Goal: Task Accomplishment & Management: Complete application form

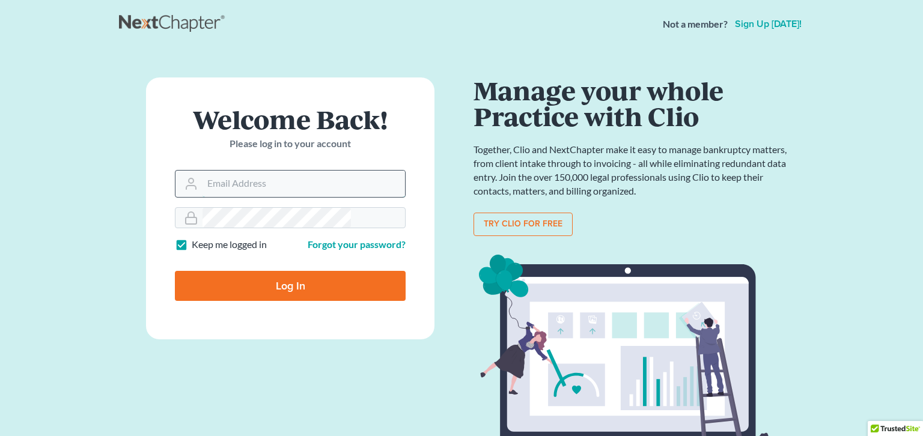
click at [277, 171] on input "Email Address" at bounding box center [304, 184] width 203 height 26
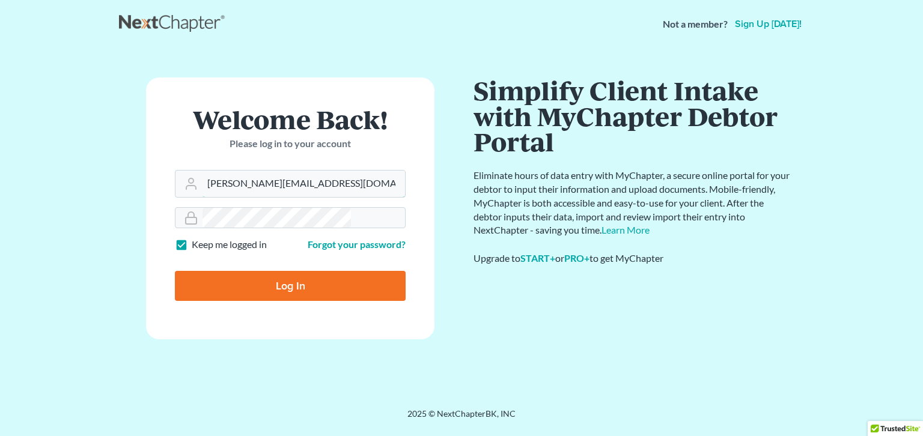
type input "[PERSON_NAME][EMAIL_ADDRESS][DOMAIN_NAME]"
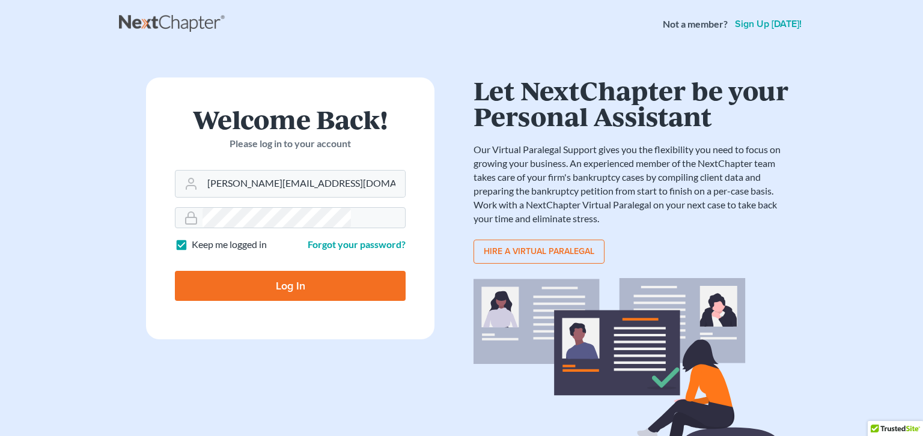
click at [313, 271] on input "Log In" at bounding box center [290, 286] width 231 height 30
type input "Thinking..."
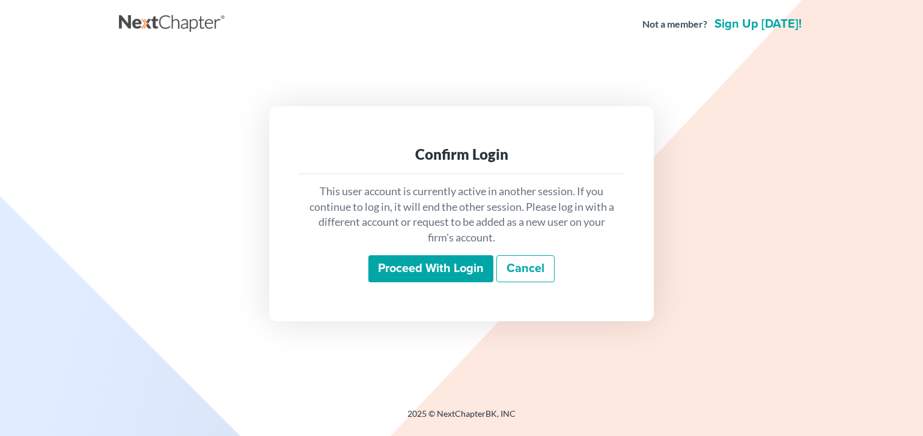
click at [465, 258] on input "Proceed with login" at bounding box center [430, 269] width 125 height 28
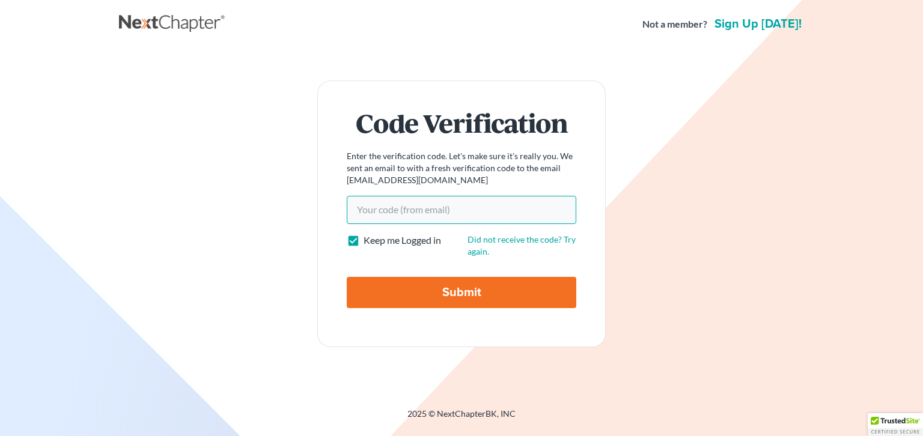
click at [417, 215] on input "Your code(from email)" at bounding box center [462, 210] width 230 height 28
type input "8e5d7e"
click at [466, 280] on input "Submit" at bounding box center [462, 292] width 230 height 31
type input "Thinking..."
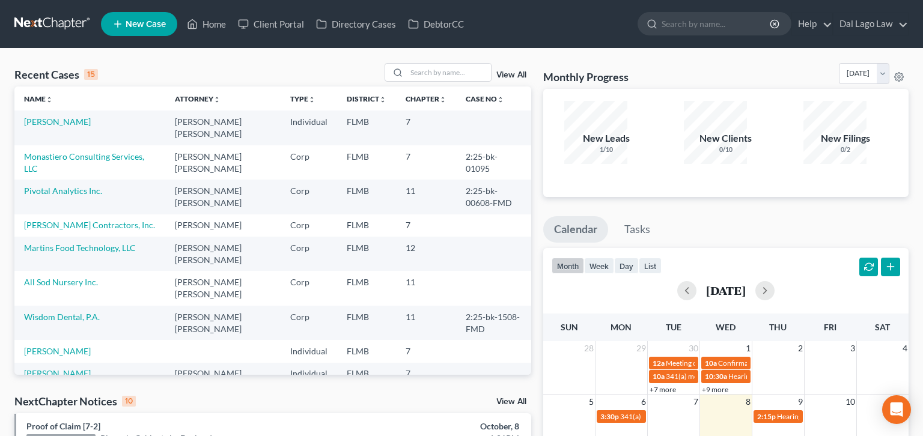
scroll to position [46, 0]
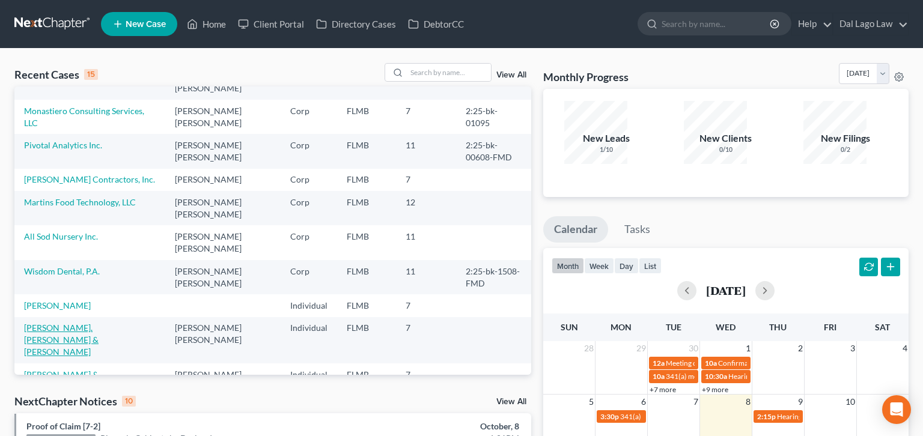
click at [38, 323] on link "[PERSON_NAME], [PERSON_NAME] & [PERSON_NAME]" at bounding box center [61, 340] width 75 height 34
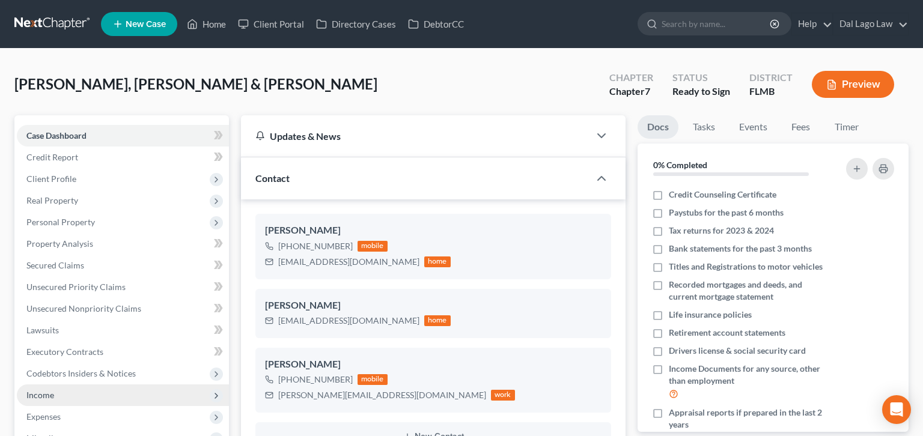
click at [28, 390] on span "Income" at bounding box center [40, 395] width 28 height 10
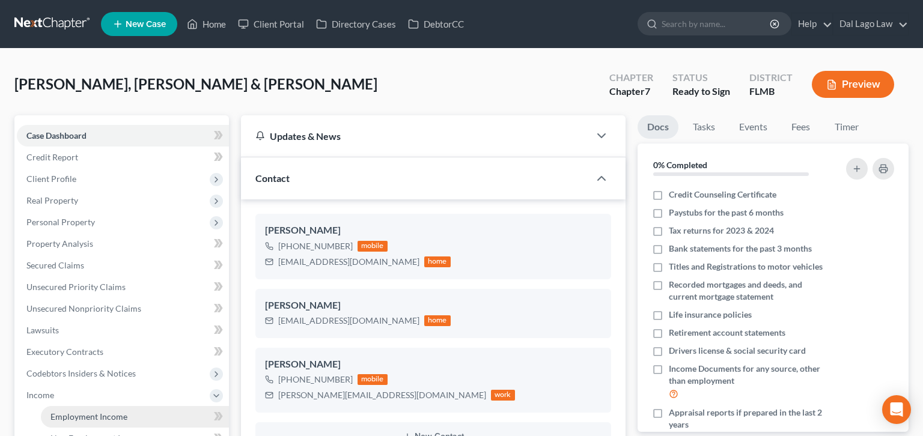
click at [50, 412] on span "Employment Income" at bounding box center [88, 417] width 77 height 10
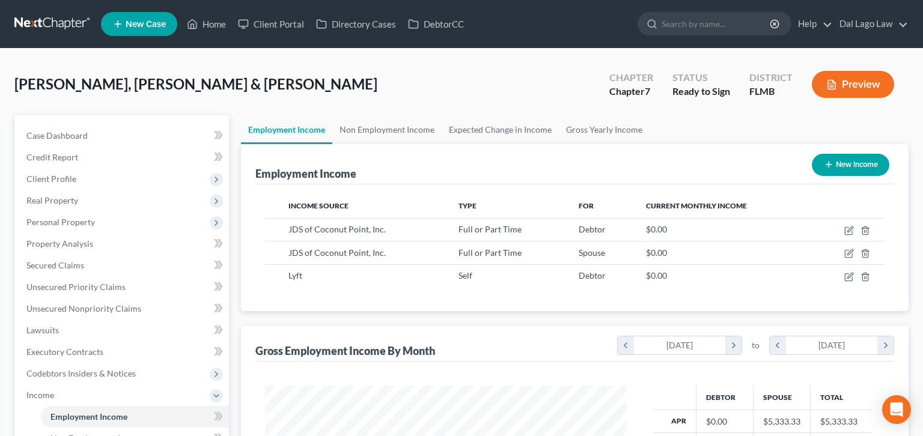
scroll to position [180, 385]
click at [854, 272] on icon "button" at bounding box center [850, 277] width 10 height 10
select select "1"
select select "0"
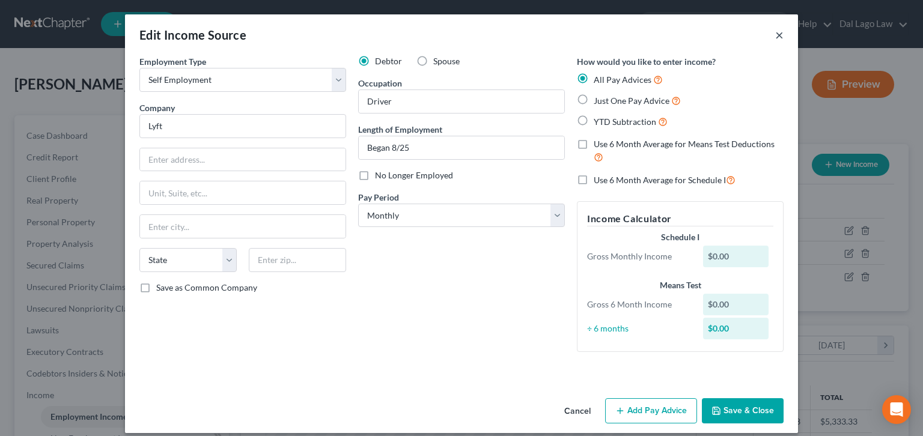
click at [775, 28] on button "×" at bounding box center [779, 35] width 8 height 14
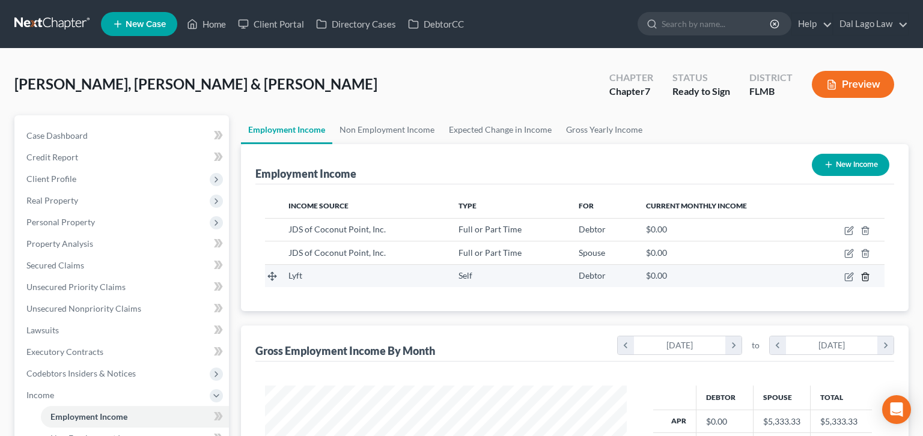
click at [870, 272] on icon "button" at bounding box center [866, 277] width 10 height 10
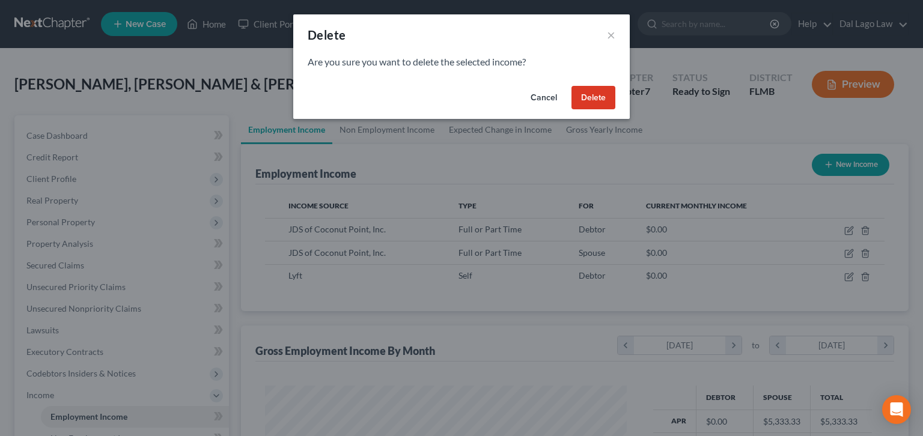
click at [572, 86] on button "Delete" at bounding box center [594, 98] width 44 height 24
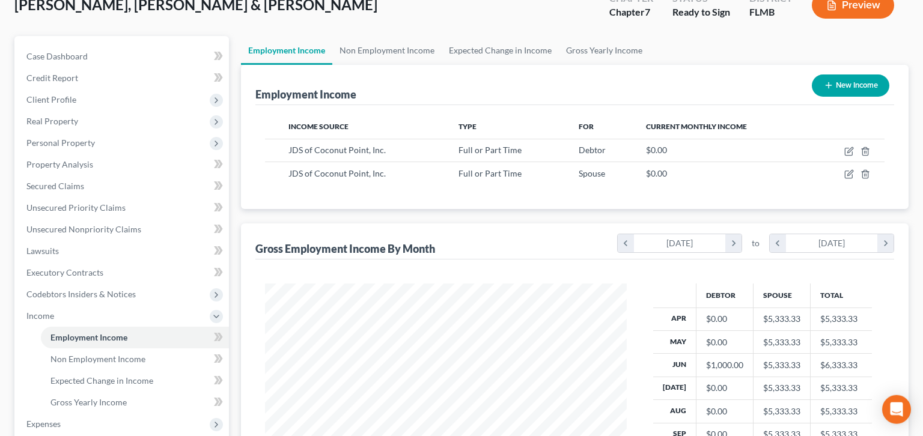
scroll to position [92, 0]
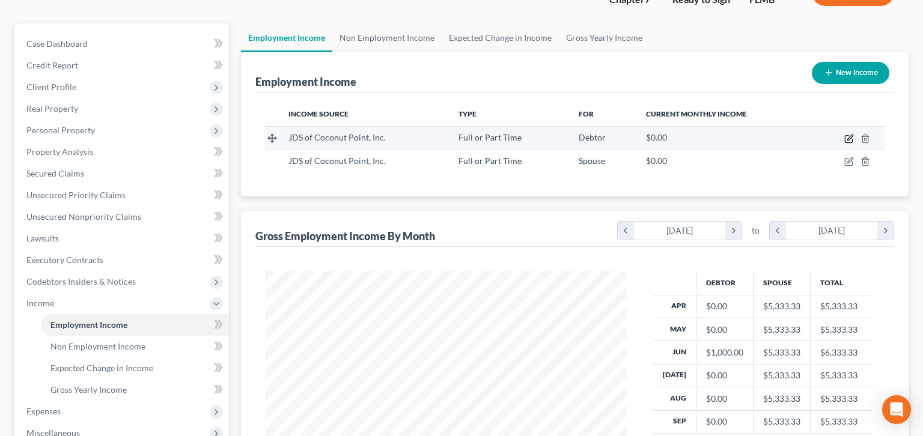
click at [854, 134] on icon "button" at bounding box center [850, 139] width 10 height 10
select select "0"
select select "9"
select select "0"
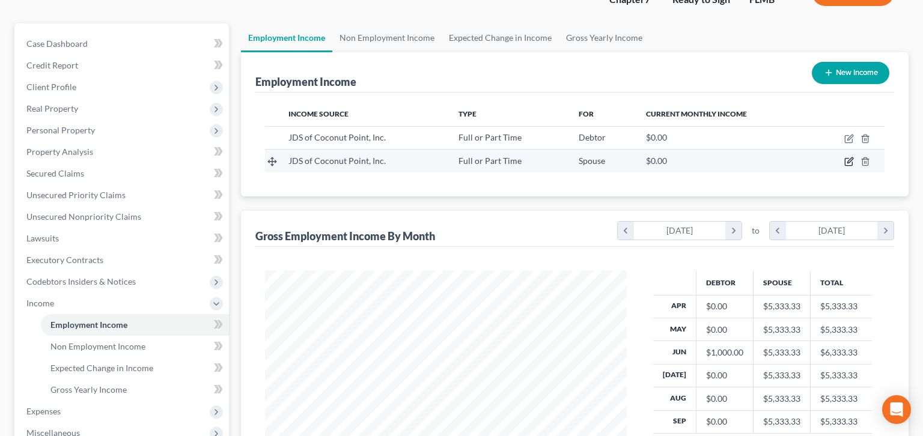
click at [853, 158] on icon "button" at bounding box center [850, 160] width 5 height 5
select select "0"
select select "9"
select select "3"
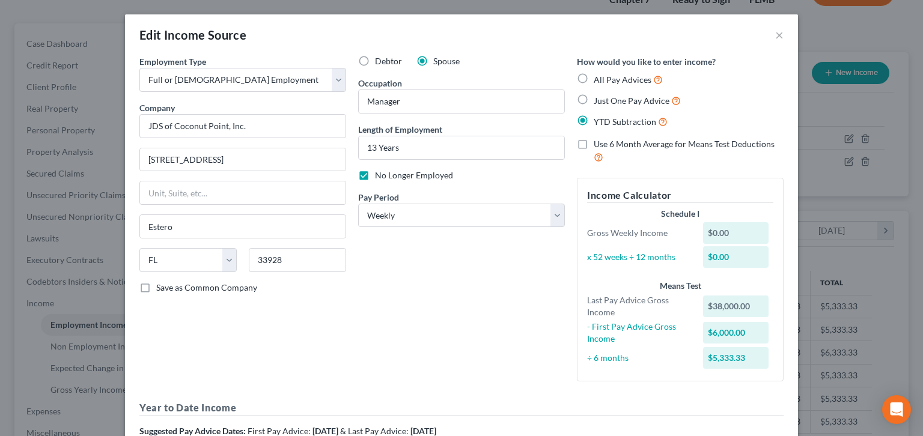
scroll to position [37, 0]
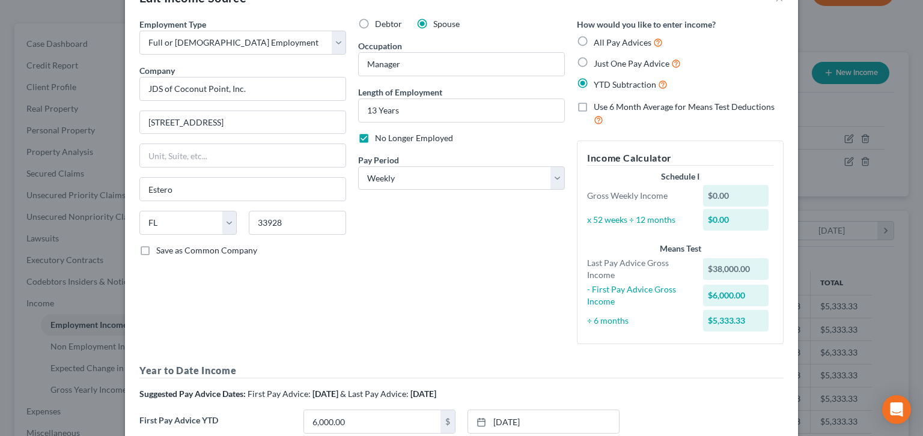
type input "42,000"
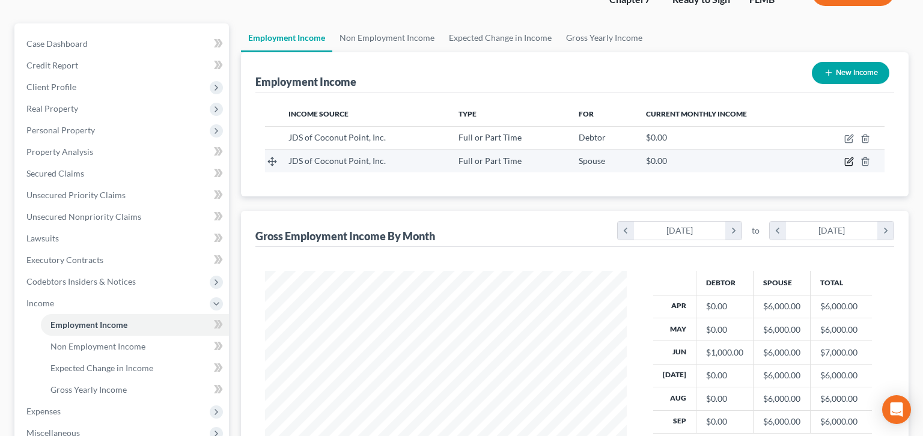
click at [852, 159] on icon "button" at bounding box center [848, 162] width 7 height 7
select select "0"
select select "9"
select select "3"
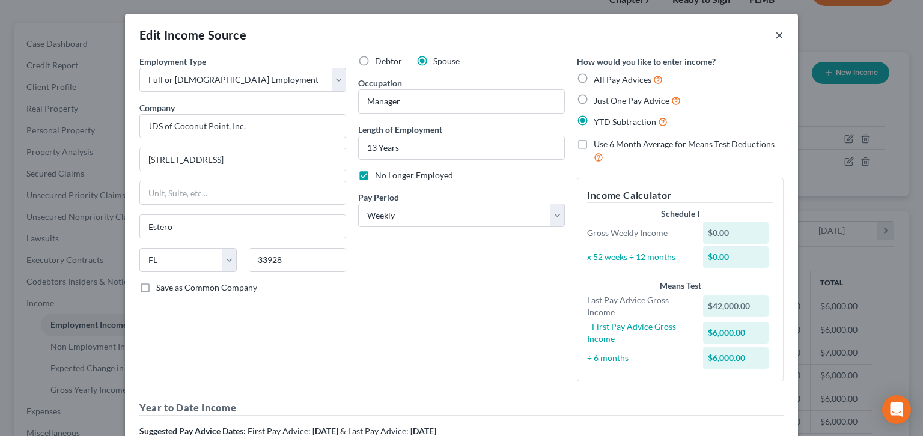
click at [775, 28] on button "×" at bounding box center [779, 35] width 8 height 14
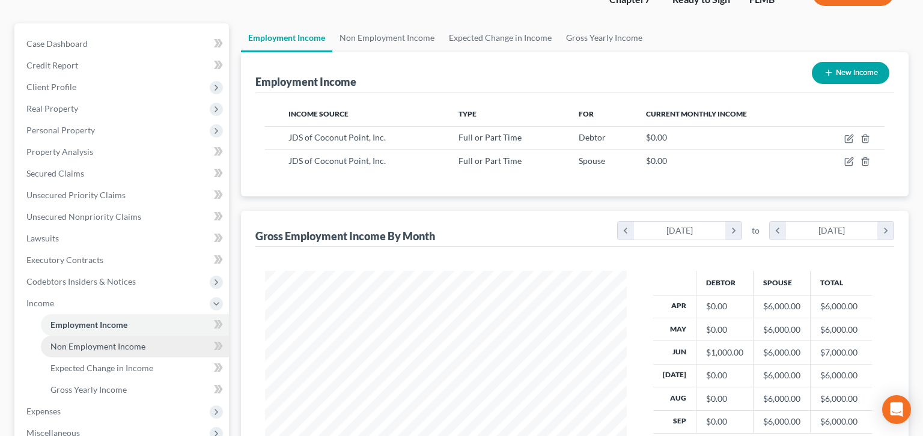
click at [93, 341] on span "Non Employment Income" at bounding box center [97, 346] width 95 height 10
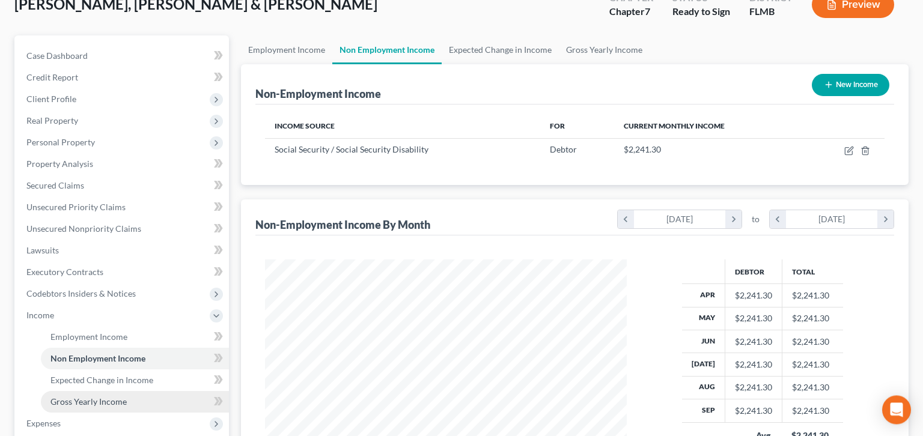
scroll to position [92, 0]
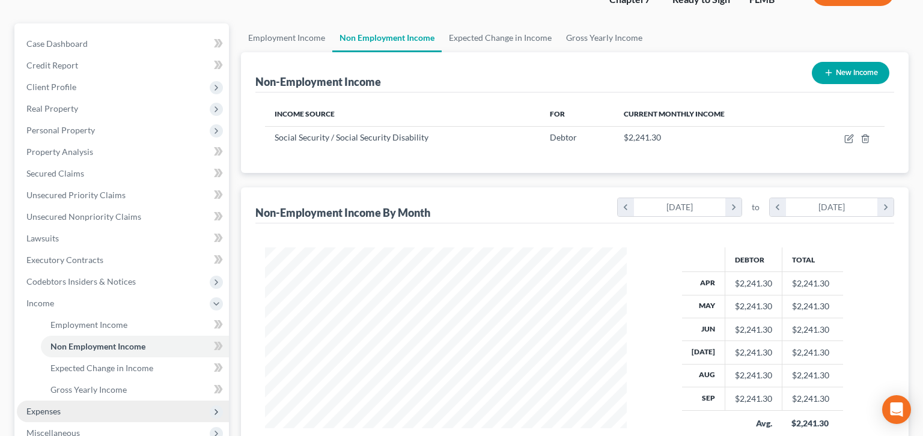
click at [61, 401] on span "Expenses" at bounding box center [123, 412] width 212 height 22
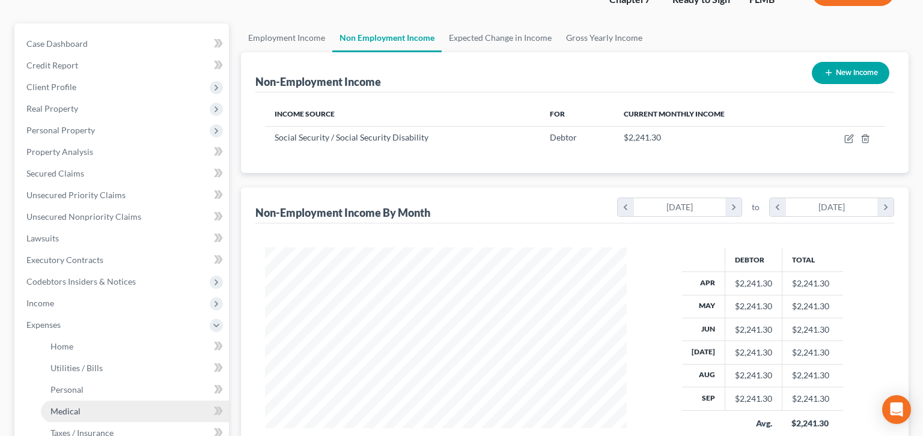
click at [65, 406] on span "Medical" at bounding box center [65, 411] width 30 height 10
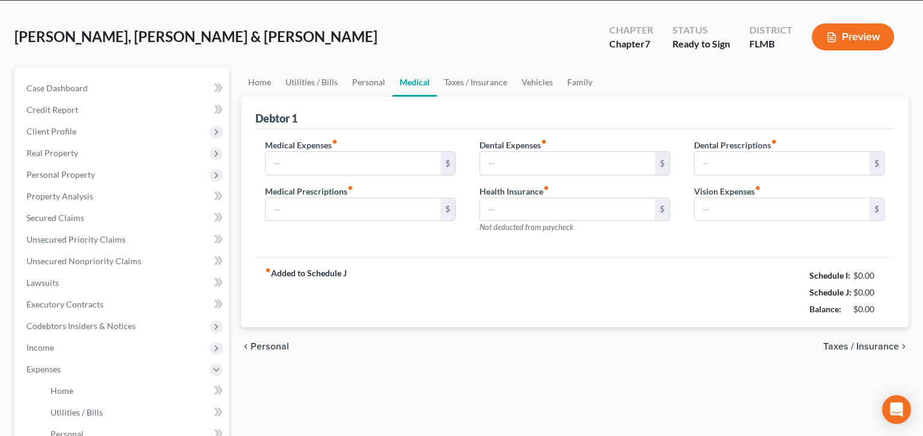
type input "0.00"
type input "18.00"
type input "19.00"
type input "185.00"
type input "0.00"
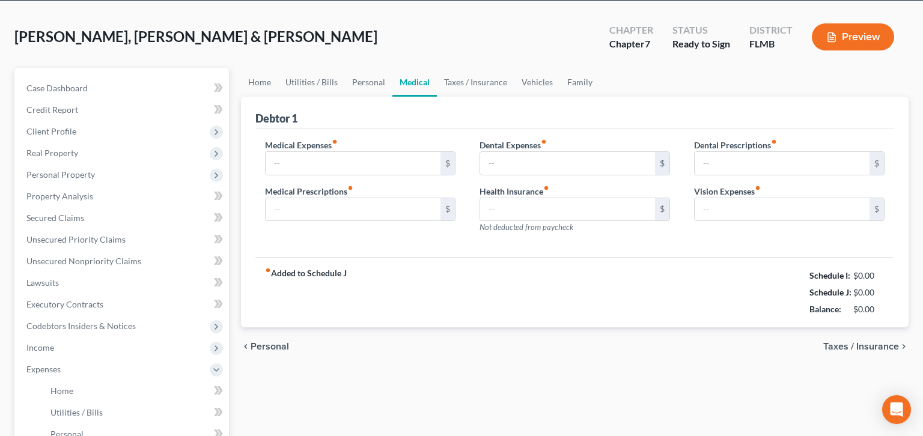
type input "25.00"
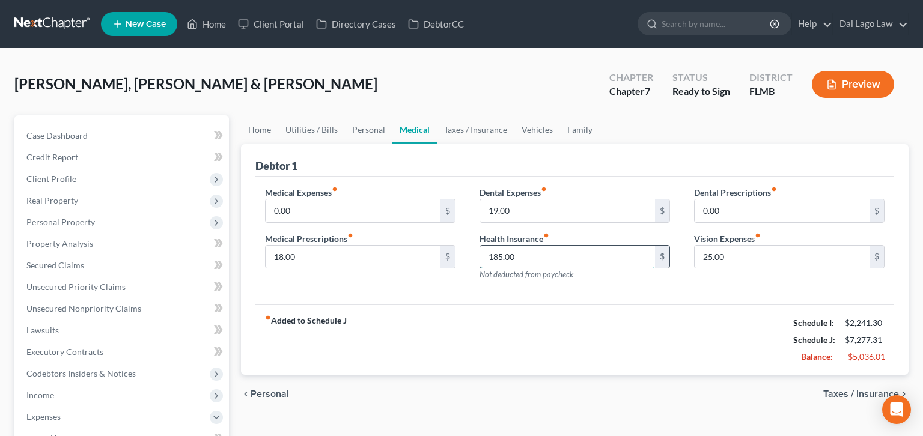
click at [514, 246] on input "185.00" at bounding box center [567, 257] width 175 height 23
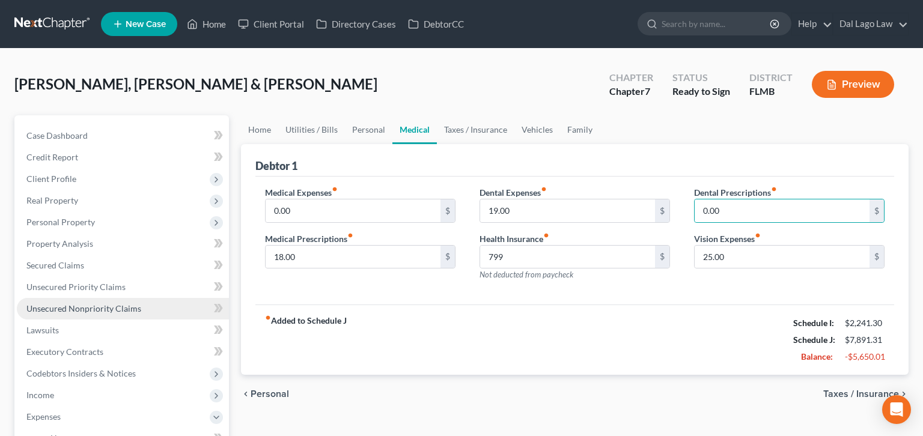
click at [90, 304] on span "Unsecured Nonpriority Claims" at bounding box center [83, 309] width 115 height 10
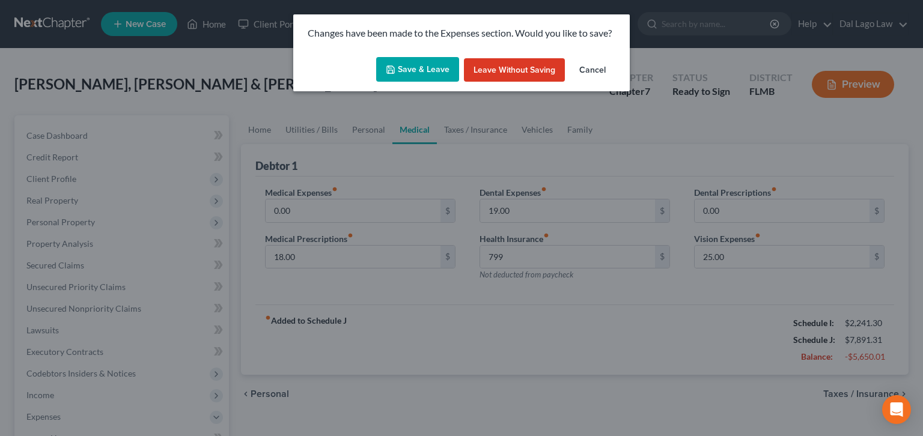
click at [440, 57] on button "Save & Leave" at bounding box center [417, 69] width 83 height 25
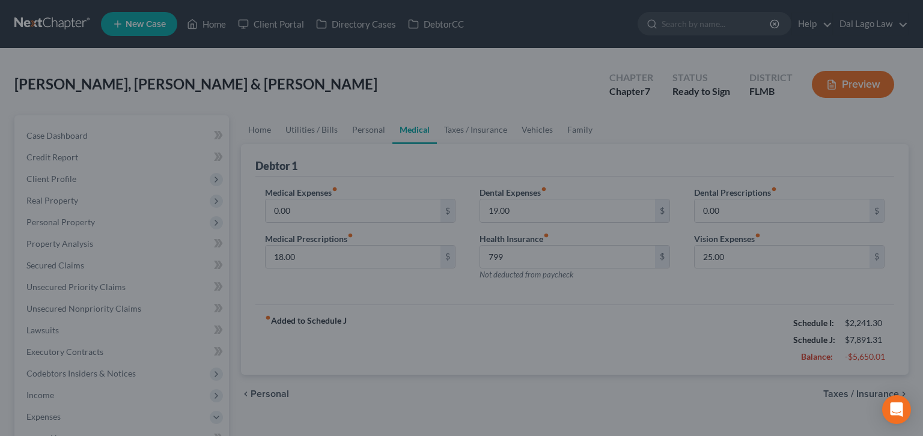
type input "799.00"
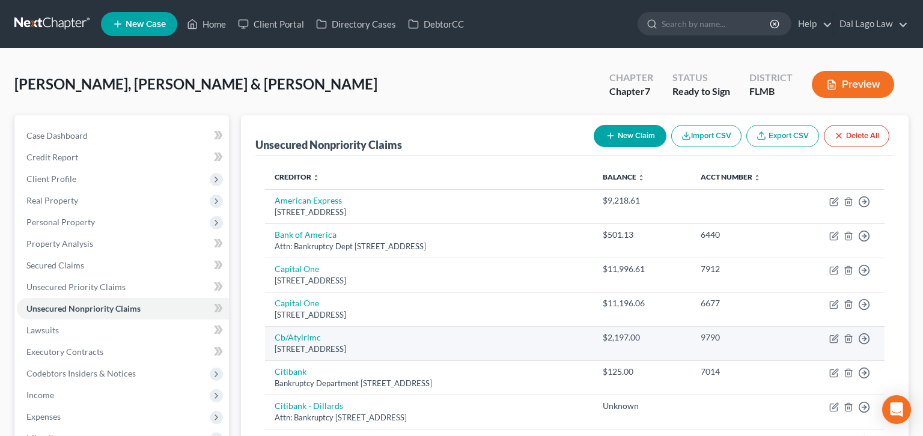
scroll to position [46, 0]
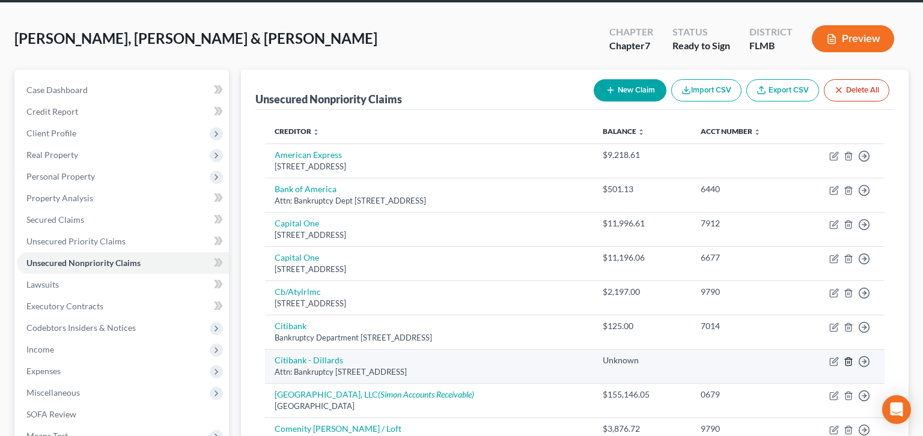
click at [854, 357] on icon "button" at bounding box center [849, 362] width 10 height 10
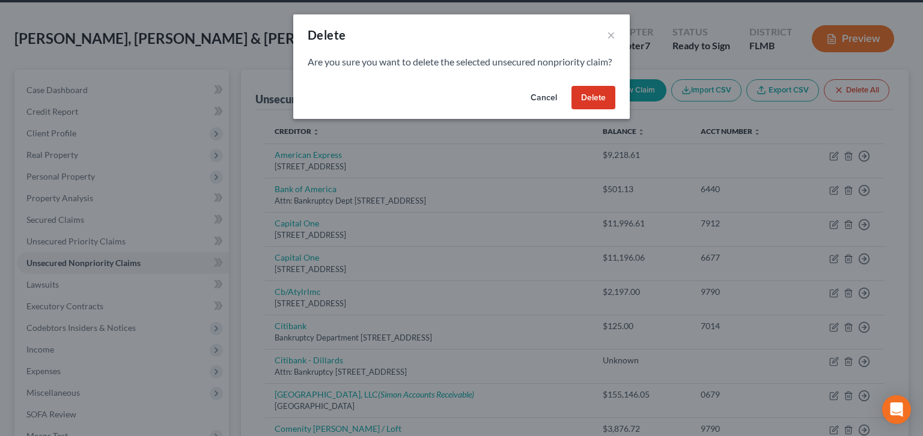
click at [572, 86] on button "Delete" at bounding box center [594, 98] width 44 height 24
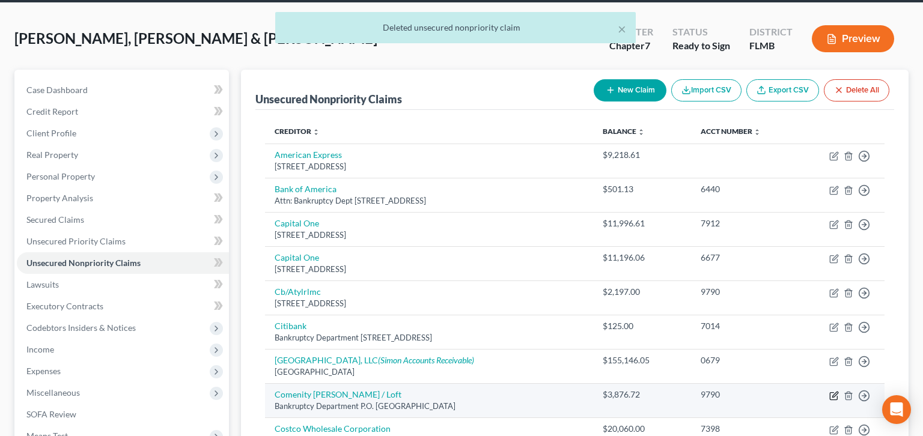
click at [838, 392] on icon "button" at bounding box center [835, 394] width 5 height 5
select select "36"
select select "2"
select select "1"
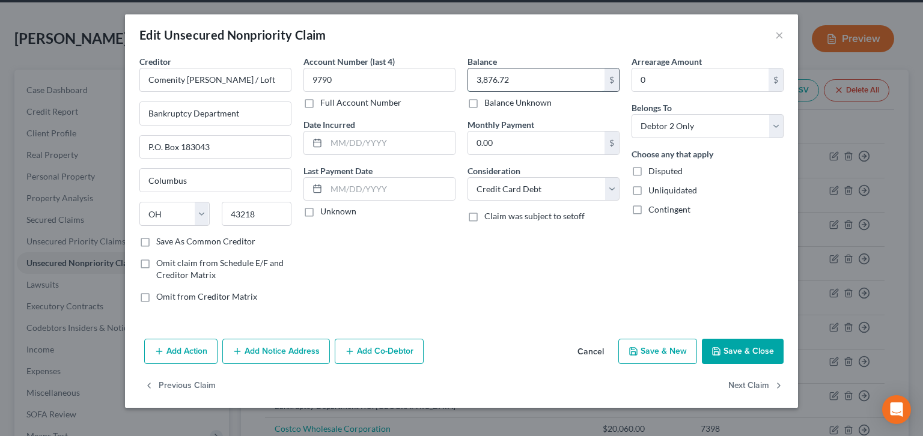
click at [507, 69] on input "3,876.72" at bounding box center [536, 80] width 136 height 23
type input "4,530.26"
click at [702, 339] on button "Save & Close" at bounding box center [743, 351] width 82 height 25
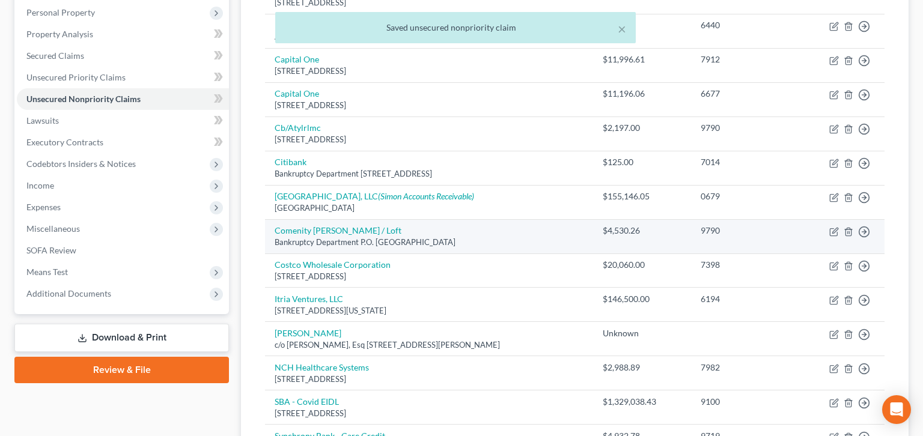
scroll to position [231, 0]
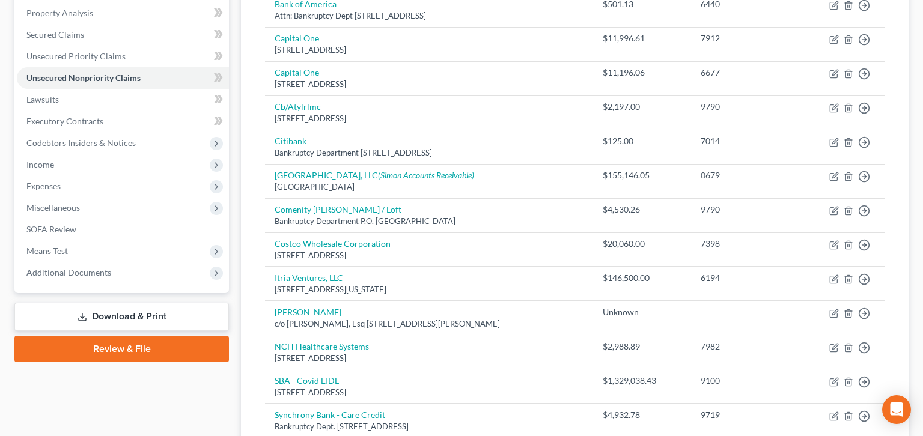
select select "24"
select select "2"
select select "1"
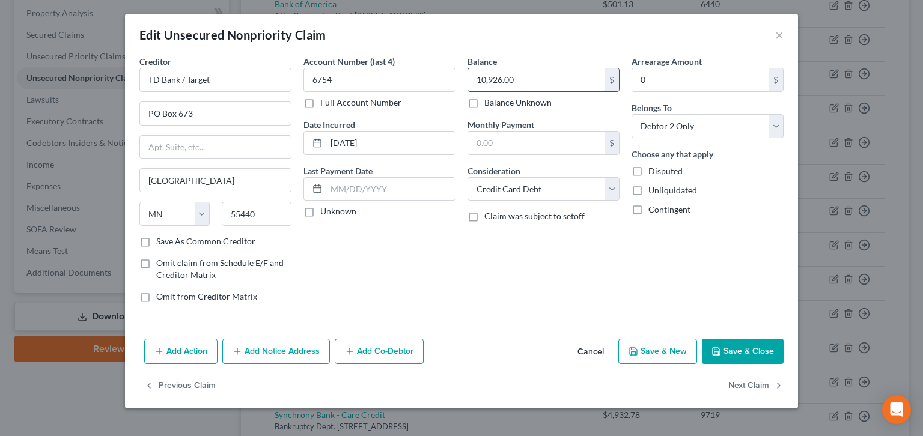
click at [522, 69] on input "10,926.00" at bounding box center [536, 80] width 136 height 23
type input "12,652.40"
click at [702, 339] on button "Save & Close" at bounding box center [743, 351] width 82 height 25
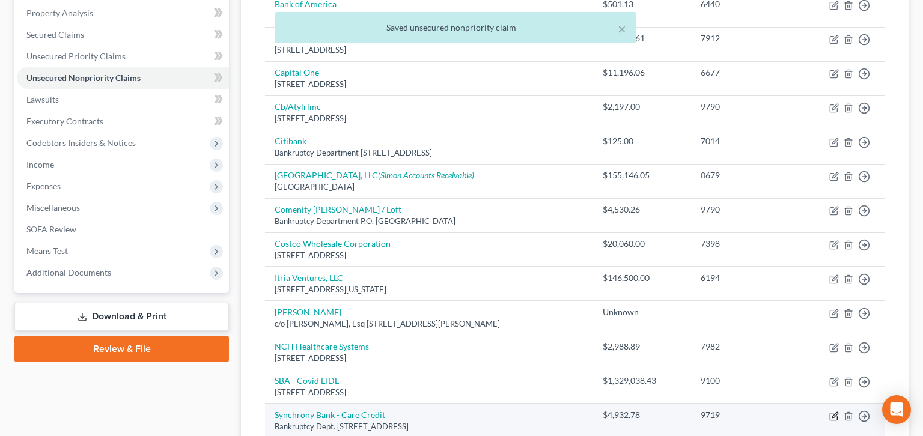
click at [839, 412] on icon "button" at bounding box center [835, 417] width 10 height 10
select select "9"
select select "2"
select select "1"
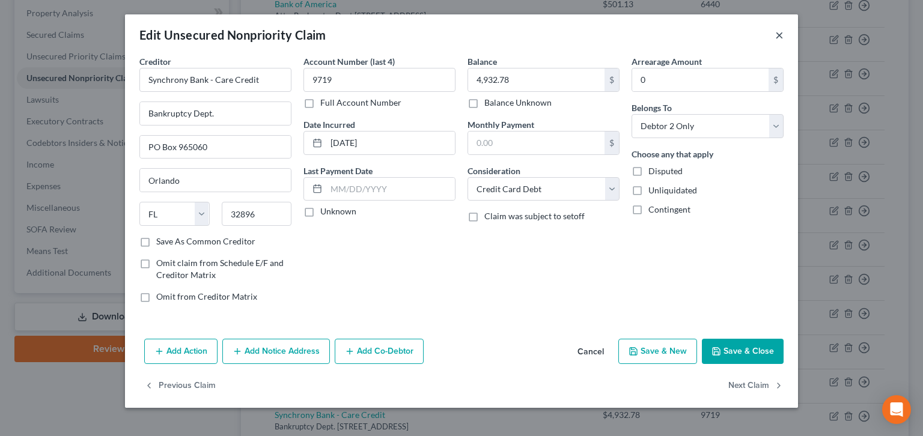
click at [775, 28] on button "×" at bounding box center [779, 35] width 8 height 14
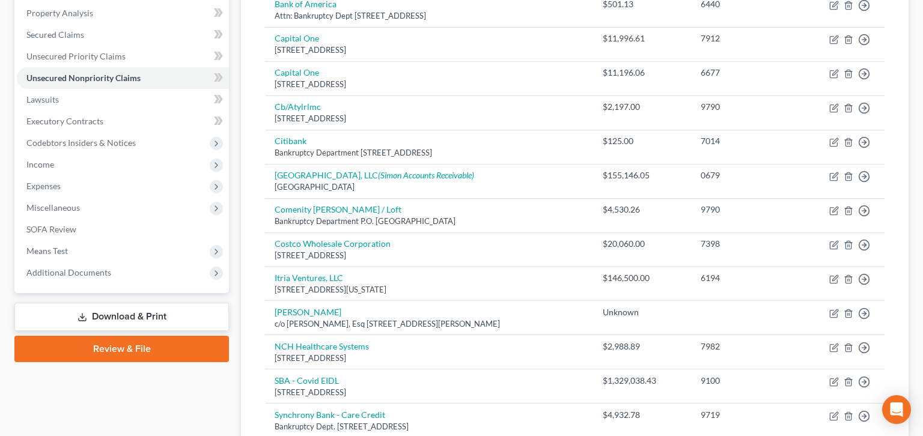
select select "9"
select select "2"
select select "1"
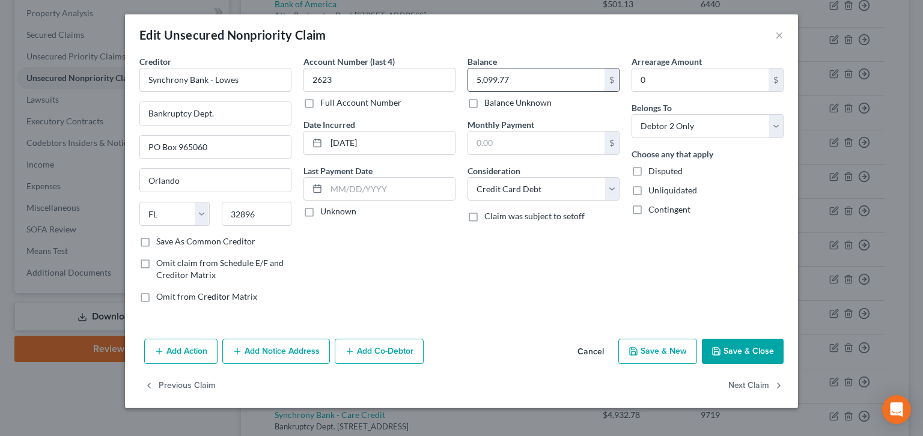
click at [525, 69] on input "5,099.77" at bounding box center [536, 80] width 136 height 23
type input "6,197.34"
click at [702, 339] on button "Save & Close" at bounding box center [743, 351] width 82 height 25
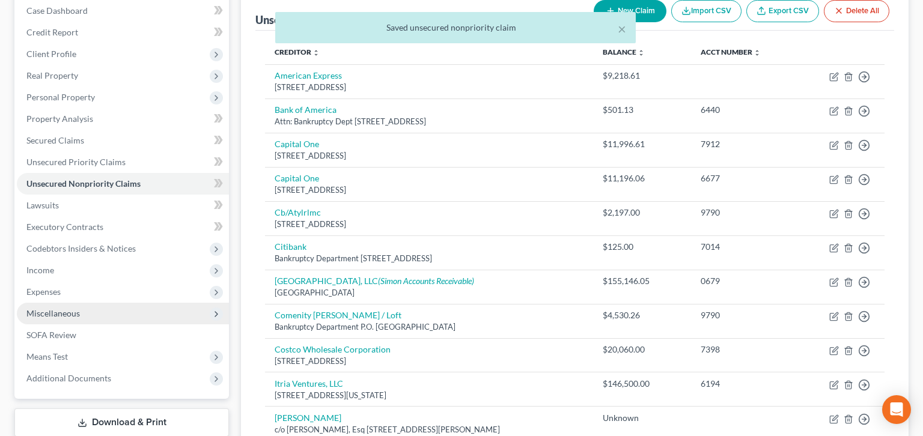
scroll to position [92, 0]
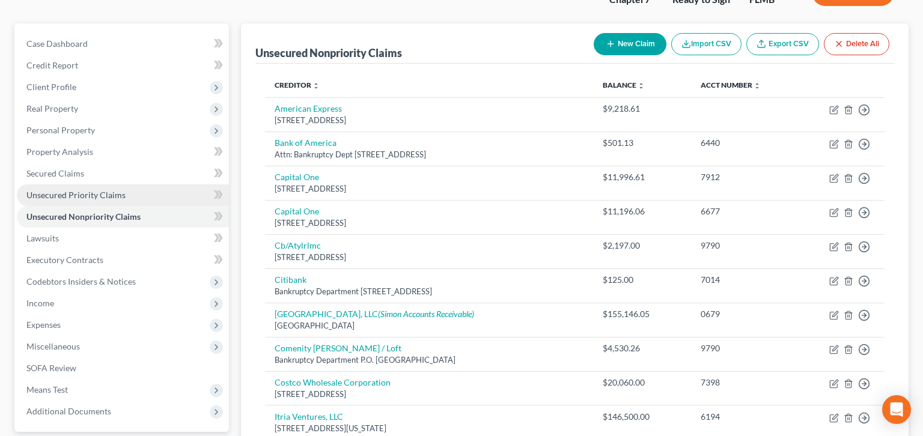
click at [48, 190] on span "Unsecured Priority Claims" at bounding box center [75, 195] width 99 height 10
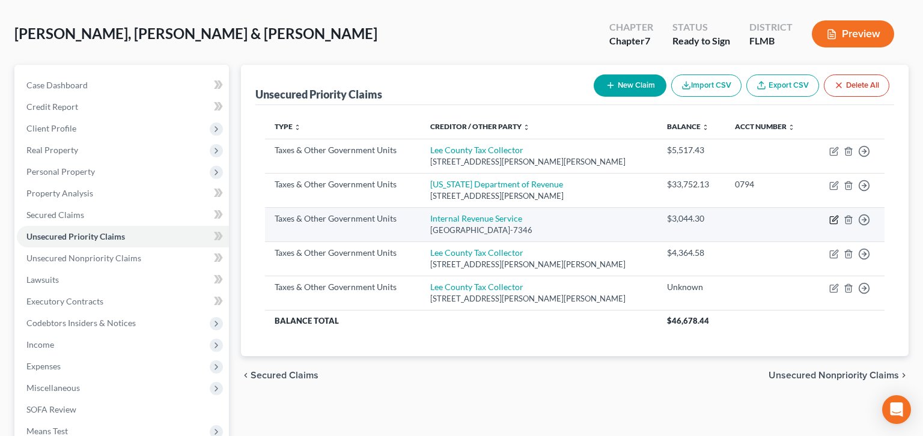
click at [839, 215] on icon "button" at bounding box center [835, 220] width 10 height 10
select select "0"
select select "39"
select select "2"
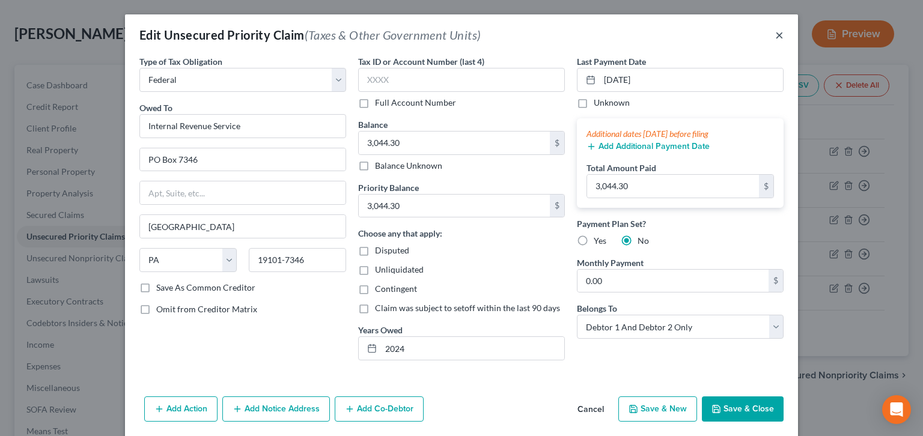
click at [775, 28] on button "×" at bounding box center [779, 35] width 8 height 14
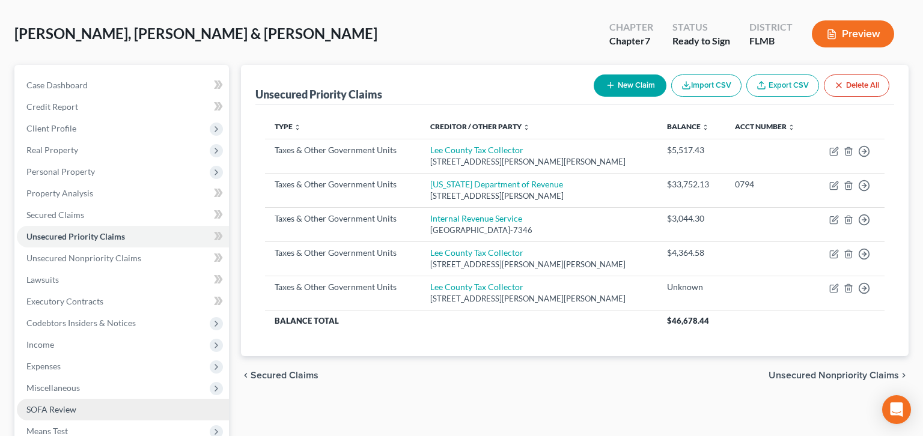
click at [40, 405] on span "SOFA Review" at bounding box center [51, 410] width 50 height 10
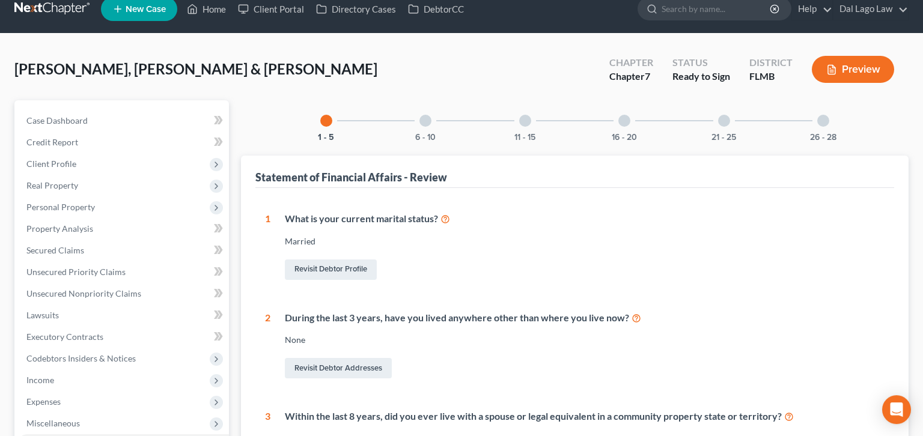
scroll to position [8, 0]
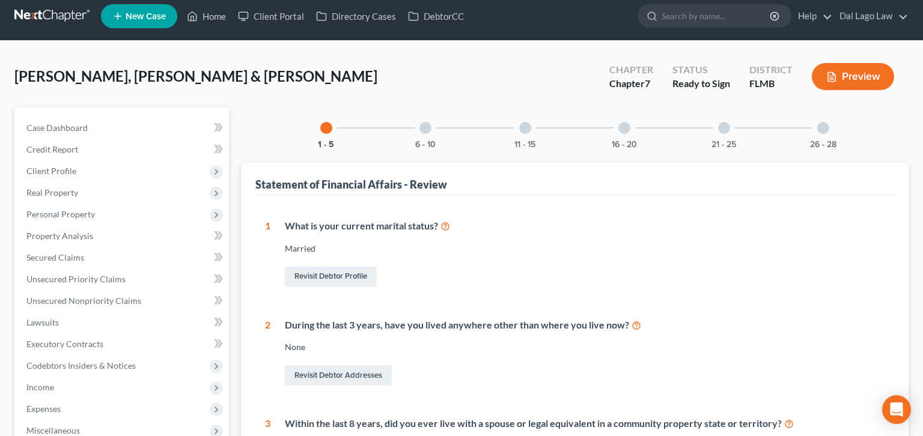
click at [432, 122] on div at bounding box center [426, 128] width 12 height 12
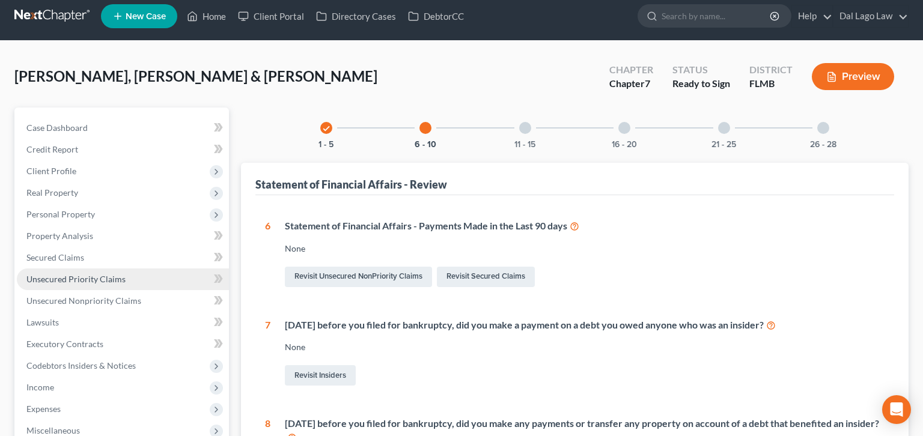
click at [49, 274] on span "Unsecured Priority Claims" at bounding box center [75, 279] width 99 height 10
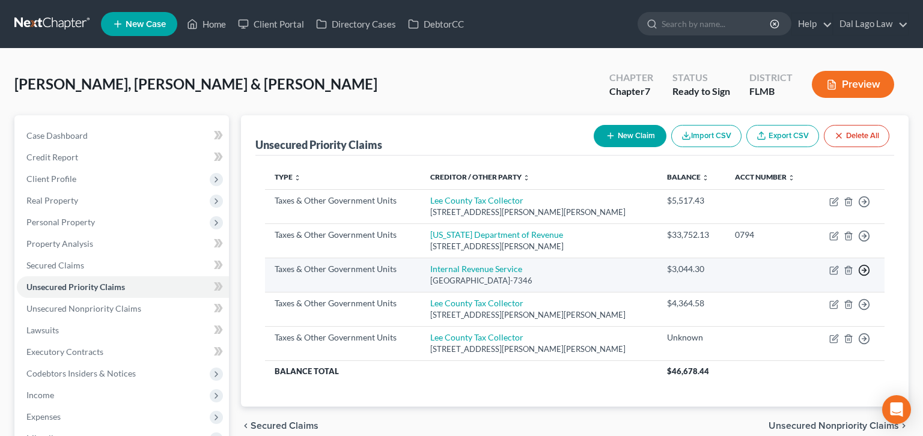
click at [866, 269] on polyline "button" at bounding box center [865, 271] width 2 height 4
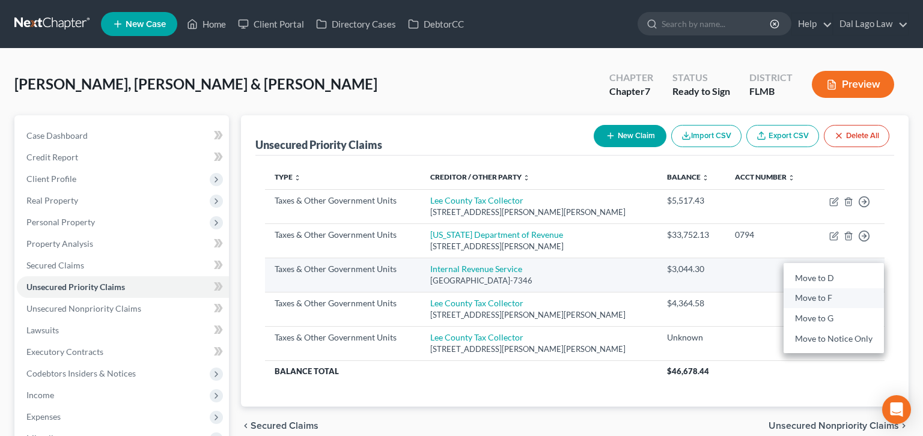
click at [827, 289] on link "Move to F" at bounding box center [834, 299] width 100 height 20
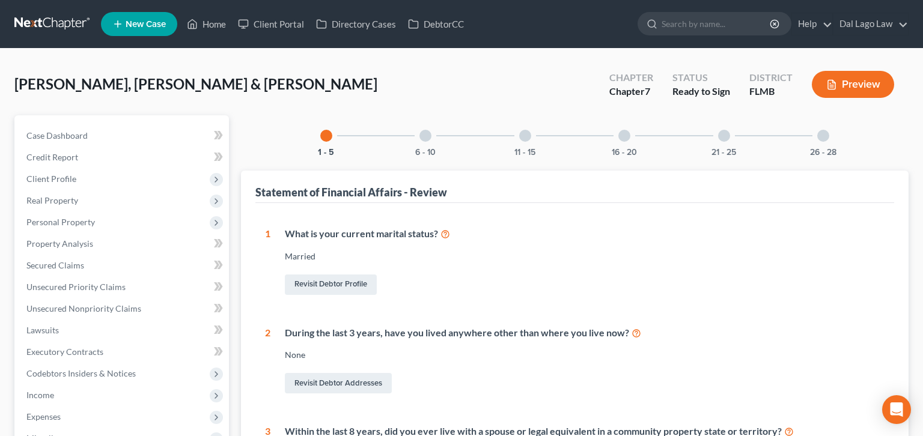
click at [432, 130] on div at bounding box center [426, 136] width 12 height 12
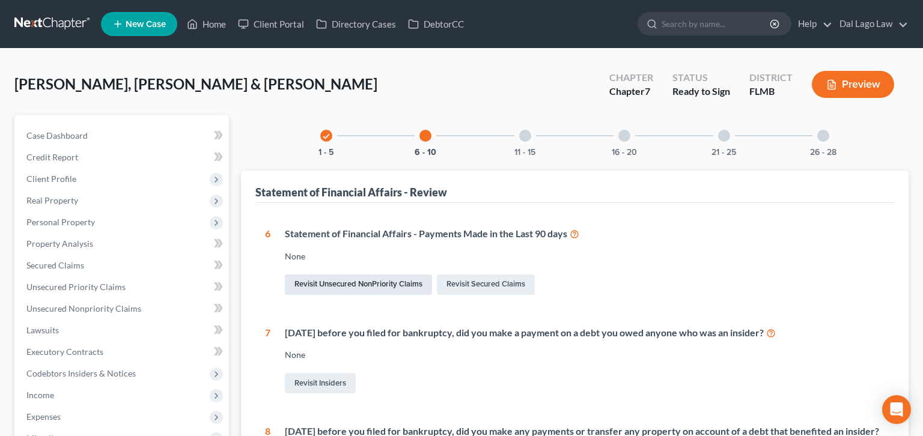
click at [334, 275] on link "Revisit Unsecured NonPriority Claims" at bounding box center [358, 285] width 147 height 20
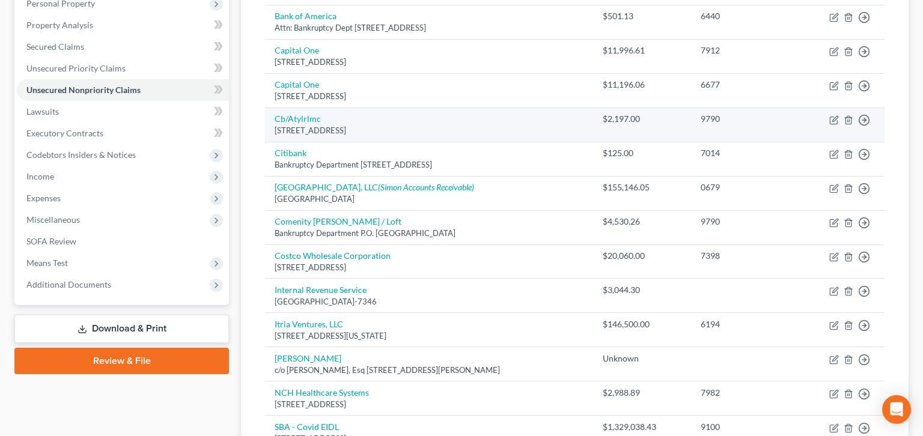
scroll to position [231, 0]
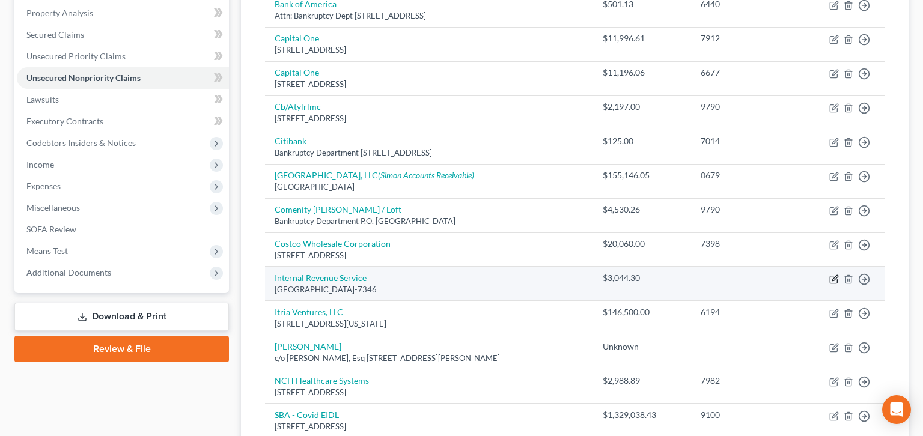
click at [839, 275] on icon "button" at bounding box center [835, 280] width 10 height 10
select select "39"
select select "7"
select select "2"
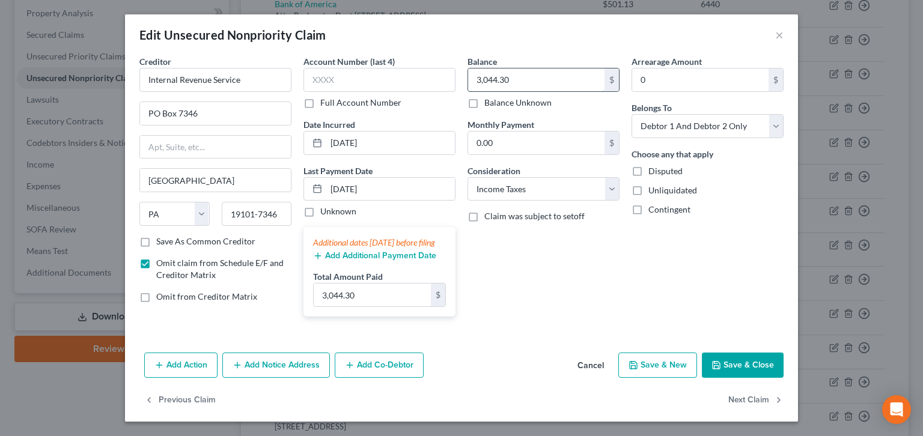
click at [526, 69] on input "3,044.30" at bounding box center [536, 80] width 136 height 23
type input "0"
click at [224, 291] on label "Omit from Creditor Matrix" at bounding box center [206, 297] width 101 height 12
click at [169, 291] on input "Omit from Creditor Matrix" at bounding box center [165, 295] width 8 height 8
checkbox input "true"
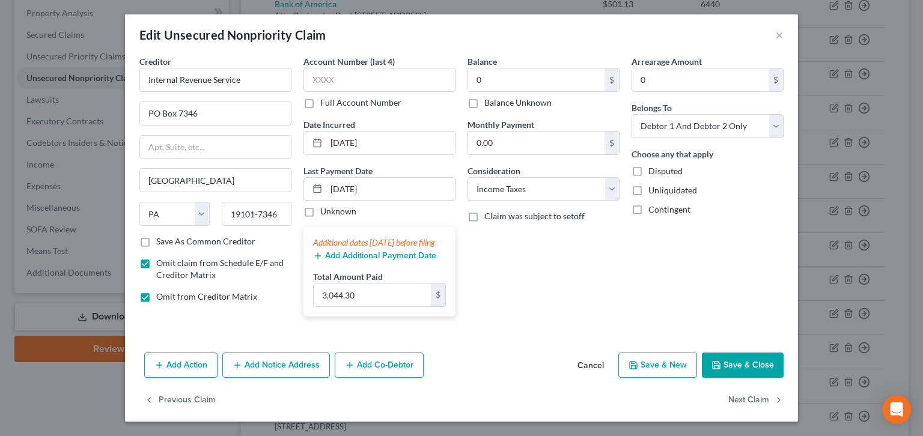
click at [702, 353] on button "Save & Close" at bounding box center [743, 365] width 82 height 25
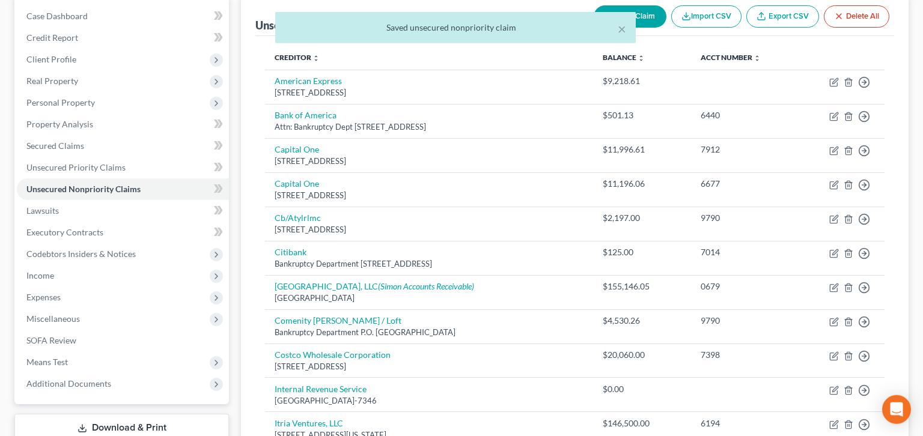
scroll to position [92, 0]
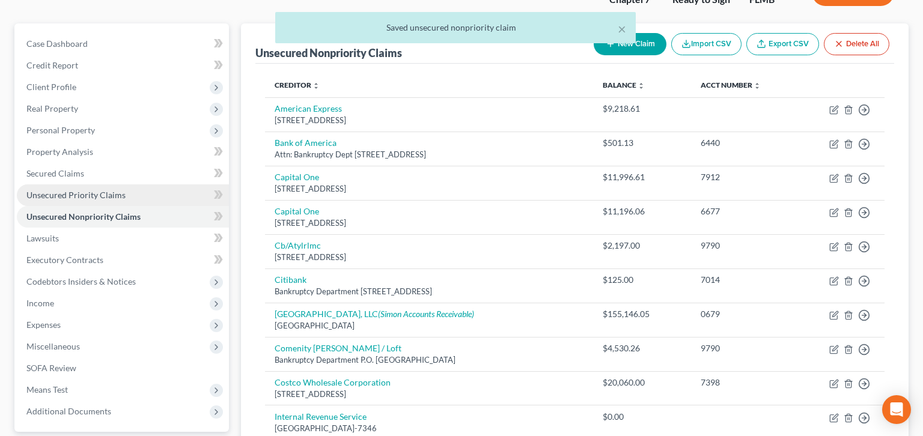
click at [83, 190] on span "Unsecured Priority Claims" at bounding box center [75, 195] width 99 height 10
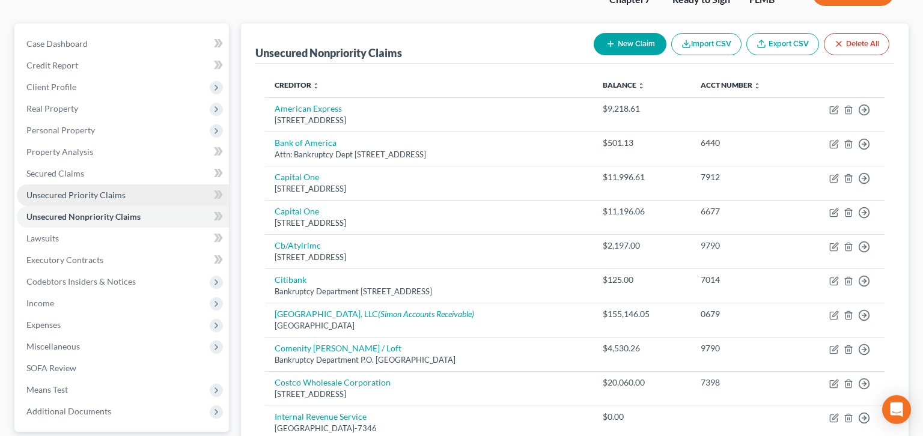
scroll to position [50, 0]
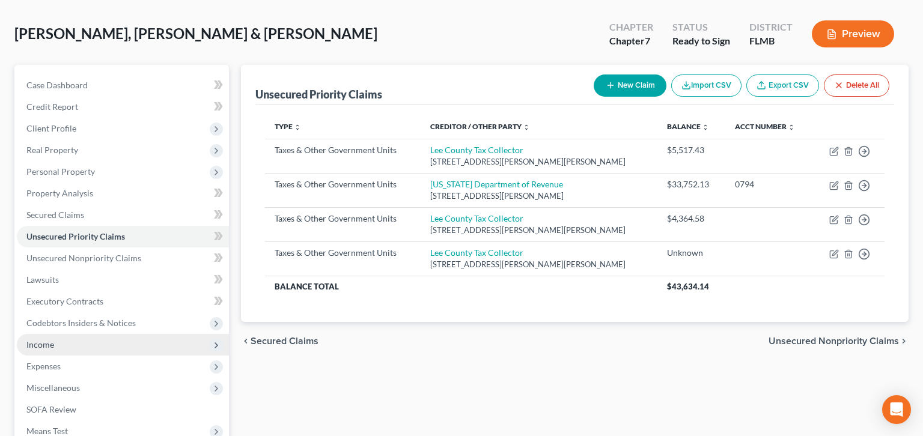
click at [38, 340] on span "Income" at bounding box center [40, 345] width 28 height 10
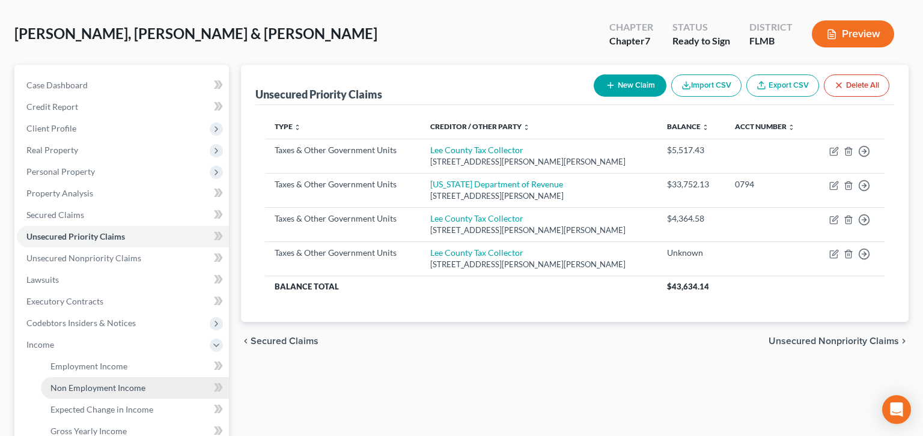
click at [66, 383] on span "Non Employment Income" at bounding box center [97, 388] width 95 height 10
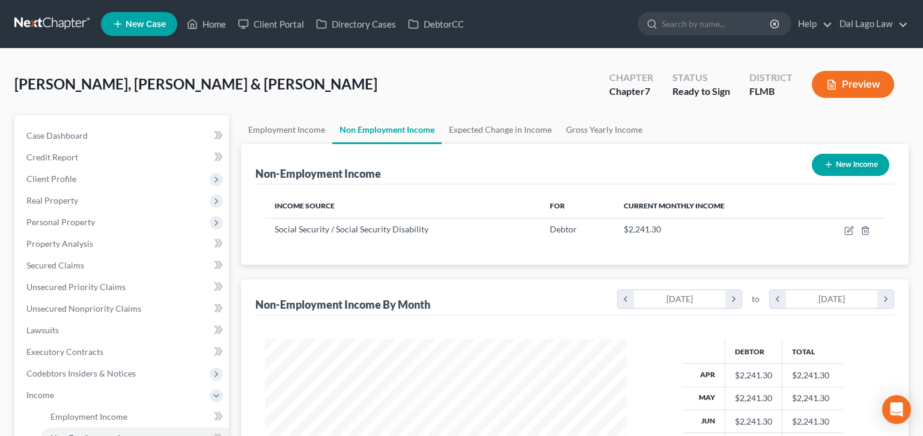
click at [863, 154] on button "New Income" at bounding box center [851, 165] width 78 height 22
select select "0"
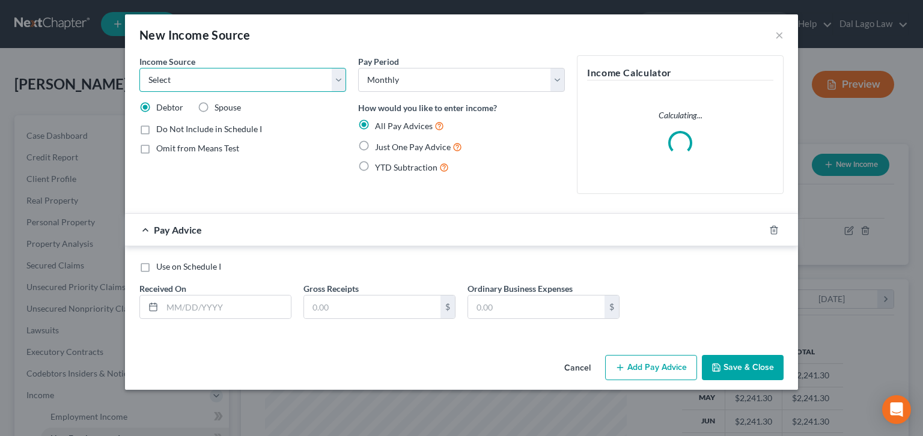
select select "0"
click option "Unemployment" at bounding box center [0, 0] width 0 height 0
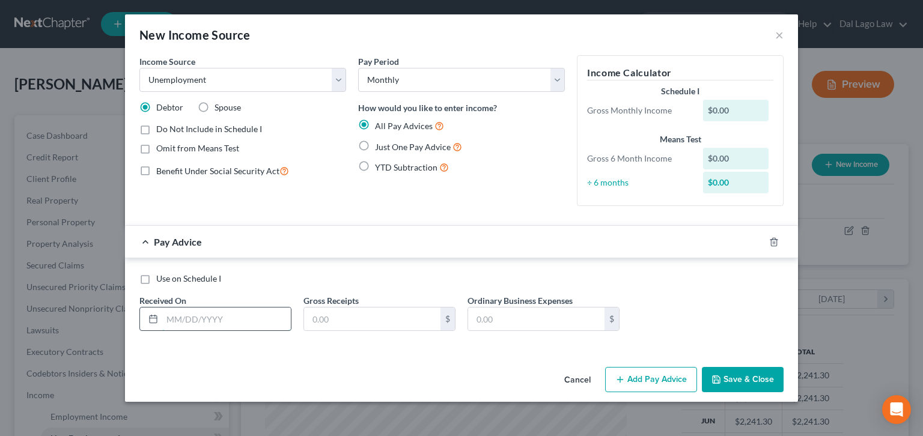
click at [290, 308] on input "text" at bounding box center [226, 319] width 129 height 23
type input "[DATE]"
type input "1,650"
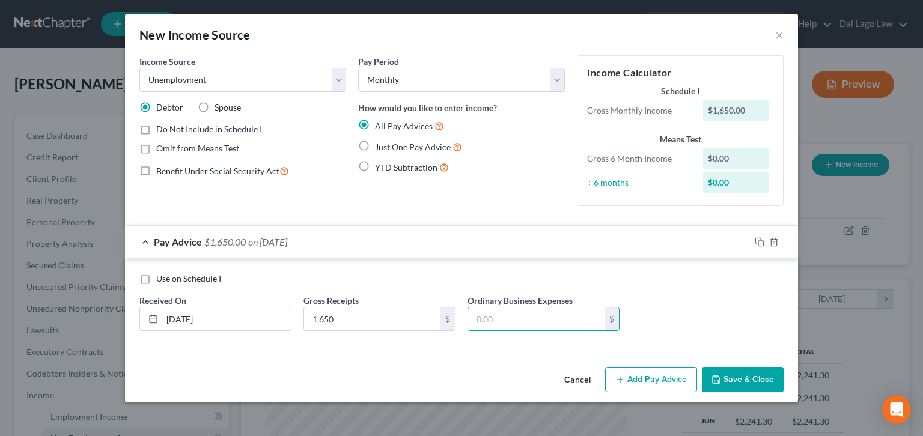
click at [702, 367] on button "Save & Close" at bounding box center [743, 379] width 82 height 25
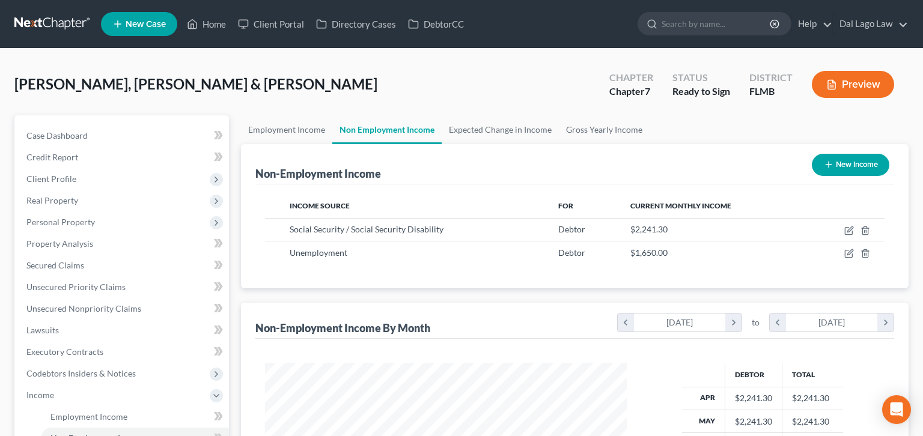
click at [866, 154] on button "New Income" at bounding box center [851, 165] width 78 height 22
select select "0"
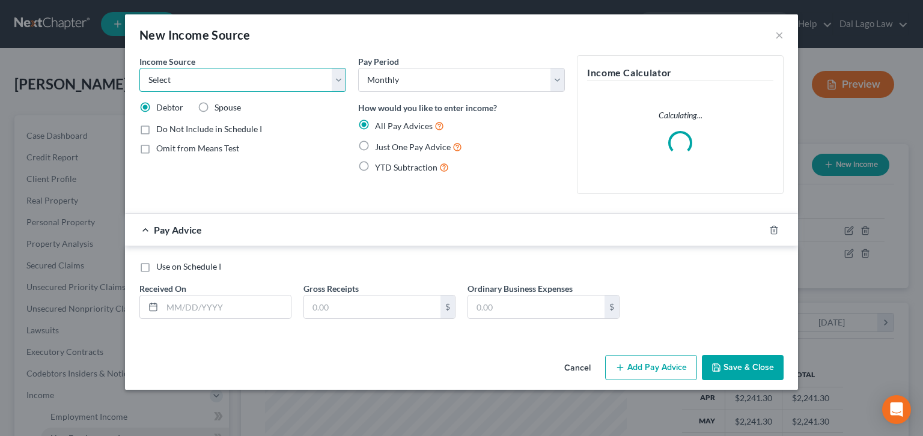
select select "0"
click option "Unemployment" at bounding box center [0, 0] width 0 height 0
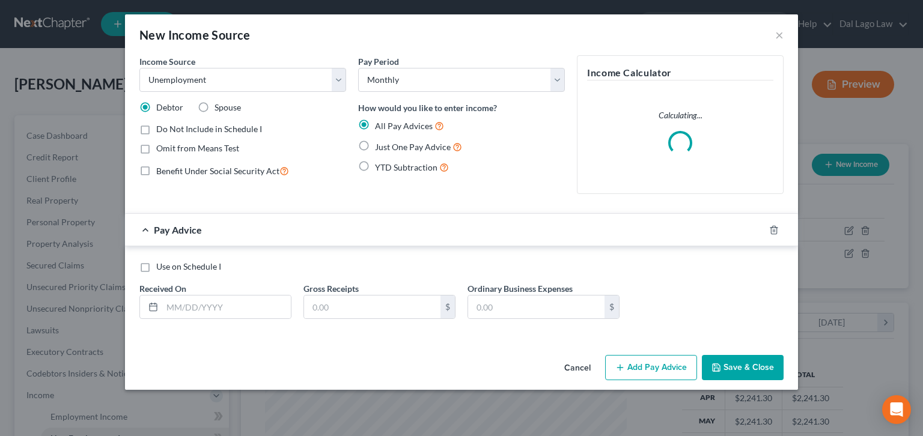
click at [241, 102] on label "Spouse" at bounding box center [228, 108] width 26 height 12
click at [227, 102] on input "Spouse" at bounding box center [223, 106] width 8 height 8
radio input "true"
click at [264, 296] on input "text" at bounding box center [226, 307] width 129 height 23
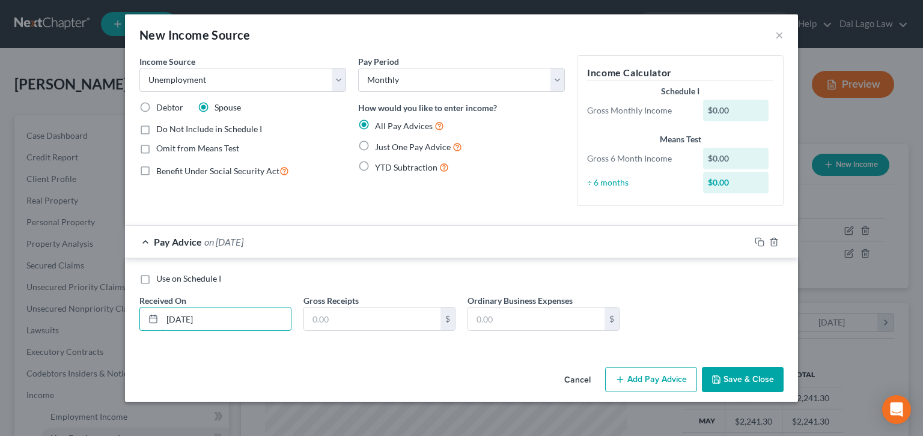
type input "[DATE]"
type input "2,200"
click at [702, 367] on button "Save & Close" at bounding box center [743, 379] width 82 height 25
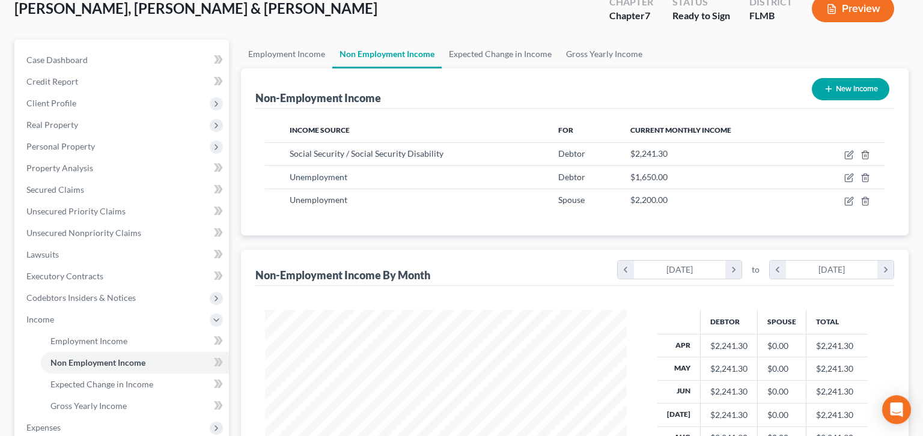
scroll to position [92, 0]
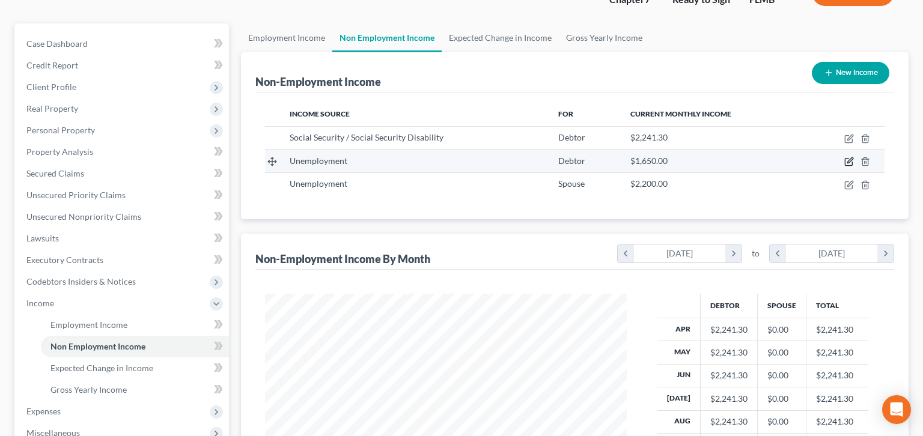
click at [854, 157] on icon "button" at bounding box center [850, 162] width 10 height 10
select select "0"
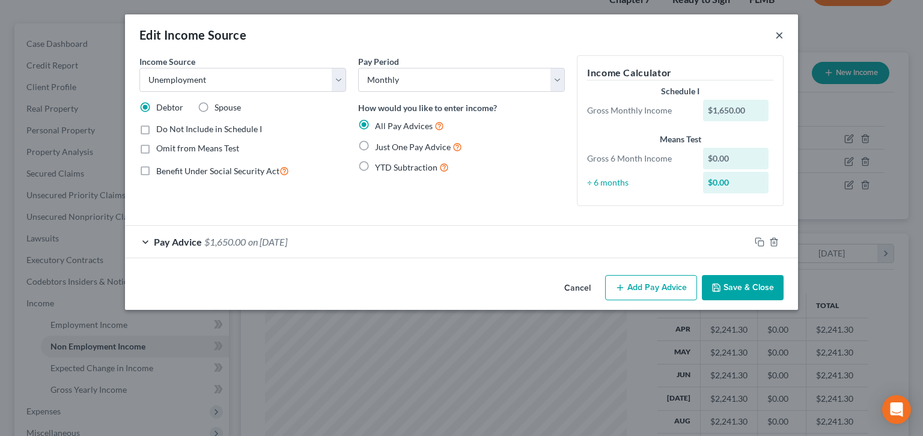
click at [775, 28] on button "×" at bounding box center [779, 35] width 8 height 14
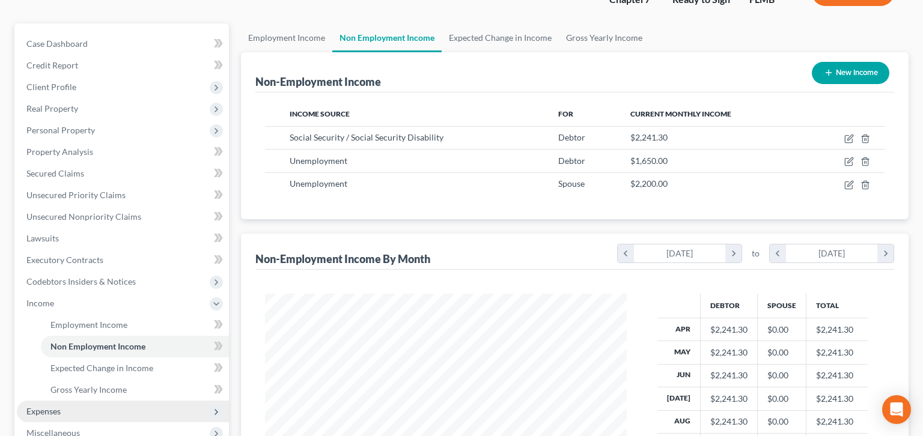
click at [30, 406] on span "Expenses" at bounding box center [43, 411] width 34 height 10
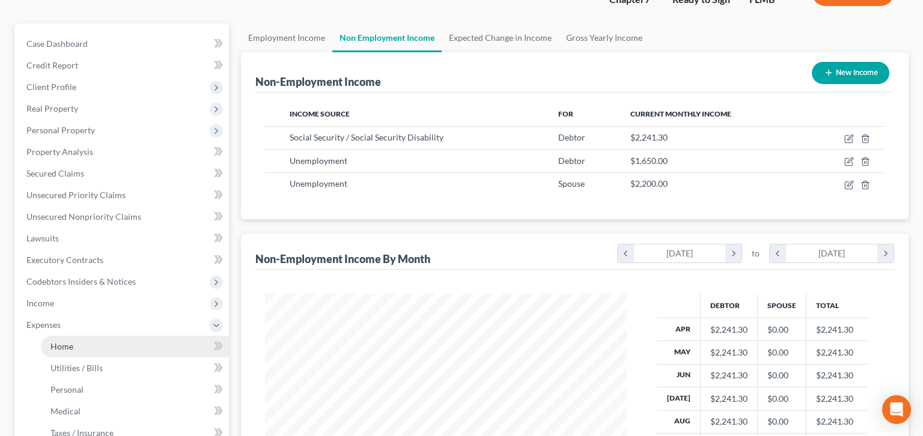
click at [58, 341] on span "Home" at bounding box center [61, 346] width 23 height 10
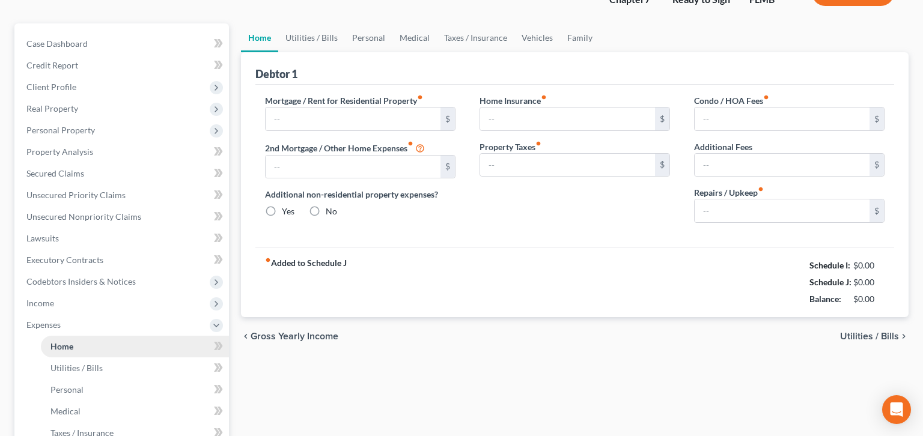
type input "3,384.98"
type input "0.00"
radio input "true"
type input "0.00"
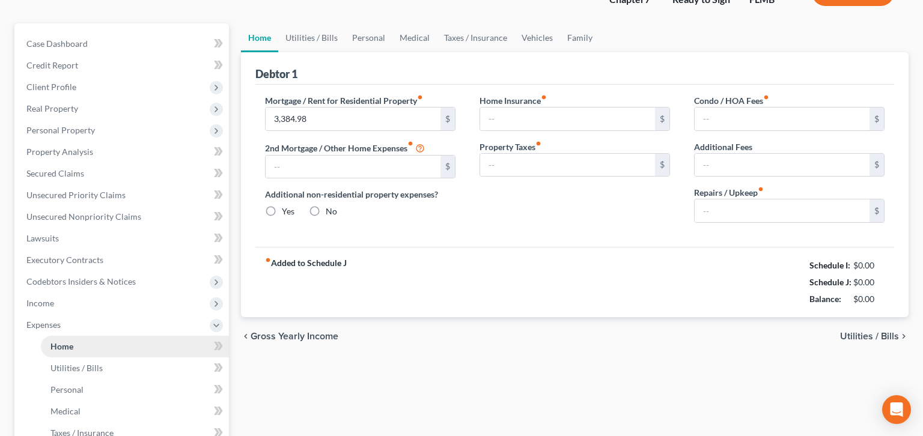
type input "366.00"
type input "0.00"
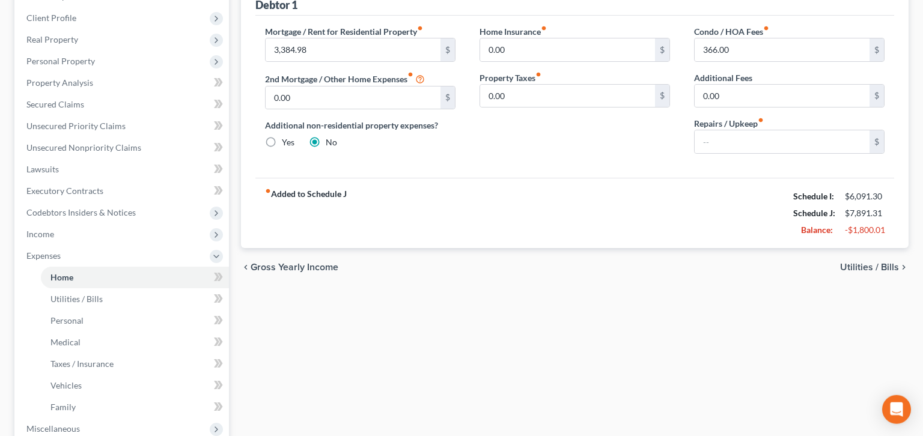
scroll to position [164, 0]
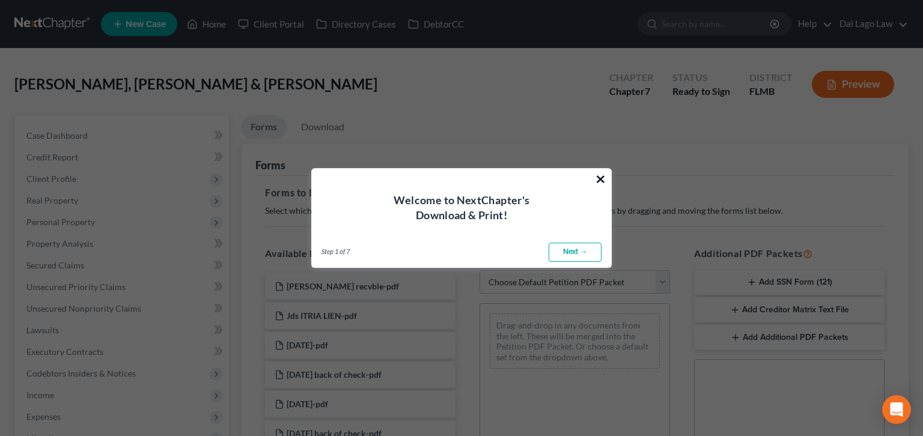
click at [602, 187] on button "×" at bounding box center [600, 179] width 11 height 19
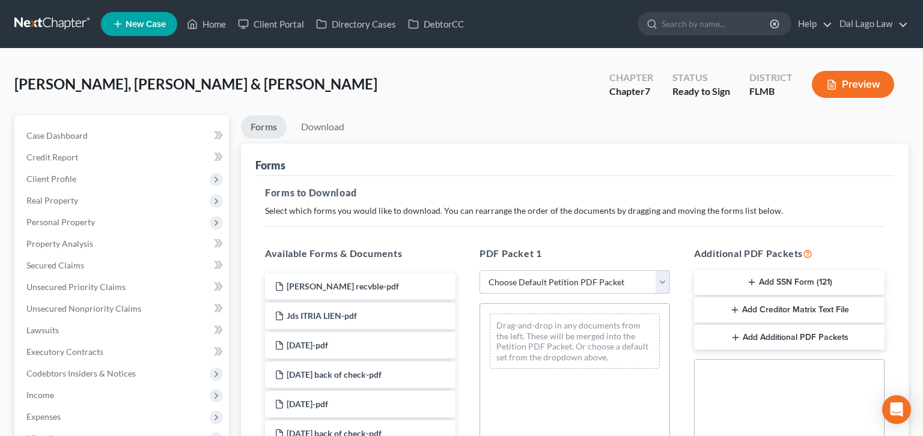
click at [480, 271] on select "Choose Default Petition PDF Packet Complete Bankruptcy Petition (all forms and …" at bounding box center [575, 283] width 191 height 24
select select "0"
click option "Complete Bankruptcy Petition (all forms and schedules)" at bounding box center [0, 0] width 0 height 0
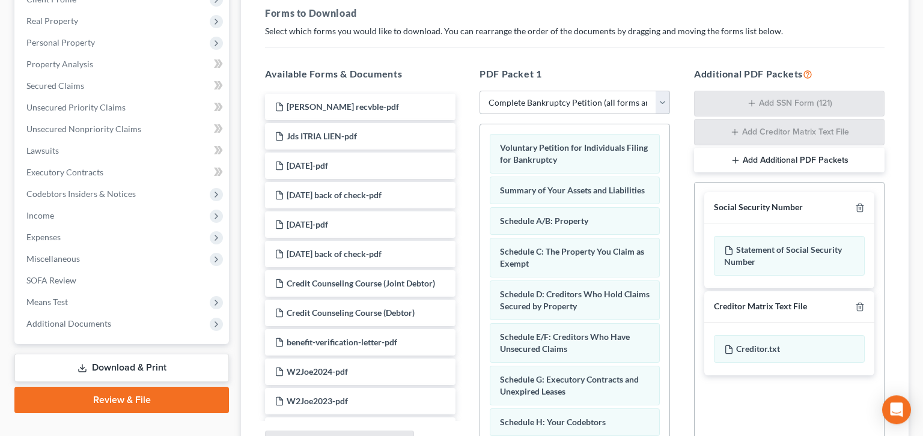
scroll to position [209, 0]
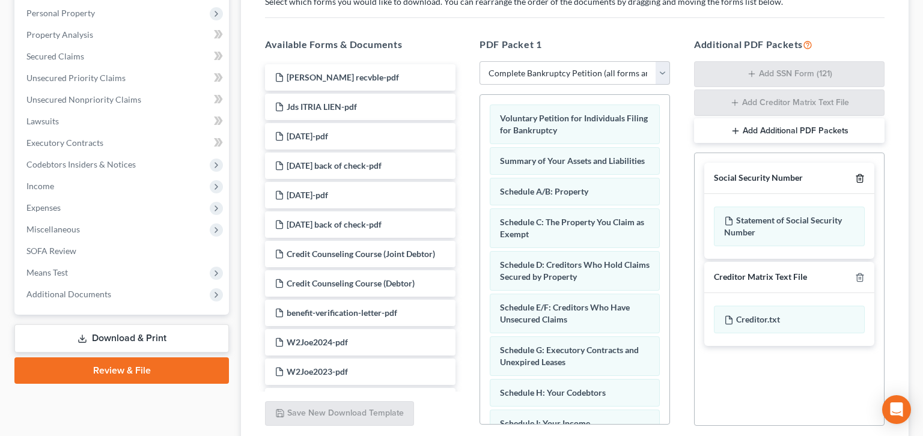
click at [860, 179] on line "button" at bounding box center [860, 180] width 0 height 2
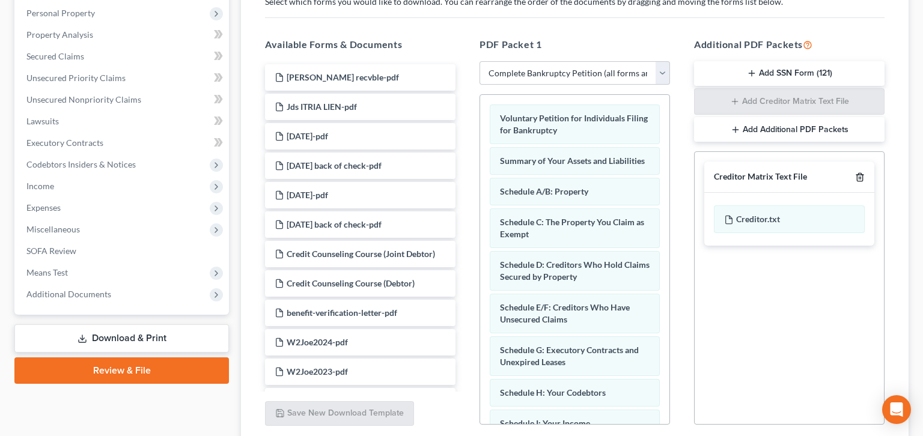
click at [865, 173] on icon "button" at bounding box center [860, 178] width 10 height 10
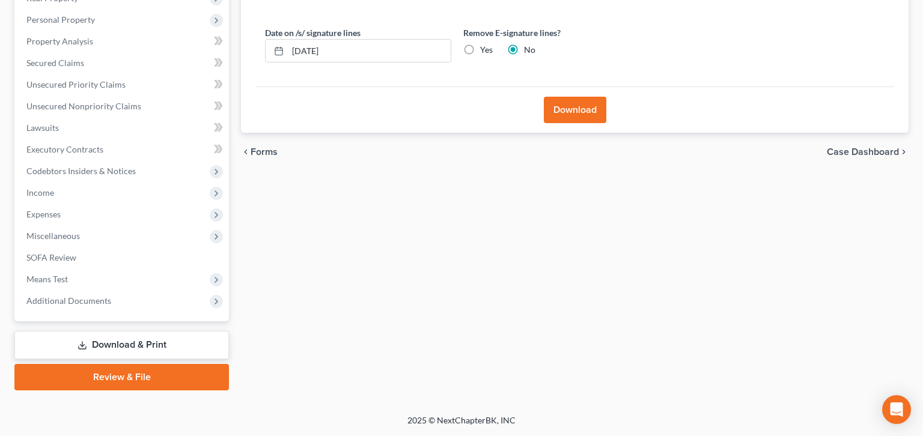
scroll to position [50, 0]
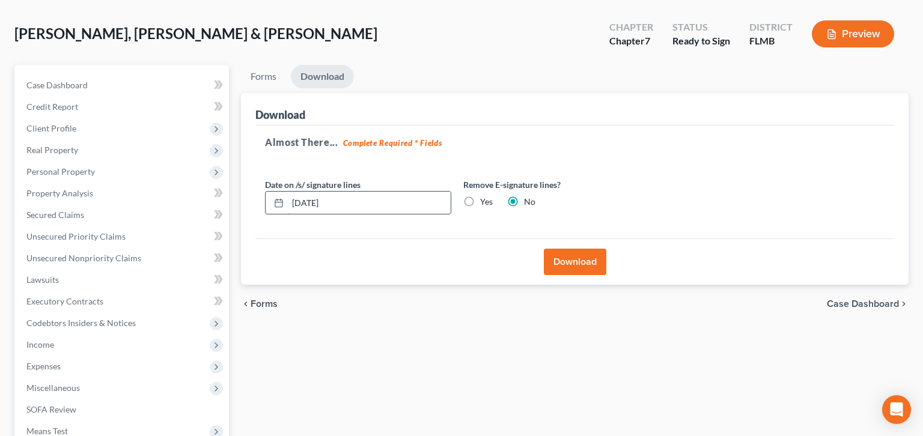
drag, startPoint x: 308, startPoint y: 147, endPoint x: 233, endPoint y: 155, distance: 76.2
click at [288, 192] on input "[DATE]" at bounding box center [369, 203] width 163 height 23
click at [35, 405] on span "SOFA Review" at bounding box center [51, 410] width 50 height 10
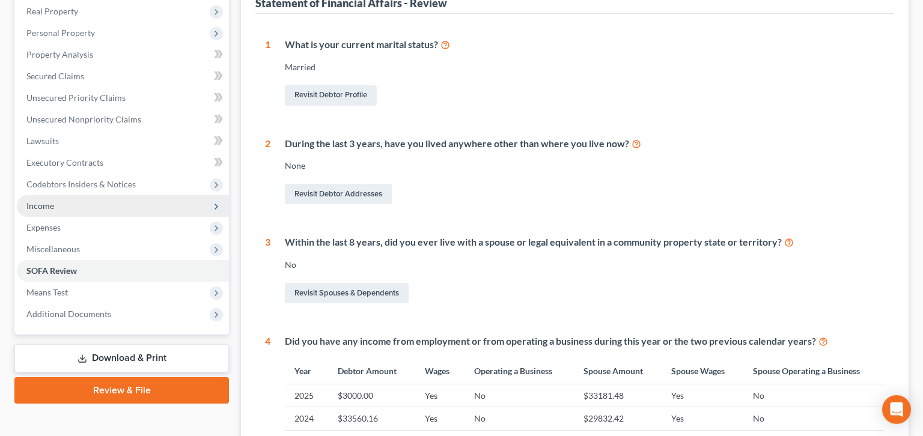
scroll to position [92, 0]
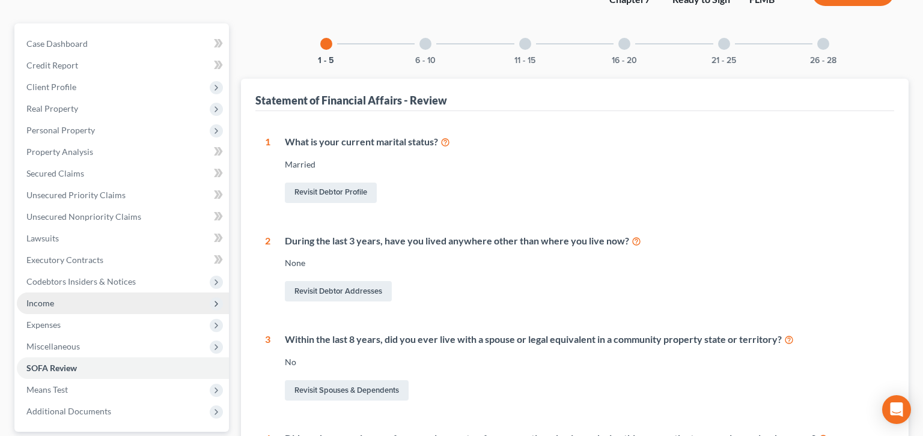
click at [40, 298] on span "Income" at bounding box center [40, 303] width 28 height 10
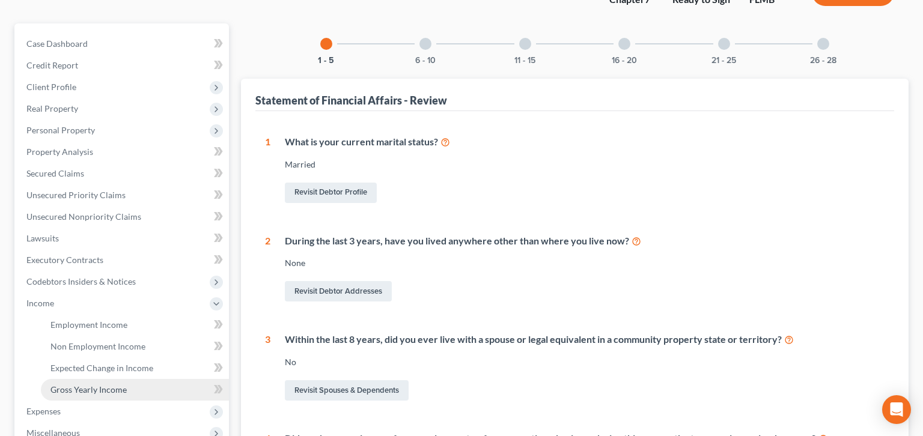
click at [59, 379] on link "Gross Yearly Income" at bounding box center [135, 390] width 188 height 22
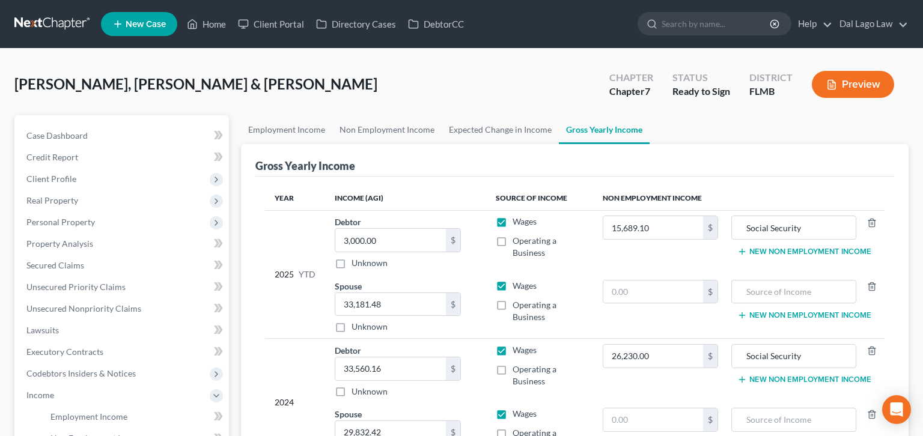
click at [796, 247] on button "New Non Employment Income" at bounding box center [805, 252] width 134 height 10
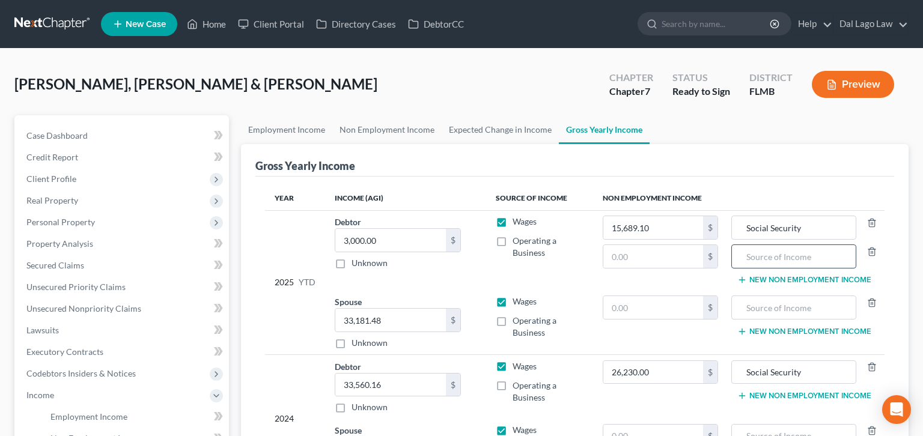
click at [741, 245] on div at bounding box center [794, 257] width 124 height 24
click at [760, 245] on input "text" at bounding box center [793, 256] width 111 height 23
type input "Unemployment"
click at [649, 245] on input "text" at bounding box center [654, 256] width 100 height 23
type input "1,650"
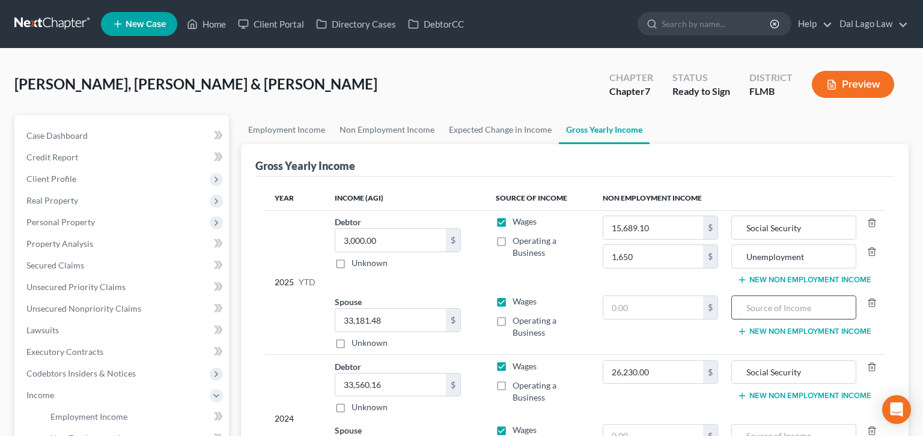
click at [769, 296] on input "text" at bounding box center [793, 307] width 111 height 23
type input "Unemployment"
click at [630, 296] on input "text" at bounding box center [654, 307] width 100 height 23
type input "2,200"
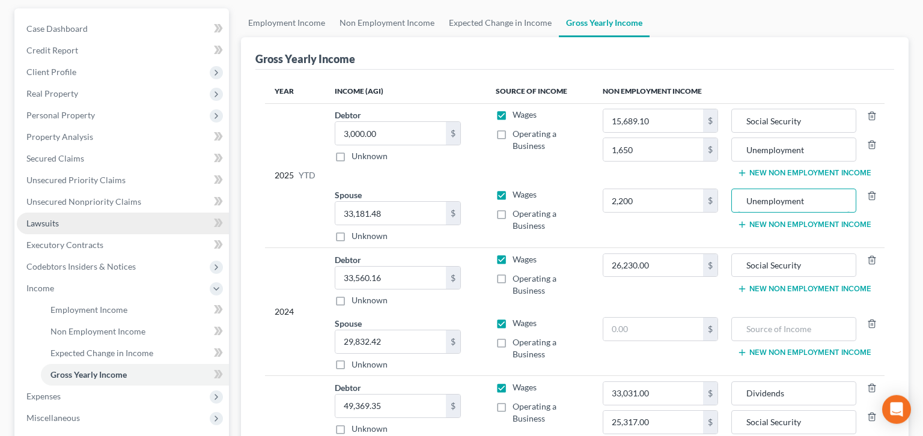
scroll to position [115, 0]
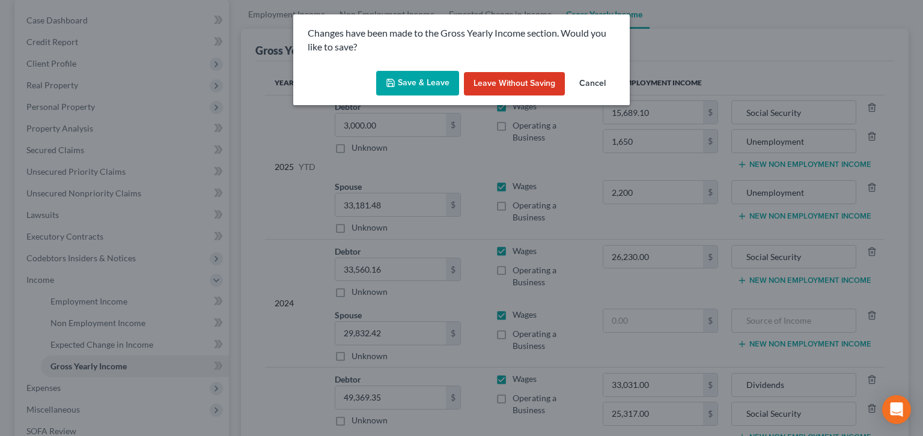
click at [420, 71] on button "Save & Leave" at bounding box center [417, 83] width 83 height 25
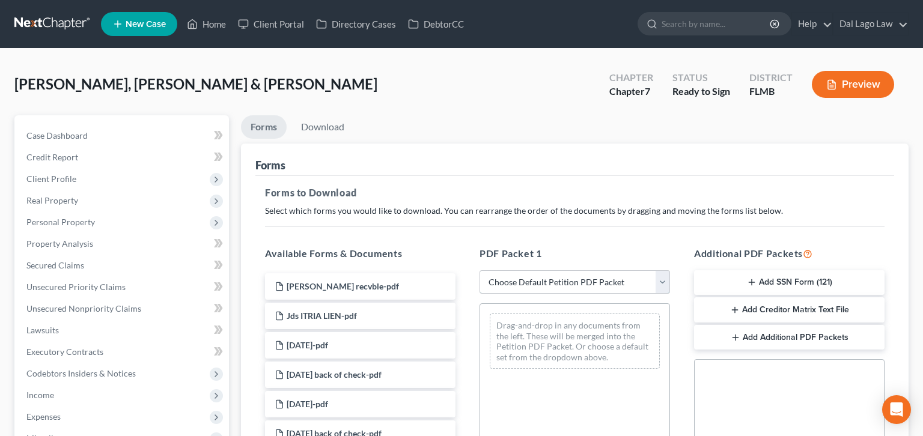
click at [480, 271] on select "Choose Default Petition PDF Packet Complete Bankruptcy Petition (all forms and …" at bounding box center [575, 283] width 191 height 24
select select "0"
click option "Complete Bankruptcy Petition (all forms and schedules)" at bounding box center [0, 0] width 0 height 0
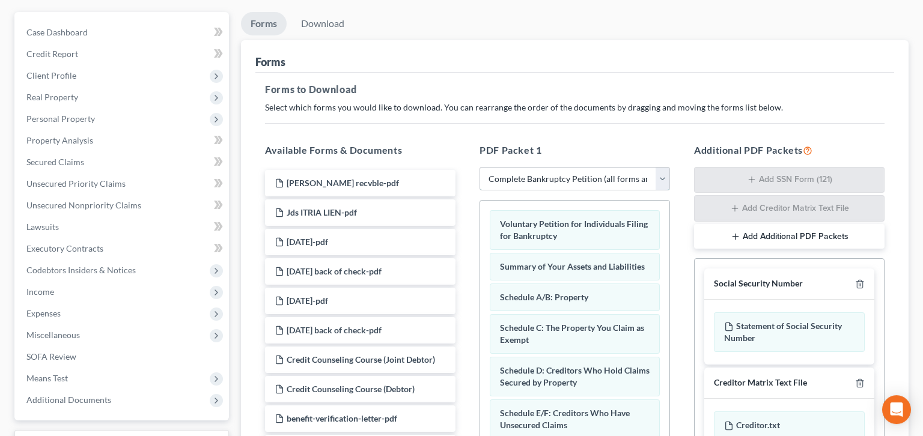
scroll to position [138, 0]
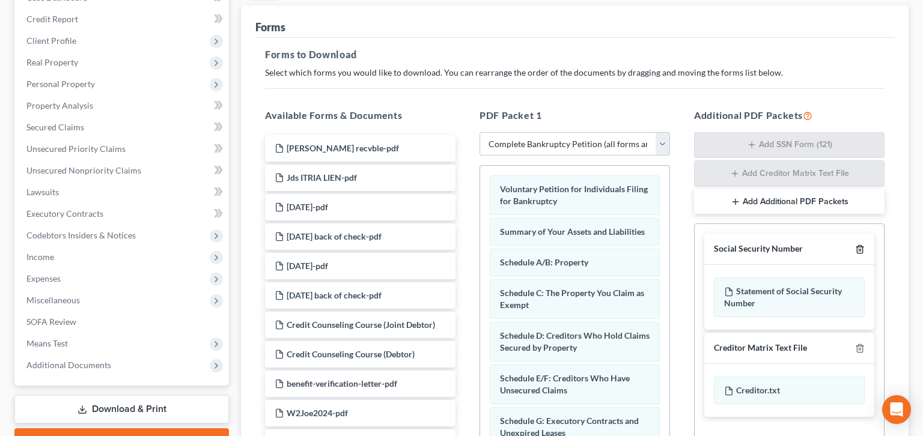
click at [865, 245] on icon "button" at bounding box center [860, 250] width 10 height 10
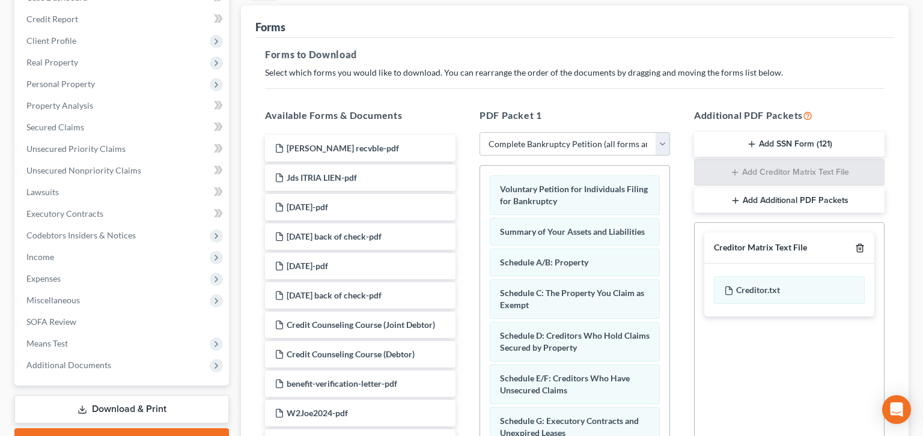
click at [865, 243] on icon "button" at bounding box center [860, 248] width 10 height 10
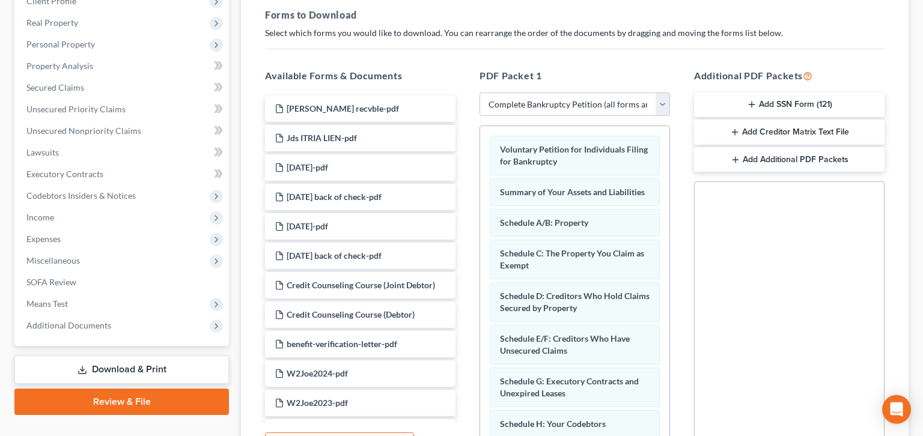
scroll to position [209, 0]
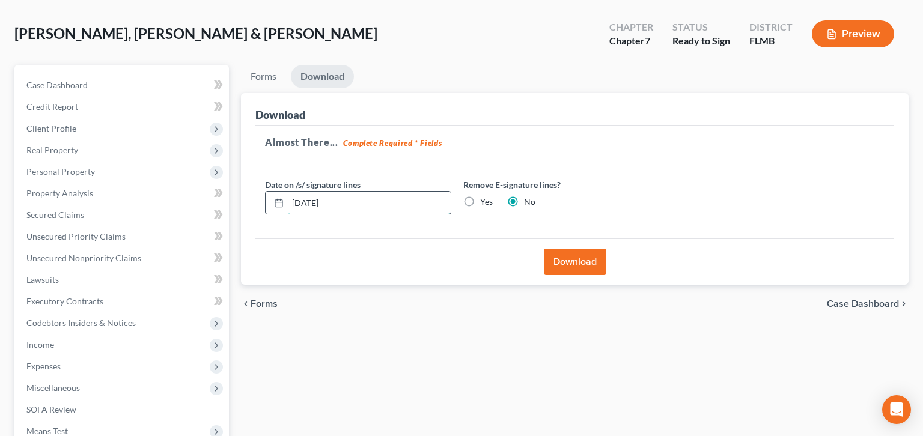
drag, startPoint x: 308, startPoint y: 145, endPoint x: 197, endPoint y: 161, distance: 112.8
click at [288, 192] on input "[DATE]" at bounding box center [369, 203] width 163 height 23
click at [480, 196] on label "Yes" at bounding box center [486, 202] width 13 height 12
click at [485, 196] on input "Yes" at bounding box center [489, 200] width 8 height 8
radio input "true"
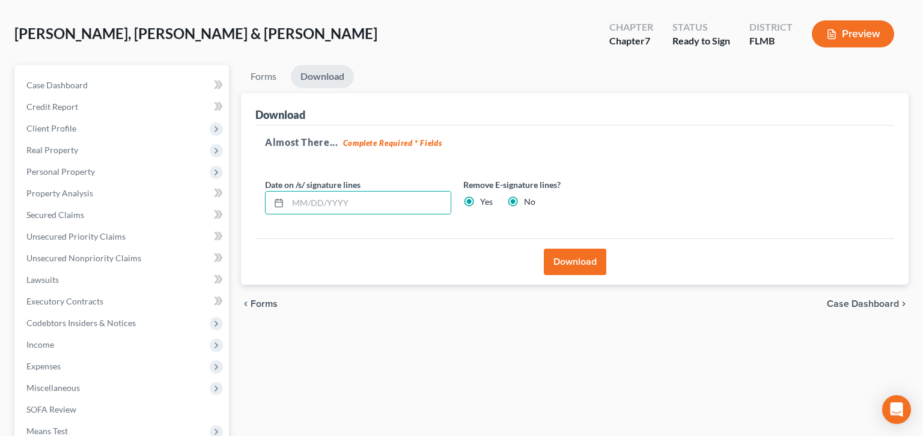
radio input "false"
click at [593, 249] on button "Download" at bounding box center [575, 262] width 63 height 26
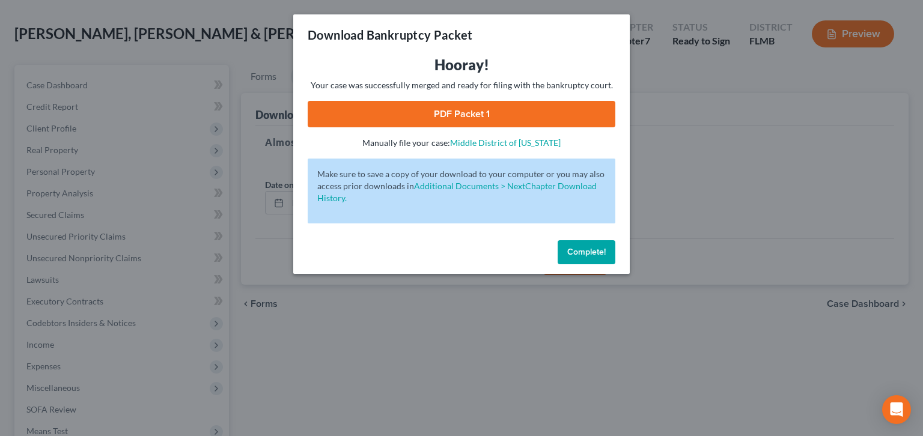
click at [444, 101] on link "PDF Packet 1" at bounding box center [462, 114] width 308 height 26
click at [567, 247] on span "Complete!" at bounding box center [586, 252] width 38 height 10
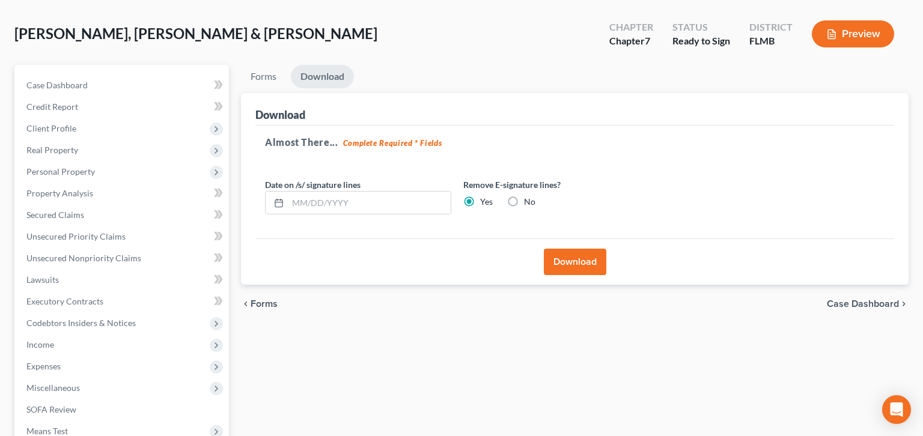
click at [866, 299] on span "Case Dashboard" at bounding box center [863, 304] width 72 height 10
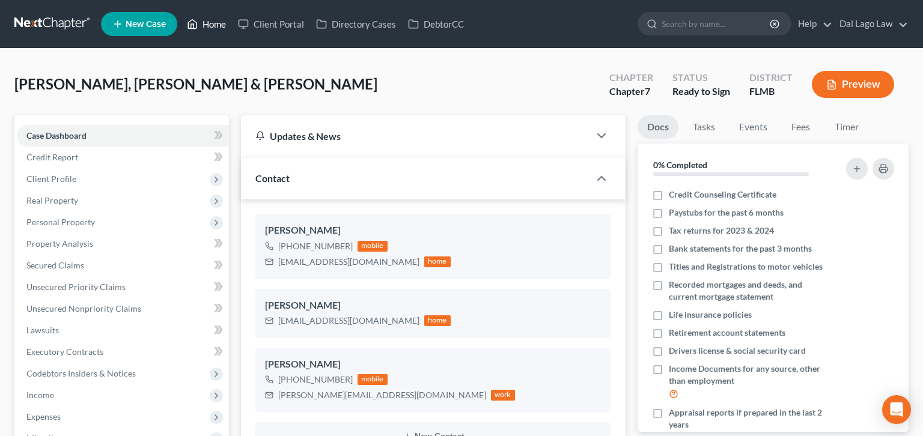
click at [181, 13] on link "Home" at bounding box center [206, 24] width 51 height 22
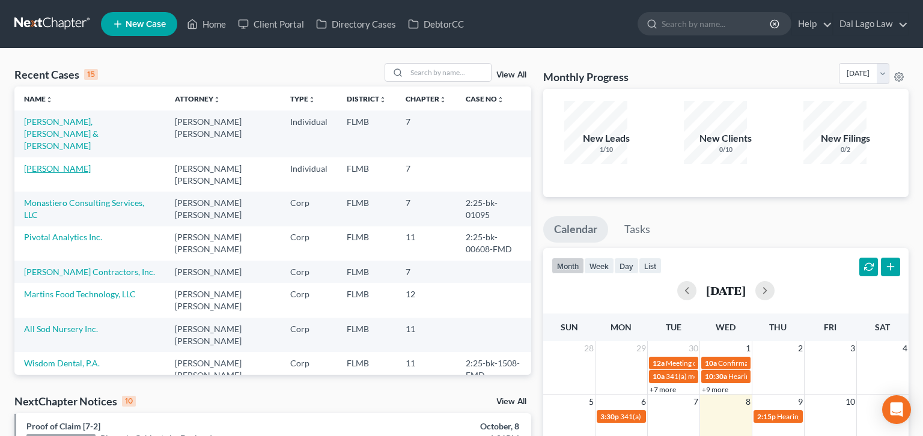
click at [35, 164] on link "[PERSON_NAME]" at bounding box center [57, 169] width 67 height 10
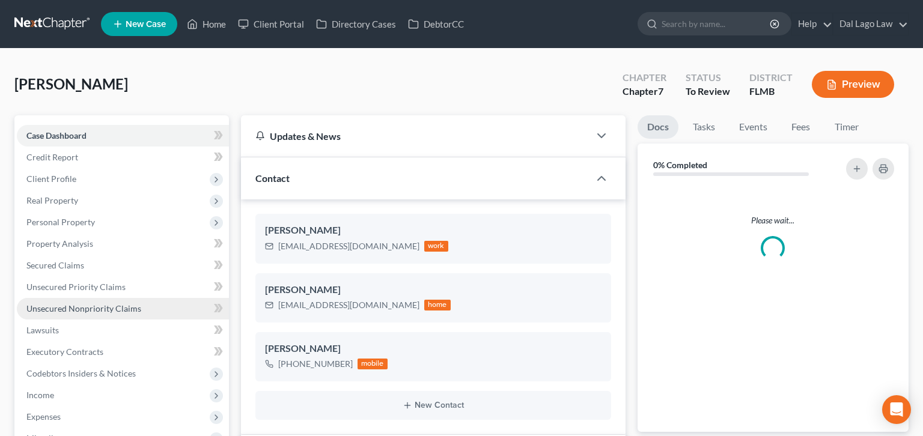
click at [51, 304] on span "Unsecured Nonpriority Claims" at bounding box center [83, 309] width 115 height 10
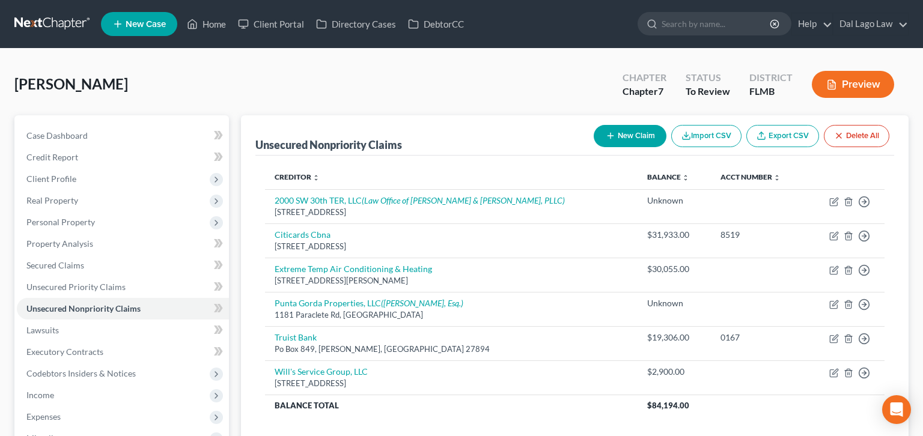
click at [667, 125] on button "New Claim" at bounding box center [630, 136] width 73 height 22
select select "0"
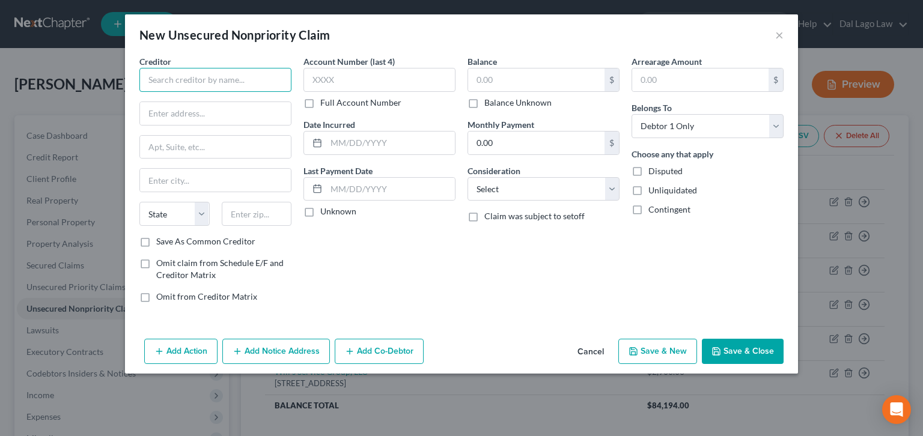
click at [292, 68] on input "text" at bounding box center [215, 80] width 152 height 24
type input "[PERSON_NAME] Surveying Inc."
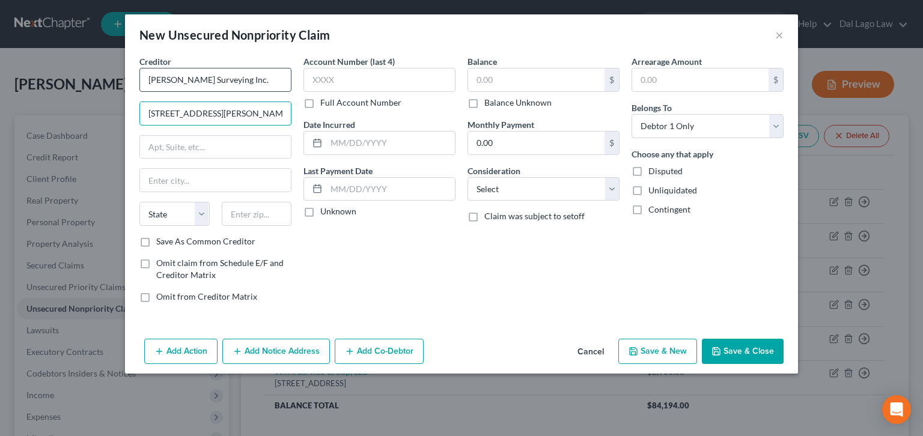
type input "[STREET_ADDRESS][PERSON_NAME]"
type input "33991"
type input "[GEOGRAPHIC_DATA]"
select select "9"
click at [489, 69] on input "text" at bounding box center [536, 80] width 136 height 23
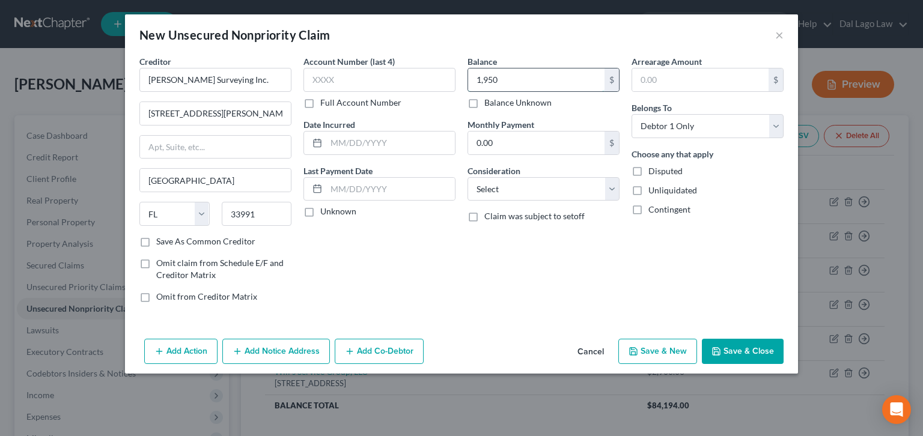
type input "1,950"
select select "14"
click option "Other" at bounding box center [0, 0] width 0 height 0
click at [512, 224] on input "text" at bounding box center [543, 235] width 151 height 23
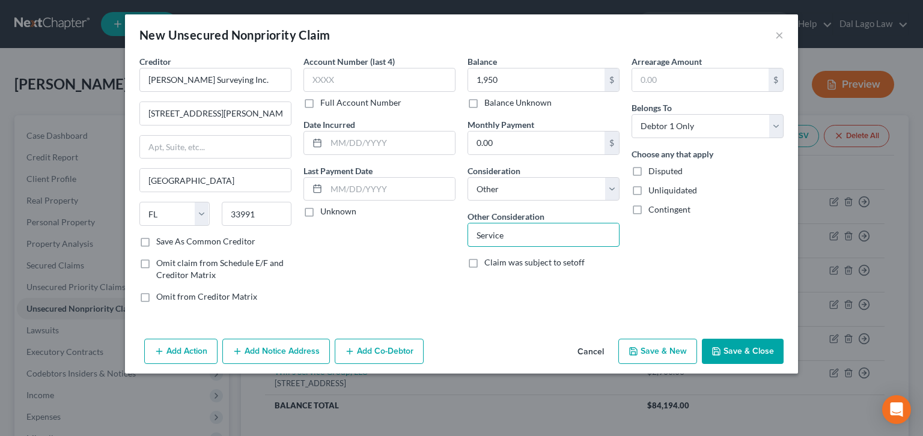
type input "Service"
click at [702, 339] on button "Save & Close" at bounding box center [743, 351] width 82 height 25
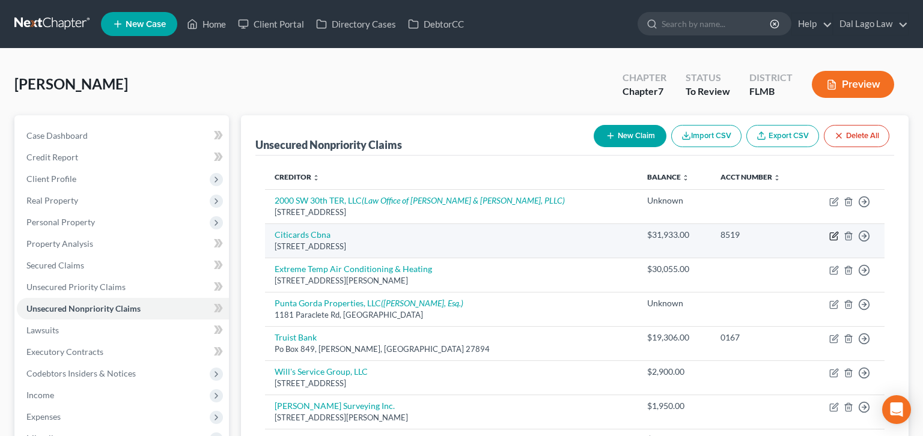
click at [838, 232] on icon "button" at bounding box center [835, 234] width 5 height 5
select select "43"
select select "2"
select select "0"
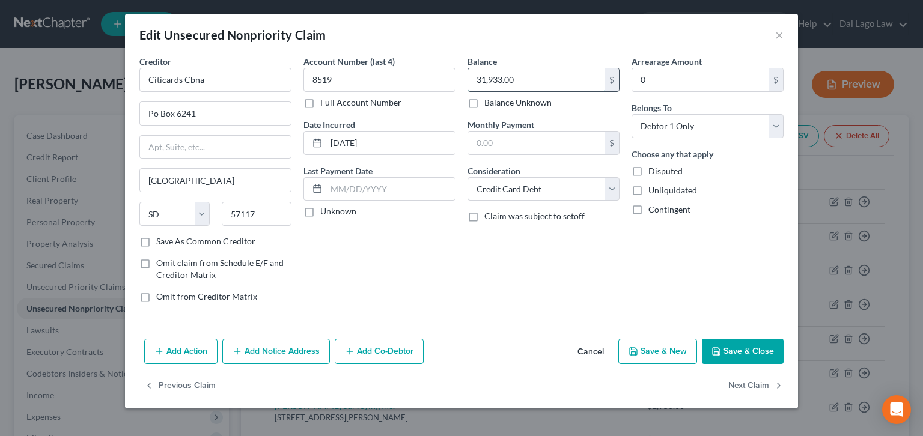
click at [513, 69] on input "31,933.00" at bounding box center [536, 80] width 136 height 23
type input "32,704.40"
click at [729, 374] on button "Next Claim" at bounding box center [756, 386] width 55 height 25
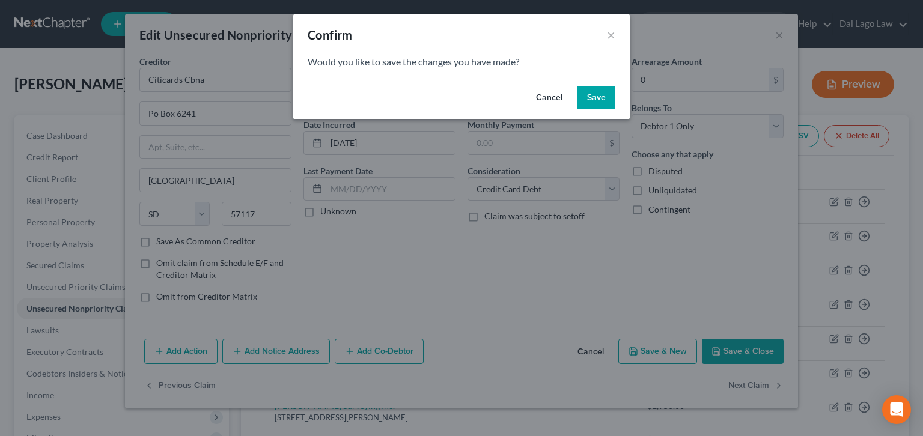
click at [528, 86] on button "Cancel" at bounding box center [550, 98] width 46 height 24
select select "9"
select select "14"
select select "0"
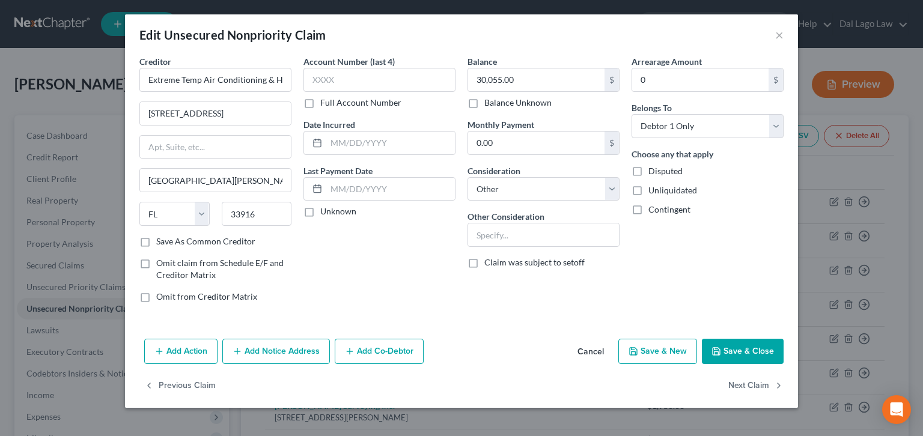
click at [702, 339] on button "Save & Close" at bounding box center [743, 351] width 82 height 25
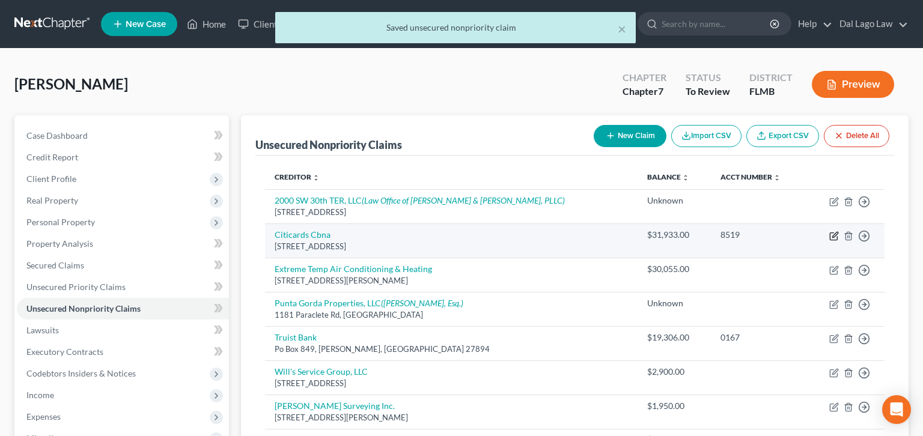
click at [837, 233] on icon "button" at bounding box center [833, 236] width 7 height 7
select select "43"
select select "2"
select select "0"
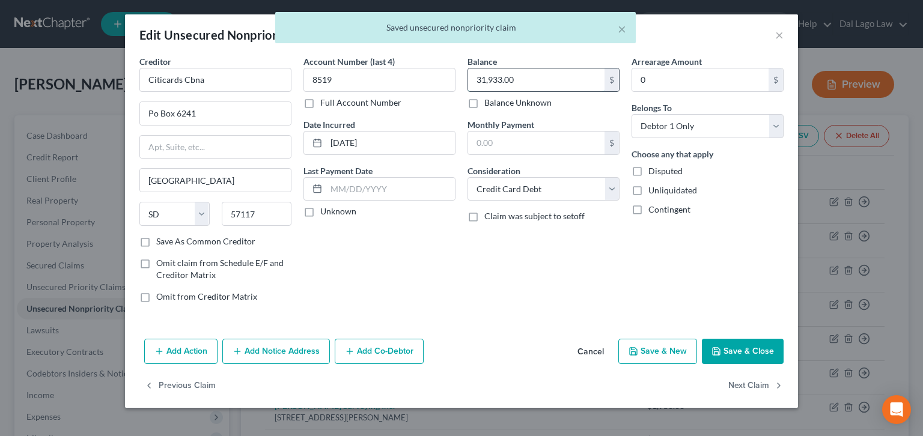
click at [542, 69] on input "31,933.00" at bounding box center [536, 80] width 136 height 23
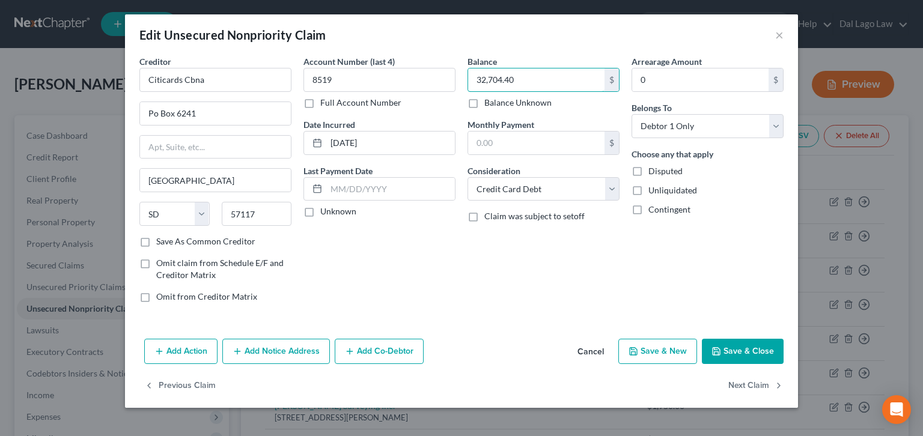
type input "32,704.40"
click at [702, 339] on button "Save & Close" at bounding box center [743, 351] width 82 height 25
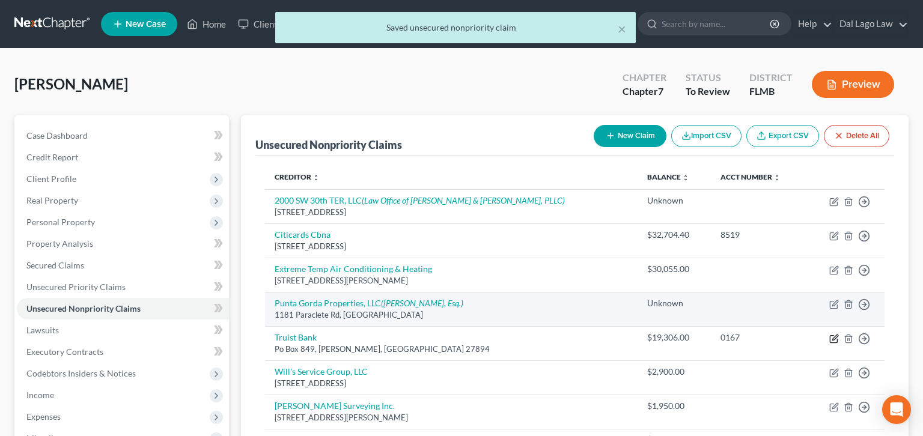
drag, startPoint x: 848, startPoint y: 262, endPoint x: 783, endPoint y: 249, distance: 66.1
click at [839, 334] on icon "button" at bounding box center [835, 339] width 10 height 10
select select "28"
select select "2"
select select "0"
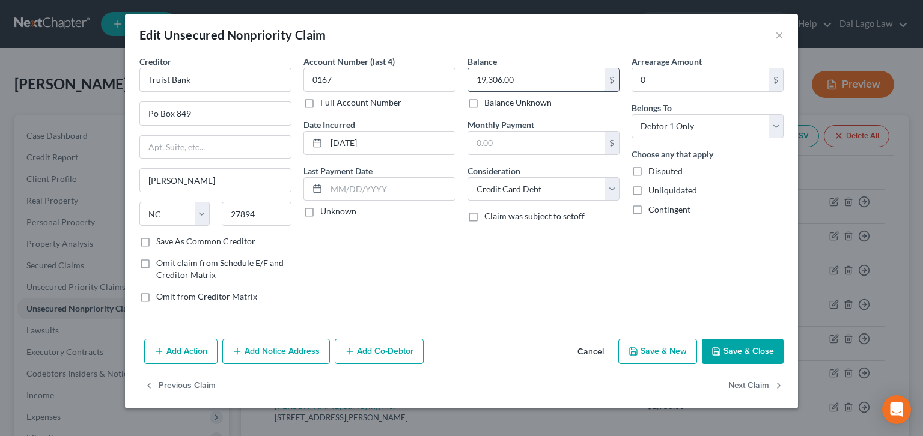
click at [528, 69] on input "19,306.00" at bounding box center [536, 80] width 136 height 23
type input "19,665.56"
click at [702, 339] on button "Save & Close" at bounding box center [743, 351] width 82 height 25
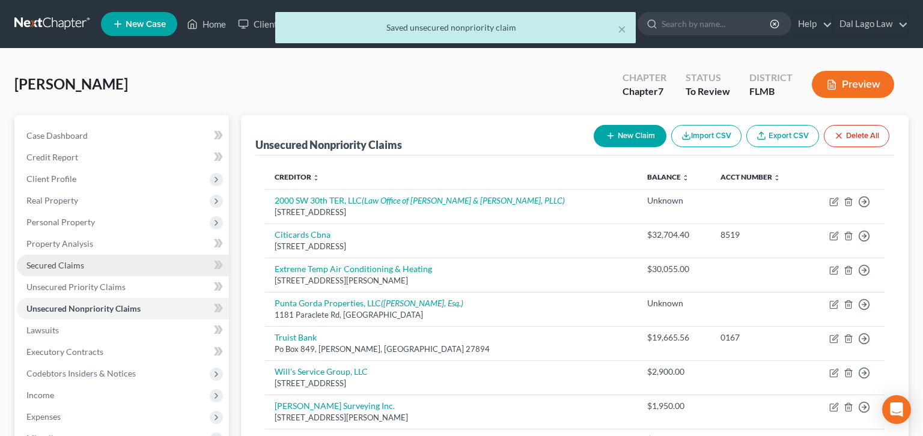
click at [58, 260] on span "Secured Claims" at bounding box center [55, 265] width 58 height 10
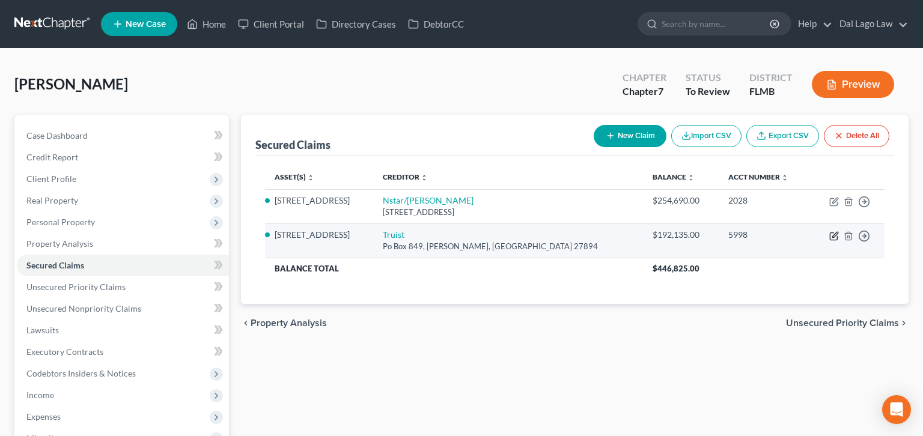
click at [839, 231] on icon "button" at bounding box center [835, 236] width 10 height 10
select select "28"
select select "3"
select select "4"
select select "0"
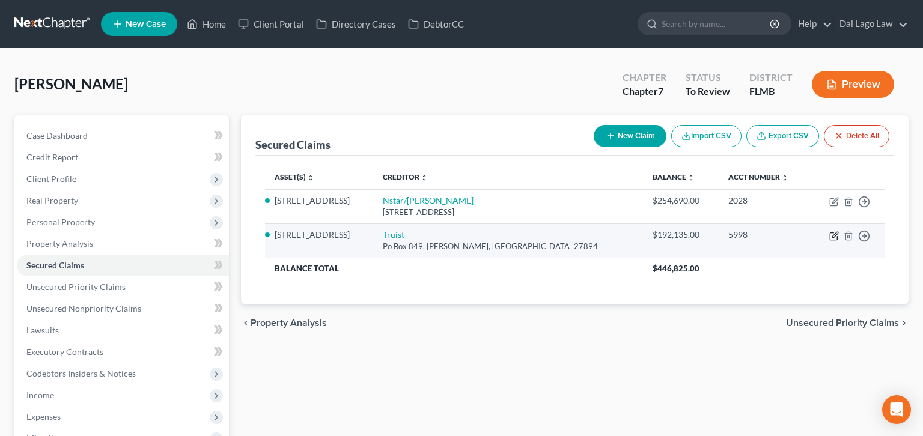
select select "0"
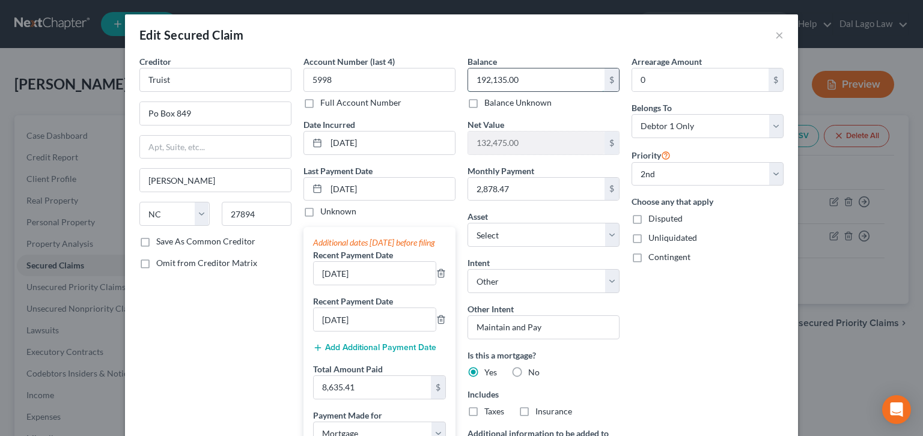
click at [531, 69] on input "192,135.00" at bounding box center [536, 80] width 136 height 23
type input "193,312.62"
click at [374, 178] on input "[DATE]" at bounding box center [390, 189] width 129 height 23
drag, startPoint x: 374, startPoint y: 141, endPoint x: 362, endPoint y: 141, distance: 11.4
click at [362, 178] on input "[DATE]" at bounding box center [390, 189] width 129 height 23
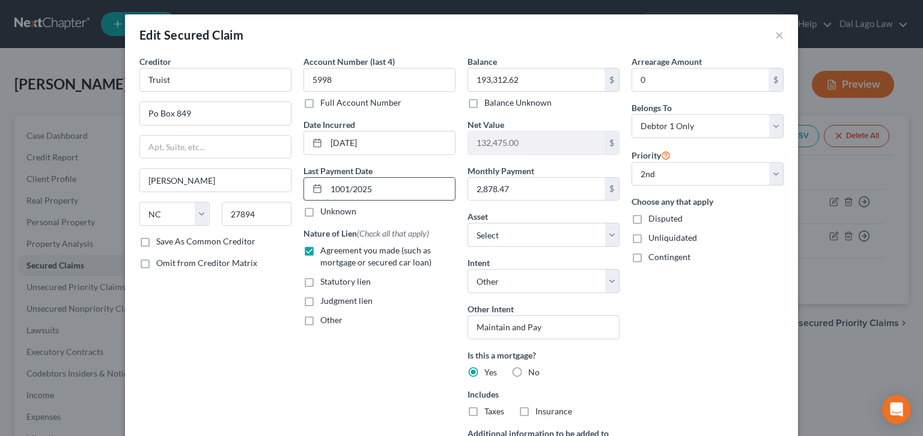
type input "[DATE]"
select select "3"
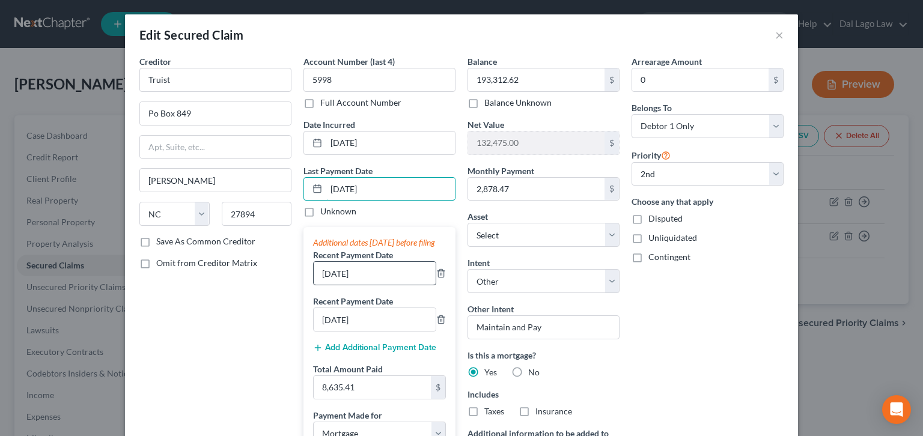
type input "[DATE]"
click at [364, 262] on input "[DATE]" at bounding box center [375, 273] width 122 height 23
type input "[DATE]"
click at [364, 308] on input "[DATE]" at bounding box center [375, 319] width 122 height 23
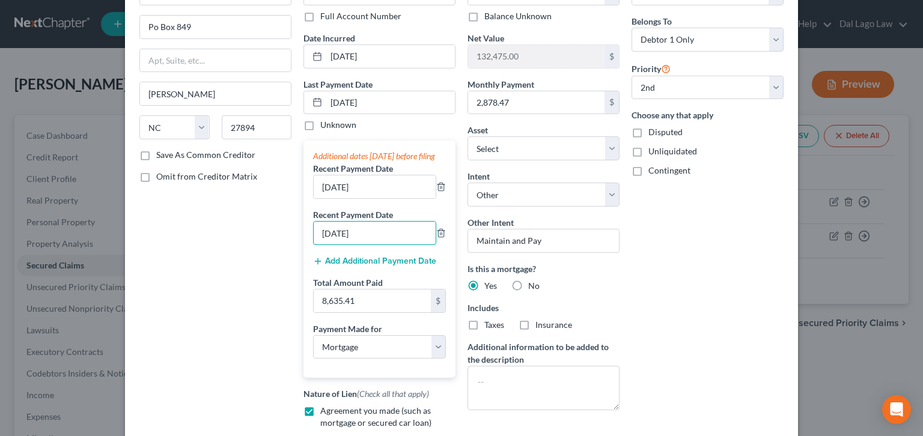
scroll to position [99, 0]
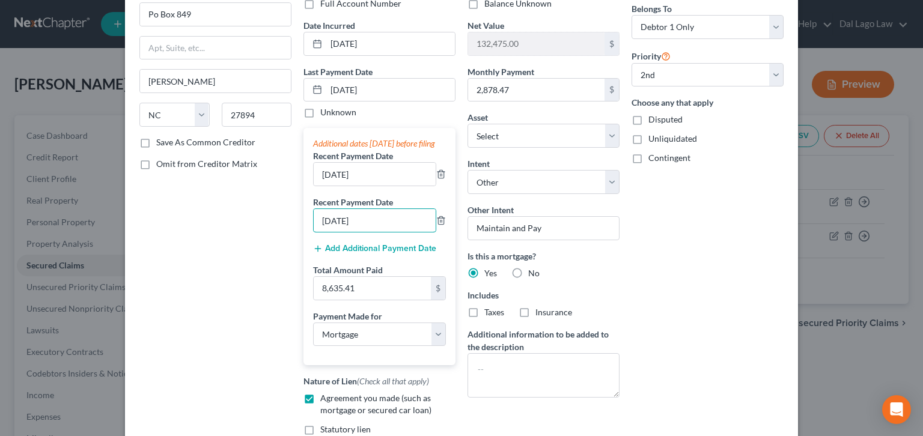
type input "[DATE]"
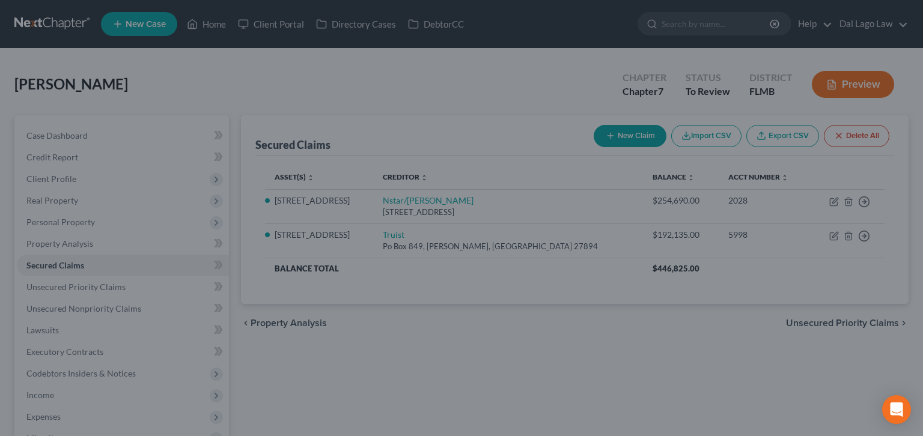
select select "1"
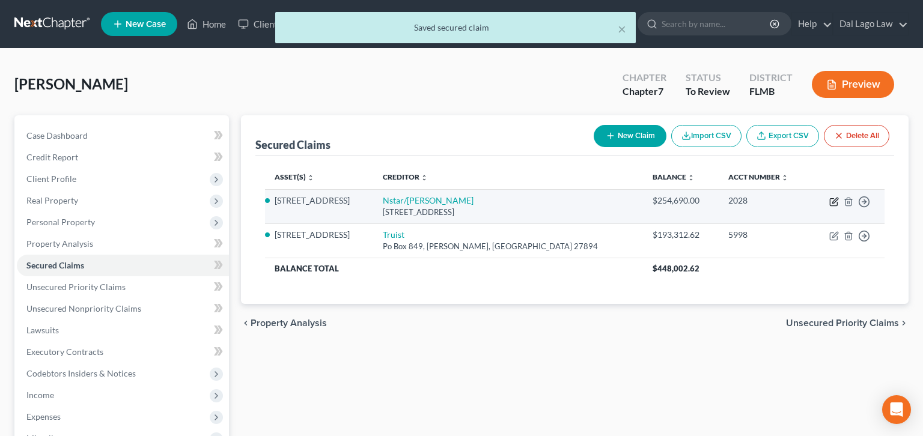
click at [839, 197] on icon "button" at bounding box center [835, 202] width 10 height 10
select select "45"
select select "3"
select select "4"
select select "0"
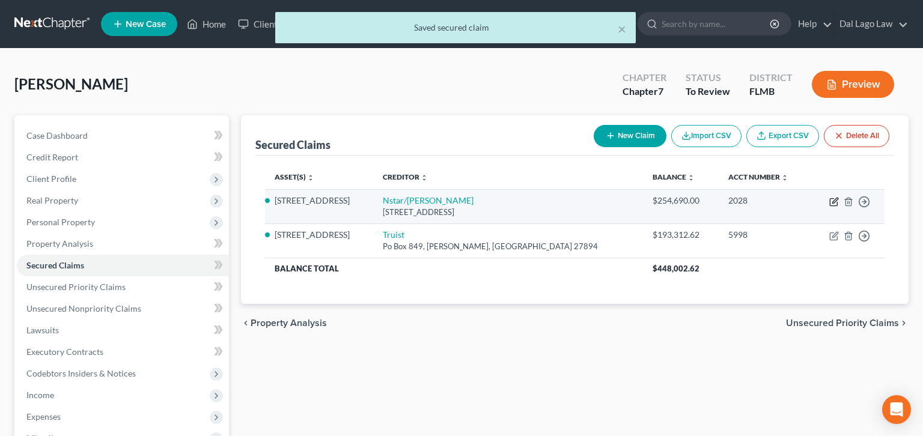
select select "0"
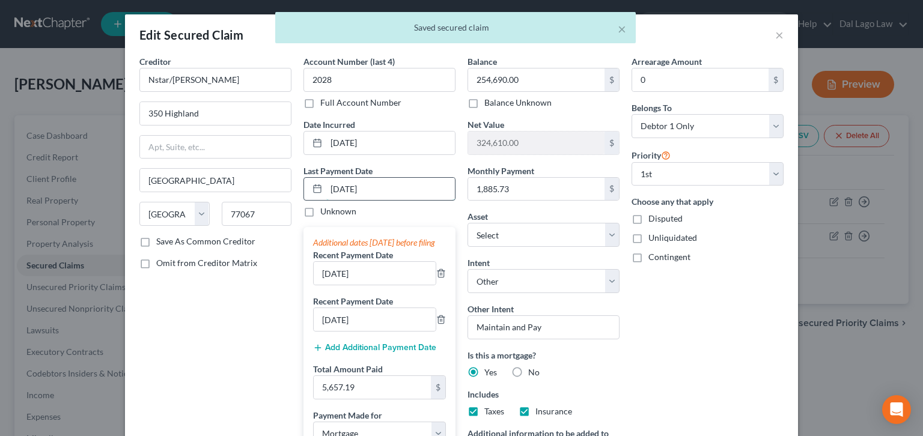
click at [373, 178] on input "[DATE]" at bounding box center [390, 189] width 129 height 23
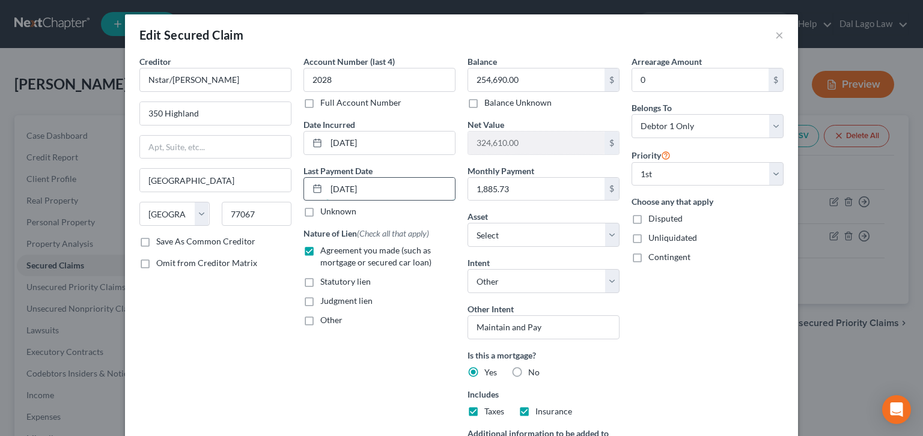
type input "[DATE]"
select select "3"
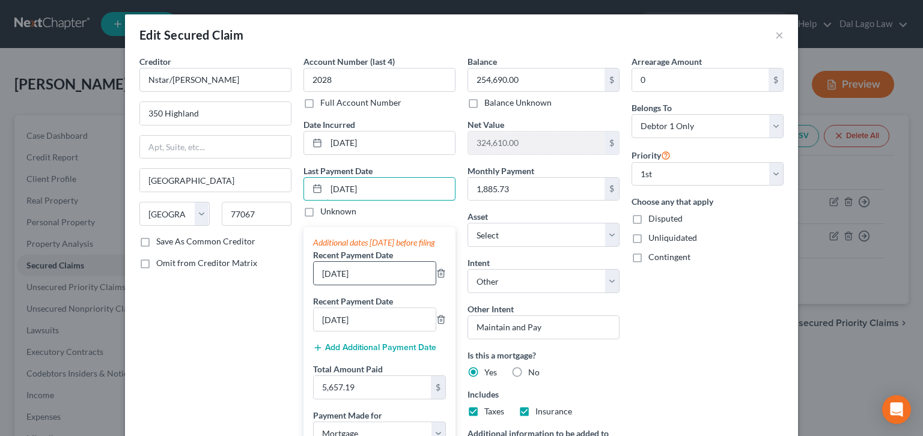
type input "[DATE]"
click at [364, 262] on input "[DATE]" at bounding box center [375, 273] width 122 height 23
type input "[DATE]"
click at [364, 308] on input "[DATE]" at bounding box center [375, 319] width 122 height 23
type input "[DATE]"
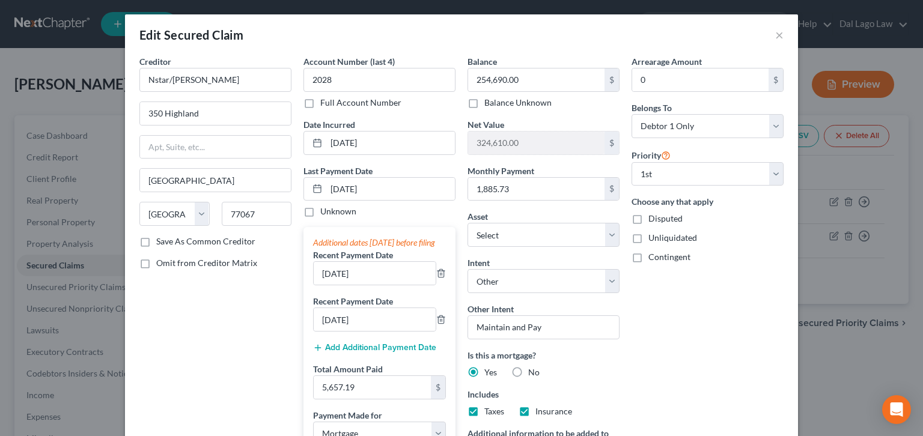
click at [626, 266] on div "Arrearage Amount 0 $ Belongs To * Select Debtor 1 Only Debtor 2 Only Debtor 1 A…" at bounding box center [708, 319] width 164 height 528
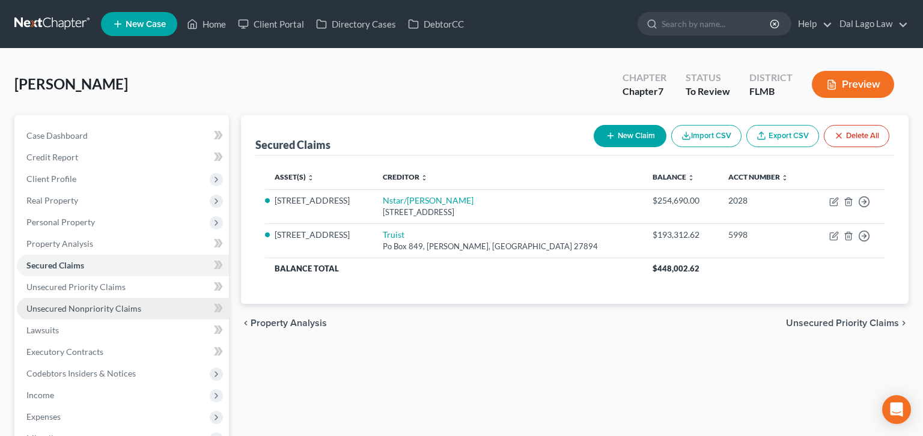
click at [81, 304] on span "Unsecured Nonpriority Claims" at bounding box center [83, 309] width 115 height 10
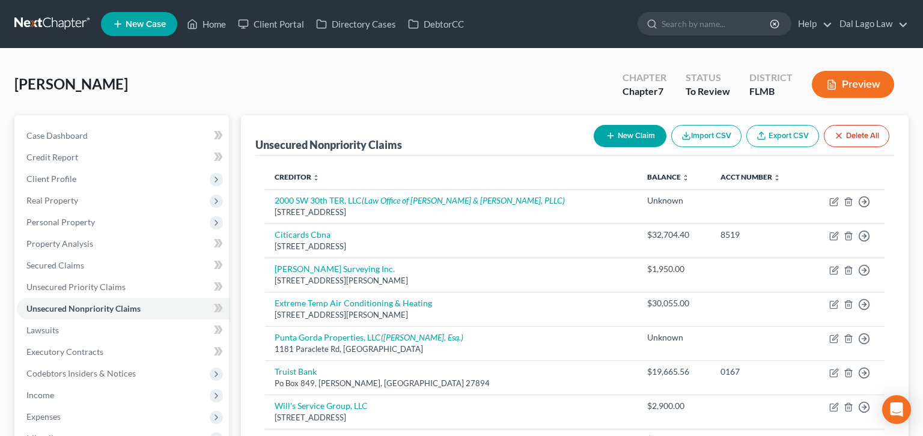
click at [667, 125] on button "New Claim" at bounding box center [630, 136] width 73 height 22
select select "0"
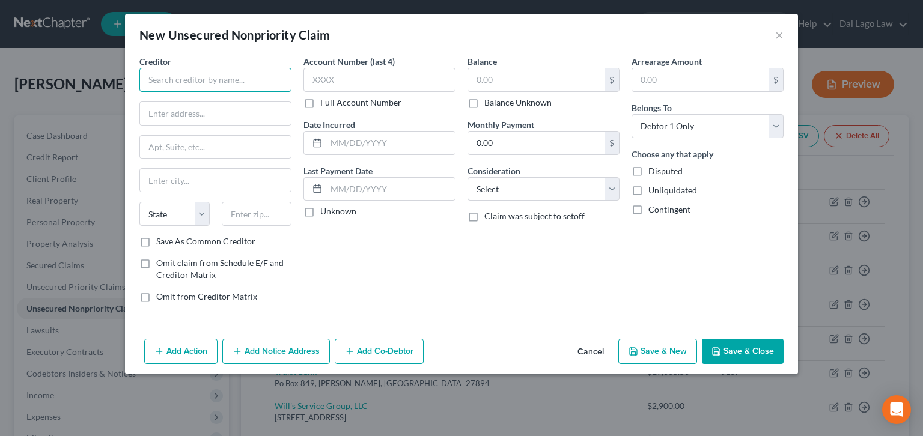
click at [292, 68] on input "text" at bounding box center [215, 80] width 152 height 24
type input "T-Mobile"
type input "PO Box 742596"
type input "45274"
type input "[GEOGRAPHIC_DATA]"
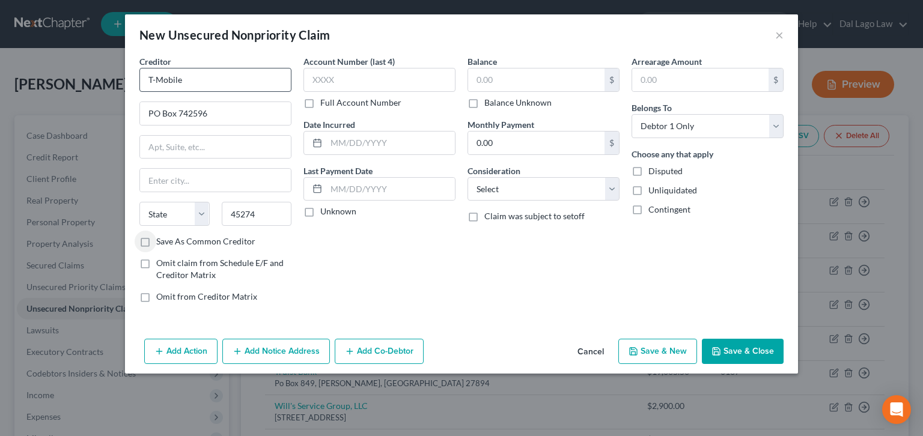
select select "36"
click at [511, 69] on input "text" at bounding box center [536, 80] width 136 height 23
type input "403.39"
click at [532, 157] on div "Balance 403.39 $ Balance Unknown Balance Undetermined 403.39 $ Balance Unknown …" at bounding box center [544, 183] width 164 height 257
select select "19"
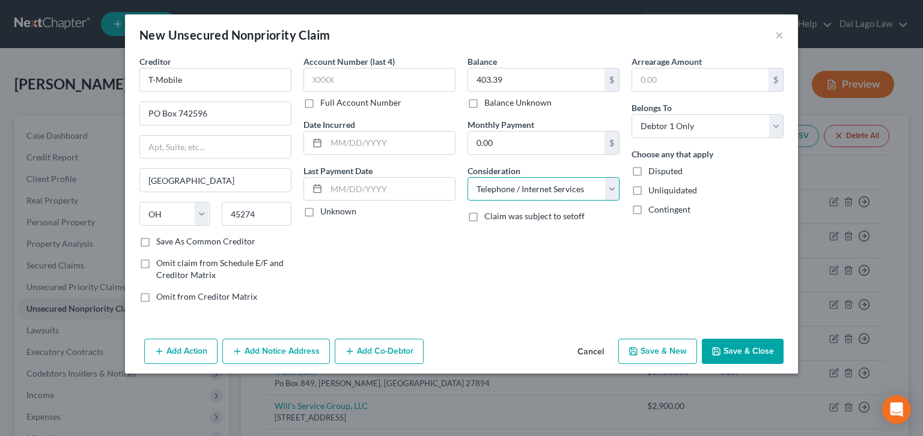
click option "Telephone / Internet Services" at bounding box center [0, 0] width 0 height 0
click at [702, 339] on button "Save & Close" at bounding box center [743, 351] width 82 height 25
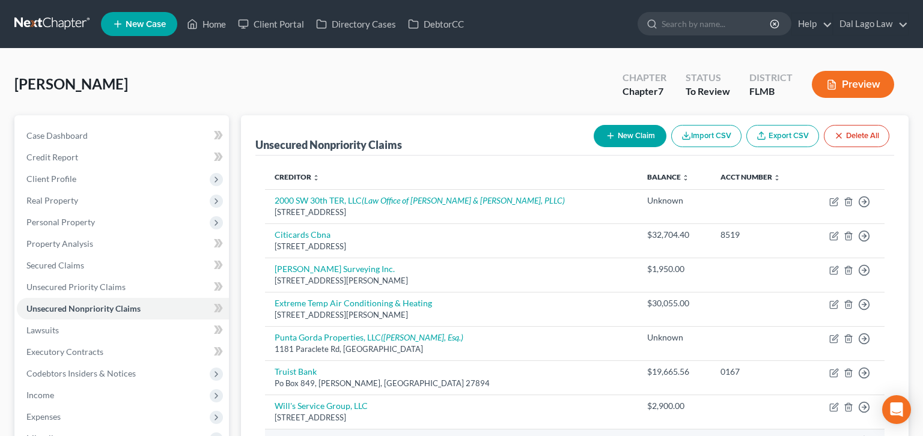
click at [854, 436] on icon "button" at bounding box center [849, 442] width 10 height 10
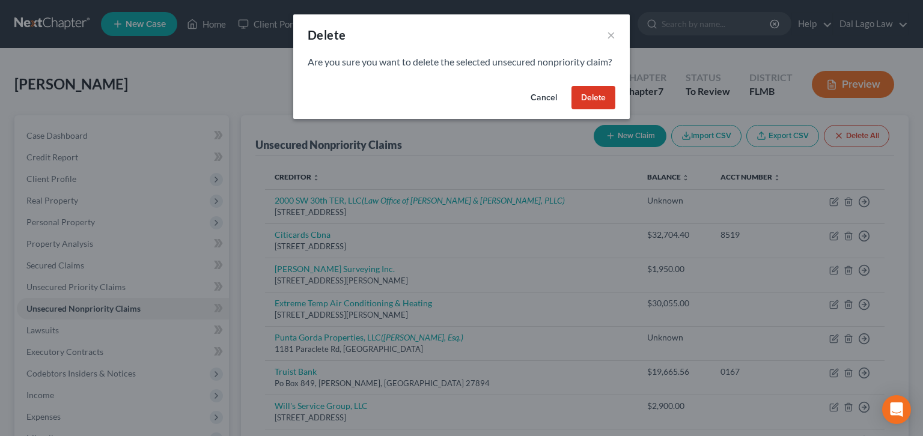
click at [522, 86] on button "Cancel" at bounding box center [544, 98] width 46 height 24
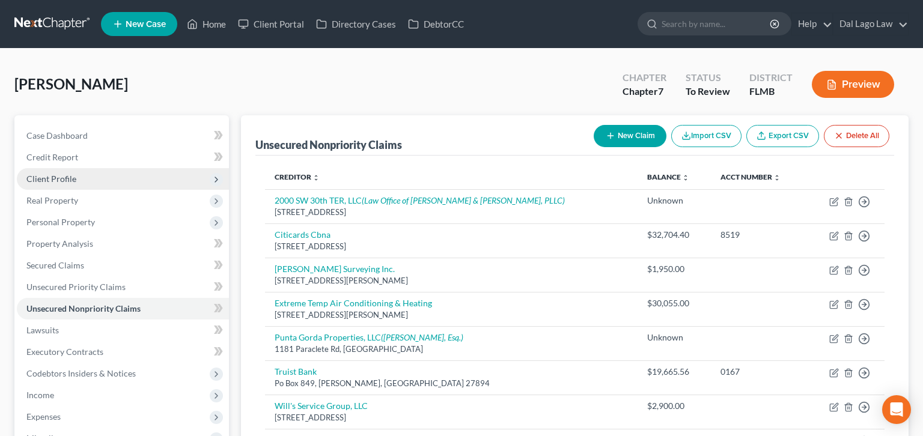
click at [40, 168] on span "Client Profile" at bounding box center [123, 179] width 212 height 22
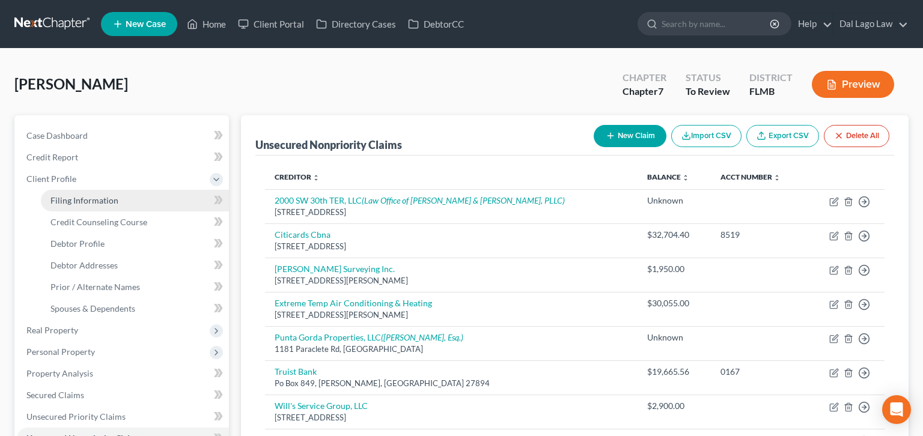
click at [63, 195] on span "Filing Information" at bounding box center [84, 200] width 68 height 10
select select "1"
select select "0"
select select "9"
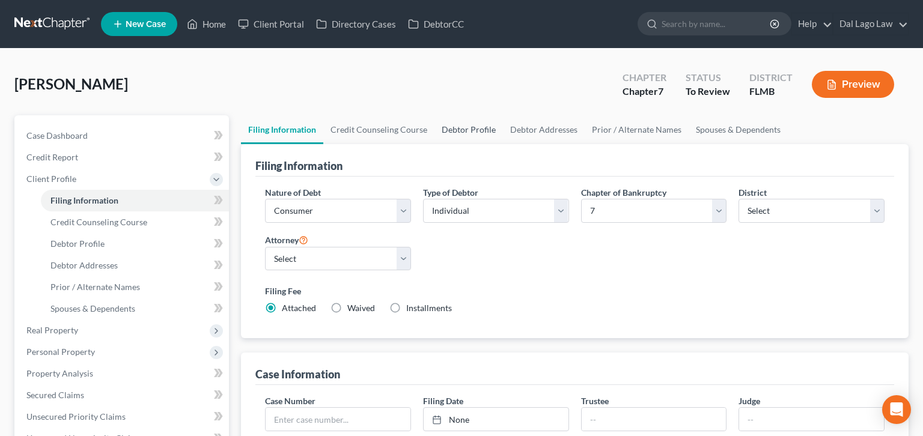
click at [435, 115] on link "Debtor Profile" at bounding box center [469, 129] width 69 height 29
select select "3"
select select "2"
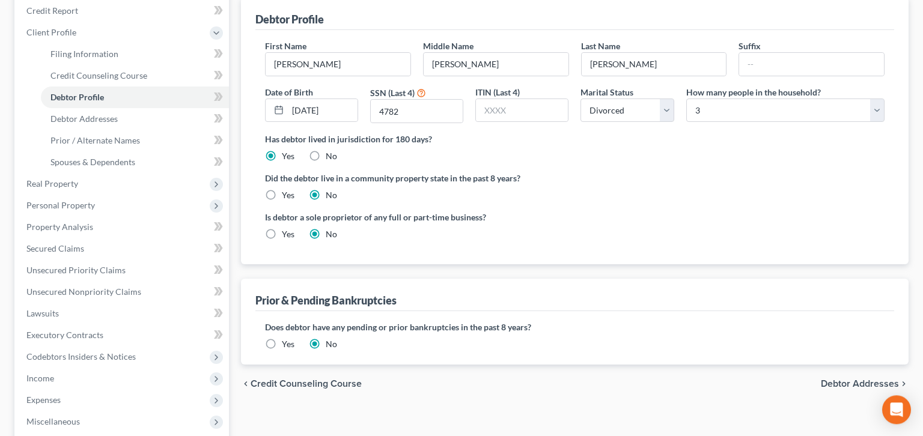
scroll to position [147, 0]
click at [282, 338] on label "Yes" at bounding box center [288, 344] width 13 height 12
click at [287, 338] on input "Yes" at bounding box center [291, 342] width 8 height 8
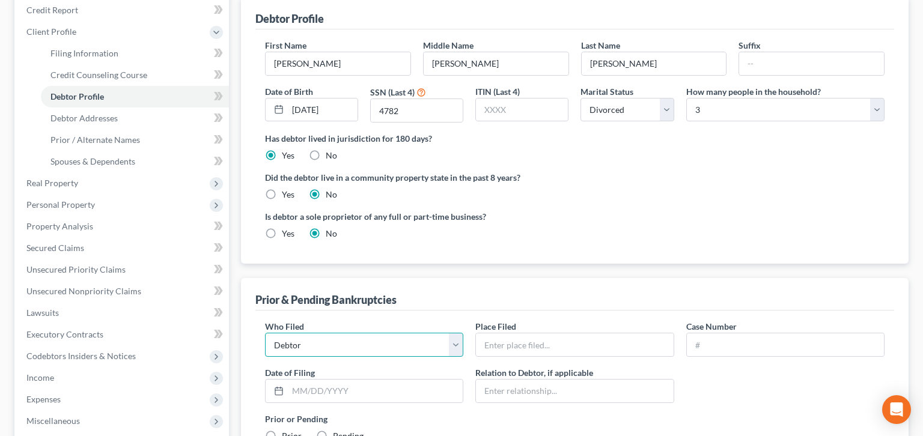
click at [265, 333] on select "Debtor Other" at bounding box center [364, 345] width 198 height 24
select select "other"
click option "Other" at bounding box center [0, 0] width 0 height 0
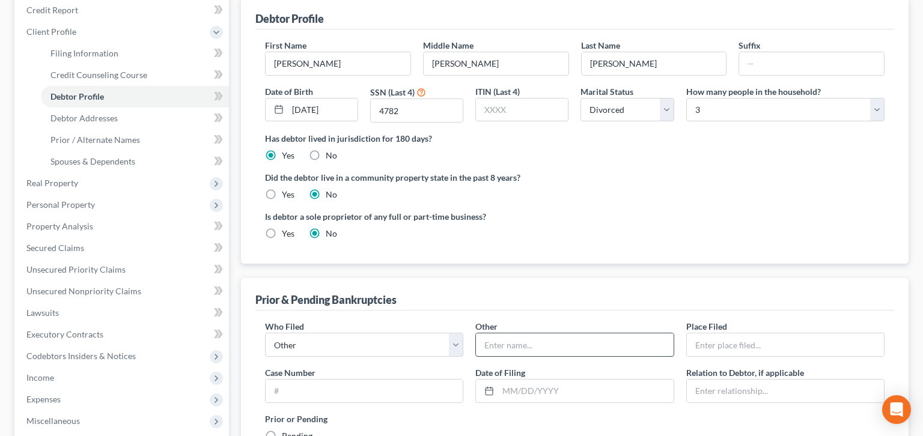
click at [508, 334] on input "text" at bounding box center [574, 345] width 197 height 23
type input "J [PERSON_NAME] Contruction, Inc."
type input "M"
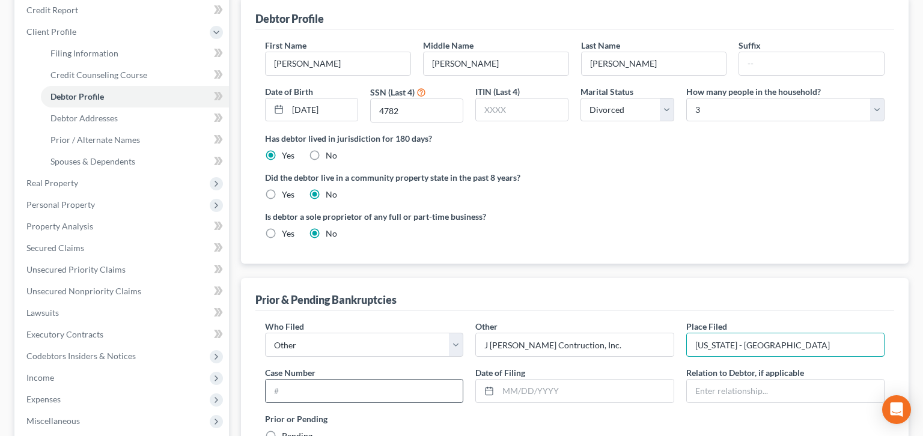
type input "[US_STATE] - [GEOGRAPHIC_DATA]"
click at [390, 380] on input "text" at bounding box center [364, 391] width 197 height 23
type input "25-01510"
type input "[DATE]"
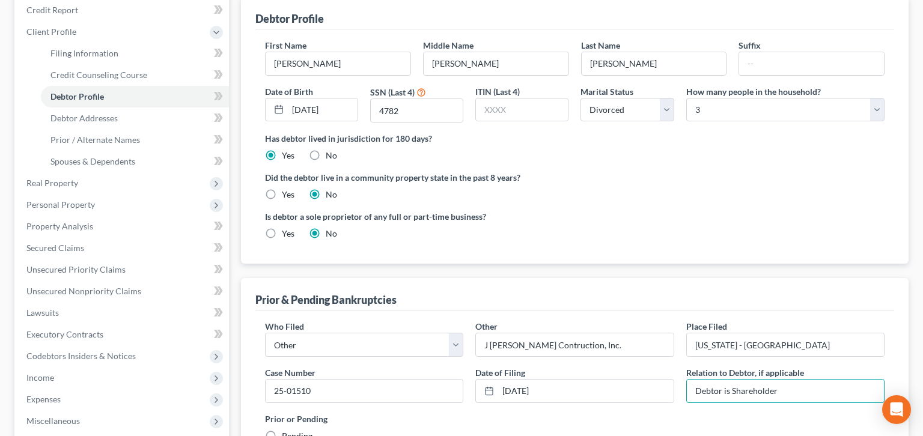
type input "Debtor is Shareholder"
click at [282, 430] on label "Pending" at bounding box center [297, 436] width 31 height 12
click at [287, 430] on input "Pending" at bounding box center [291, 434] width 8 height 8
radio input "true"
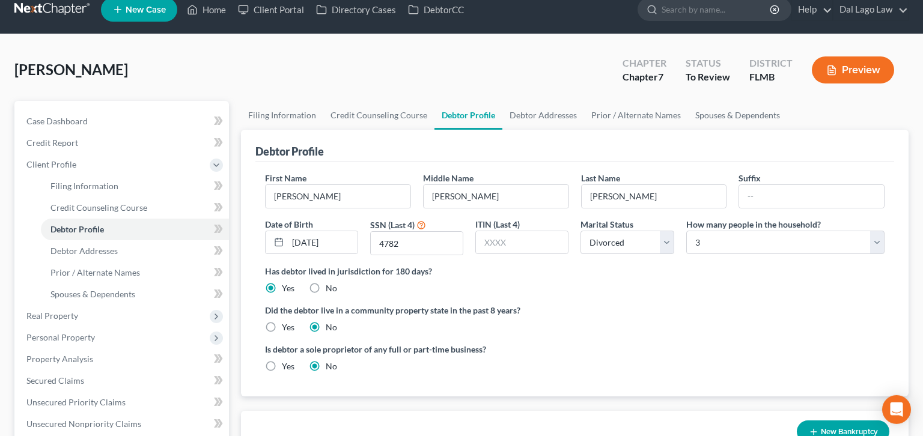
scroll to position [0, 0]
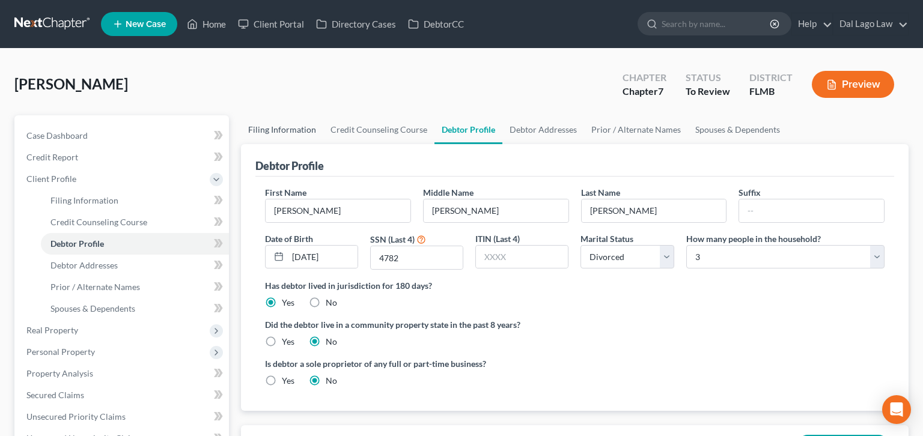
click at [287, 115] on link "Filing Information" at bounding box center [282, 129] width 82 height 29
select select "1"
select select "0"
select select "15"
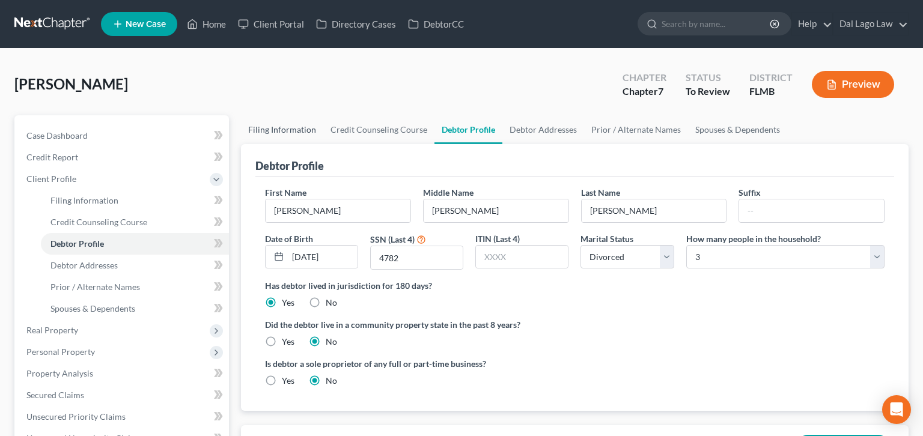
select select "0"
select select "9"
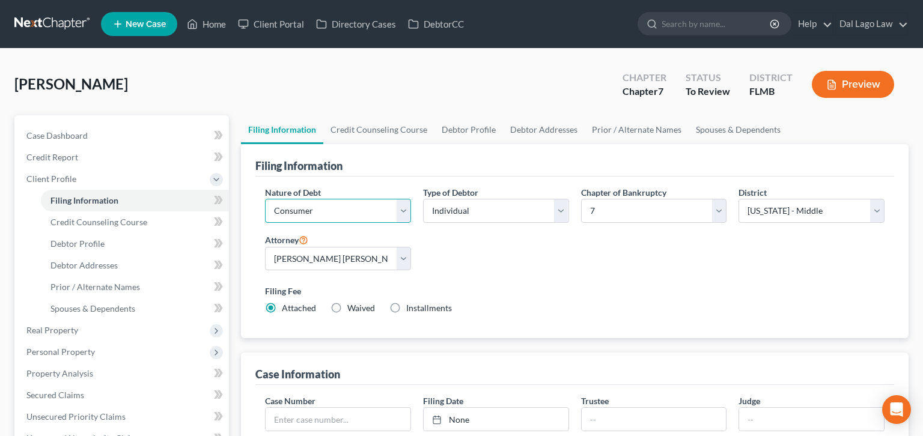
click at [265, 199] on select "Select Business Consumer Other" at bounding box center [338, 211] width 146 height 24
select select "0"
click option "Business" at bounding box center [0, 0] width 0 height 0
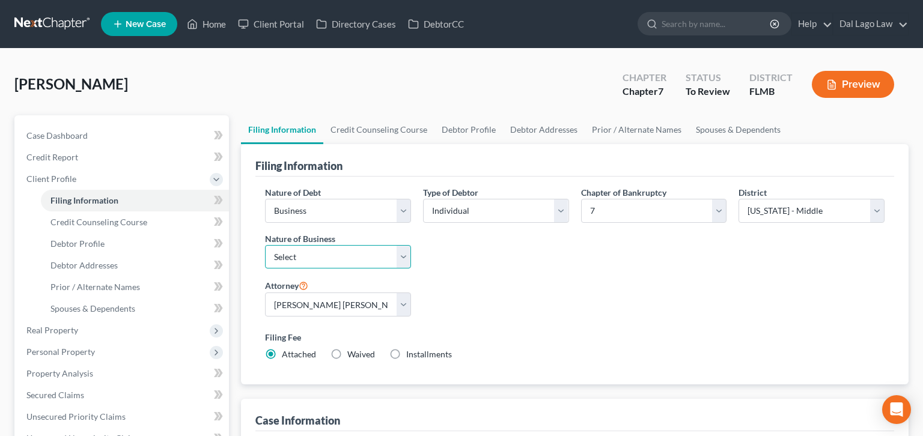
select select "3"
click option "Other" at bounding box center [0, 0] width 0 height 0
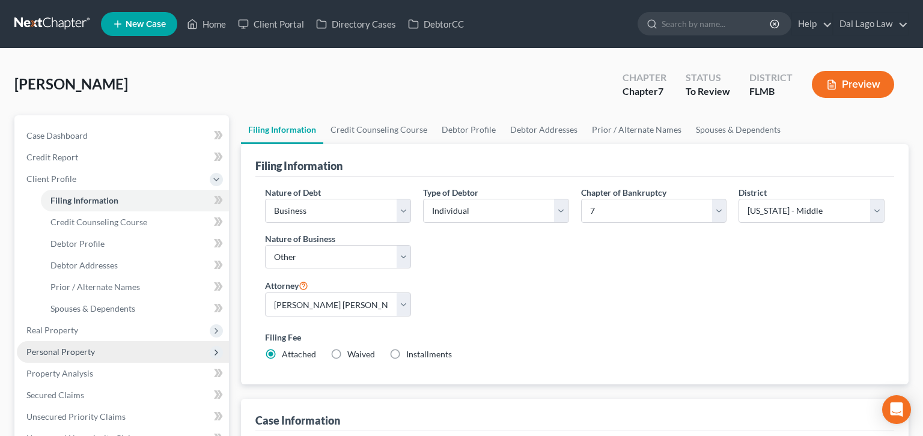
click at [54, 347] on span "Personal Property" at bounding box center [60, 352] width 69 height 10
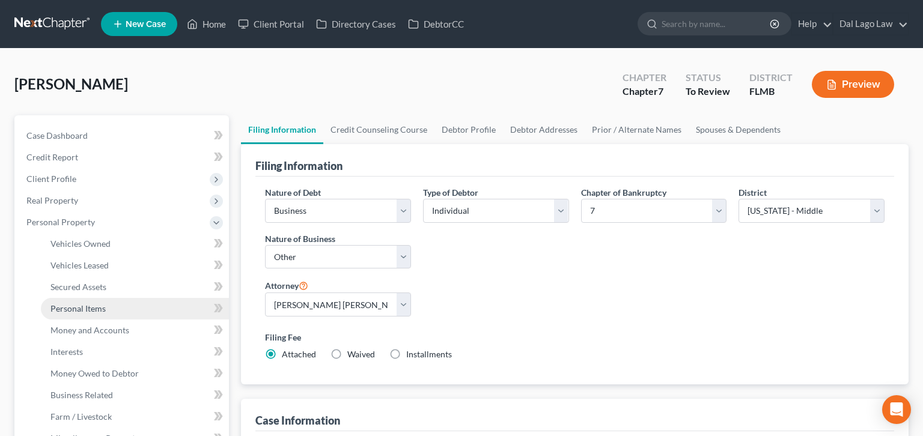
click at [64, 304] on span "Personal Items" at bounding box center [77, 309] width 55 height 10
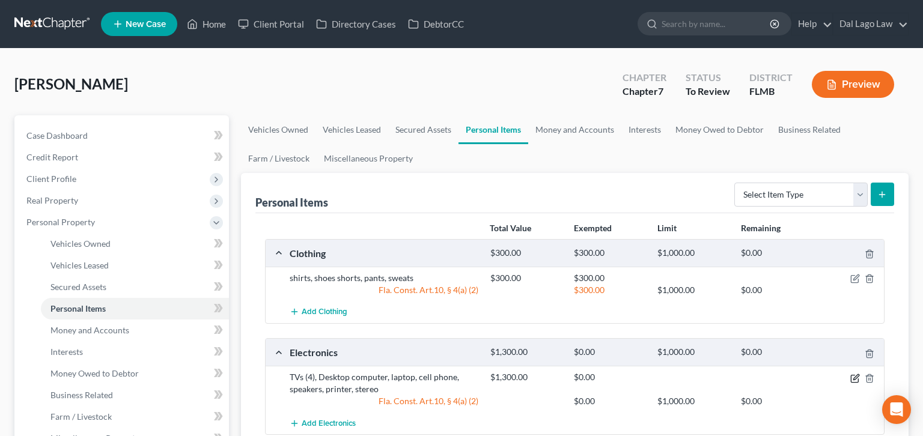
click at [860, 374] on icon "button" at bounding box center [856, 379] width 10 height 10
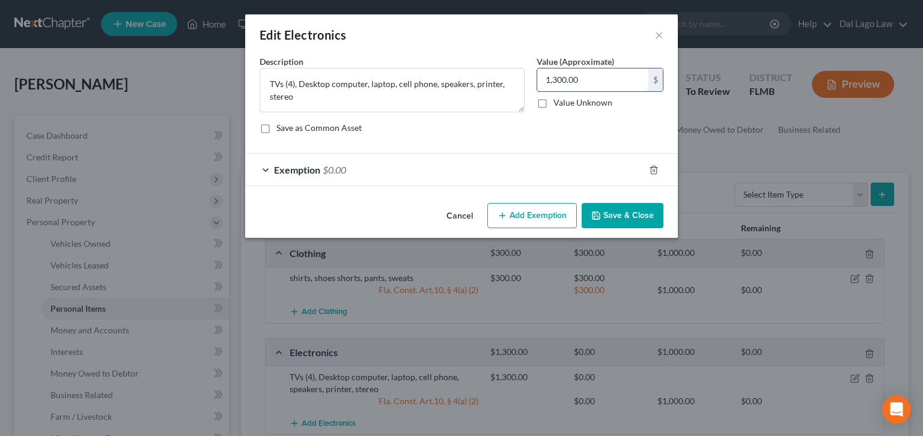
click at [571, 69] on input "1,300.00" at bounding box center [592, 80] width 111 height 23
type input "250"
click at [373, 154] on div "Exemption $0.00" at bounding box center [444, 170] width 399 height 32
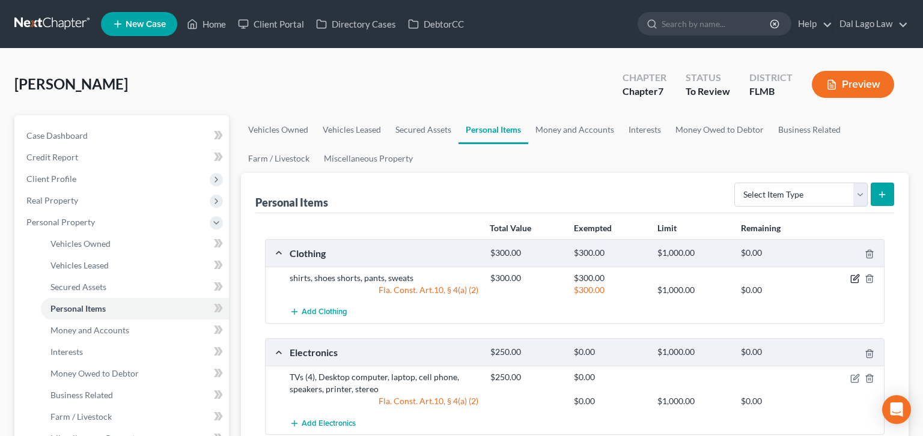
click at [859, 275] on icon "button" at bounding box center [856, 277] width 5 height 5
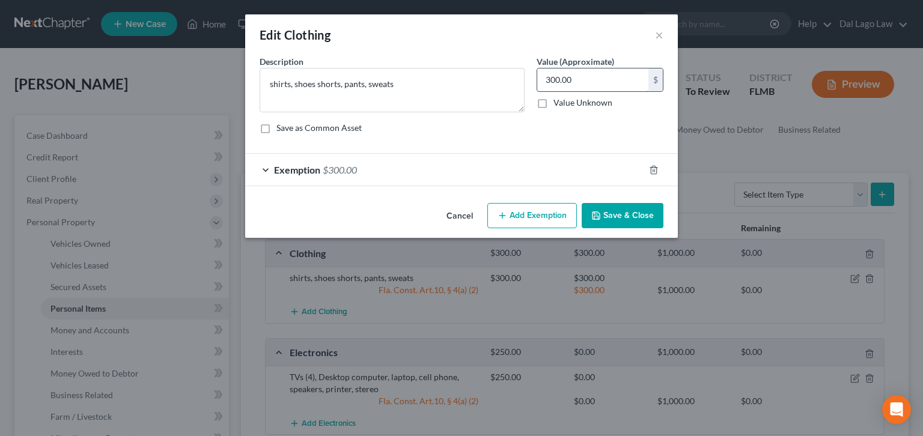
click at [562, 69] on input "300.00" at bounding box center [592, 80] width 111 height 23
type input "100"
click at [357, 154] on div "Exemption $300.00" at bounding box center [444, 170] width 399 height 32
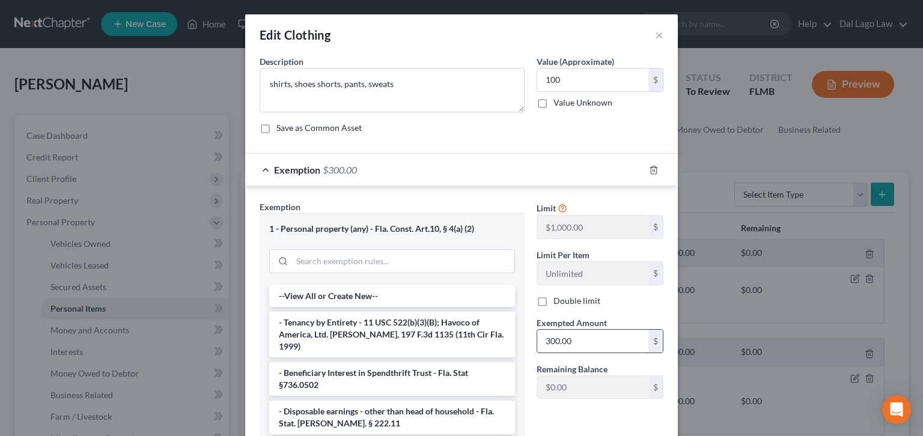
click at [558, 330] on input "300.00" at bounding box center [592, 341] width 111 height 23
type input "100"
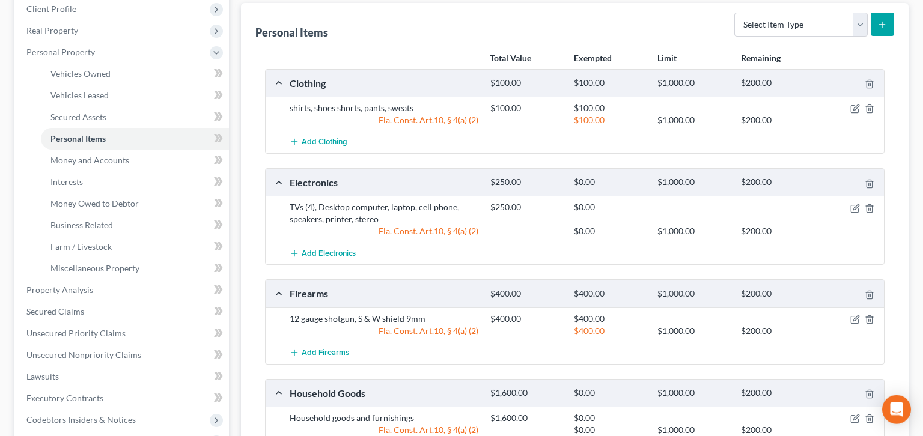
scroll to position [185, 0]
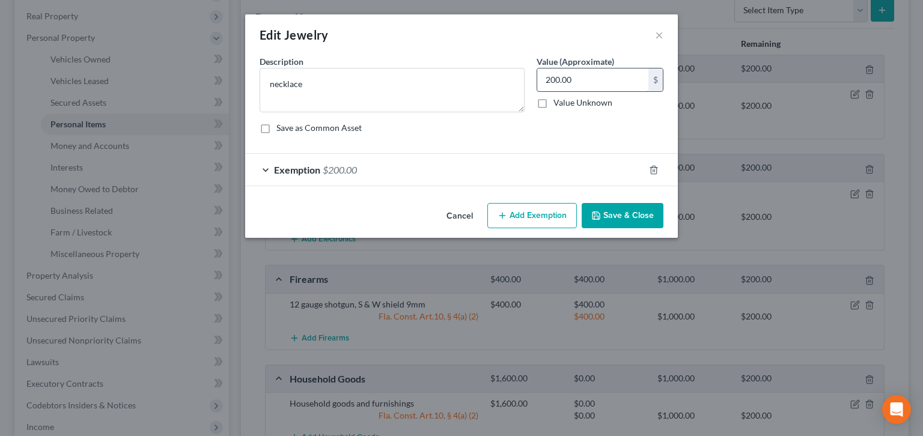
click at [568, 69] on input "200.00" at bounding box center [592, 80] width 111 height 23
type input "50"
click at [357, 164] on span "$200.00" at bounding box center [340, 169] width 34 height 11
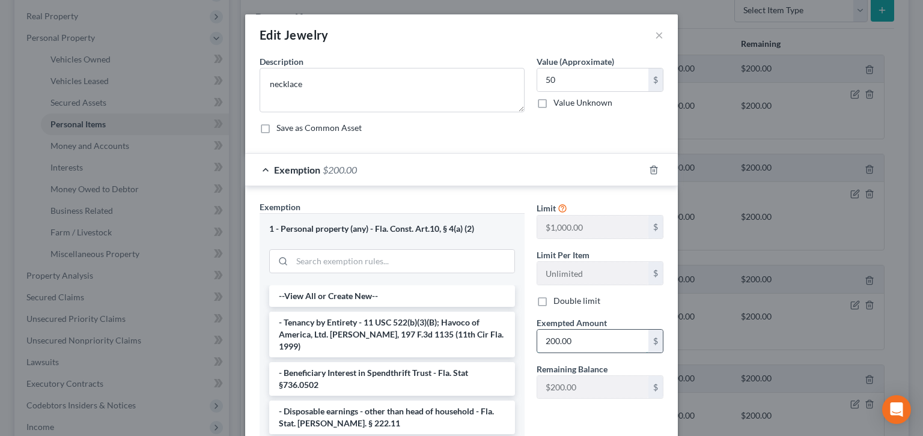
click at [559, 330] on input "200.00" at bounding box center [592, 341] width 111 height 23
type input "50"
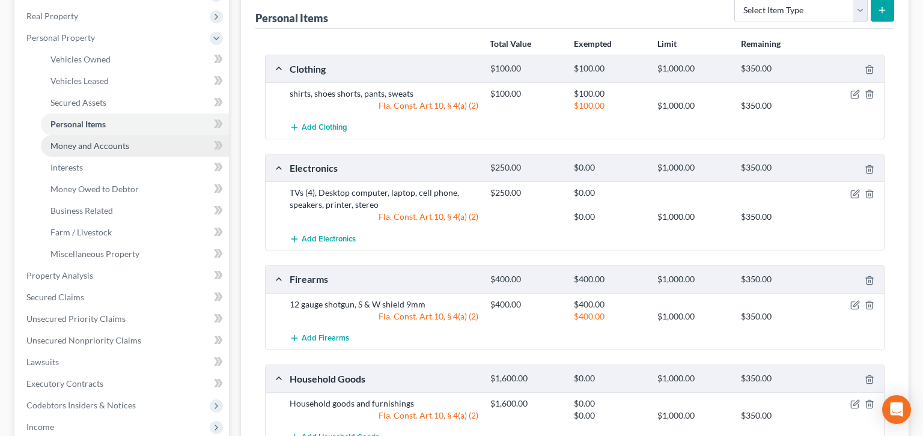
click at [83, 141] on span "Money and Accounts" at bounding box center [89, 146] width 79 height 10
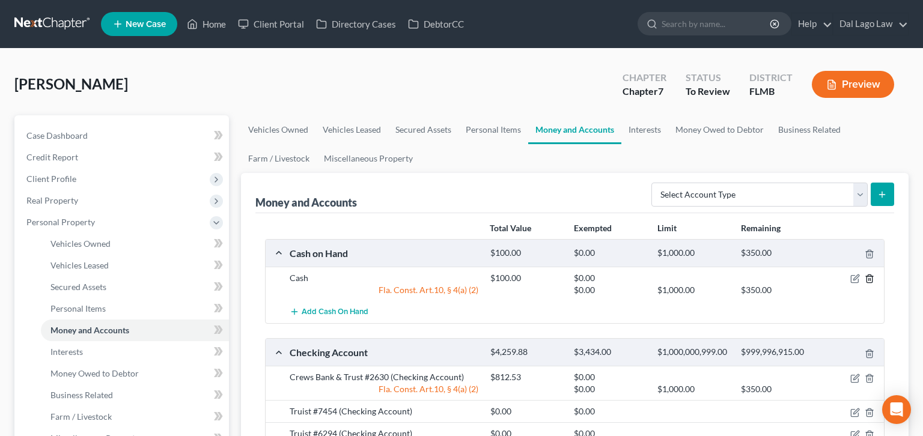
click at [875, 274] on icon "button" at bounding box center [870, 279] width 10 height 10
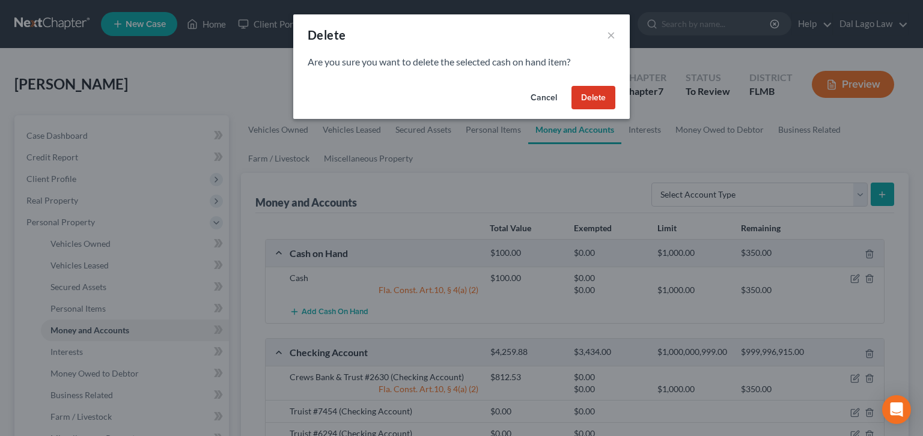
click at [572, 86] on button "Delete" at bounding box center [594, 98] width 44 height 24
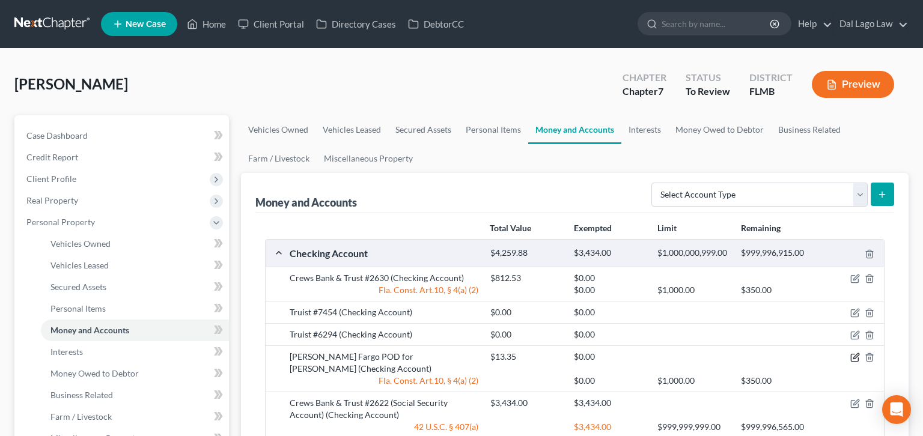
click at [860, 353] on icon "button" at bounding box center [856, 358] width 10 height 10
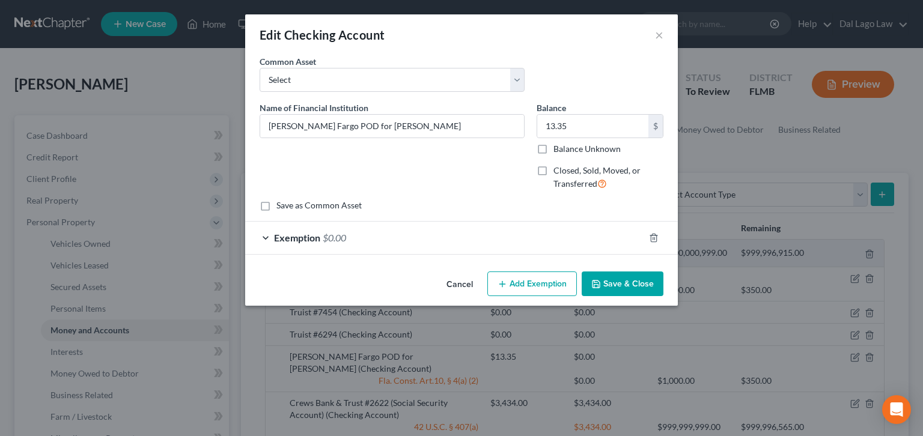
click at [554, 165] on label "Closed, Sold, Moved, or Transferred" at bounding box center [609, 178] width 110 height 26
click at [558, 165] on input "Closed, Sold, Moved, or Transferred" at bounding box center [562, 169] width 8 height 8
checkbox input "true"
select select "1"
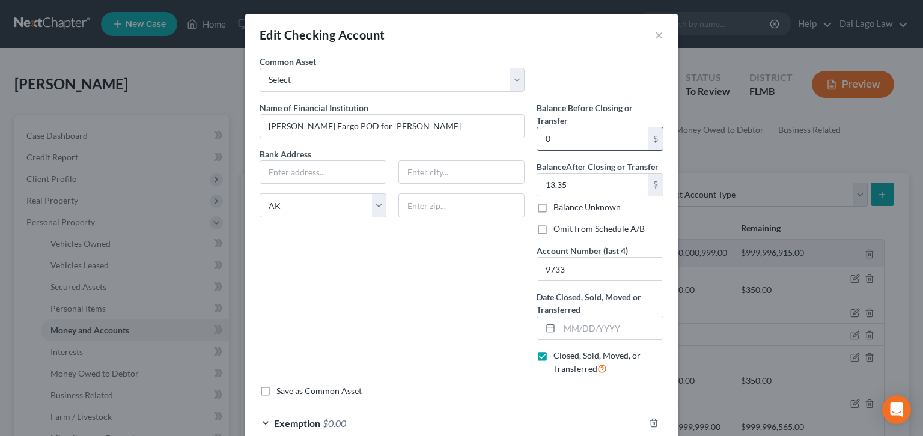
click at [537, 127] on input "0" at bounding box center [592, 138] width 111 height 23
type input "13.35"
click at [544, 174] on input "13.35" at bounding box center [592, 185] width 111 height 23
type input "0"
click at [554, 223] on label "Omit from Schedule A/B" at bounding box center [599, 229] width 91 height 12
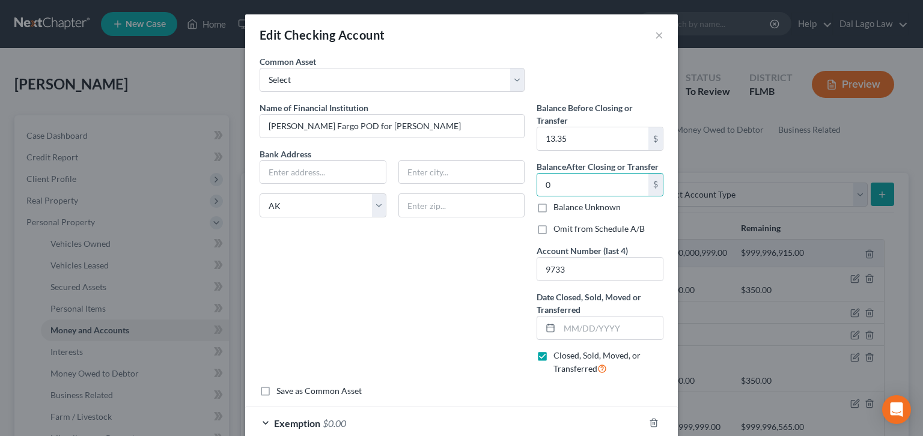
click at [558, 223] on input "Omit from Schedule A/B" at bounding box center [562, 227] width 8 height 8
checkbox input "true"
click at [590, 317] on input "text" at bounding box center [611, 328] width 103 height 23
type input "[DATE]"
click at [651, 420] on icon "button" at bounding box center [653, 424] width 5 height 8
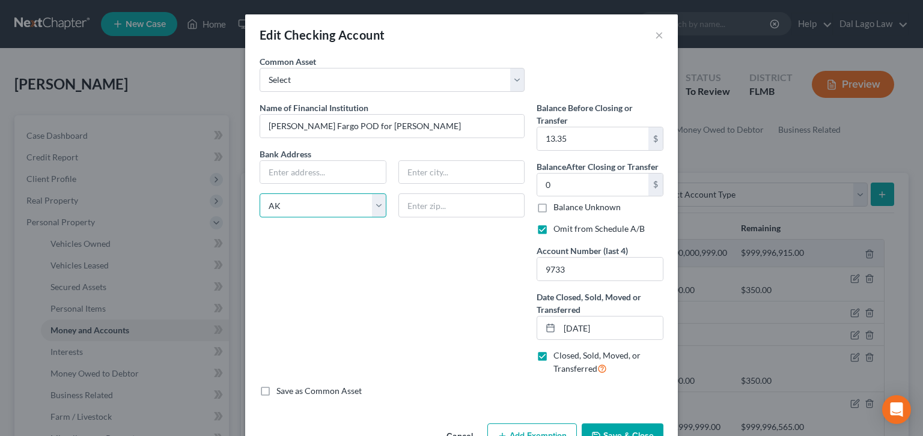
select select
click option "State" at bounding box center [0, 0] width 0 height 0
click at [582, 424] on button "Save & Close" at bounding box center [623, 436] width 82 height 25
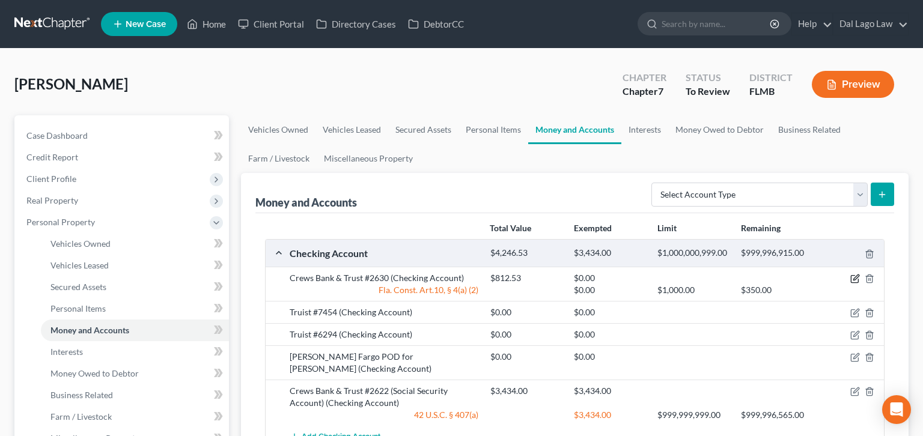
click at [860, 274] on icon "button" at bounding box center [856, 279] width 10 height 10
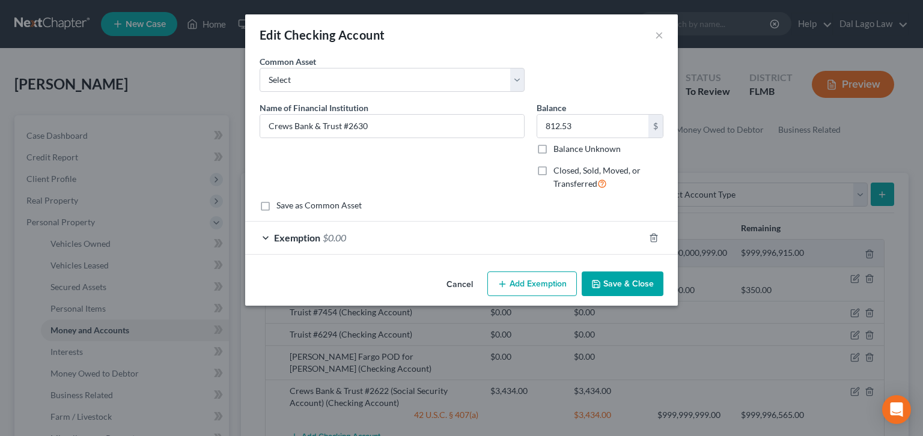
click at [554, 165] on label "Closed, Sold, Moved, or Transferred" at bounding box center [609, 178] width 110 height 26
click at [558, 165] on input "Closed, Sold, Moved, or Transferred" at bounding box center [562, 169] width 8 height 8
checkbox input "true"
select select "1"
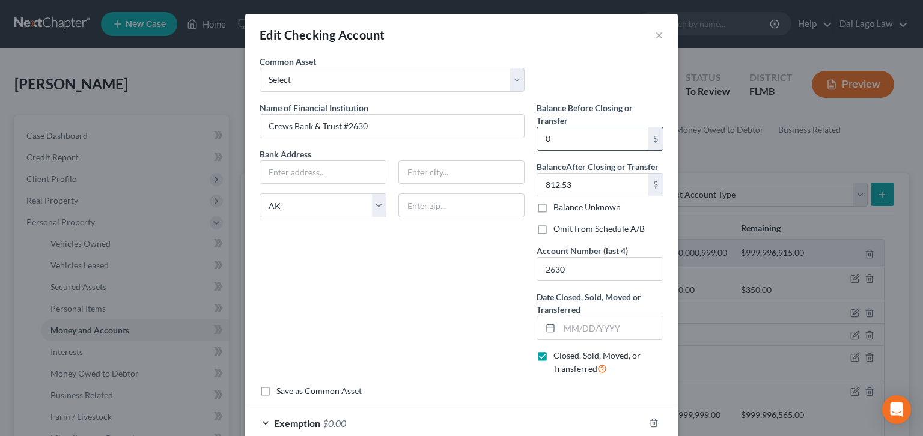
click at [551, 127] on input "0" at bounding box center [592, 138] width 111 height 23
type input "812.53"
click at [560, 174] on input "812.53" at bounding box center [592, 185] width 111 height 23
type input "0"
click at [554, 223] on label "Omit from Schedule A/B" at bounding box center [599, 229] width 91 height 12
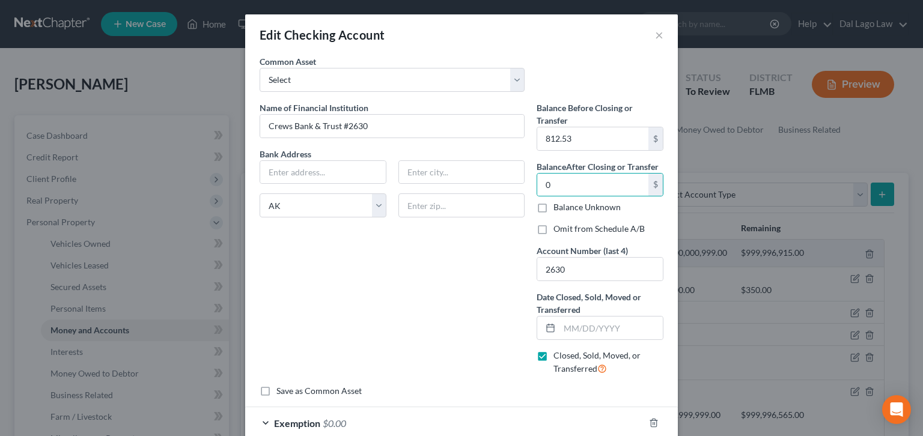
click at [558, 223] on input "Omit from Schedule A/B" at bounding box center [562, 227] width 8 height 8
checkbox input "true"
select select
click option "State" at bounding box center [0, 0] width 0 height 0
click at [575, 317] on input "text" at bounding box center [611, 328] width 103 height 23
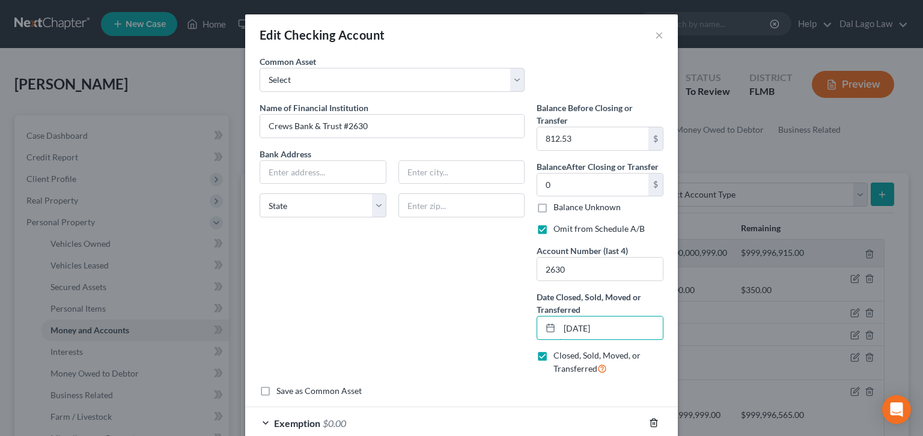
type input "[DATE]"
click at [649, 418] on icon "button" at bounding box center [654, 423] width 10 height 10
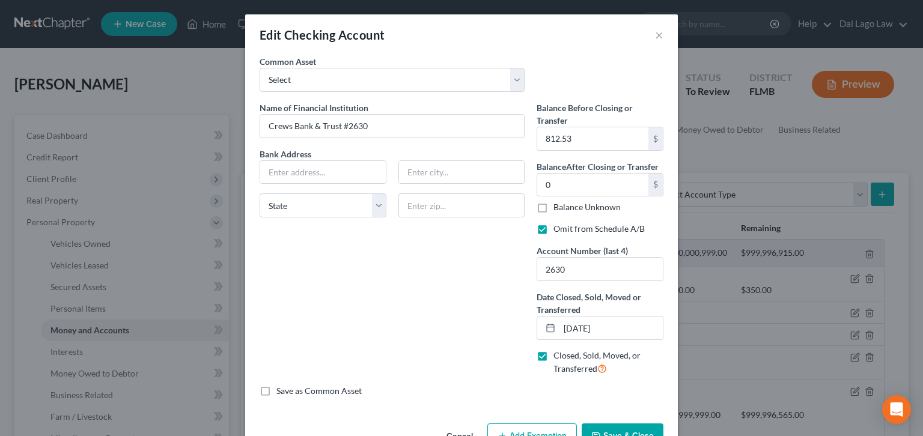
click at [594, 424] on button "Save & Close" at bounding box center [623, 436] width 82 height 25
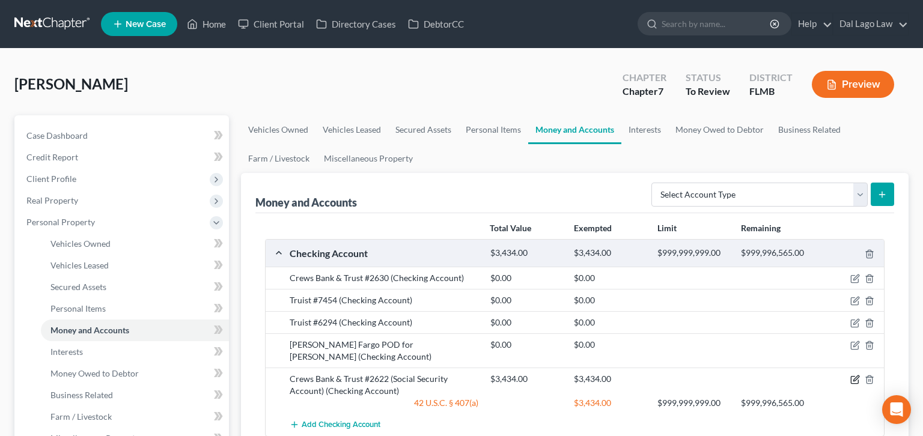
click at [860, 375] on icon "button" at bounding box center [856, 380] width 10 height 10
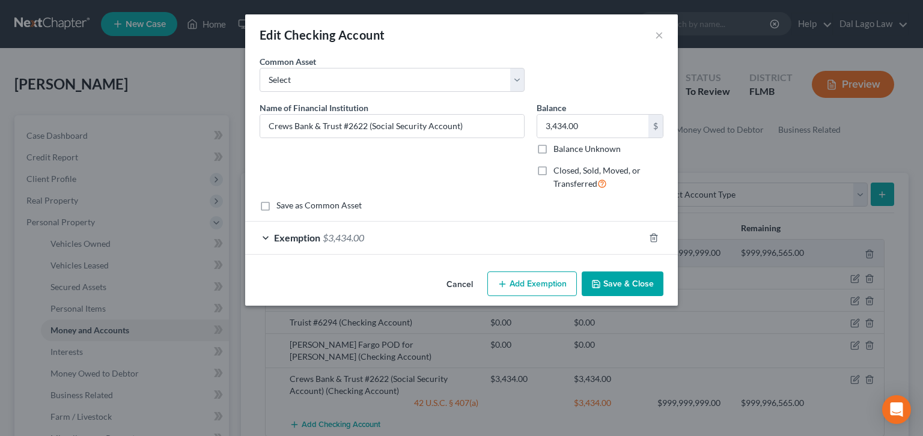
click at [554, 165] on label "Closed, Sold, Moved, or Transferred" at bounding box center [609, 178] width 110 height 26
click at [558, 165] on input "Closed, Sold, Moved, or Transferred" at bounding box center [562, 169] width 8 height 8
checkbox input "true"
select select "1"
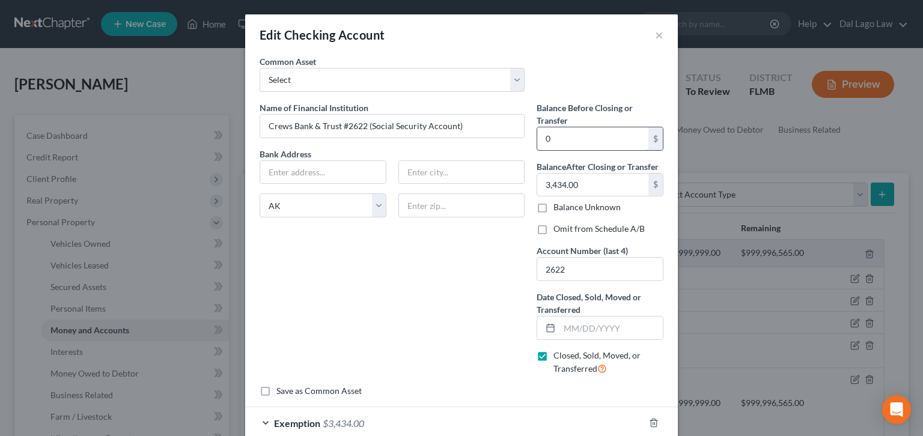
click at [551, 127] on input "0" at bounding box center [592, 138] width 111 height 23
type input "3,434"
click at [563, 174] on input "3,434.00" at bounding box center [592, 185] width 111 height 23
type input "0"
click at [554, 223] on label "Omit from Schedule A/B" at bounding box center [599, 229] width 91 height 12
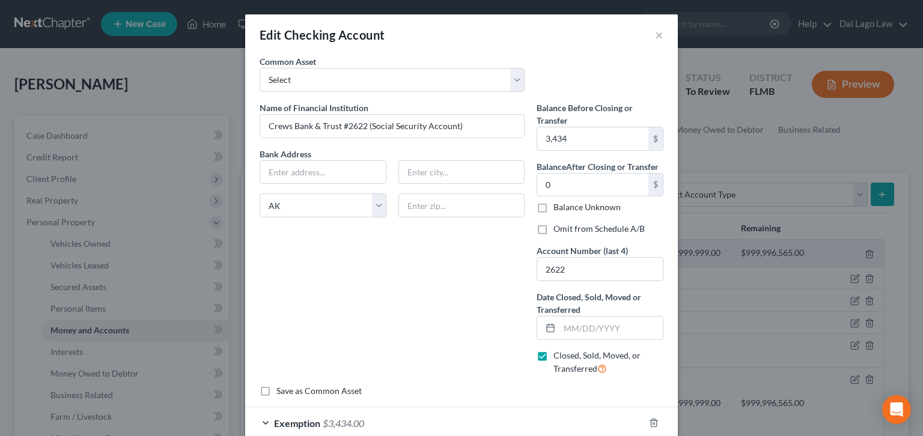
click at [558, 223] on input "Omit from Schedule A/B" at bounding box center [562, 227] width 8 height 8
checkbox input "true"
click at [564, 317] on input "text" at bounding box center [611, 328] width 103 height 23
type input "[DATE]"
click at [649, 418] on icon "button" at bounding box center [654, 423] width 10 height 10
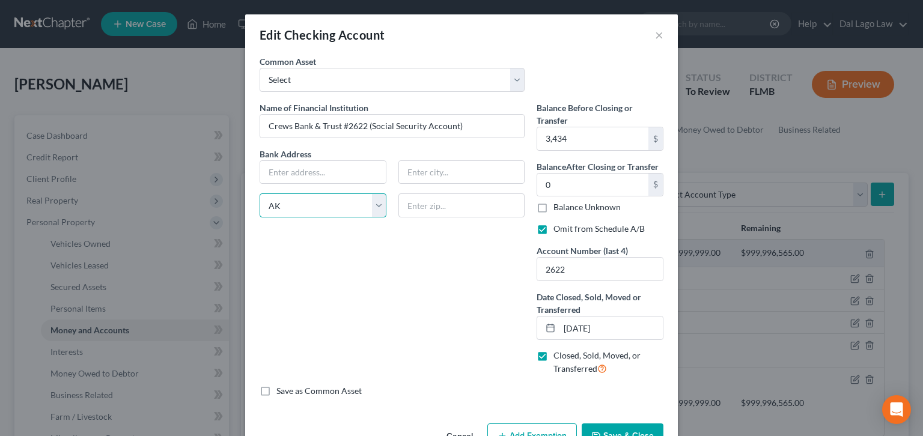
select select
click option "State" at bounding box center [0, 0] width 0 height 0
click at [589, 424] on button "Save & Close" at bounding box center [623, 436] width 82 height 25
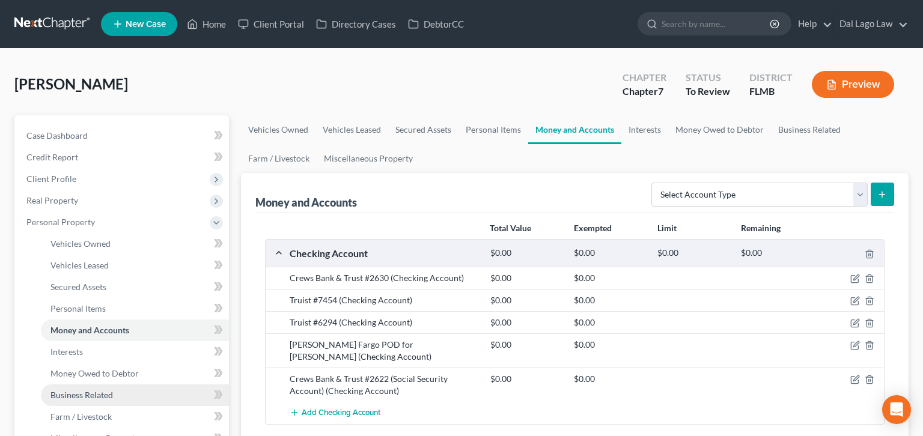
click at [50, 390] on span "Business Related" at bounding box center [81, 395] width 63 height 10
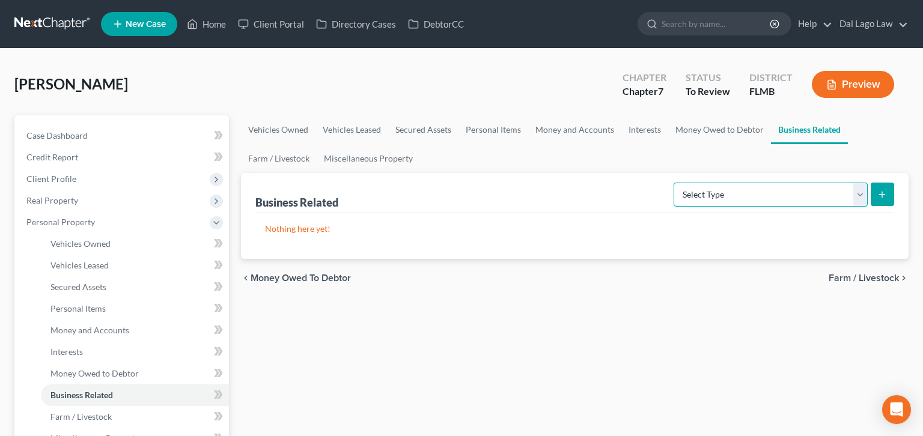
click at [674, 183] on select "Select Type Customer Lists Franchises Inventory Licenses Machinery Office Equip…" at bounding box center [771, 195] width 194 height 24
select select "license"
click option "Licenses" at bounding box center [0, 0] width 0 height 0
click at [885, 195] on line "submit" at bounding box center [882, 195] width 5 height 0
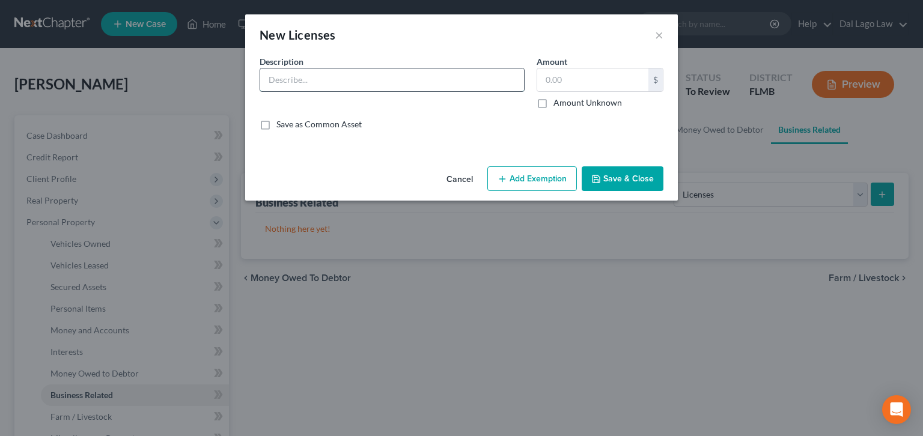
click at [433, 69] on input "text" at bounding box center [392, 80] width 264 height 23
type input "Contractor's license"
type input "0"
click at [586, 167] on button "Save & Close" at bounding box center [623, 179] width 82 height 25
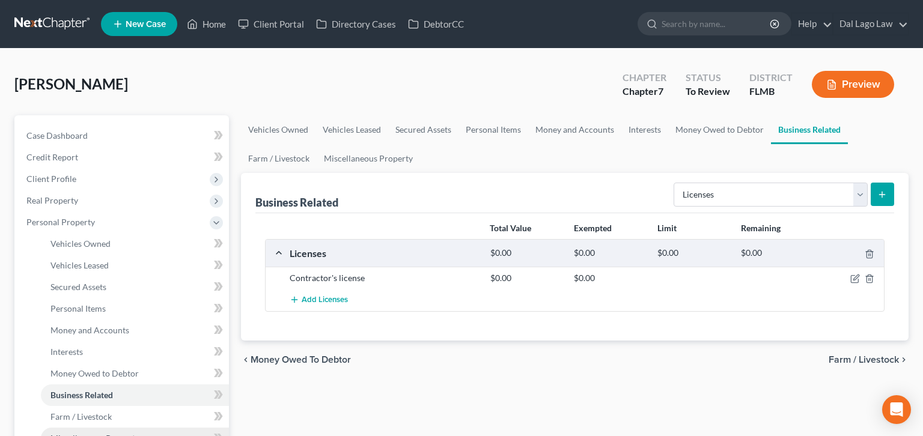
click at [88, 433] on span "Miscellaneous Property" at bounding box center [94, 438] width 89 height 10
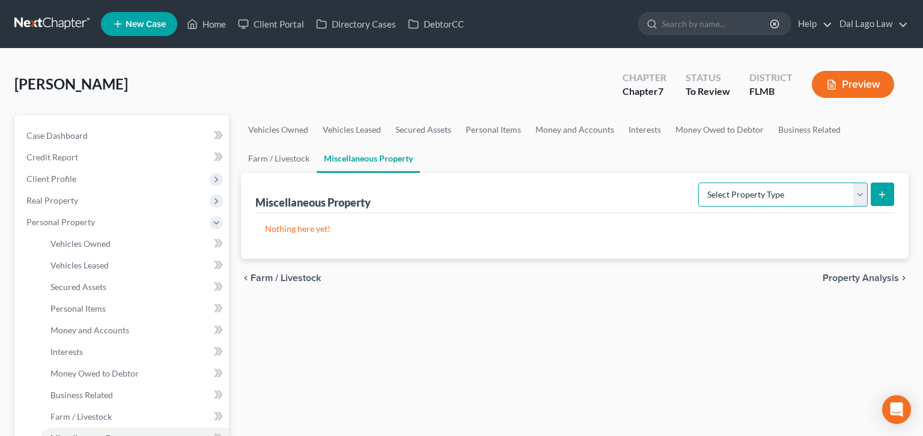
click at [699, 183] on select "Select Property Type Assigned for Creditor Benefit [DATE] Holding for Another N…" at bounding box center [784, 195] width 170 height 24
click at [61, 368] on span "Money Owed to Debtor" at bounding box center [94, 373] width 88 height 10
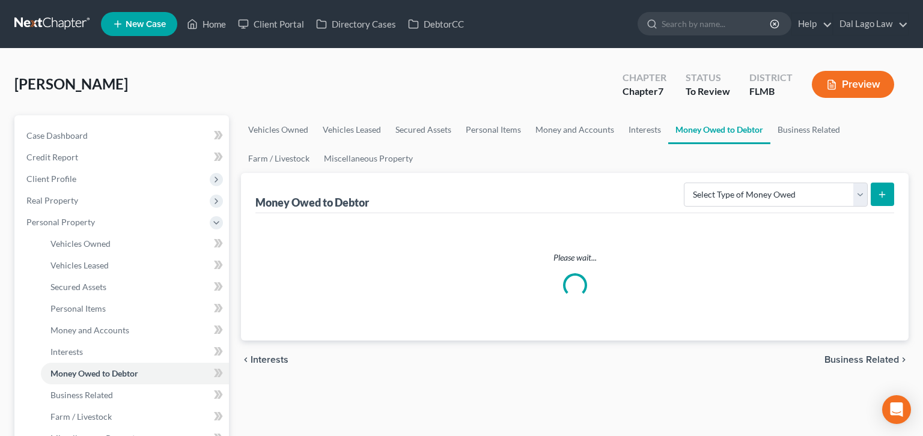
click at [61, 368] on span "Money Owed to Debtor" at bounding box center [94, 373] width 88 height 10
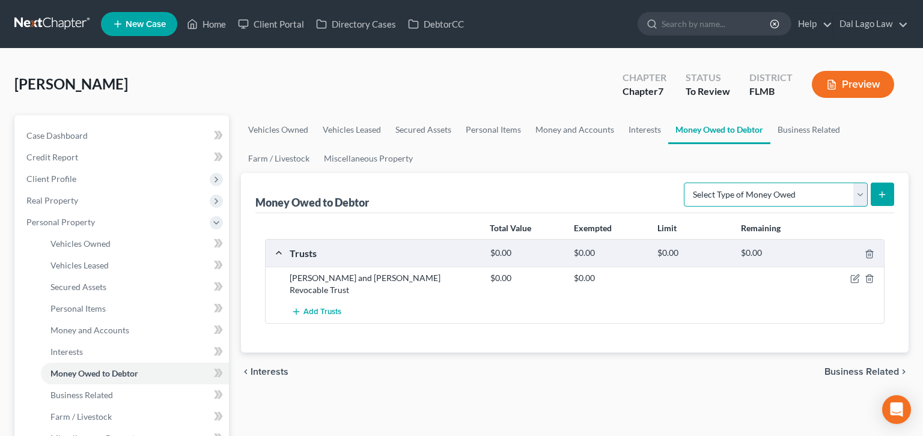
click at [684, 183] on select "Select Type of Money Owed Accounts Receivable Alimony Child Support Claims Agai…" at bounding box center [776, 195] width 184 height 24
select select "claims_against_third_parties"
click option "Claims Against Third Parties" at bounding box center [0, 0] width 0 height 0
click at [887, 190] on icon "submit" at bounding box center [883, 195] width 10 height 10
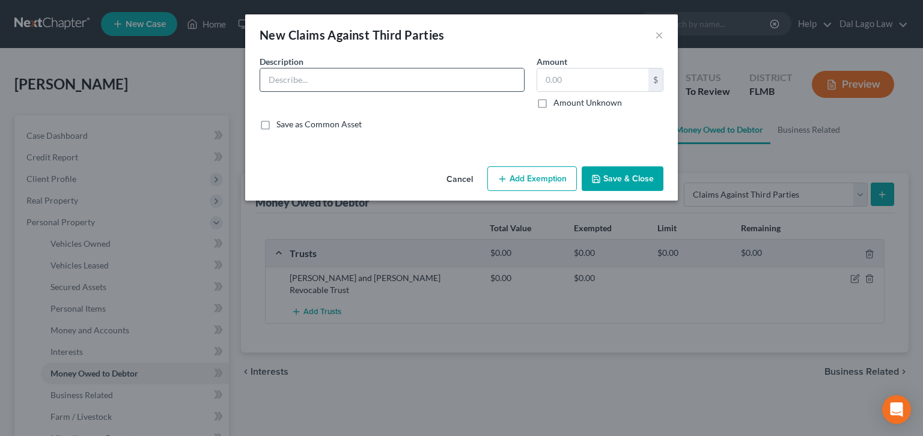
click at [432, 69] on input "text" at bounding box center [392, 80] width 264 height 23
type input "[PERSON_NAME] Construction Business Loan"
type input "431,052"
click at [582, 167] on button "Save & Close" at bounding box center [623, 179] width 82 height 25
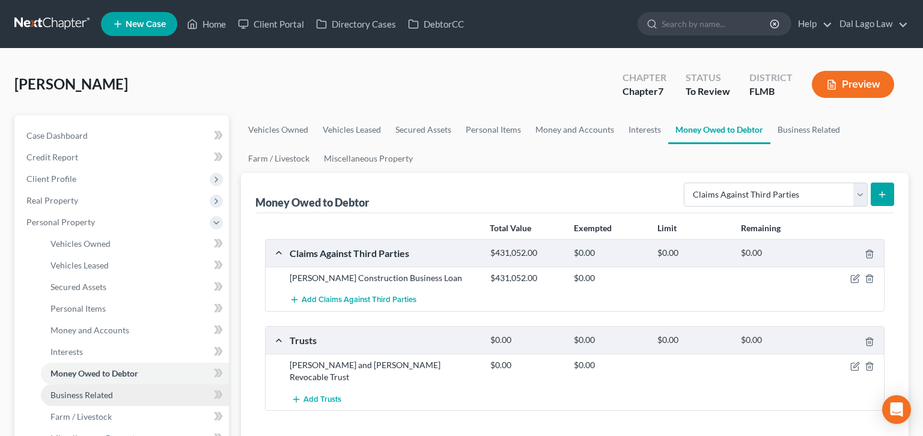
click at [44, 385] on link "Business Related" at bounding box center [135, 396] width 188 height 22
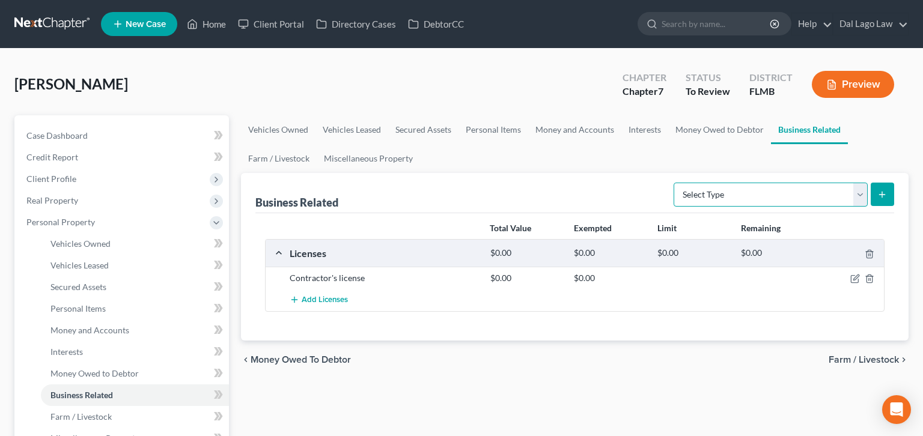
click at [674, 183] on select "Select Type Customer Lists Franchises Inventory Licenses Machinery Office Equip…" at bounding box center [771, 195] width 194 height 24
select select "other_business_related_property_not_listed"
click option "Other Business Related Property Not Listed" at bounding box center [0, 0] width 0 height 0
click at [887, 190] on icon "submit" at bounding box center [883, 195] width 10 height 10
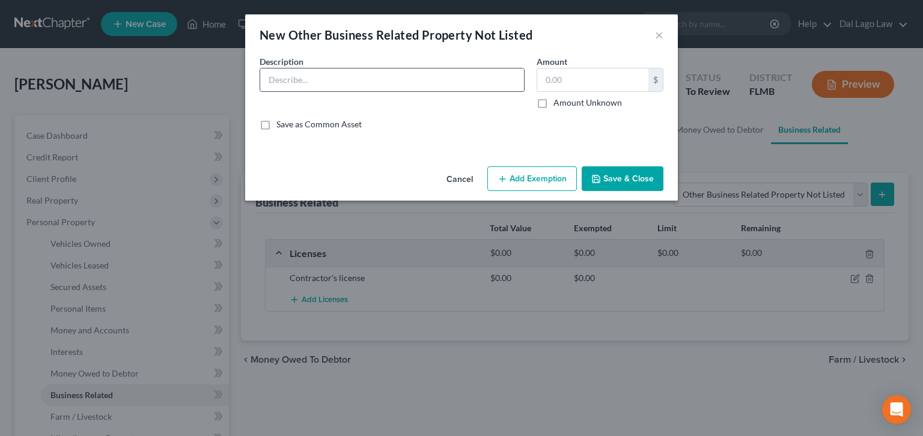
click at [337, 69] on input "text" at bounding box center [392, 80] width 264 height 23
type input "Equipment owned by J [PERSON_NAME], being administered through that case"
click at [542, 69] on input "text" at bounding box center [592, 80] width 111 height 23
click at [554, 97] on label "Amount Unknown" at bounding box center [588, 103] width 69 height 12
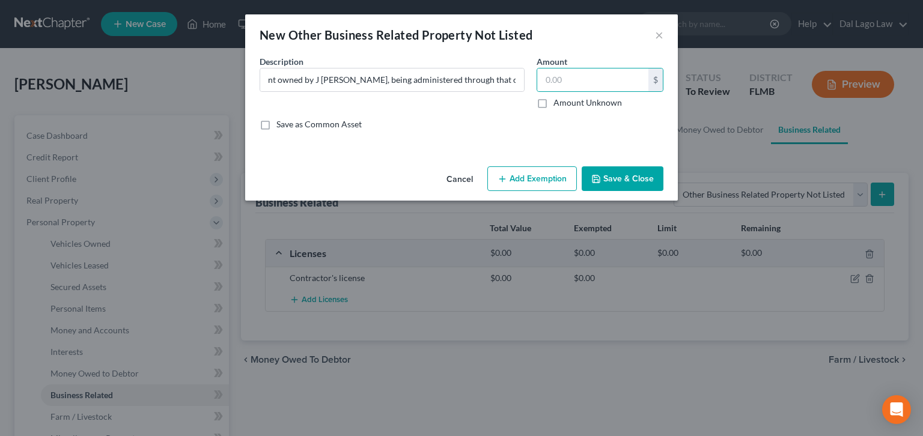
click at [558, 97] on input "Amount Unknown" at bounding box center [562, 101] width 8 height 8
checkbox input "true"
type input "0.00"
click at [590, 167] on button "Save & Close" at bounding box center [623, 179] width 82 height 25
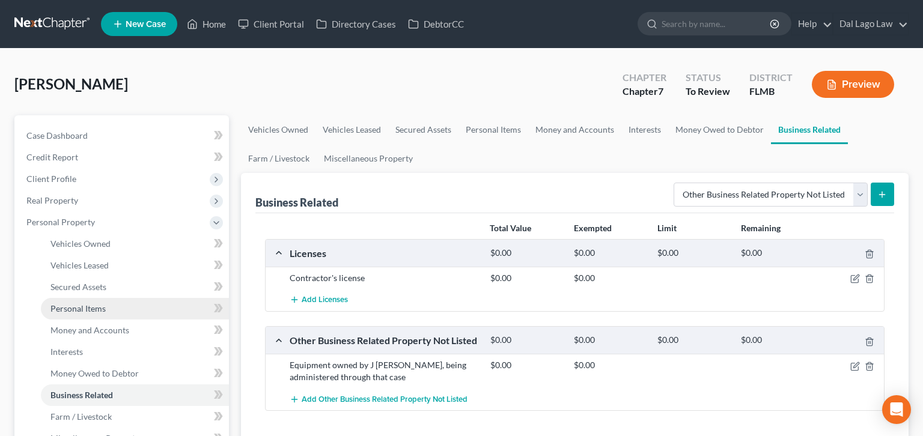
click at [76, 304] on span "Personal Items" at bounding box center [77, 309] width 55 height 10
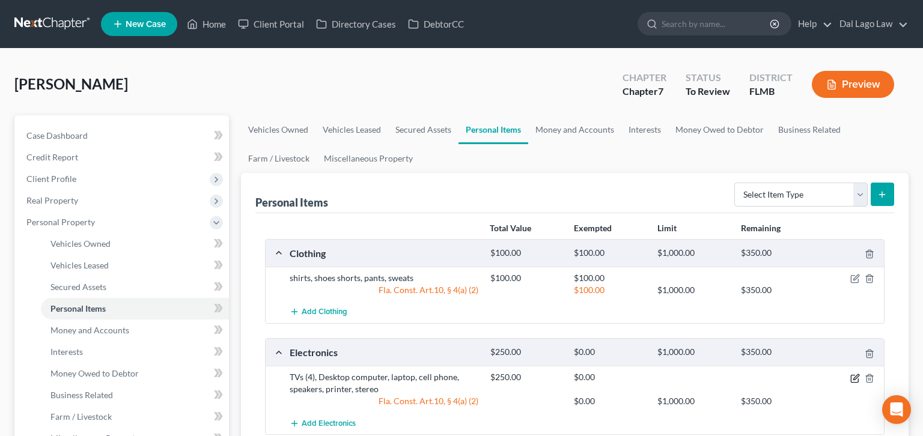
click at [860, 374] on icon "button" at bounding box center [856, 379] width 10 height 10
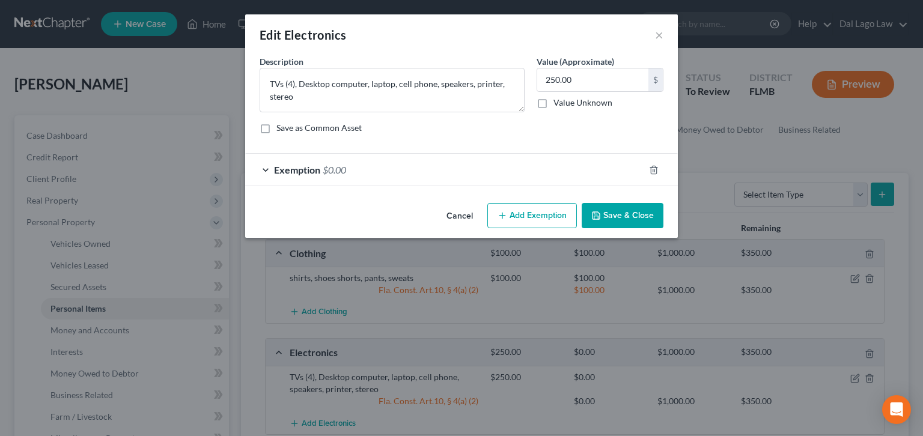
click at [346, 164] on span "$0.00" at bounding box center [334, 169] width 23 height 11
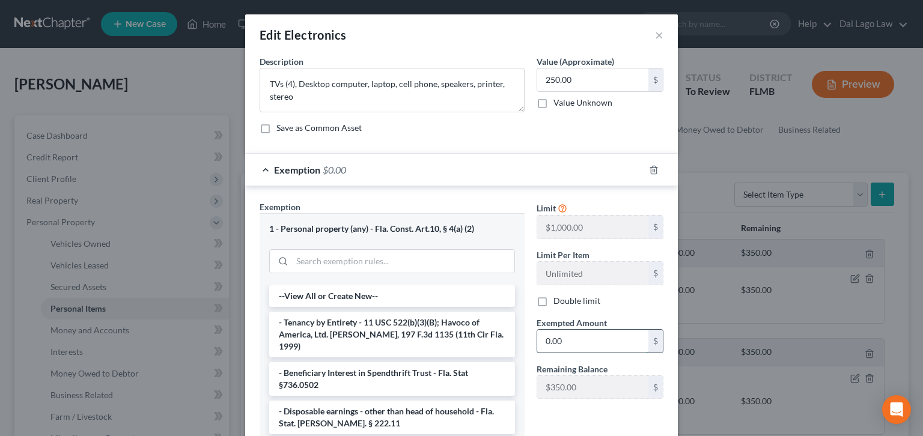
click at [569, 330] on input "0.00" at bounding box center [592, 341] width 111 height 23
type input "250"
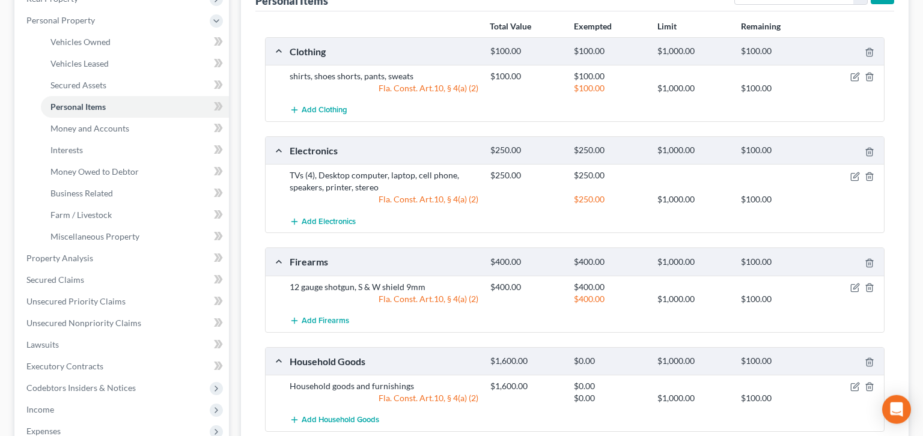
scroll to position [185, 0]
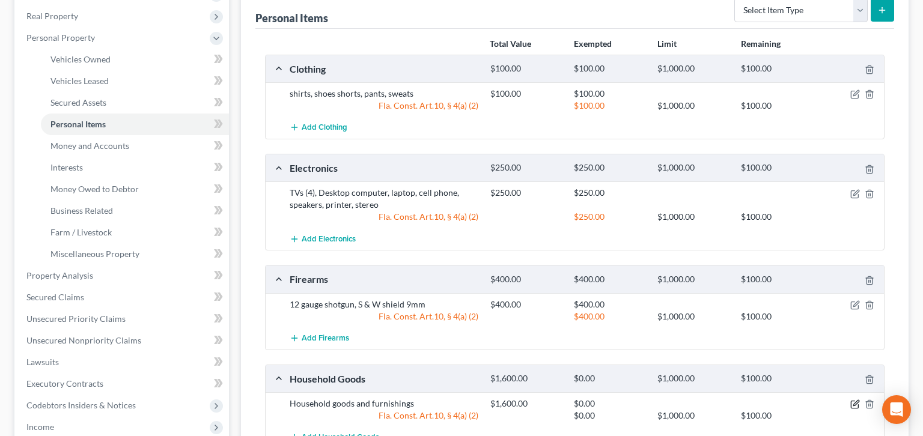
click at [860, 400] on icon "button" at bounding box center [856, 405] width 10 height 10
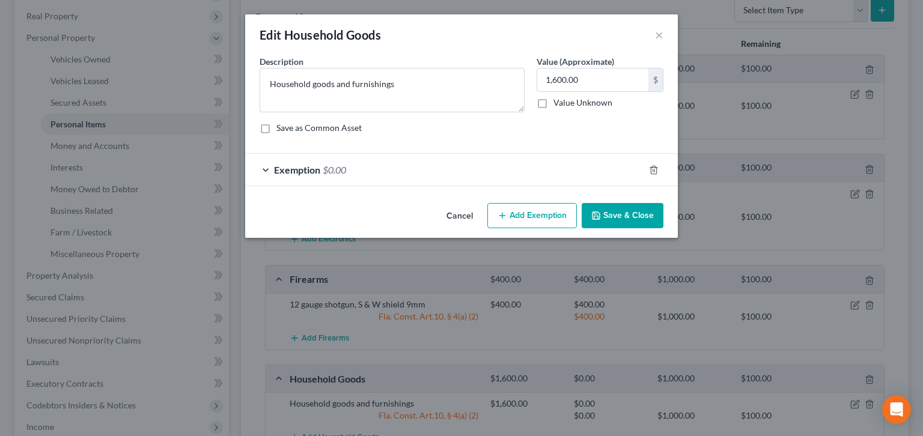
click at [320, 164] on span "Exemption" at bounding box center [297, 169] width 46 height 11
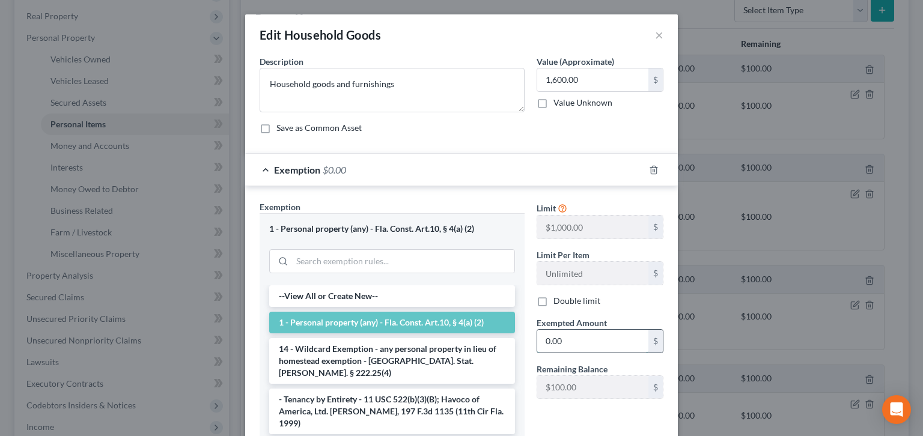
click at [556, 330] on input "0.00" at bounding box center [592, 341] width 111 height 23
type input "100"
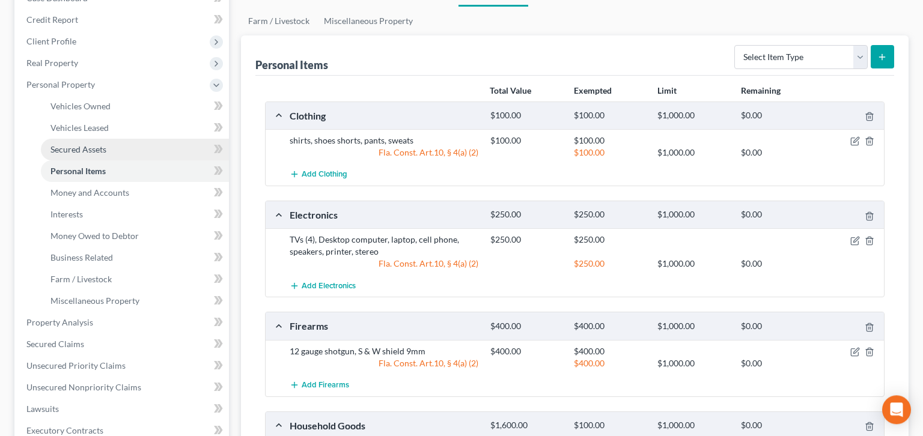
scroll to position [0, 0]
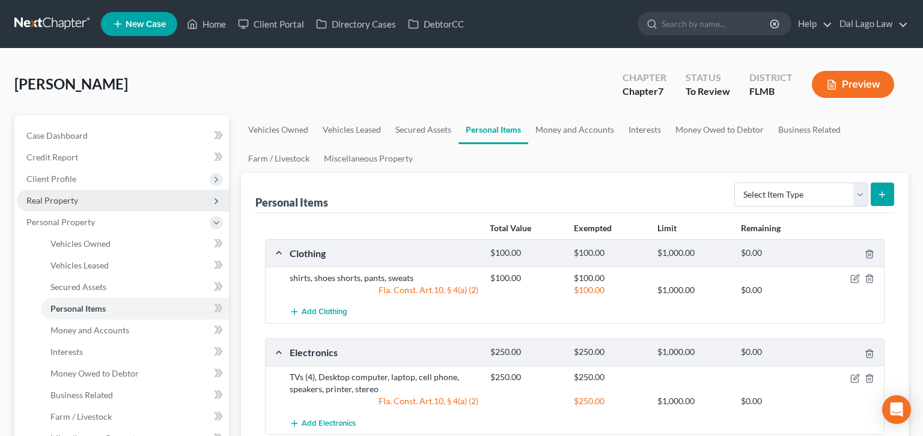
click at [42, 195] on span "Real Property" at bounding box center [52, 200] width 52 height 10
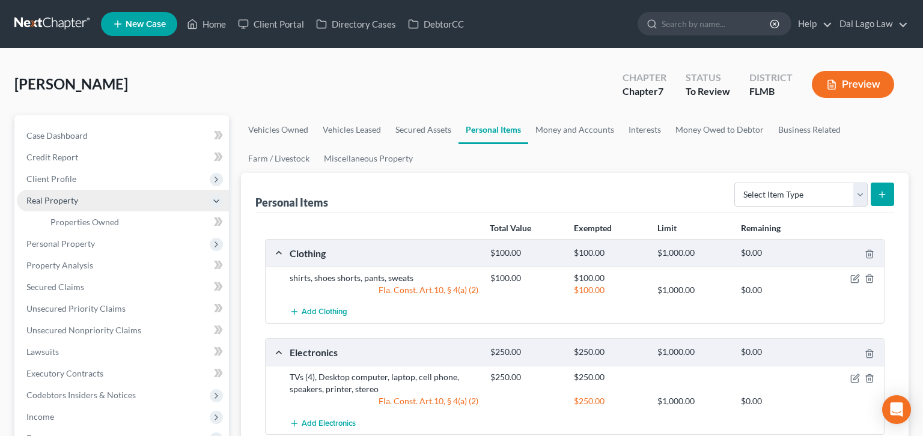
click at [53, 190] on span "Real Property" at bounding box center [123, 201] width 212 height 22
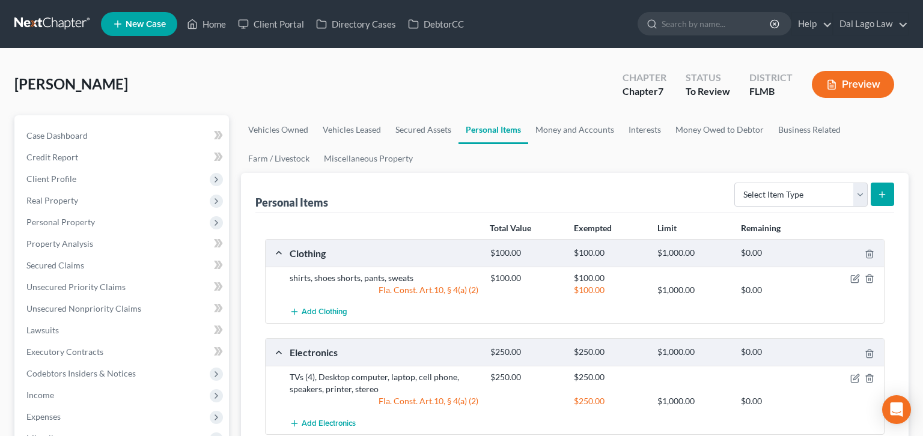
click at [53, 212] on span "Personal Property" at bounding box center [123, 223] width 212 height 22
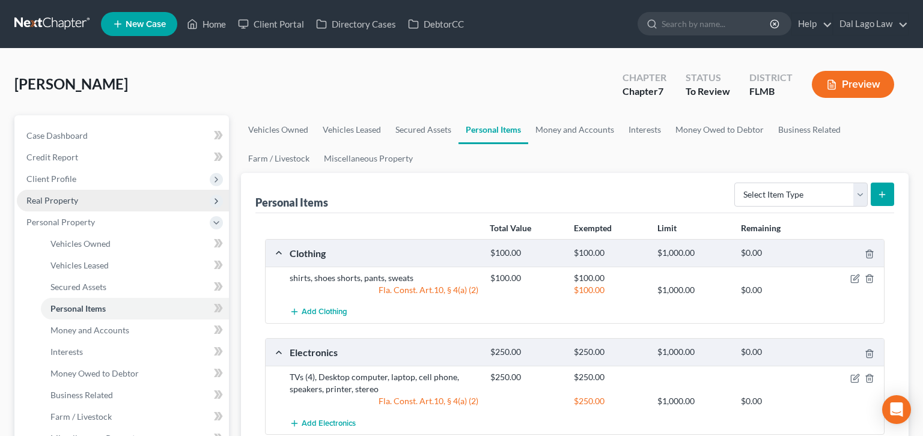
click at [47, 195] on span "Real Property" at bounding box center [52, 200] width 52 height 10
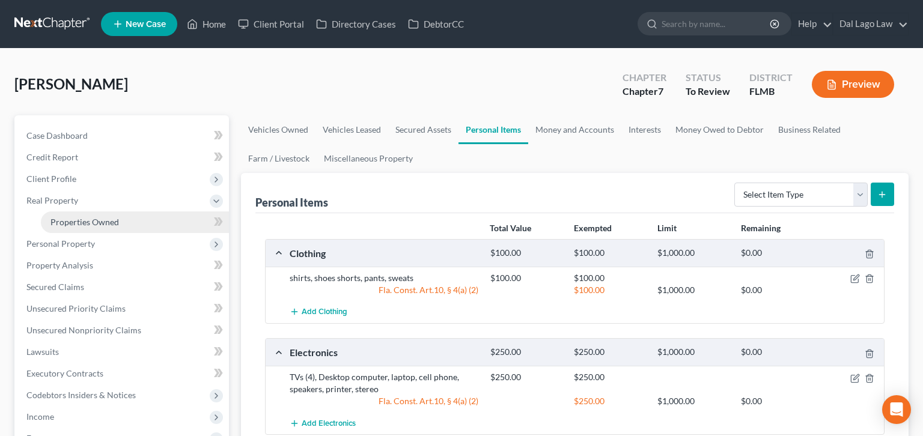
click at [66, 217] on span "Properties Owned" at bounding box center [84, 222] width 69 height 10
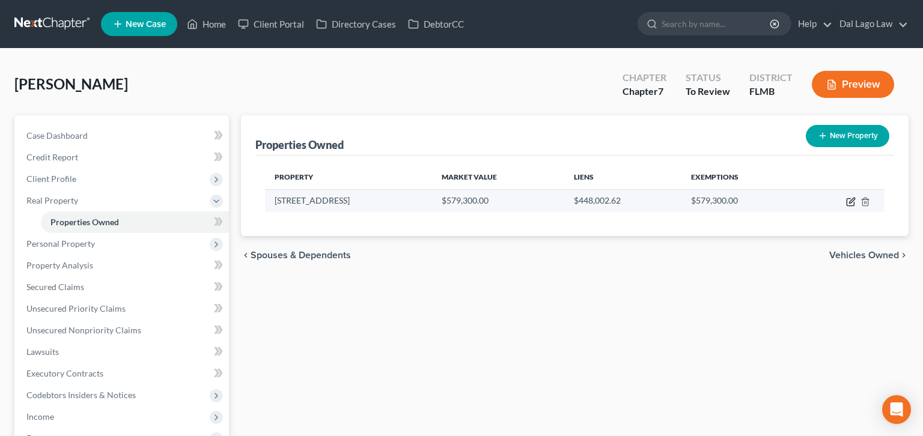
click at [854, 199] on icon "button" at bounding box center [850, 202] width 7 height 7
select select "9"
select select "7"
select select "0"
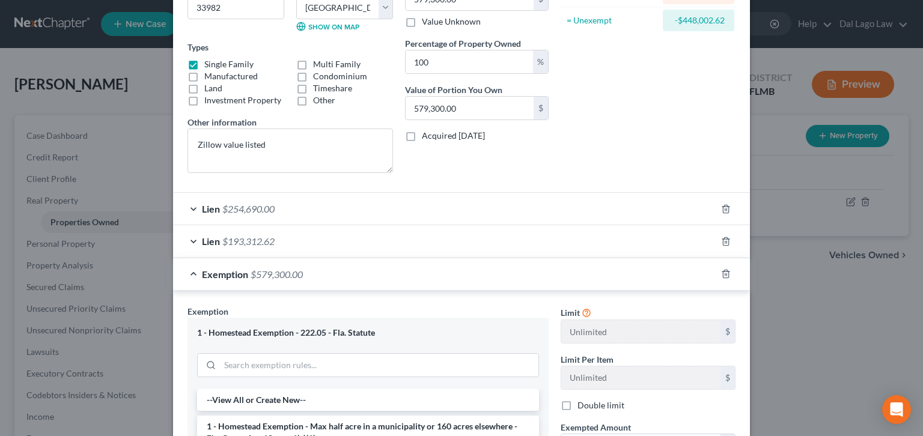
scroll to position [185, 0]
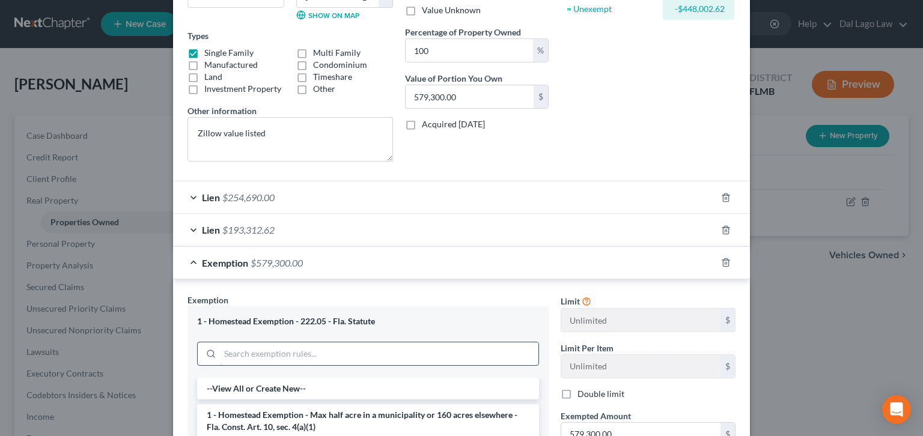
click at [352, 343] on input "search" at bounding box center [379, 354] width 319 height 23
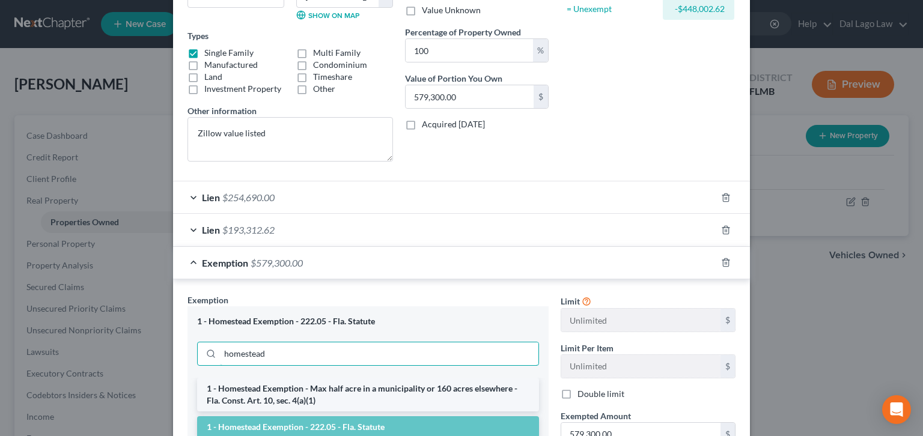
type input "homestead"
click at [350, 378] on li "1 - Homestead Exemption - Max half acre in a municipality or 160 acres elsewher…" at bounding box center [368, 395] width 342 height 34
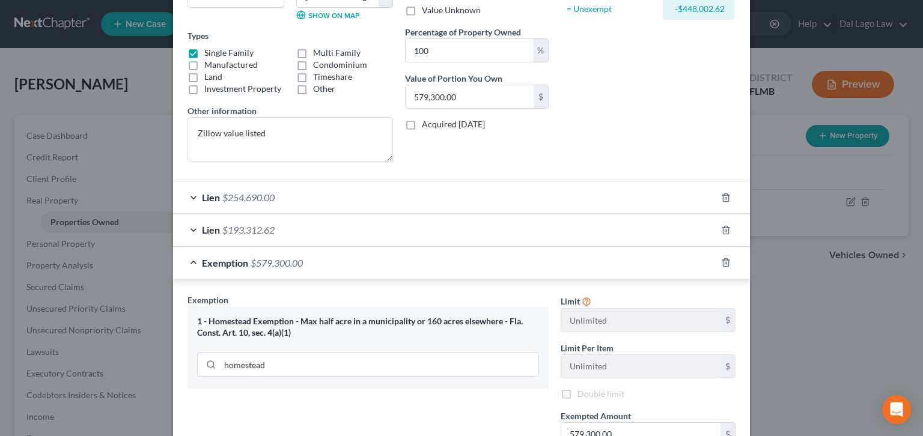
scroll to position [139, 0]
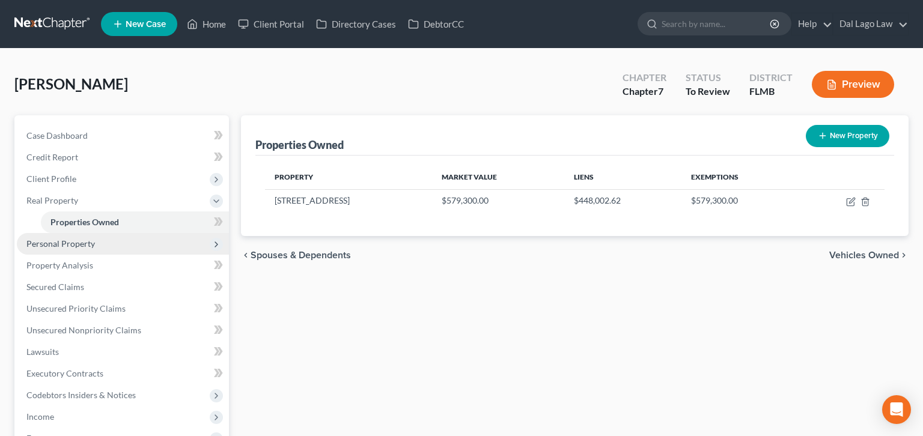
click at [64, 239] on span "Personal Property" at bounding box center [60, 244] width 69 height 10
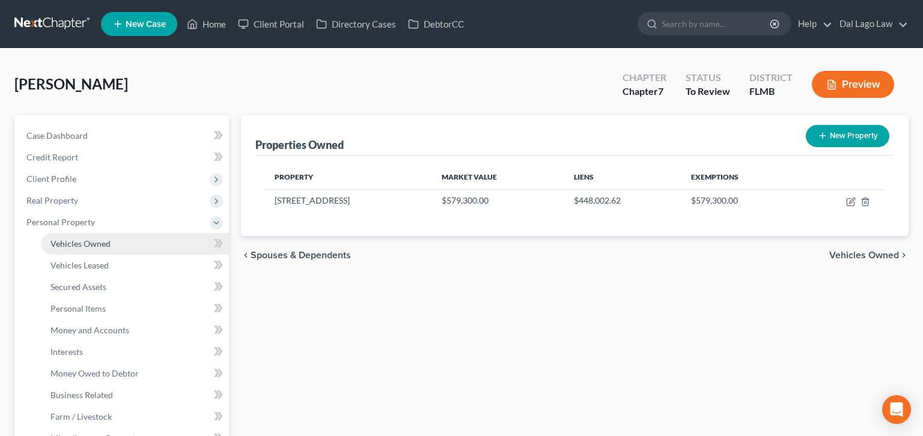
click at [69, 239] on span "Vehicles Owned" at bounding box center [80, 244] width 60 height 10
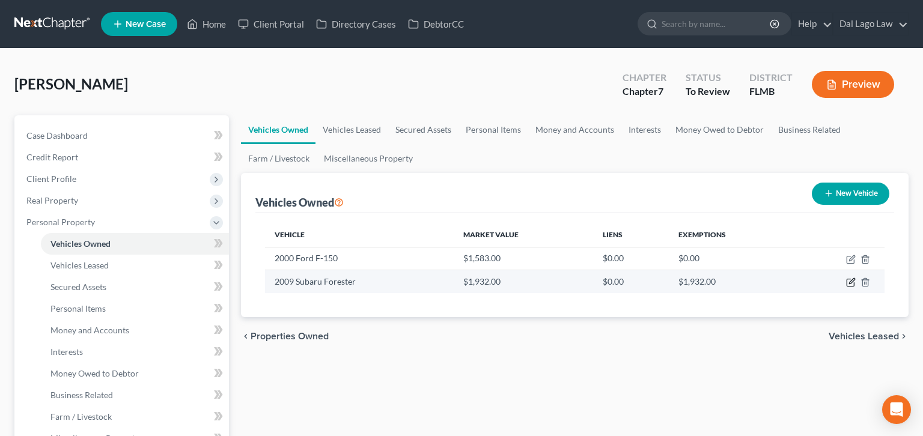
click at [856, 278] on icon "button" at bounding box center [851, 283] width 10 height 10
select select "0"
select select "17"
select select "3"
select select "0"
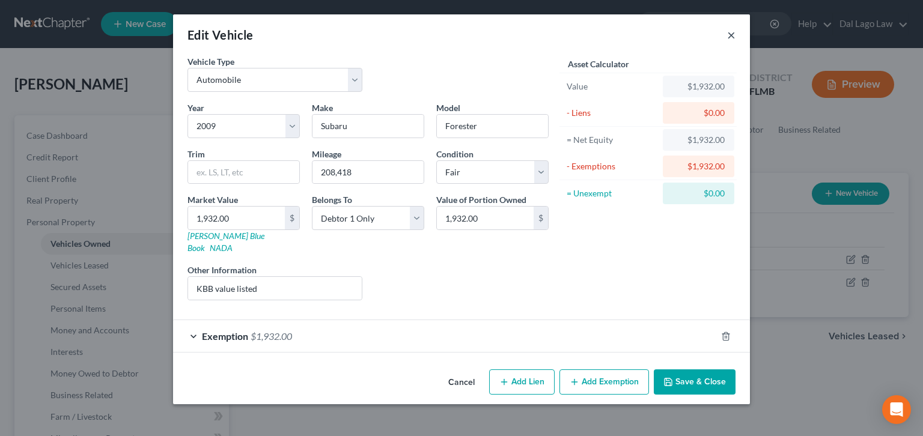
click at [727, 28] on button "×" at bounding box center [731, 35] width 8 height 14
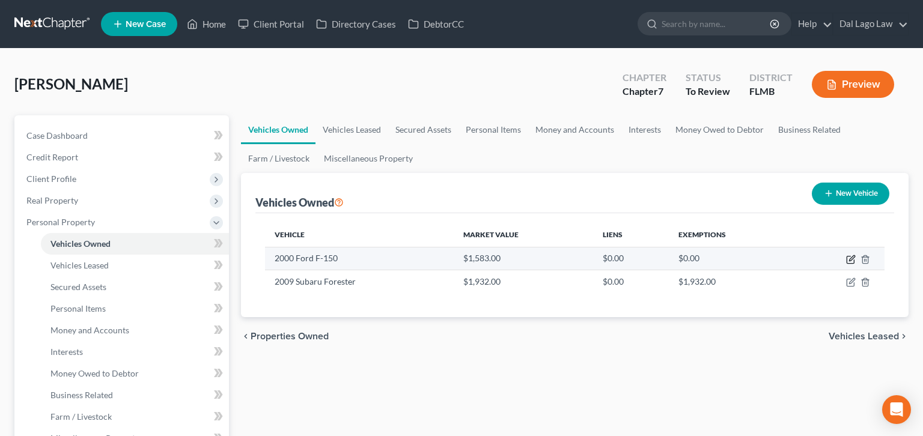
click at [856, 255] on icon "button" at bounding box center [851, 260] width 10 height 10
select select "0"
select select "26"
select select "4"
select select "0"
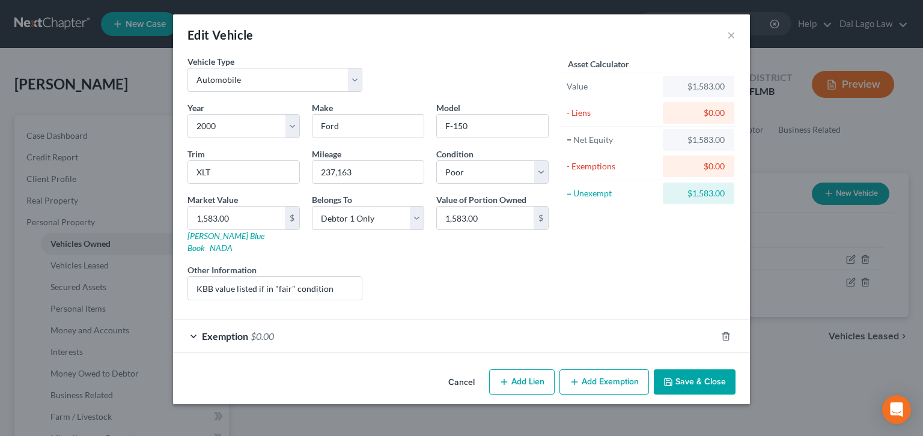
click at [317, 320] on div "Exemption $0.00" at bounding box center [444, 336] width 543 height 32
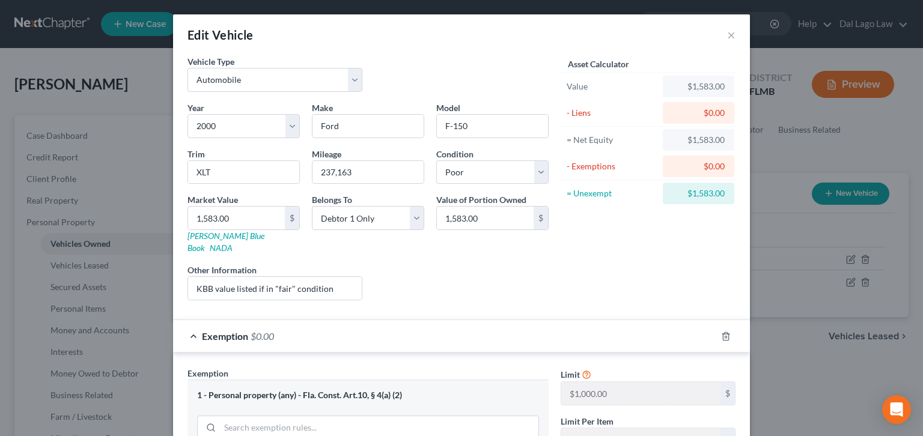
click at [667, 27] on div "Edit Vehicle ×" at bounding box center [461, 34] width 577 height 41
click at [727, 28] on button "×" at bounding box center [731, 35] width 8 height 14
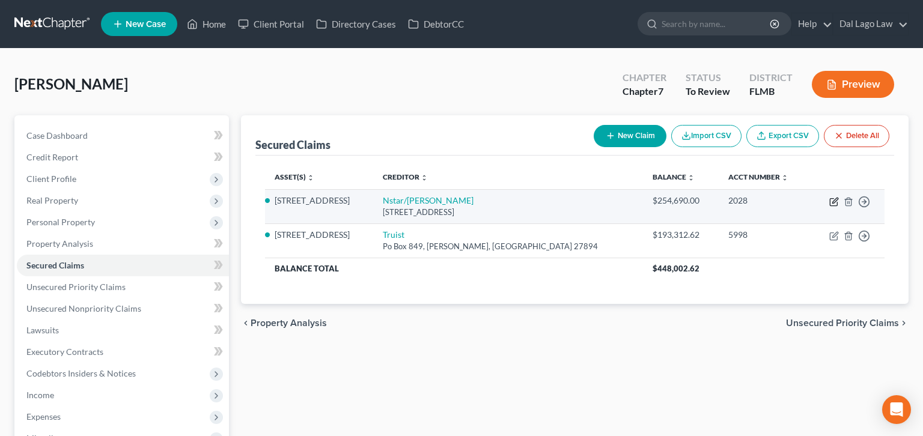
click at [839, 197] on icon "button" at bounding box center [835, 202] width 10 height 10
select select "45"
select select "3"
select select "2"
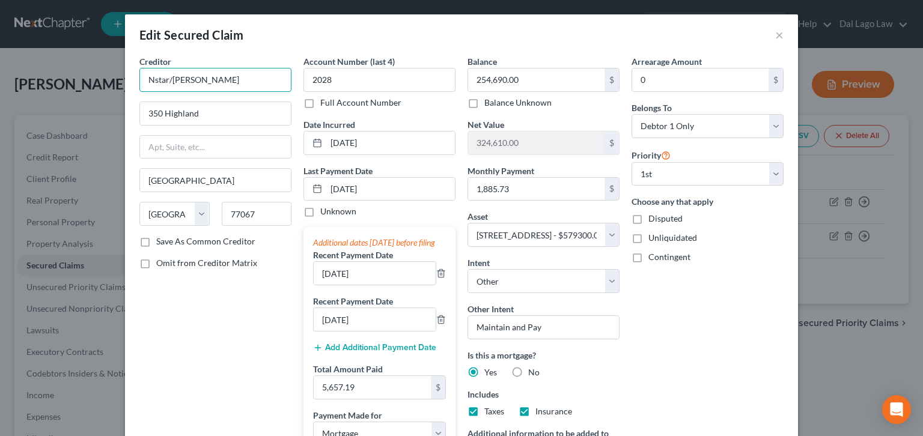
click at [247, 68] on input "Nstar/[PERSON_NAME]" at bounding box center [215, 80] width 152 height 24
drag, startPoint x: 245, startPoint y: 59, endPoint x: 210, endPoint y: 60, distance: 34.3
click at [210, 68] on input "Nstar/[PERSON_NAME]" at bounding box center [215, 80] width 152 height 24
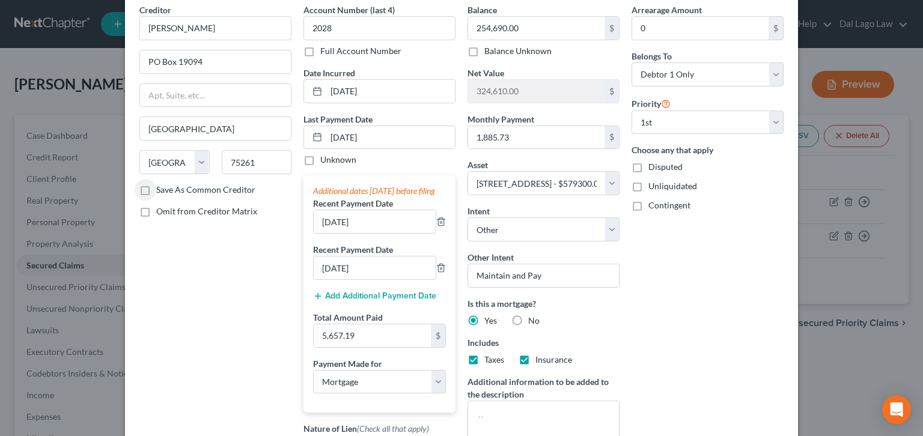
scroll to position [99, 0]
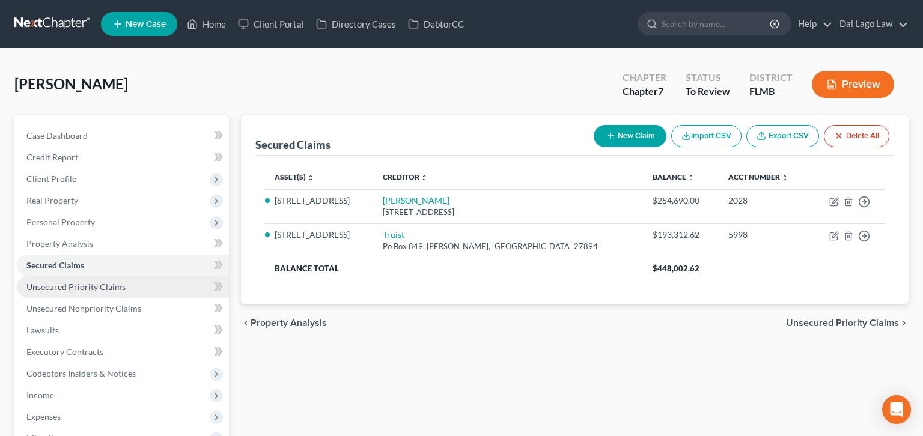
click at [59, 282] on span "Unsecured Priority Claims" at bounding box center [75, 287] width 99 height 10
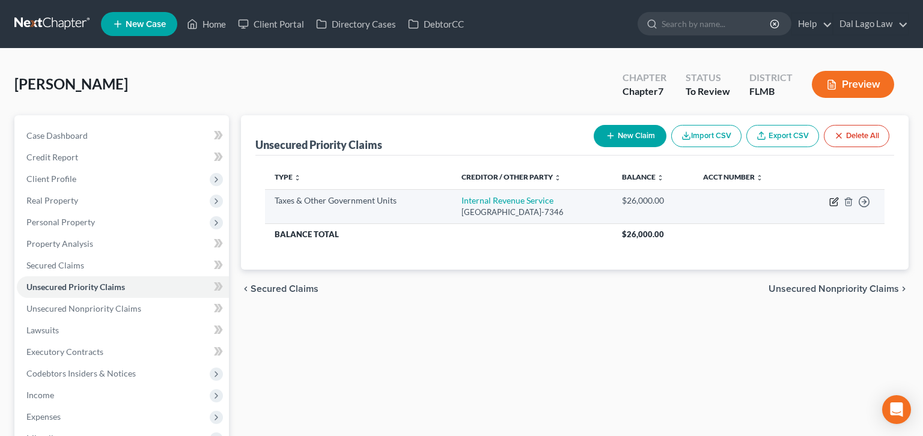
click at [839, 197] on icon "button" at bounding box center [835, 202] width 10 height 10
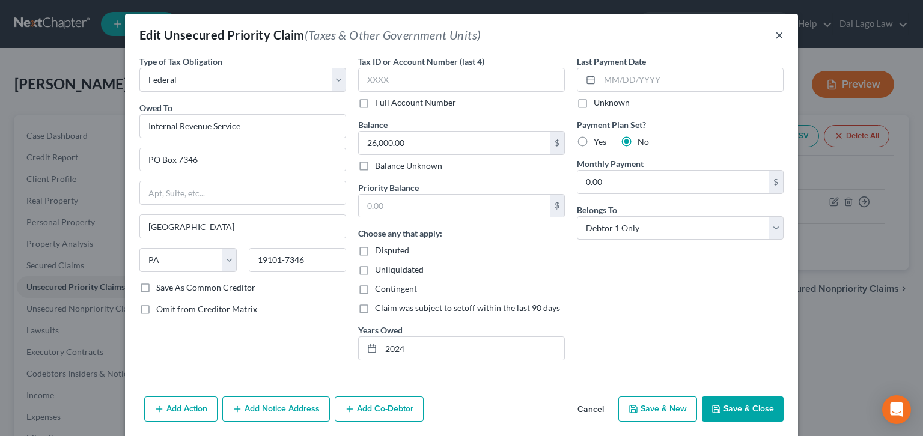
click at [775, 28] on button "×" at bounding box center [779, 35] width 8 height 14
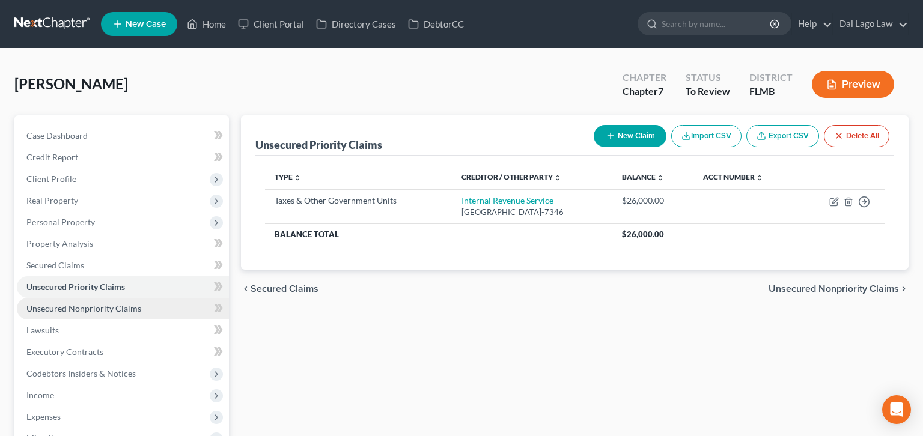
click at [100, 304] on span "Unsecured Nonpriority Claims" at bounding box center [83, 309] width 115 height 10
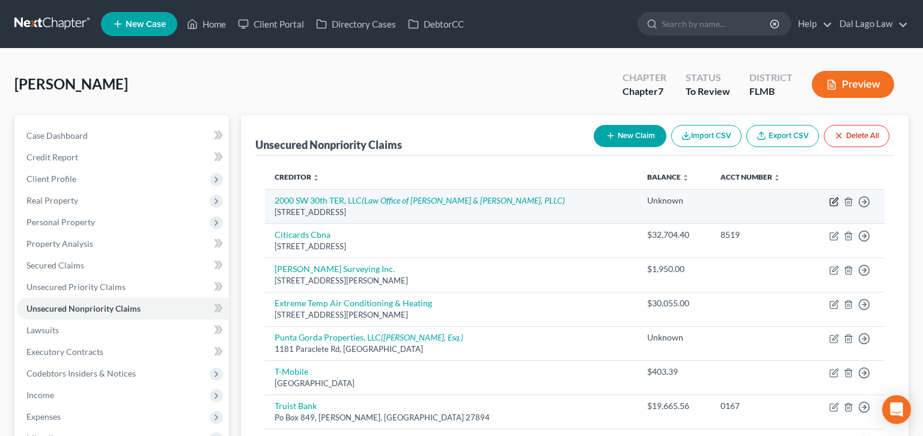
click at [839, 197] on icon "button" at bounding box center [835, 202] width 10 height 10
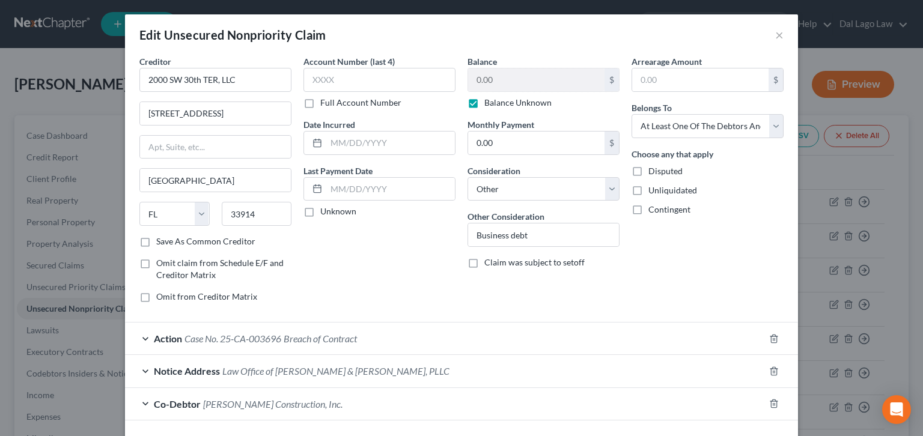
click at [649, 165] on label "Disputed" at bounding box center [666, 171] width 34 height 12
click at [653, 165] on input "Disputed" at bounding box center [657, 169] width 8 height 8
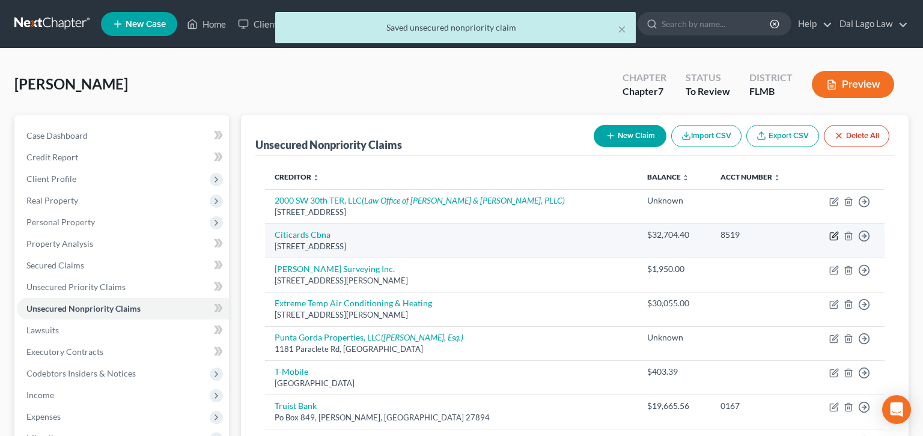
click at [839, 231] on icon "button" at bounding box center [835, 236] width 10 height 10
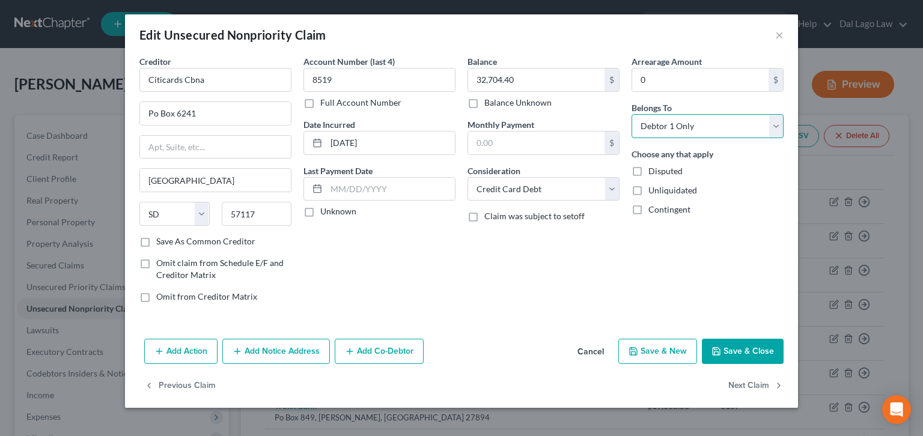
click at [632, 114] on select "Select Debtor 1 Only Debtor 2 Only Debtor 1 And Debtor 2 Only At Least One Of T…" at bounding box center [708, 126] width 152 height 24
click option "At Least One Of The Debtors And Another" at bounding box center [0, 0] width 0 height 0
click at [416, 339] on button "Add Co-Debtor" at bounding box center [379, 351] width 89 height 25
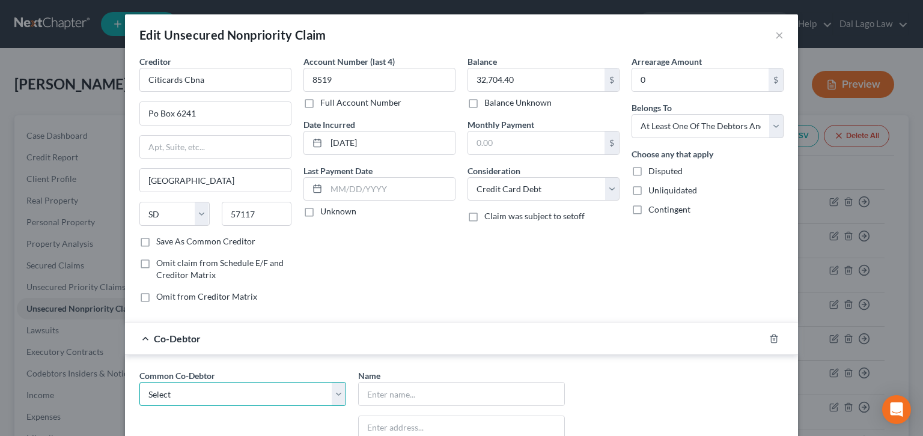
click at [139, 382] on select "Select [PERSON_NAME] Construction, Inc." at bounding box center [242, 394] width 207 height 24
click option "[PERSON_NAME] Construction, Inc." at bounding box center [0, 0] width 0 height 0
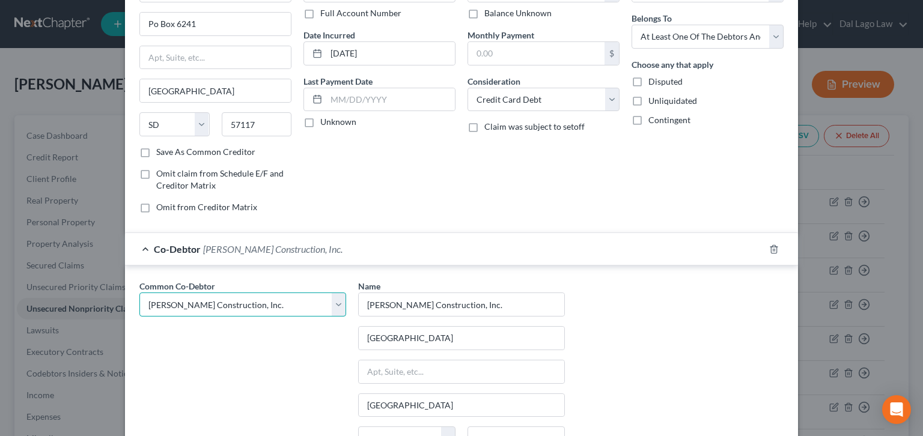
scroll to position [92, 0]
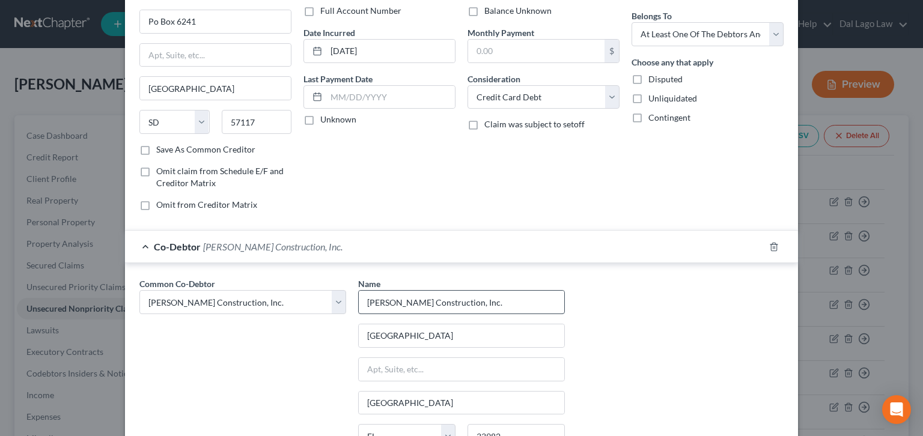
scroll to position [0, 0]
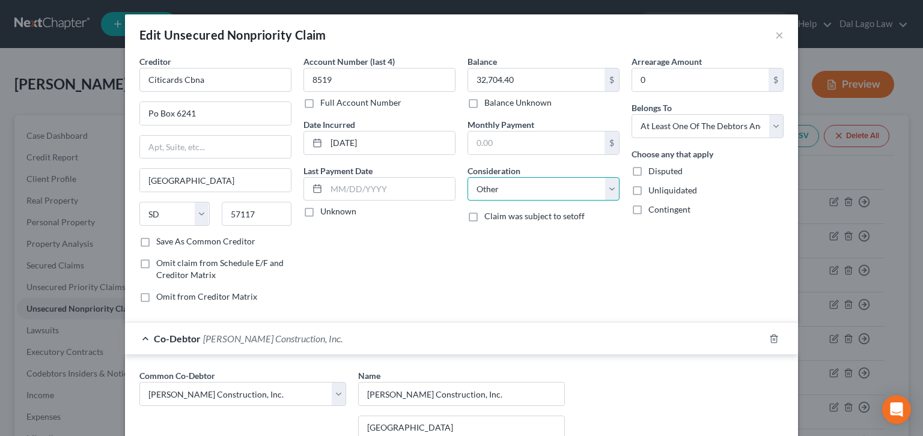
click option "Other" at bounding box center [0, 0] width 0 height 0
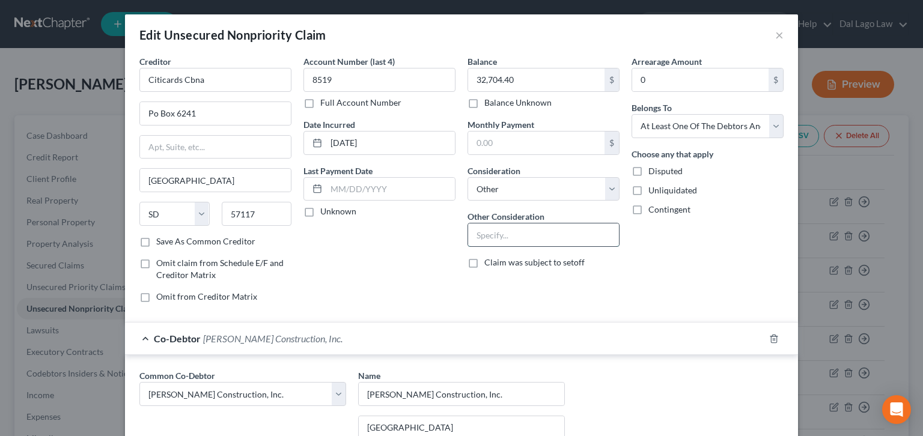
click at [510, 224] on input "text" at bounding box center [543, 235] width 151 height 23
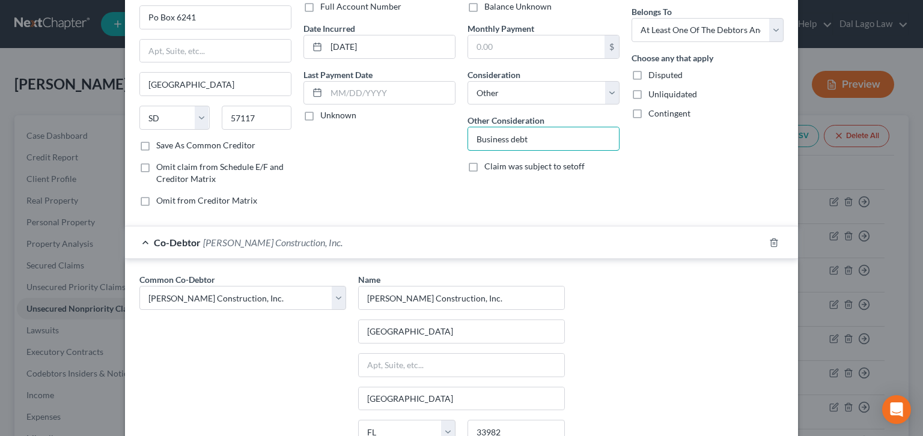
scroll to position [97, 0]
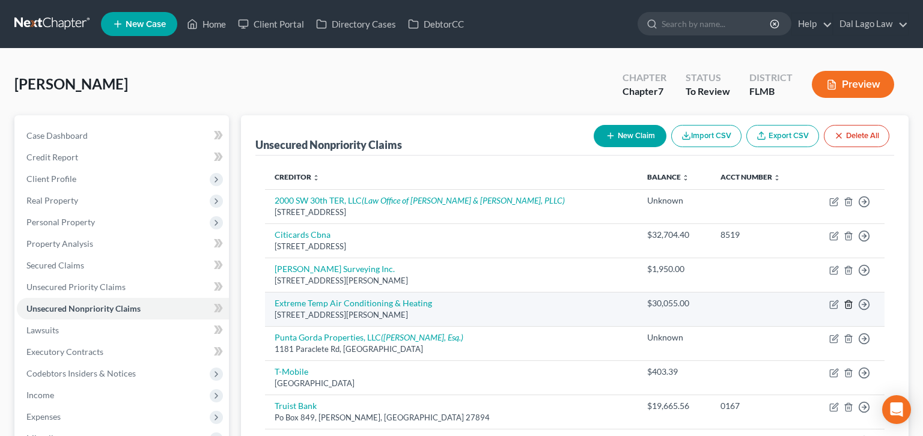
click at [854, 300] on icon "button" at bounding box center [849, 305] width 10 height 10
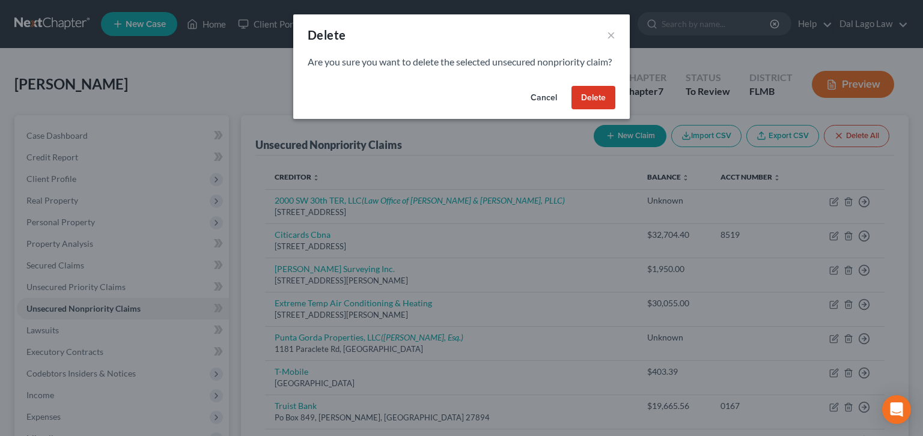
click at [572, 86] on button "Delete" at bounding box center [594, 98] width 44 height 24
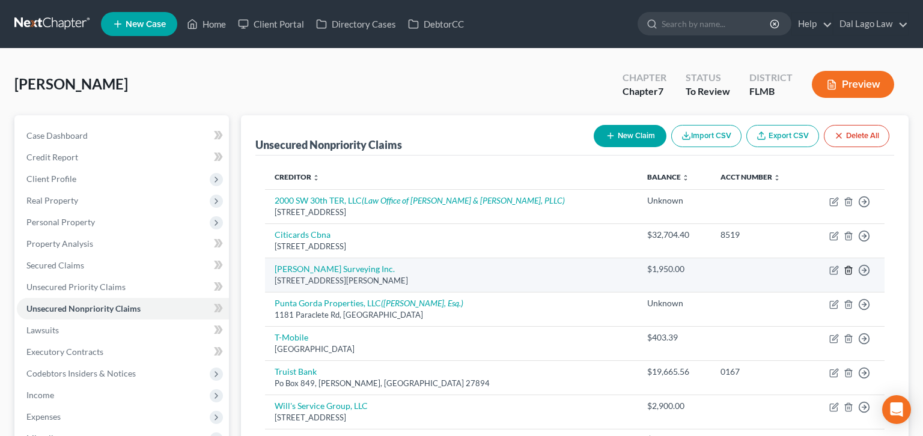
click at [852, 268] on polyline "button" at bounding box center [848, 268] width 7 height 0
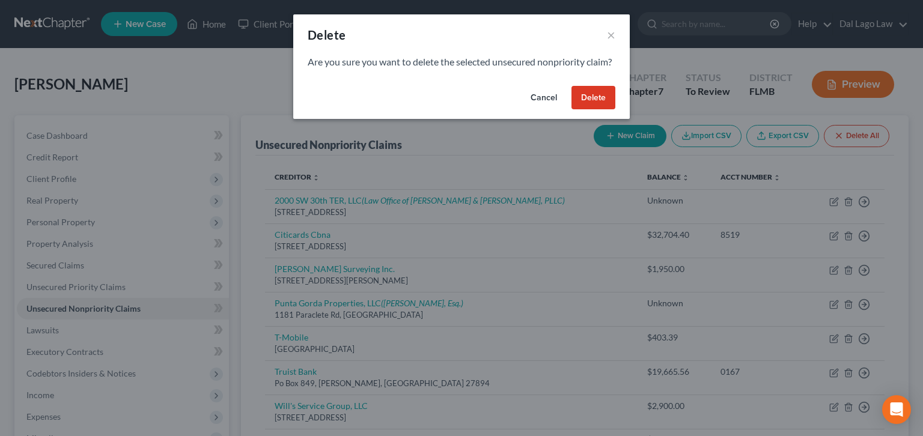
click at [572, 86] on button "Delete" at bounding box center [594, 98] width 44 height 24
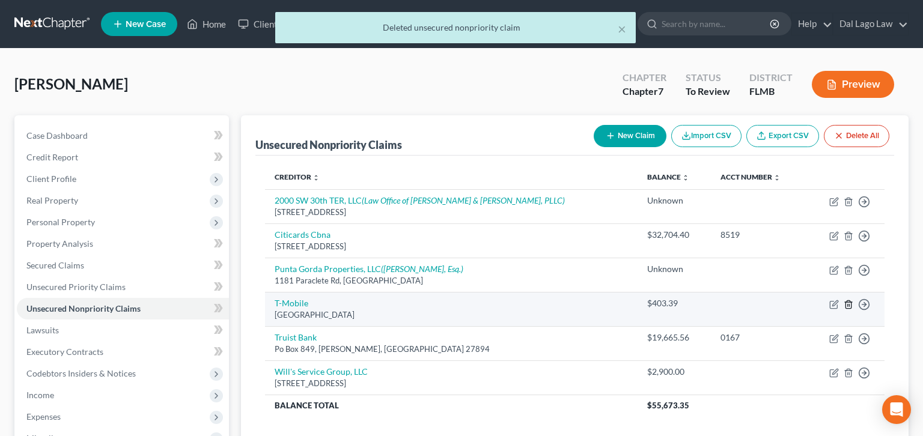
click at [854, 300] on icon "button" at bounding box center [849, 305] width 10 height 10
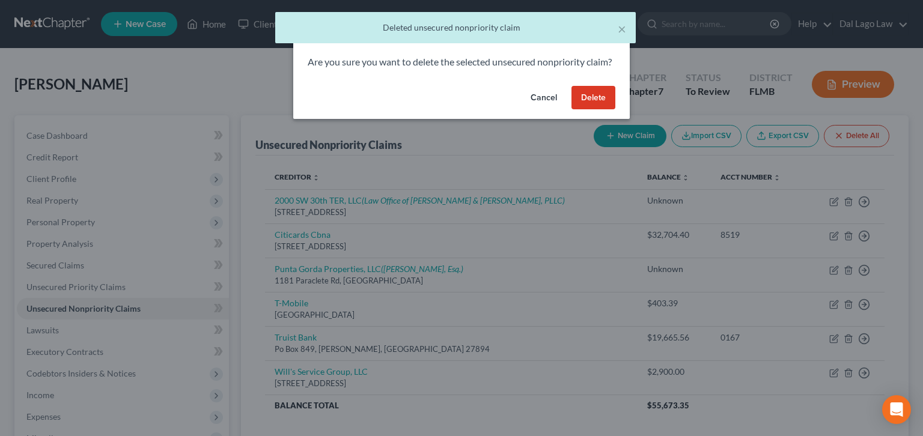
click at [572, 86] on button "Delete" at bounding box center [594, 98] width 44 height 24
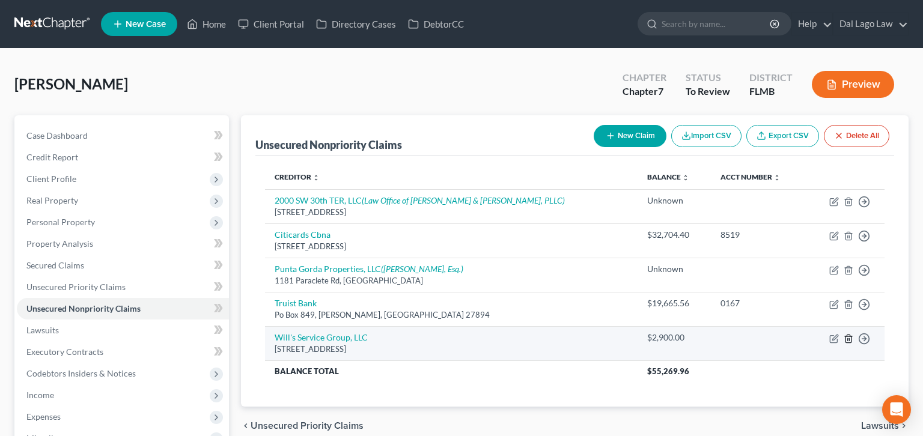
click at [851, 335] on icon "button" at bounding box center [848, 339] width 5 height 8
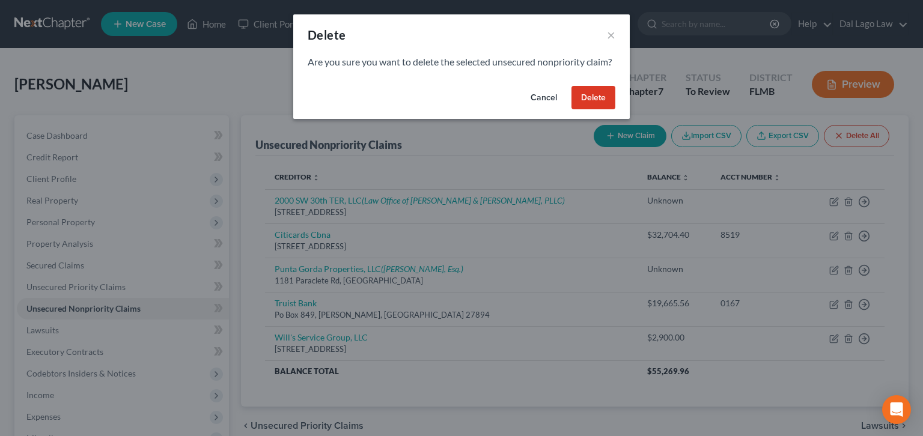
click at [572, 86] on button "Delete" at bounding box center [594, 98] width 44 height 24
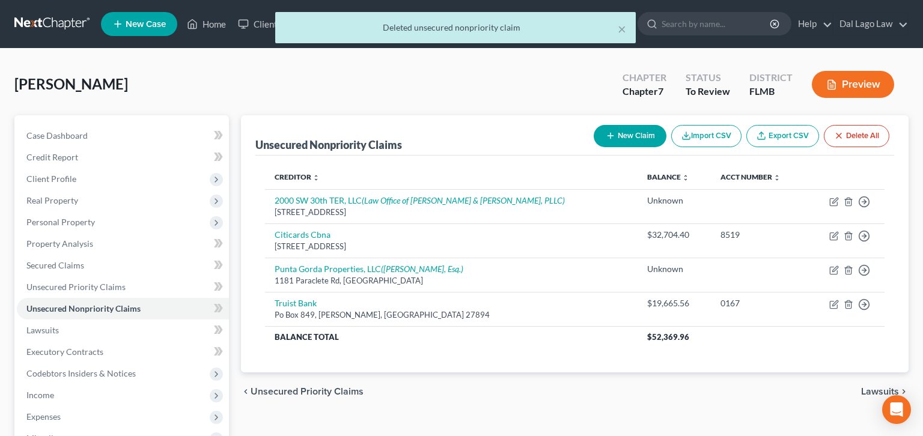
click at [667, 125] on button "New Claim" at bounding box center [630, 136] width 73 height 22
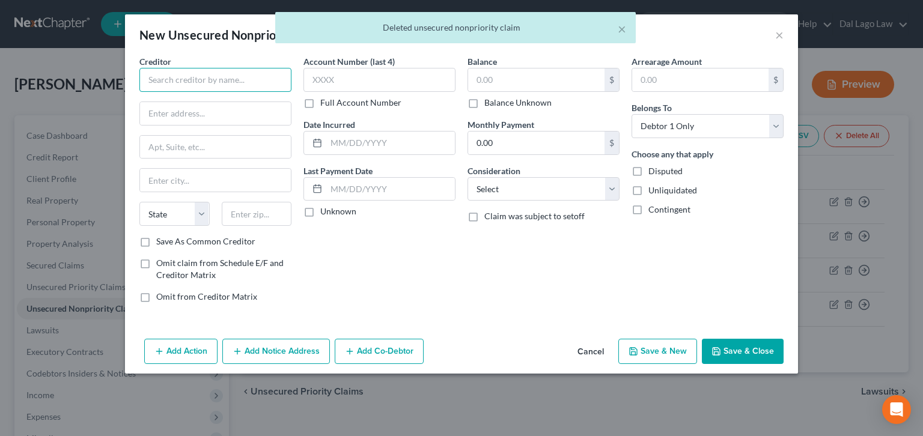
click at [292, 68] on input "text" at bounding box center [215, 80] width 152 height 24
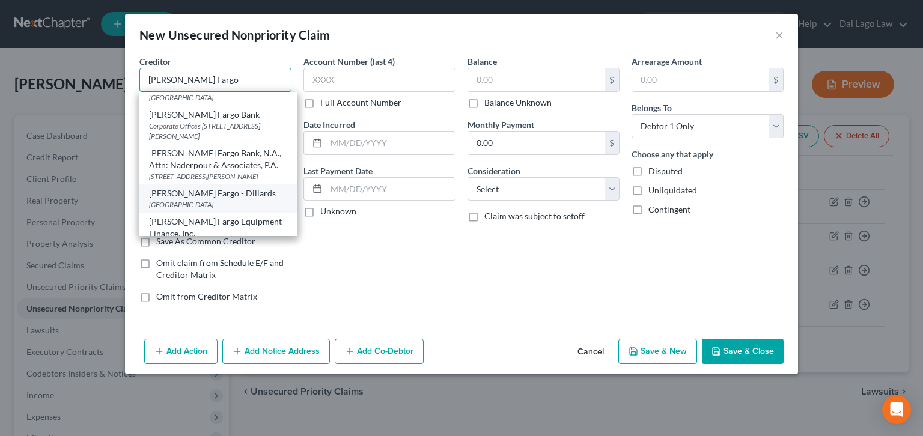
scroll to position [0, 0]
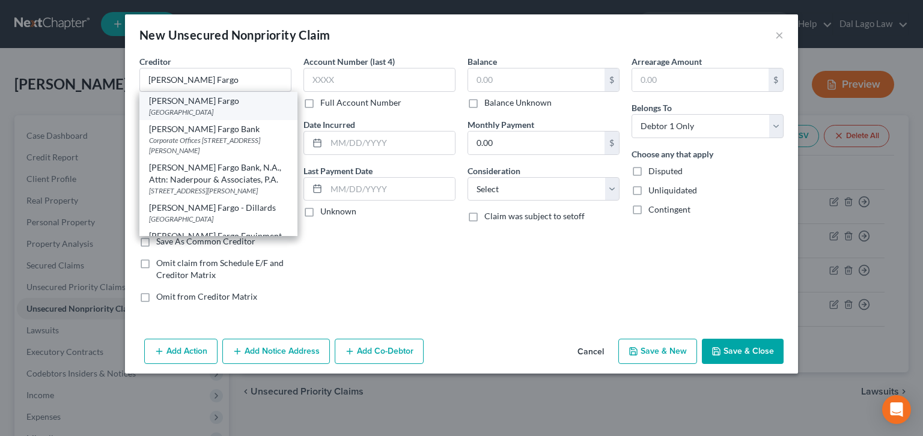
click at [263, 107] on div "[GEOGRAPHIC_DATA]" at bounding box center [218, 112] width 139 height 10
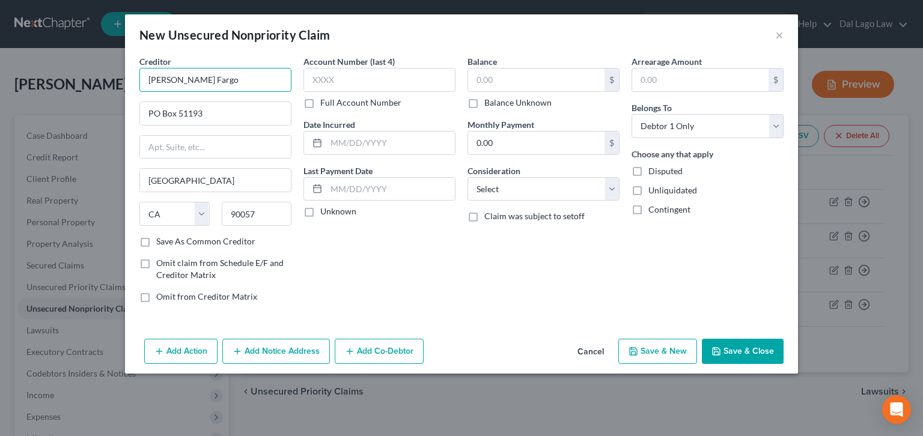
click at [280, 68] on input "[PERSON_NAME] Fargo" at bounding box center [215, 80] width 152 height 24
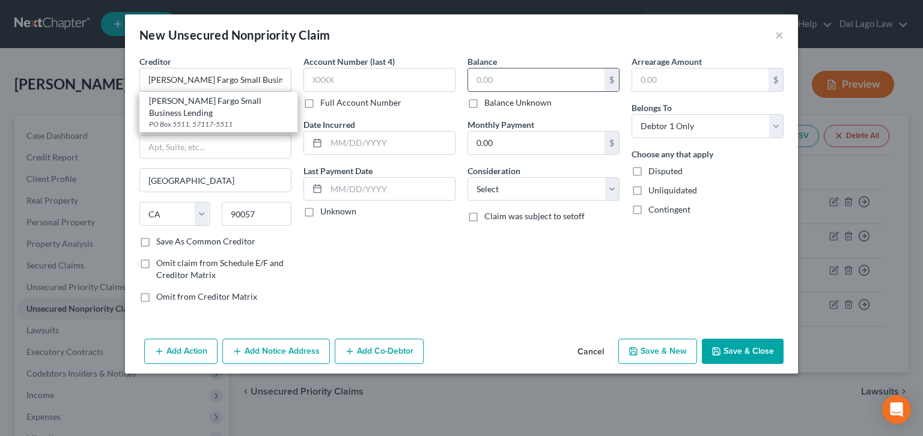
click at [493, 69] on input "text" at bounding box center [536, 80] width 136 height 23
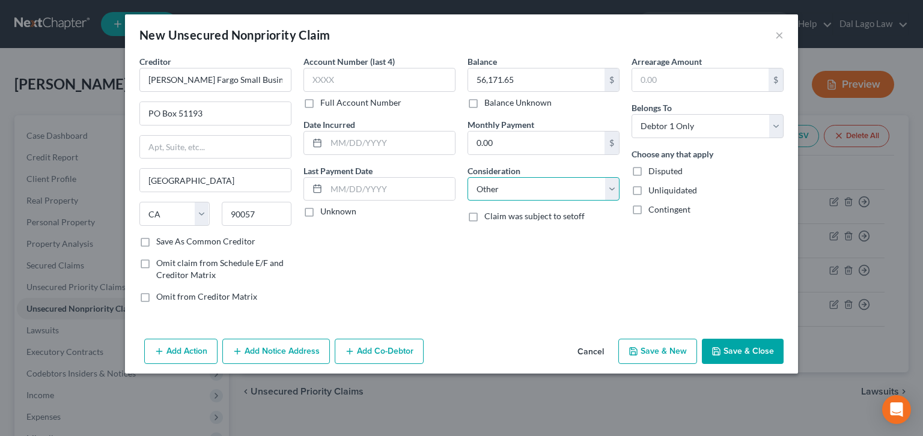
click option "Other" at bounding box center [0, 0] width 0 height 0
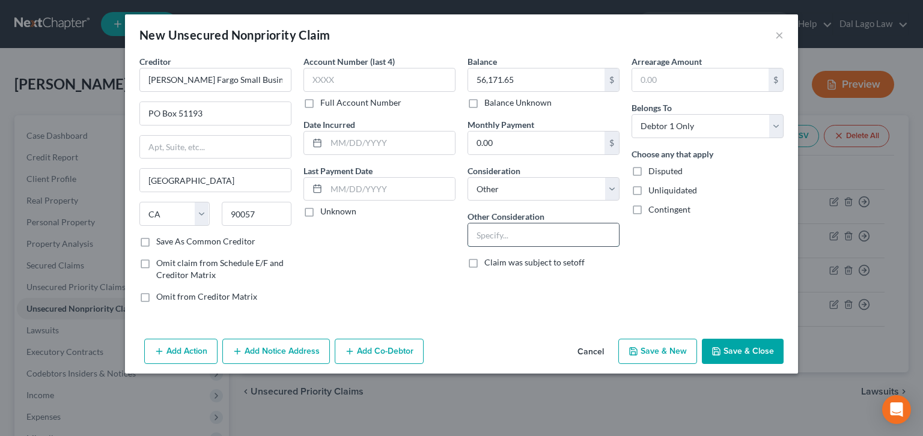
click at [504, 224] on input "text" at bounding box center [543, 235] width 151 height 23
click at [632, 114] on select "Select Debtor 1 Only Debtor 2 Only Debtor 1 And Debtor 2 Only At Least One Of T…" at bounding box center [708, 126] width 152 height 24
click option "At Least One Of The Debtors And Another" at bounding box center [0, 0] width 0 height 0
click at [401, 339] on button "Add Co-Debtor" at bounding box center [379, 351] width 89 height 25
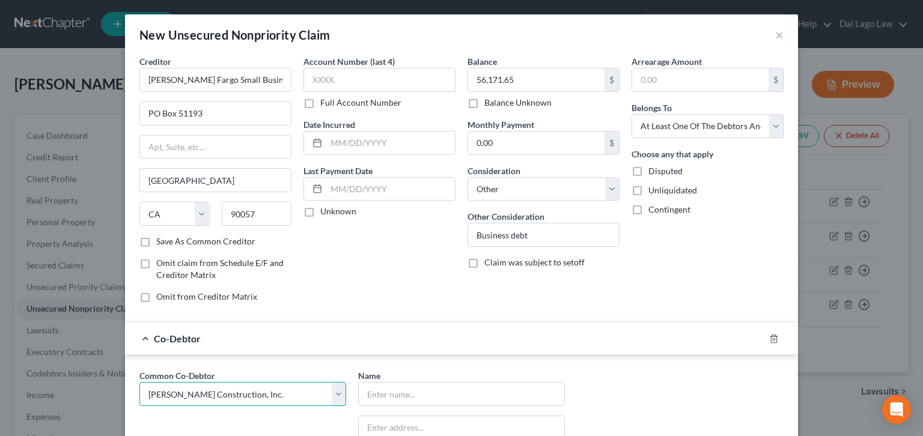
click option "[PERSON_NAME] Construction, Inc." at bounding box center [0, 0] width 0 height 0
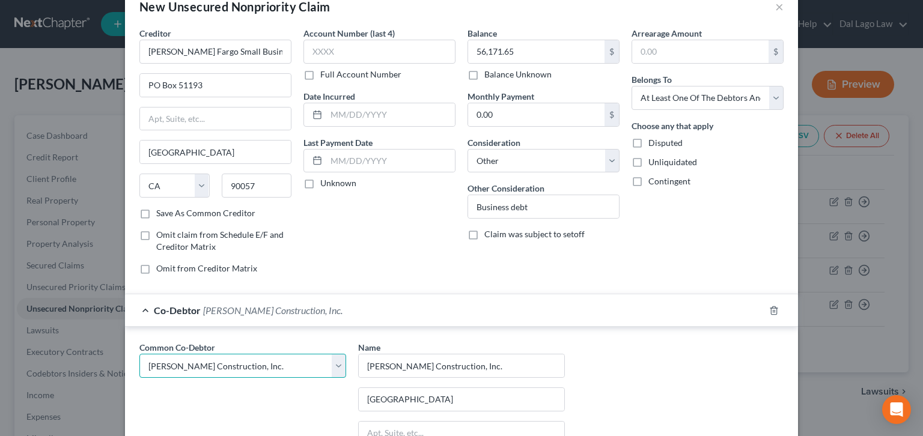
scroll to position [46, 0]
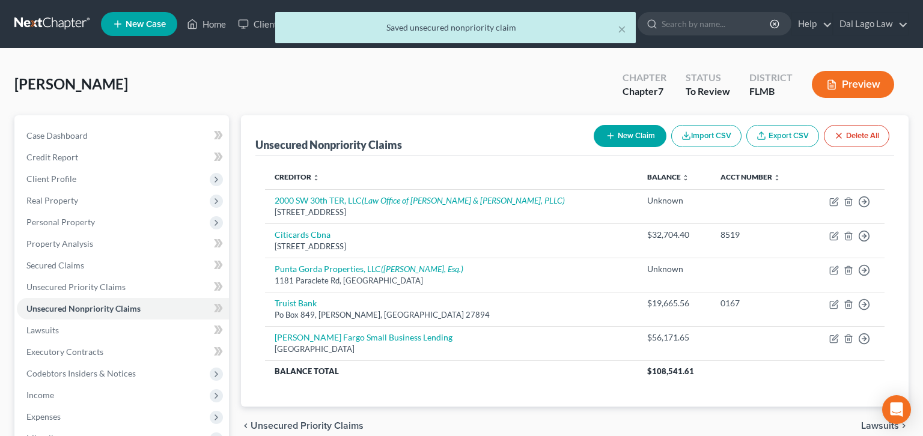
click at [667, 125] on button "New Claim" at bounding box center [630, 136] width 73 height 22
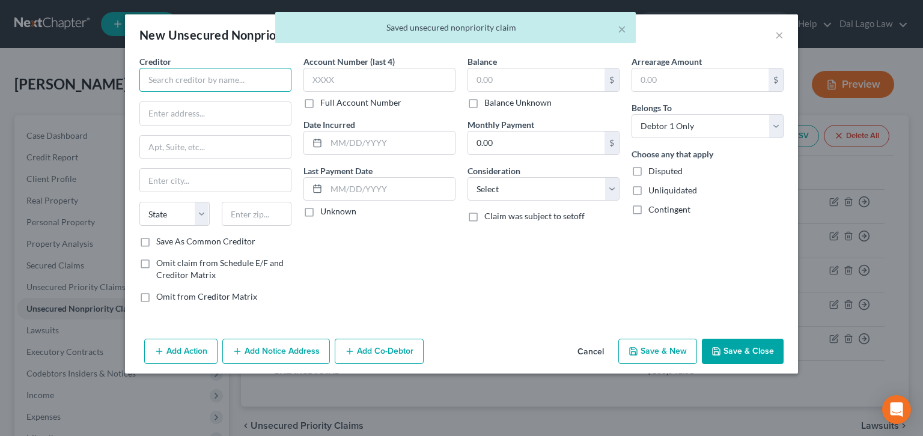
click at [275, 68] on input "text" at bounding box center [215, 80] width 152 height 24
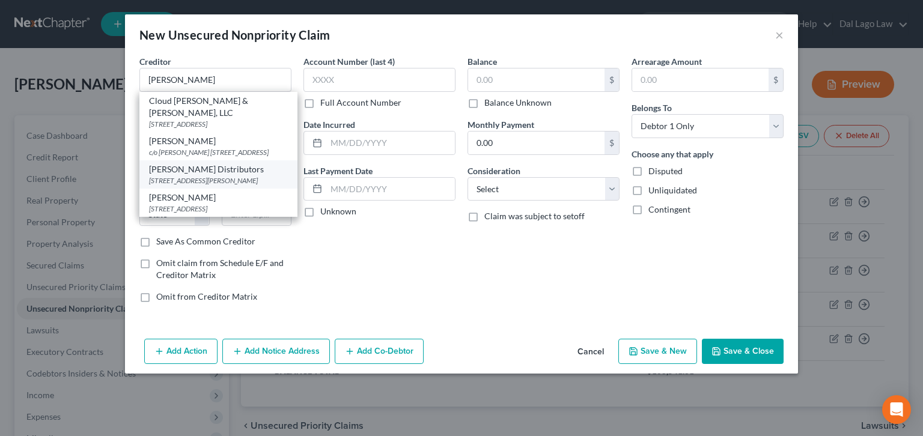
click at [262, 176] on div "[STREET_ADDRESS][PERSON_NAME]" at bounding box center [218, 181] width 139 height 10
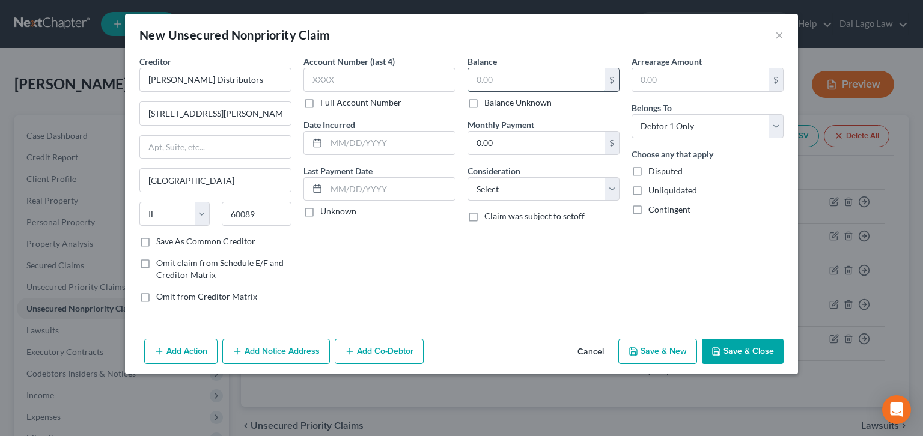
click at [501, 69] on input "text" at bounding box center [536, 80] width 136 height 23
click at [481, 121] on div "Balance 58,581.33 $ Balance Unknown Balance Undetermined 58,581.33 $ Balance Un…" at bounding box center [544, 183] width 164 height 257
click at [468, 177] on select "Select Cable / Satellite Services Collection Agency Credit Card Debt Debt Couns…" at bounding box center [544, 189] width 152 height 24
click option "Other" at bounding box center [0, 0] width 0 height 0
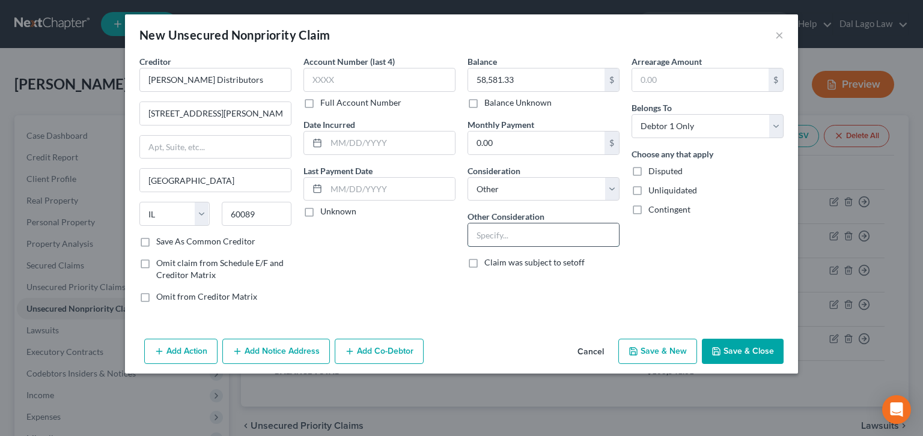
click at [496, 224] on input "text" at bounding box center [543, 235] width 151 height 23
click option "At Least One Of The Debtors And Another" at bounding box center [0, 0] width 0 height 0
click at [424, 339] on button "Add Co-Debtor" at bounding box center [379, 351] width 89 height 25
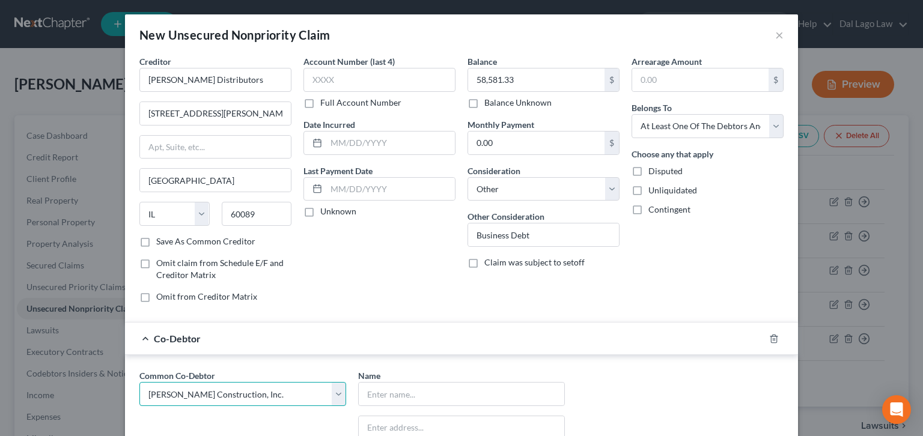
click option "[PERSON_NAME] Construction, Inc." at bounding box center [0, 0] width 0 height 0
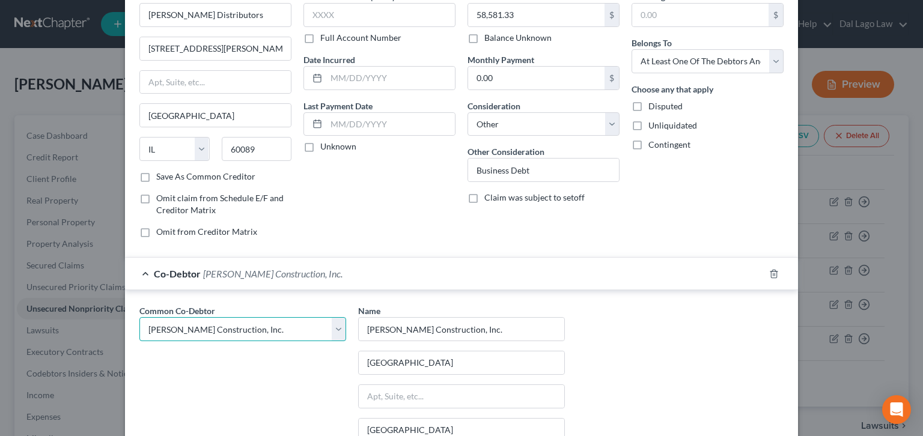
scroll to position [69, 0]
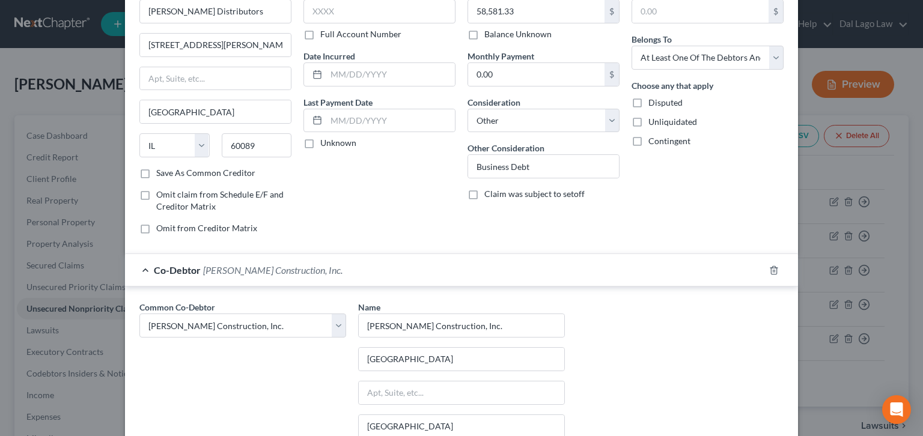
drag, startPoint x: 691, startPoint y: 397, endPoint x: 702, endPoint y: 422, distance: 26.7
click at [654, 333] on div "Common Co-Debtor Select [PERSON_NAME] Construction, Inc. Name * [PERSON_NAME] C…" at bounding box center [461, 413] width 656 height 224
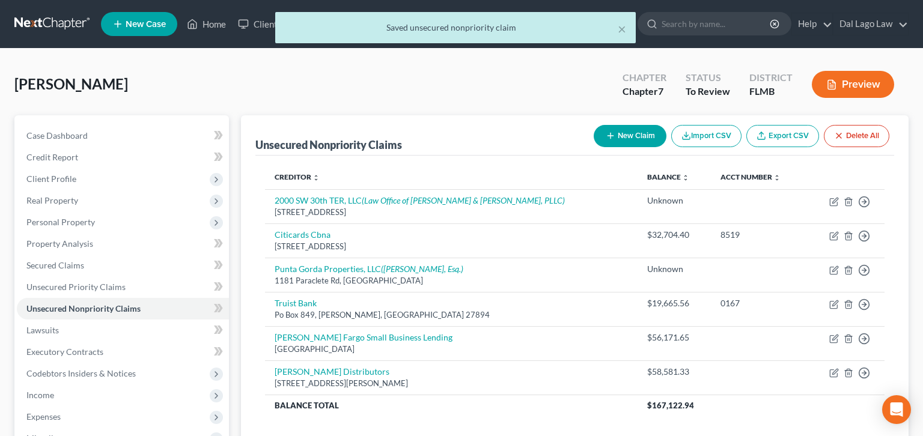
click at [667, 125] on button "New Claim" at bounding box center [630, 136] width 73 height 22
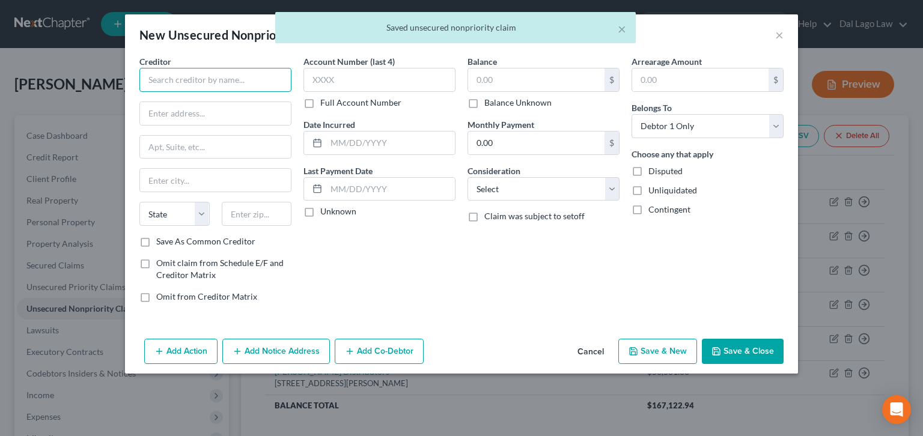
click at [292, 68] on input "text" at bounding box center [215, 80] width 152 height 24
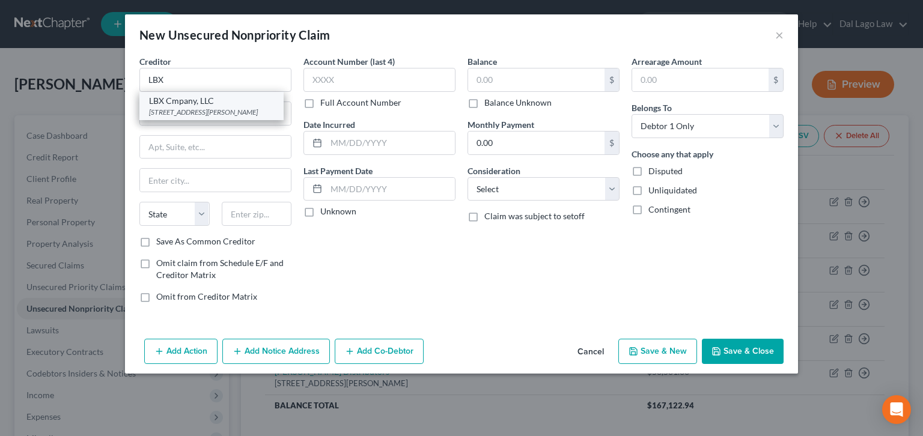
click at [274, 107] on div "[STREET_ADDRESS][PERSON_NAME]" at bounding box center [211, 112] width 125 height 10
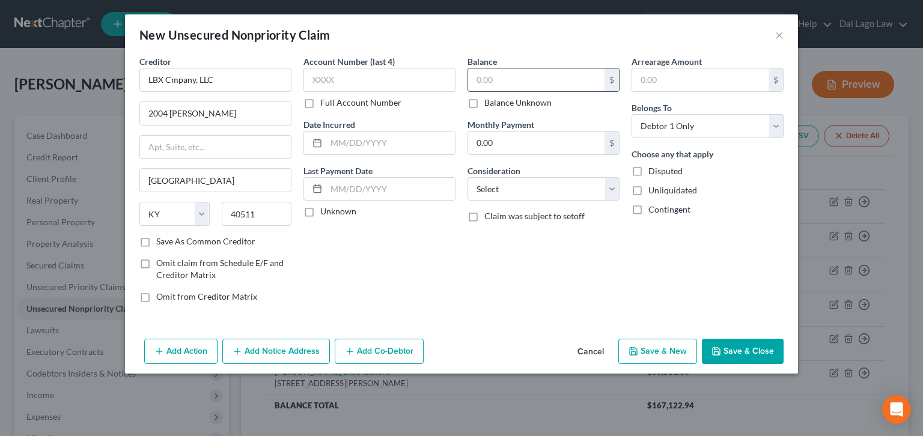
click at [501, 69] on input "text" at bounding box center [536, 80] width 136 height 23
click at [485, 97] on label "Balance Unknown" at bounding box center [518, 103] width 67 height 12
click at [489, 97] on input "Balance Unknown" at bounding box center [493, 101] width 8 height 8
click at [468, 177] on select "Select Cable / Satellite Services Collection Agency Credit Card Debt Debt Couns…" at bounding box center [544, 189] width 152 height 24
click option "Other" at bounding box center [0, 0] width 0 height 0
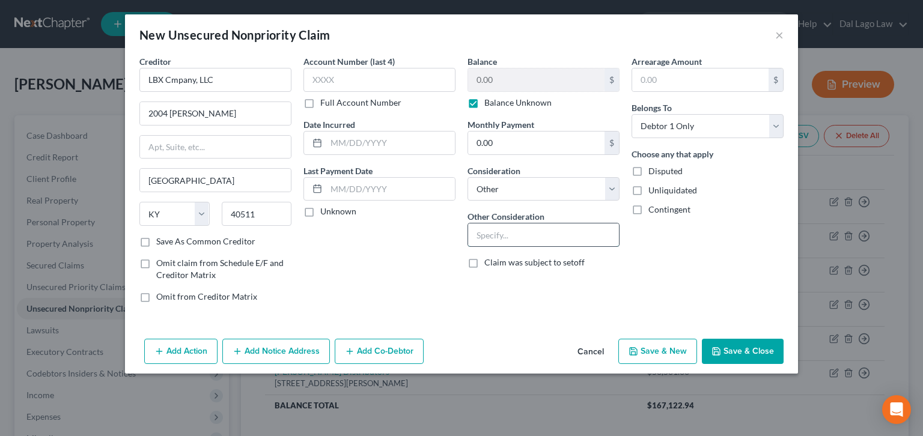
click at [506, 224] on input "text" at bounding box center [543, 235] width 151 height 23
click option "At Least One Of The Debtors And Another" at bounding box center [0, 0] width 0 height 0
click at [403, 339] on button "Add Co-Debtor" at bounding box center [379, 351] width 89 height 25
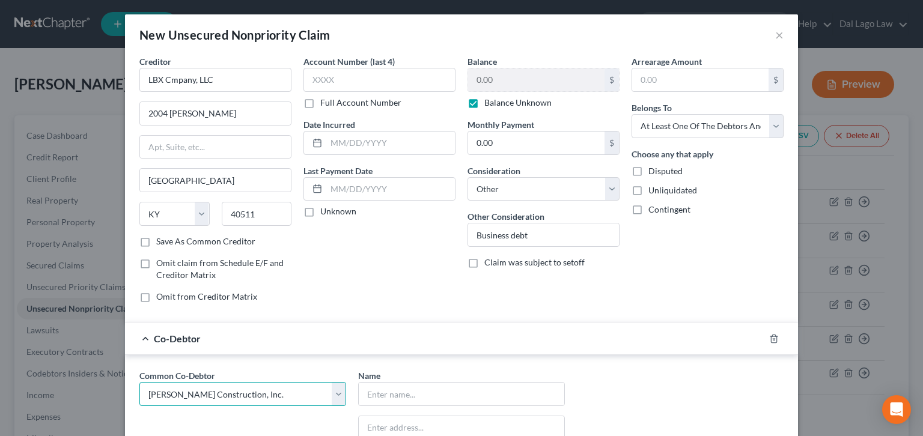
click option "[PERSON_NAME] Construction, Inc." at bounding box center [0, 0] width 0 height 0
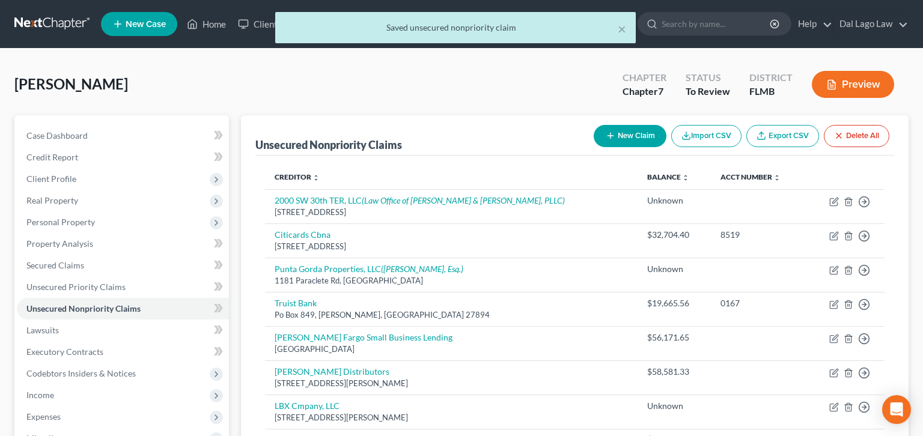
click at [667, 125] on button "New Claim" at bounding box center [630, 136] width 73 height 22
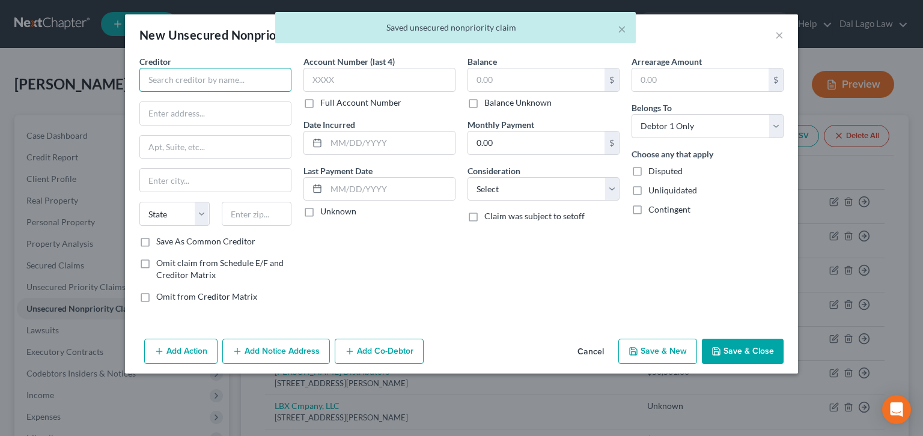
click at [292, 68] on input "text" at bounding box center [215, 80] width 152 height 24
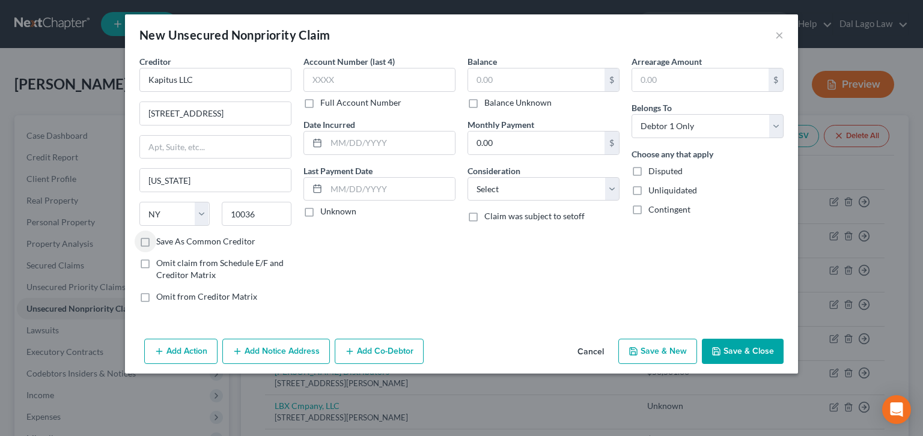
click at [225, 236] on label "Save As Common Creditor" at bounding box center [205, 242] width 99 height 12
click at [169, 236] on input "Save As Common Creditor" at bounding box center [165, 240] width 8 height 8
click at [493, 69] on input "text" at bounding box center [536, 80] width 136 height 23
click at [468, 177] on select "Select Cable / Satellite Services Collection Agency Credit Card Debt Debt Couns…" at bounding box center [544, 189] width 152 height 24
click option "Other" at bounding box center [0, 0] width 0 height 0
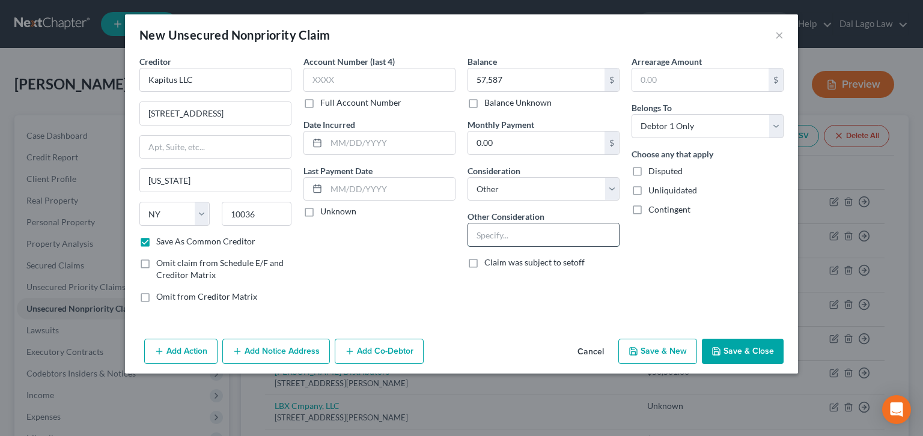
click at [503, 224] on input "text" at bounding box center [543, 235] width 151 height 23
click option "At Least One Of The Debtors And Another" at bounding box center [0, 0] width 0 height 0
click at [424, 339] on button "Add Co-Debtor" at bounding box center [379, 351] width 89 height 25
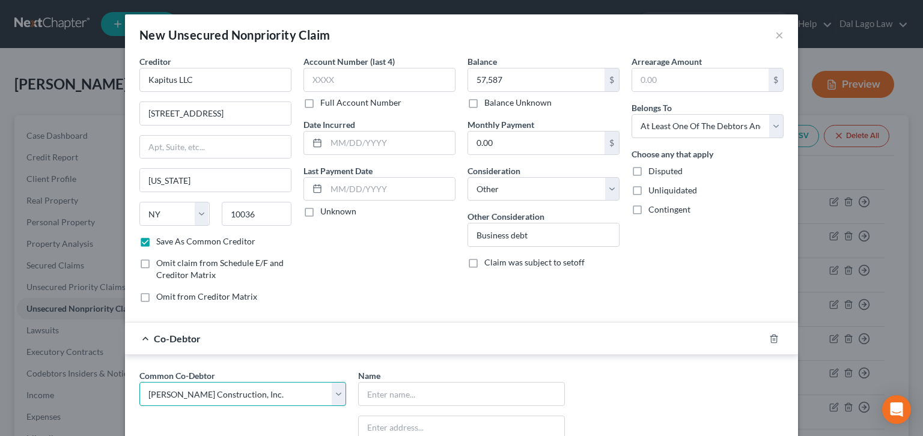
click option "[PERSON_NAME] Construction, Inc." at bounding box center [0, 0] width 0 height 0
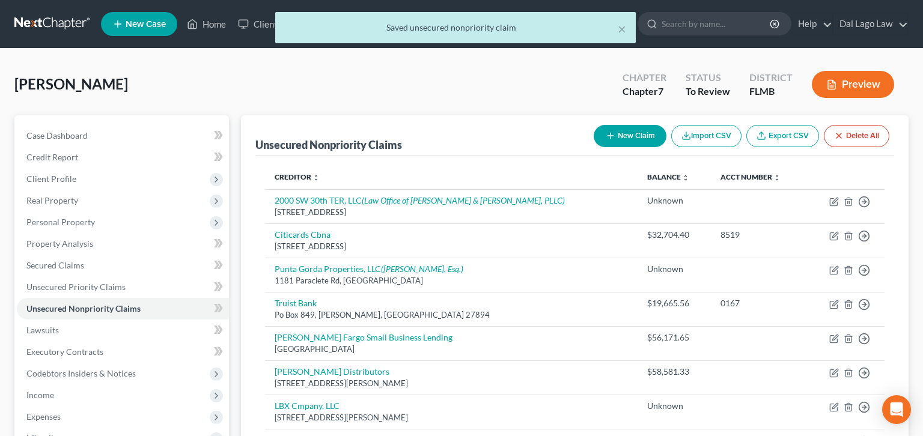
click at [667, 125] on button "New Claim" at bounding box center [630, 136] width 73 height 22
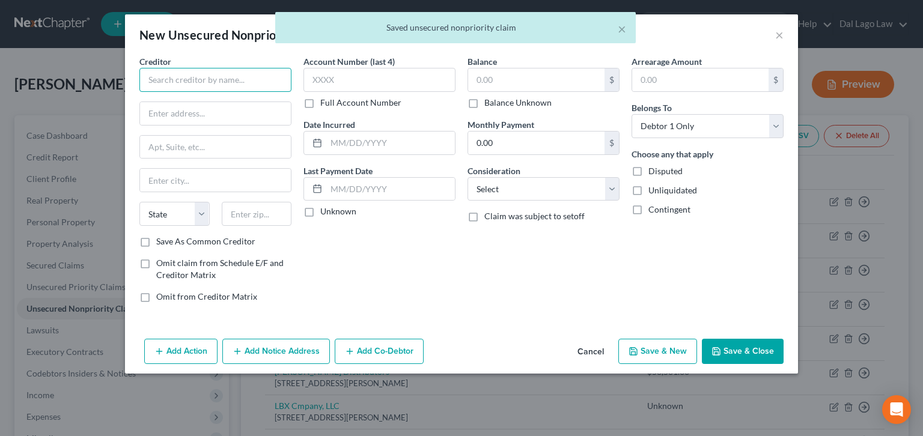
click at [292, 68] on input "text" at bounding box center [215, 80] width 152 height 24
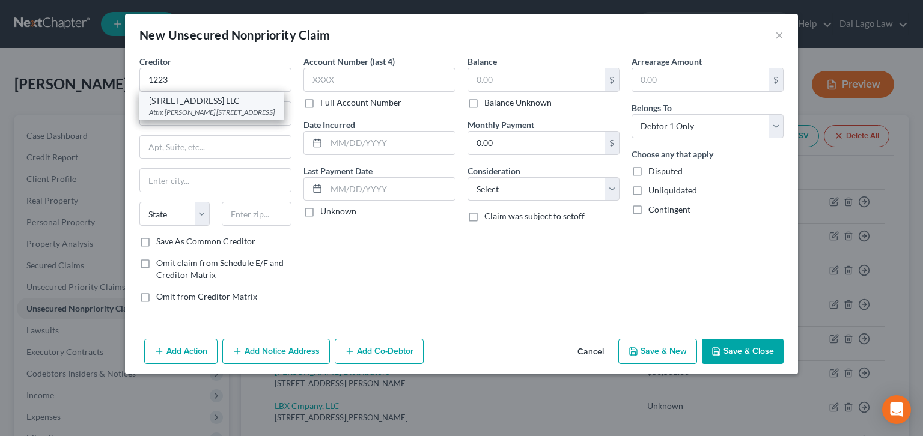
click at [269, 107] on div "Attn: [PERSON_NAME] [STREET_ADDRESS]" at bounding box center [212, 112] width 126 height 10
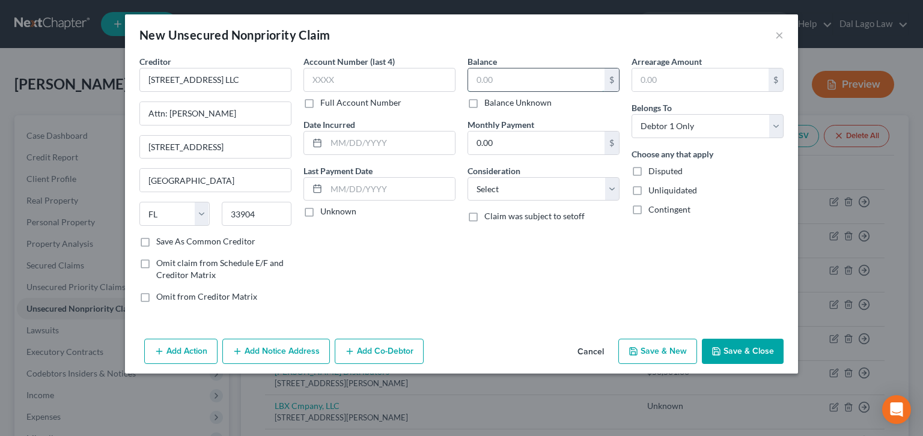
click at [489, 69] on input "text" at bounding box center [536, 80] width 136 height 23
click option "Other" at bounding box center [0, 0] width 0 height 0
click at [502, 224] on input "text" at bounding box center [543, 235] width 151 height 23
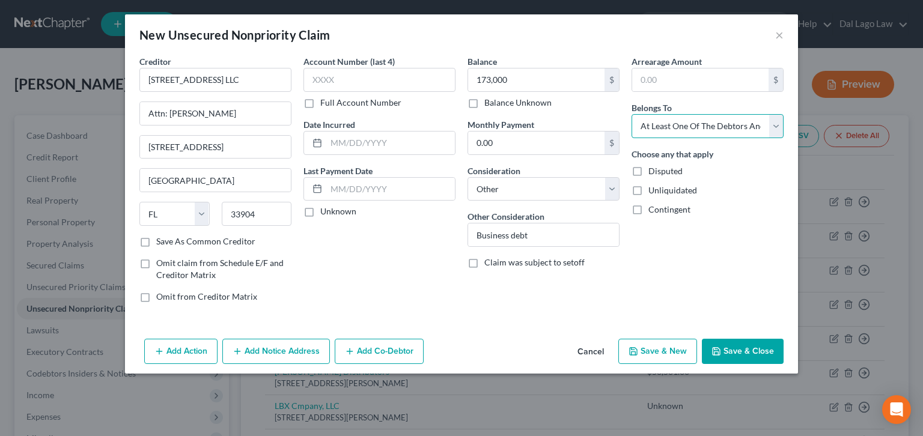
click option "At Least One Of The Debtors And Another" at bounding box center [0, 0] width 0 height 0
click at [424, 339] on button "Add Co-Debtor" at bounding box center [379, 351] width 89 height 25
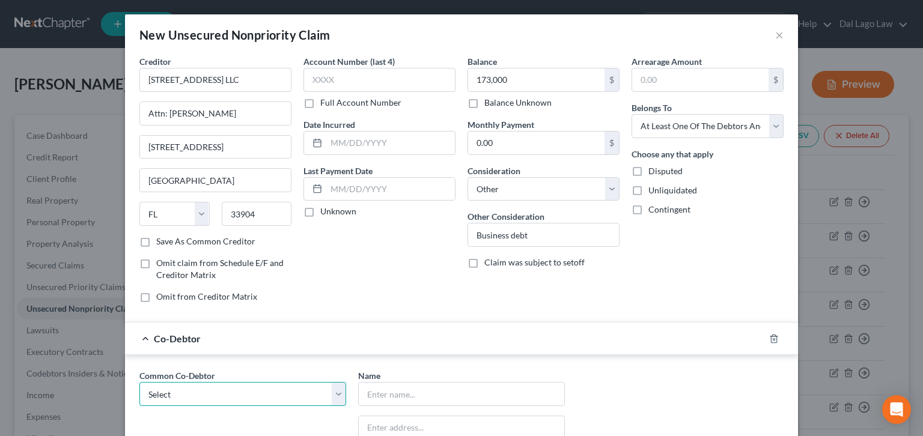
click at [139, 382] on select "Select [PERSON_NAME] Construction, Inc." at bounding box center [242, 394] width 207 height 24
click option "[PERSON_NAME] Construction, Inc." at bounding box center [0, 0] width 0 height 0
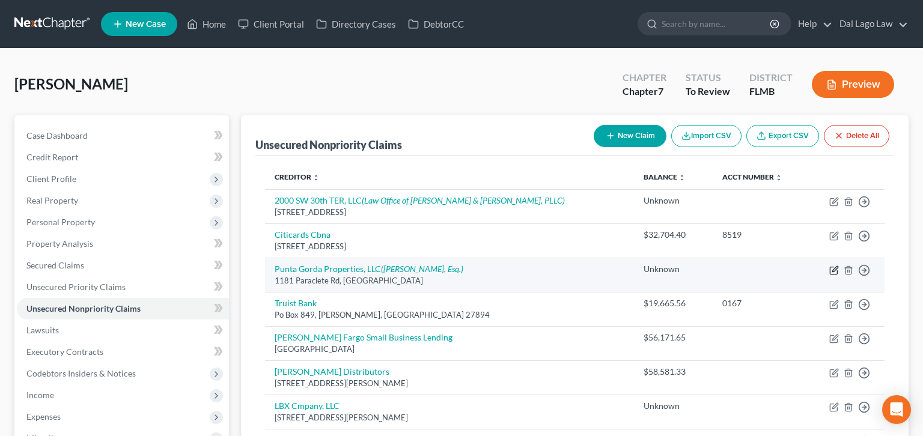
click at [837, 268] on icon "button" at bounding box center [833, 271] width 7 height 7
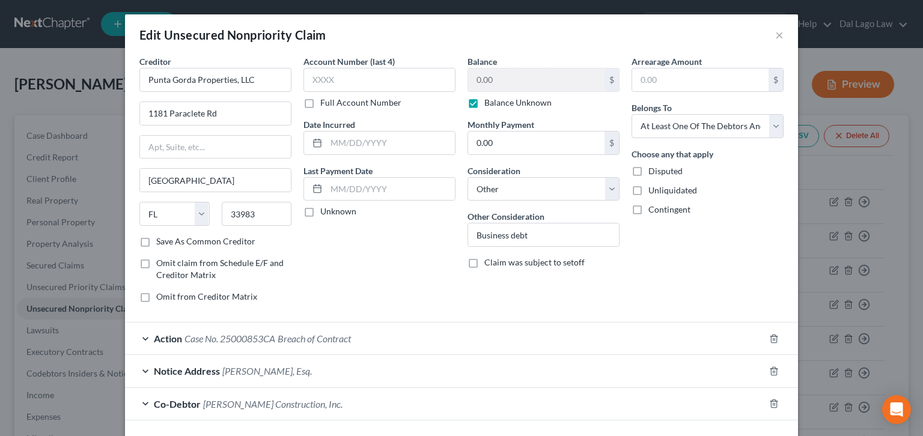
click at [485, 97] on label "Balance Unknown" at bounding box center [518, 103] width 67 height 12
click at [489, 97] on input "Balance Unknown" at bounding box center [493, 101] width 8 height 8
click at [491, 69] on input "0.00" at bounding box center [536, 80] width 136 height 23
click at [649, 165] on label "Disputed" at bounding box center [666, 171] width 34 height 12
click at [653, 165] on input "Disputed" at bounding box center [657, 169] width 8 height 8
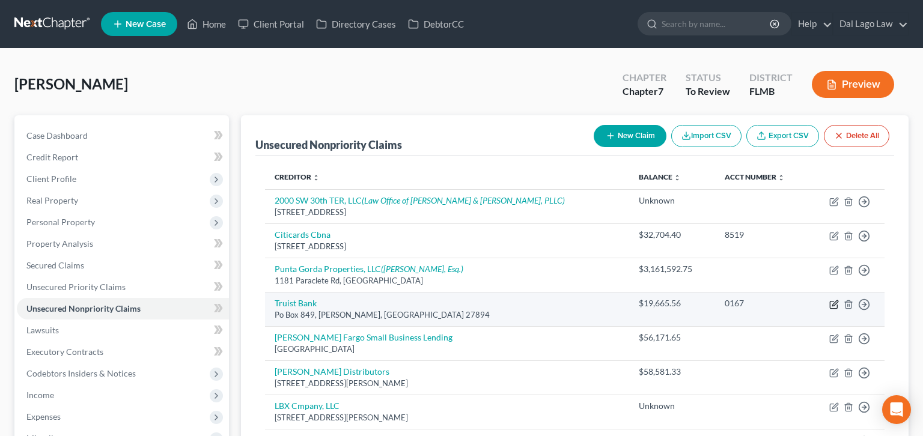
click at [837, 301] on icon "button" at bounding box center [833, 304] width 7 height 7
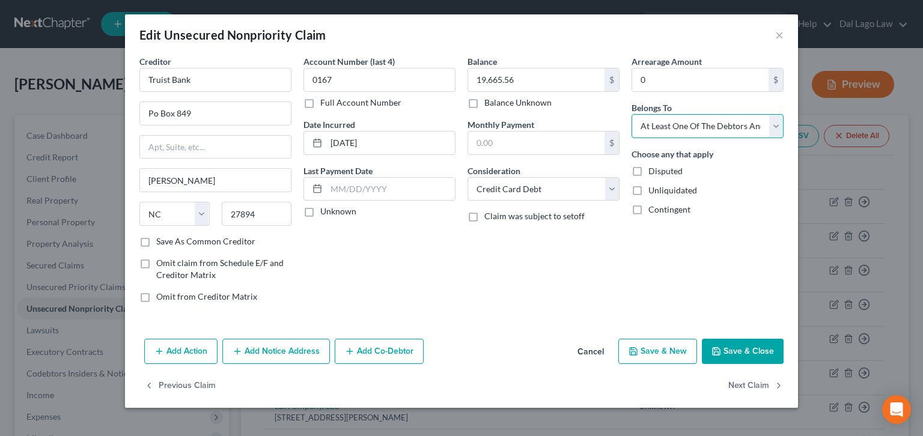
click option "At Least One Of The Debtors And Another" at bounding box center [0, 0] width 0 height 0
click at [403, 339] on button "Add Co-Debtor" at bounding box center [379, 351] width 89 height 25
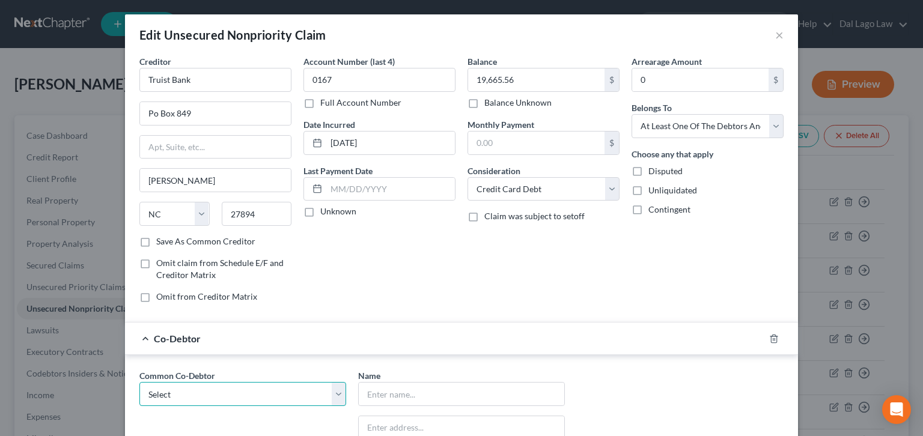
click at [139, 382] on select "Select [PERSON_NAME] Construction, Inc." at bounding box center [242, 394] width 207 height 24
click option "[PERSON_NAME] Construction, Inc." at bounding box center [0, 0] width 0 height 0
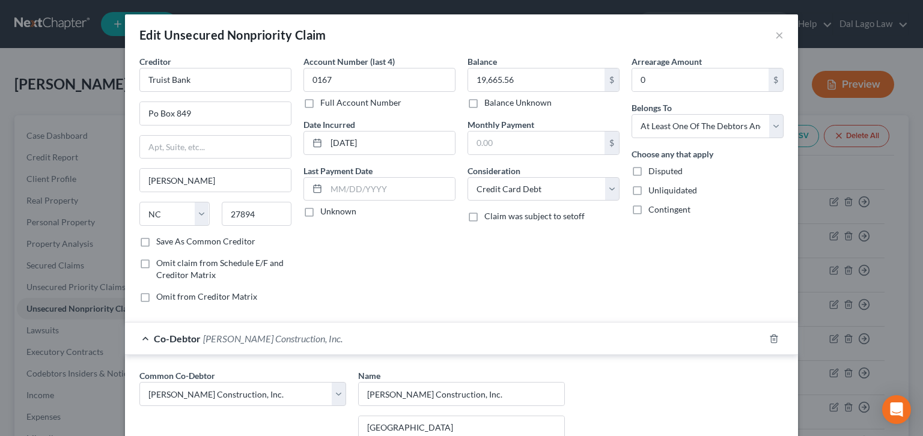
drag, startPoint x: 390, startPoint y: 417, endPoint x: 447, endPoint y: 310, distance: 122.1
click option "Other" at bounding box center [0, 0] width 0 height 0
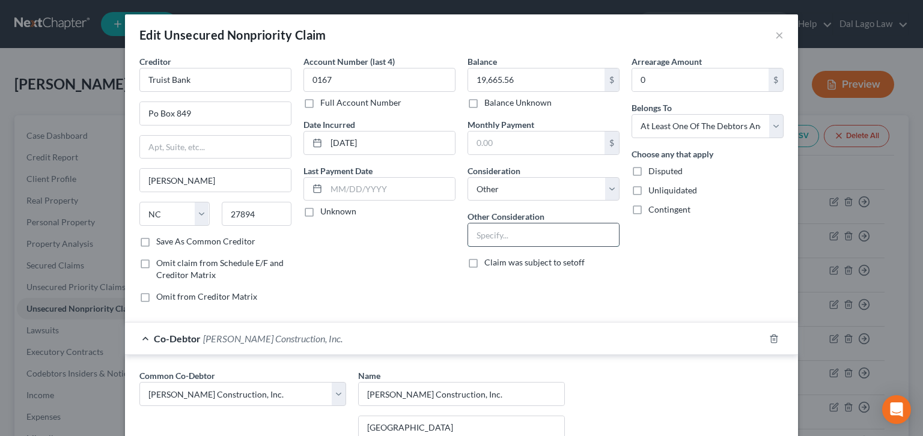
click at [501, 224] on input "text" at bounding box center [543, 235] width 151 height 23
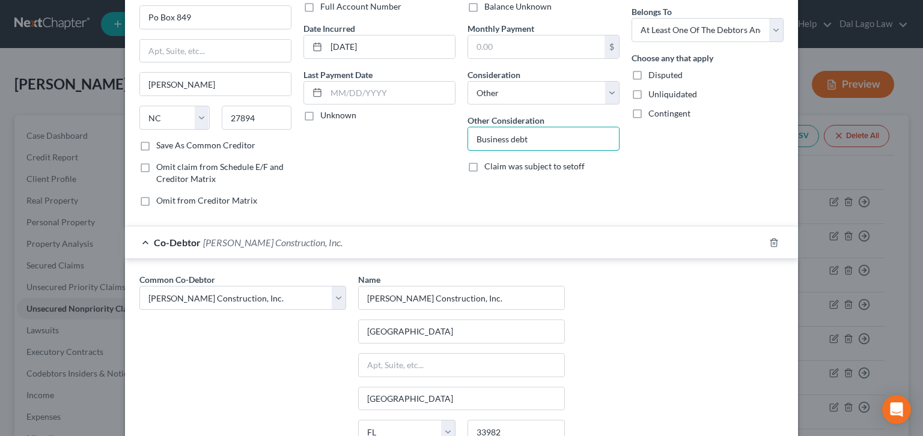
scroll to position [97, 0]
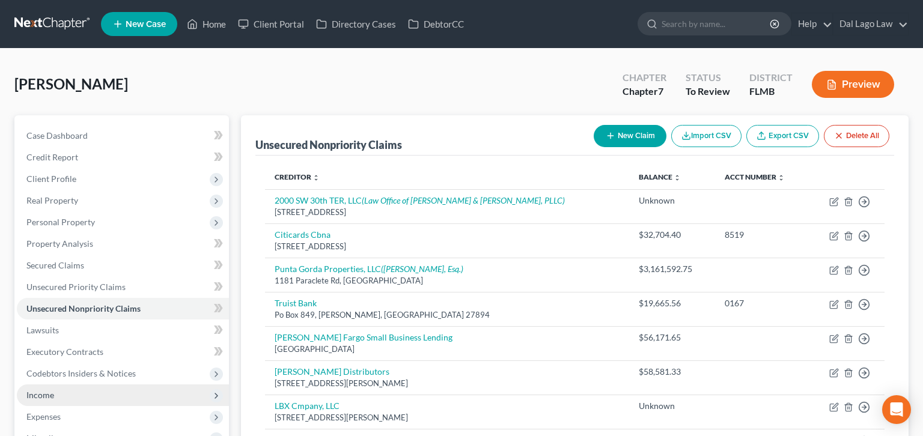
click at [35, 390] on span "Income" at bounding box center [40, 395] width 28 height 10
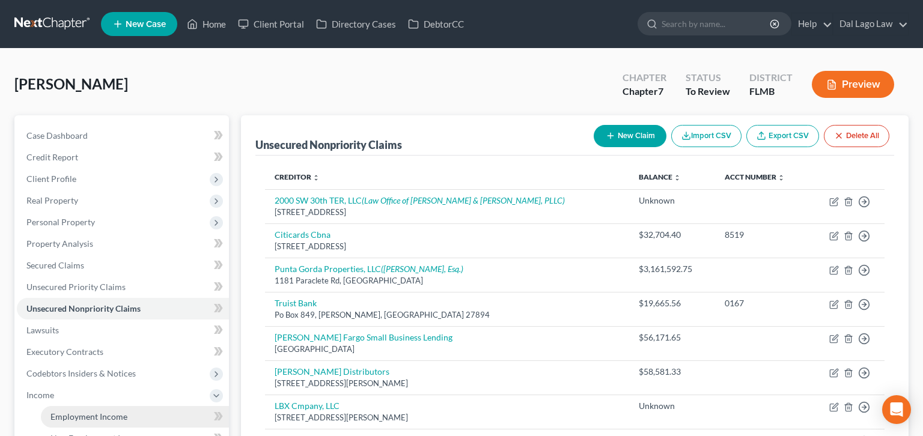
click at [50, 412] on span "Employment Income" at bounding box center [88, 417] width 77 height 10
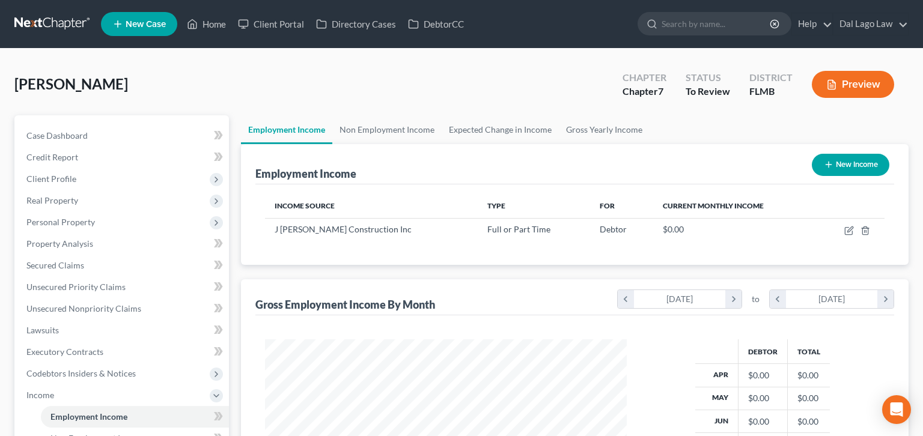
scroll to position [181, 385]
click at [870, 226] on icon "button" at bounding box center [866, 231] width 10 height 10
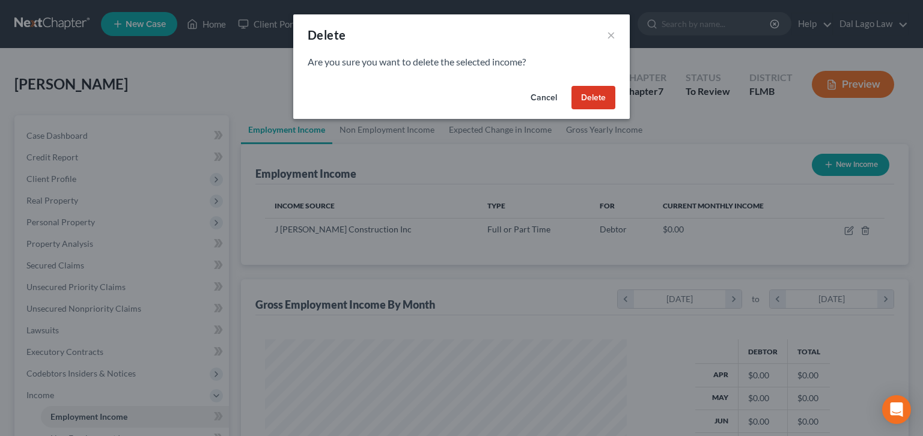
click at [527, 86] on button "Cancel" at bounding box center [544, 98] width 46 height 24
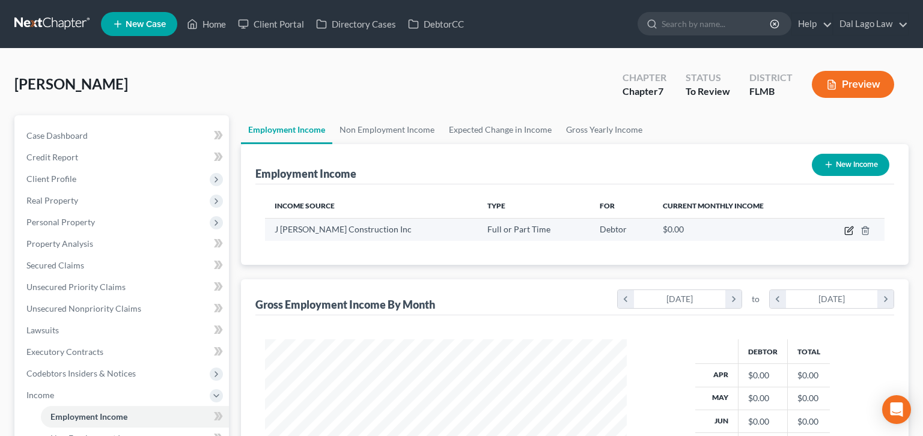
click at [854, 226] on icon "button" at bounding box center [850, 231] width 10 height 10
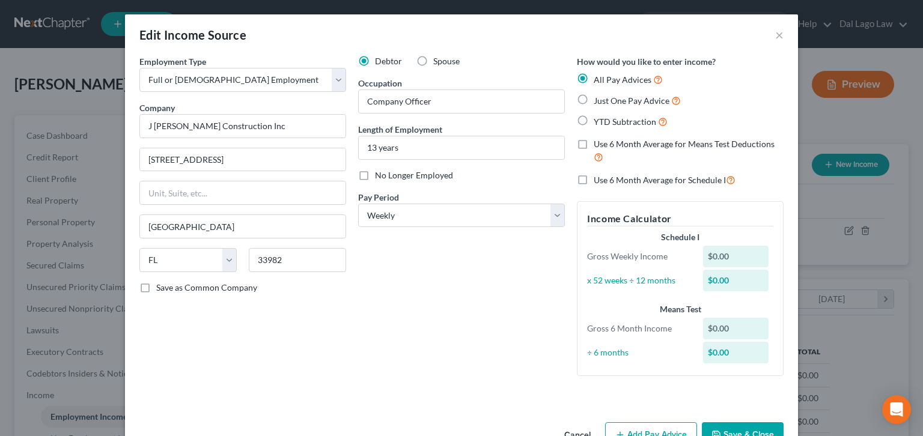
click at [702, 423] on button "Save & Close" at bounding box center [743, 435] width 82 height 25
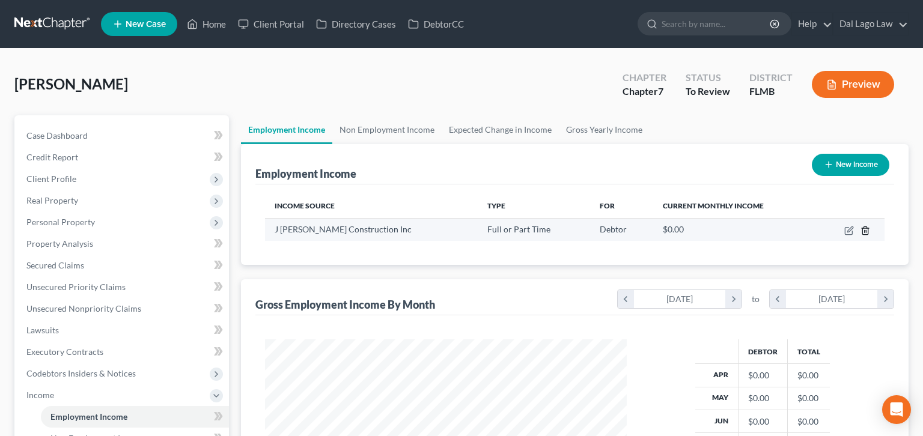
click at [870, 226] on icon "button" at bounding box center [866, 231] width 10 height 10
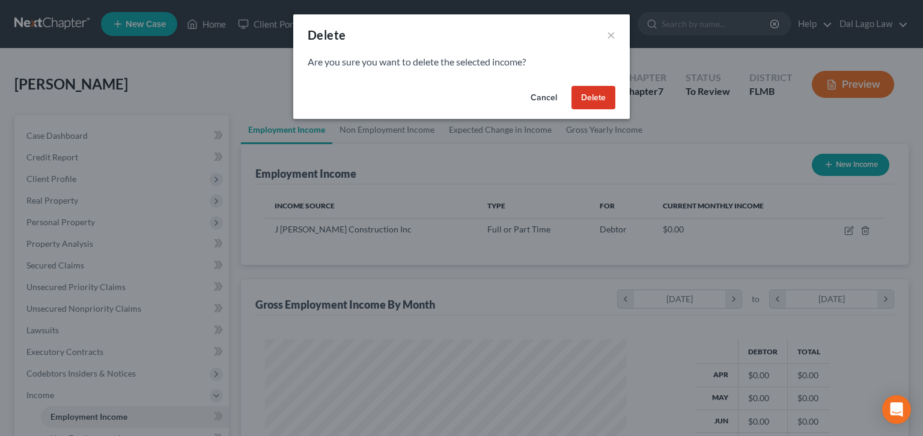
click at [572, 86] on button "Delete" at bounding box center [594, 98] width 44 height 24
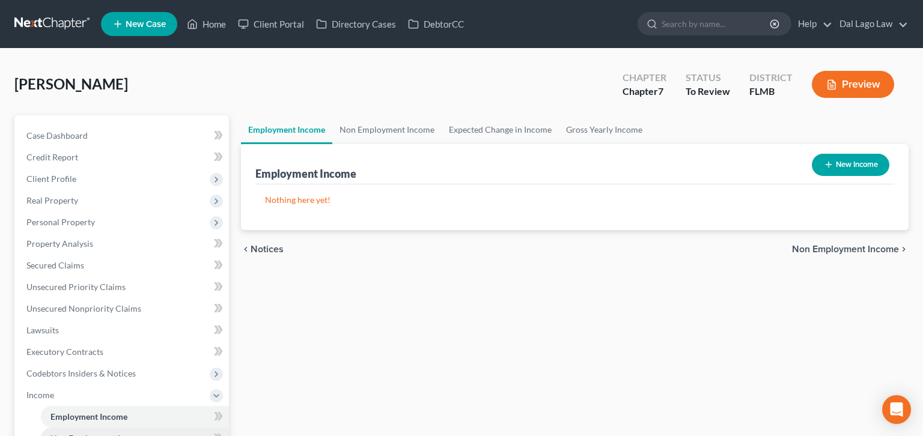
drag, startPoint x: 114, startPoint y: 338, endPoint x: 145, endPoint y: 326, distance: 33.8
click at [112, 428] on link "Non Employment Income" at bounding box center [135, 439] width 188 height 22
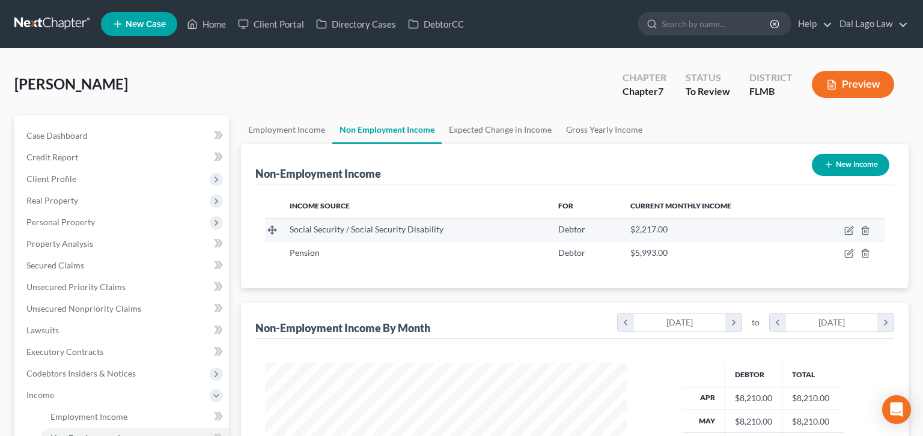
scroll to position [180, 385]
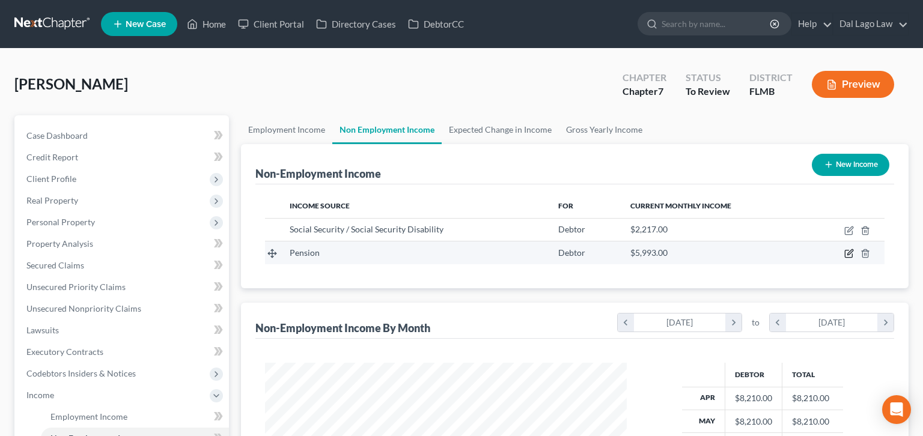
click at [854, 249] on icon "button" at bounding box center [850, 254] width 10 height 10
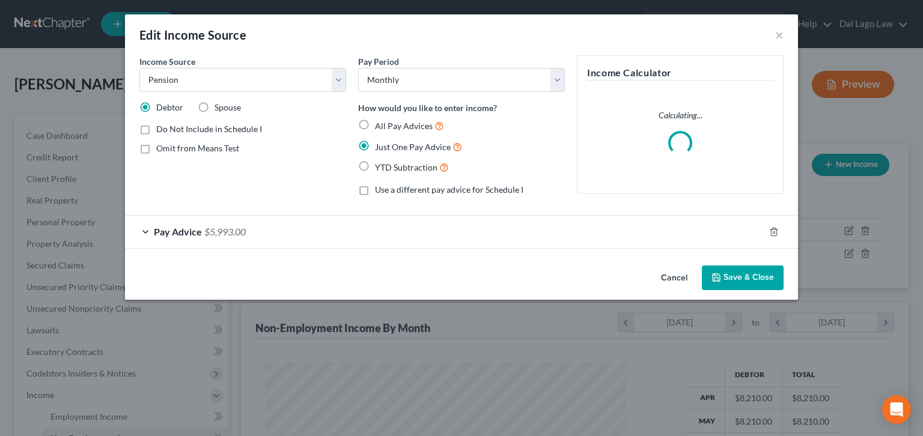
click at [246, 226] on span "$5,993.00" at bounding box center [224, 231] width 41 height 11
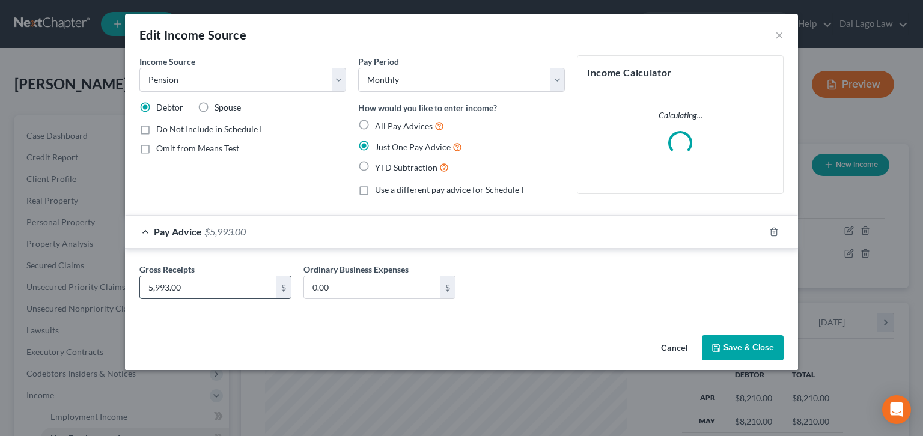
click at [277, 277] on input "5,993.00" at bounding box center [208, 288] width 136 height 23
click at [702, 335] on button "Save & Close" at bounding box center [743, 347] width 82 height 25
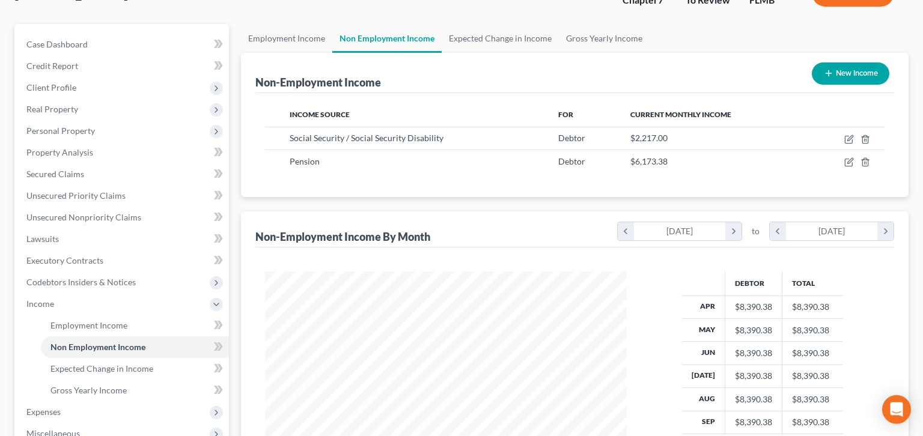
scroll to position [92, 0]
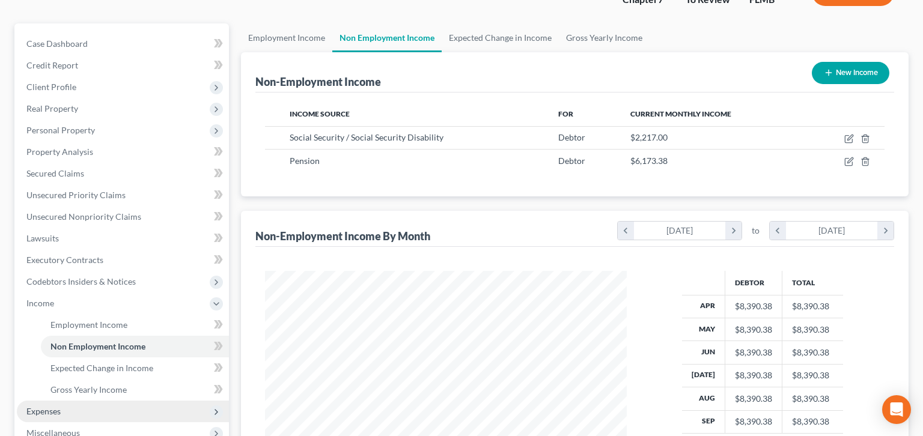
click at [52, 401] on span "Expenses" at bounding box center [123, 412] width 212 height 22
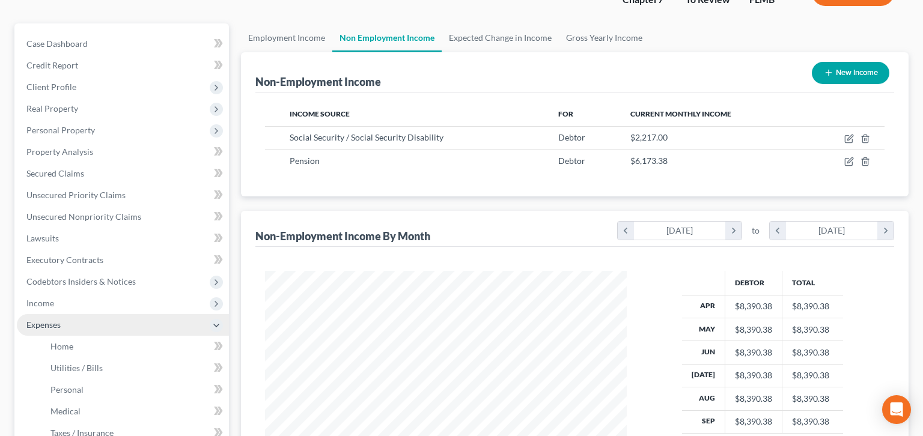
click at [43, 320] on span "Expenses" at bounding box center [43, 325] width 34 height 10
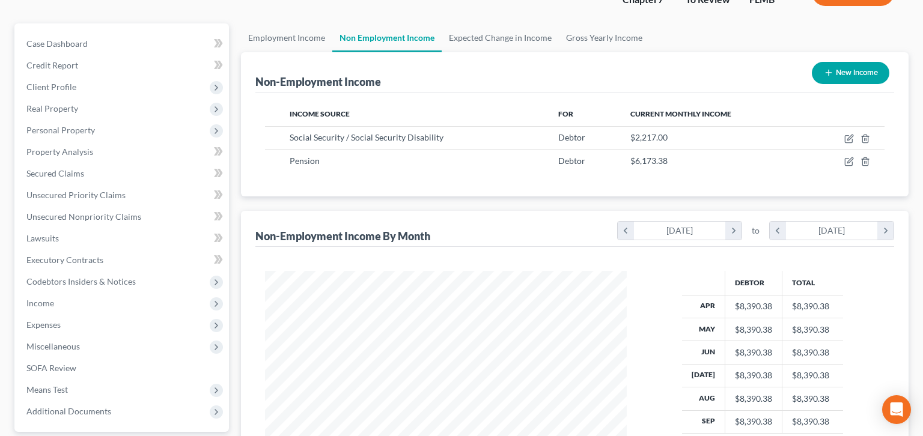
click at [52, 341] on span "Miscellaneous" at bounding box center [53, 346] width 54 height 10
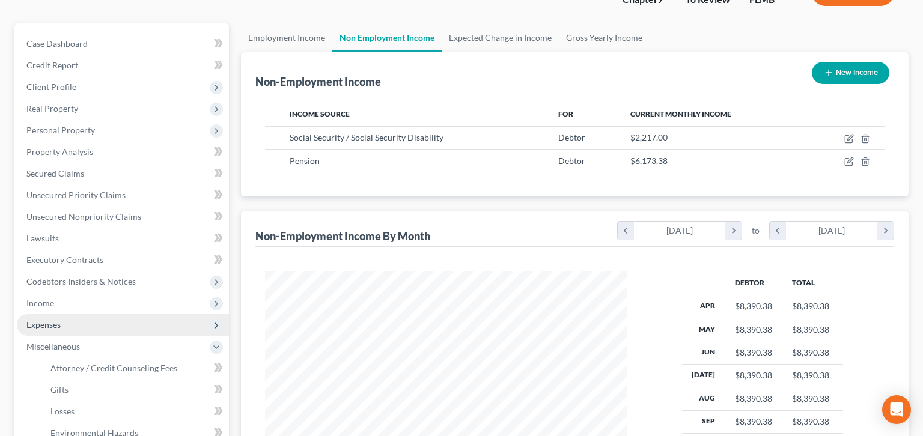
click at [43, 320] on span "Expenses" at bounding box center [43, 325] width 34 height 10
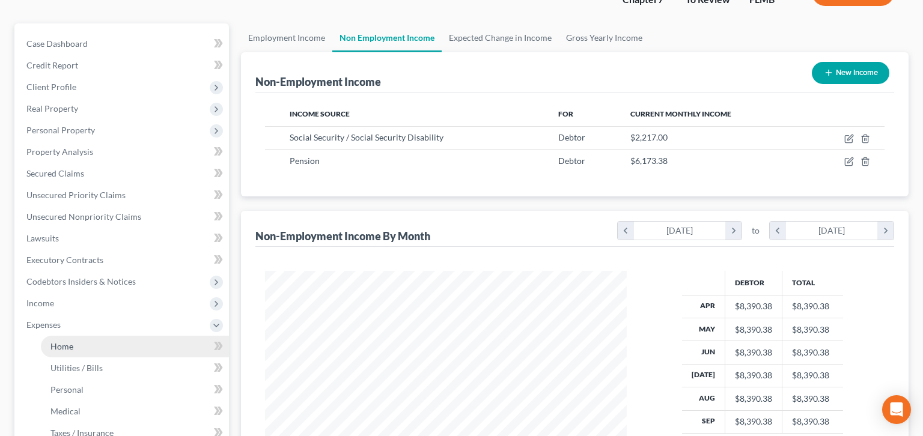
click at [50, 341] on span "Home" at bounding box center [61, 346] width 23 height 10
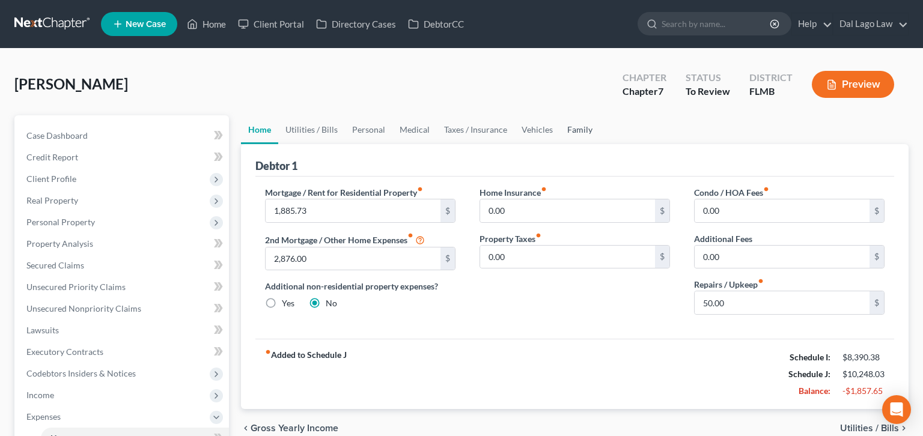
click at [560, 115] on link "Family" at bounding box center [580, 129] width 40 height 29
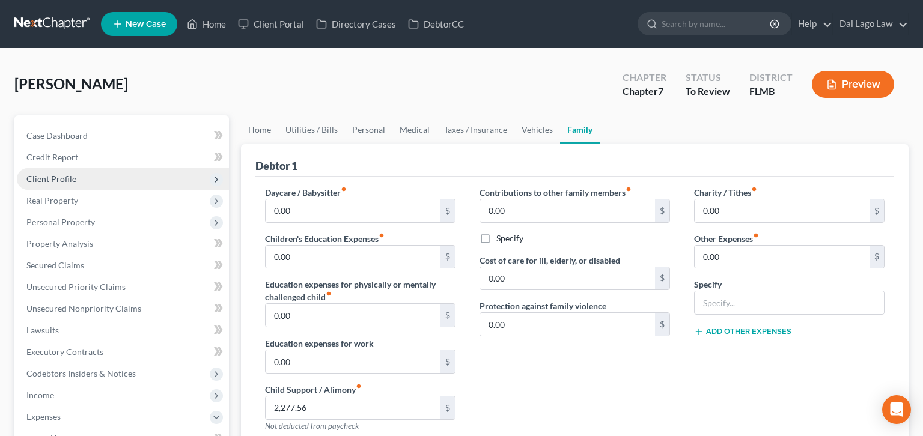
click at [46, 174] on span "Client Profile" at bounding box center [51, 179] width 50 height 10
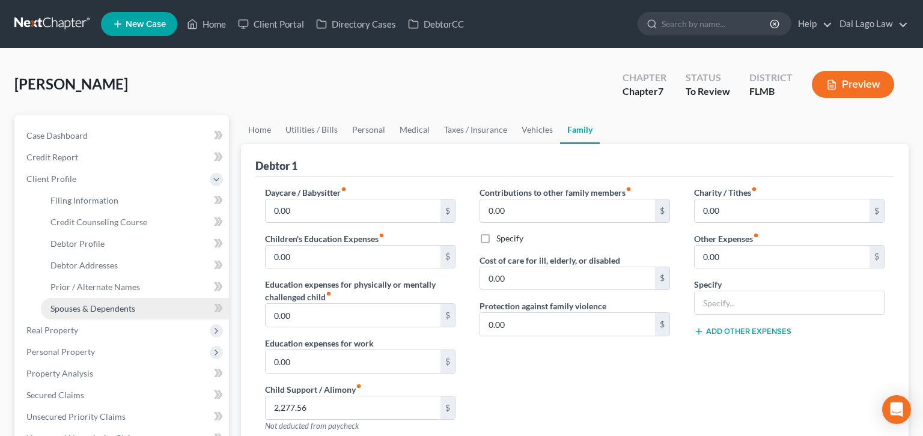
click at [63, 298] on link "Spouses & Dependents" at bounding box center [135, 309] width 188 height 22
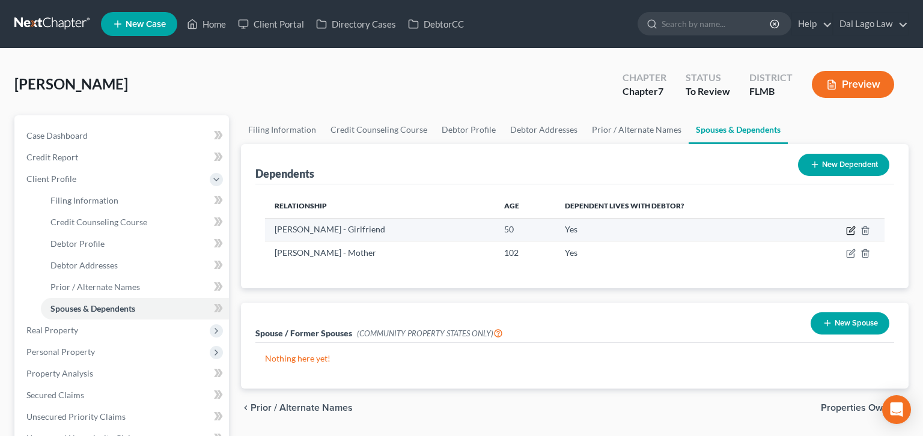
click at [856, 226] on icon "button" at bounding box center [851, 231] width 10 height 10
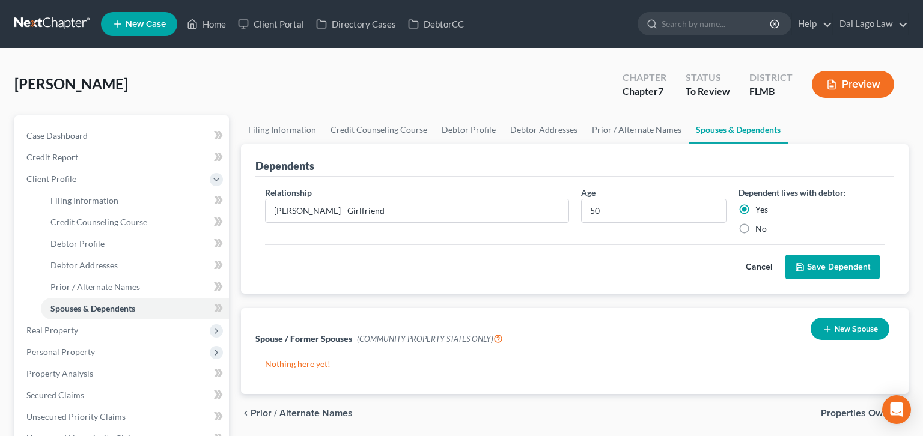
click at [786, 255] on button "Cancel" at bounding box center [759, 267] width 53 height 24
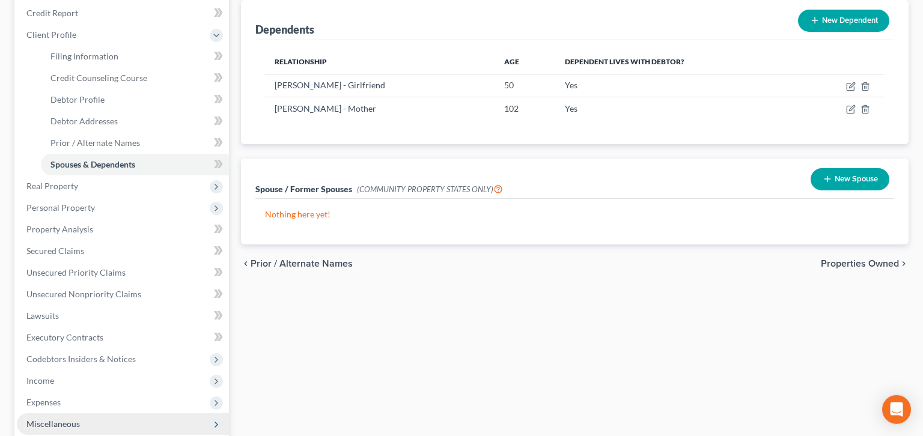
scroll to position [147, 0]
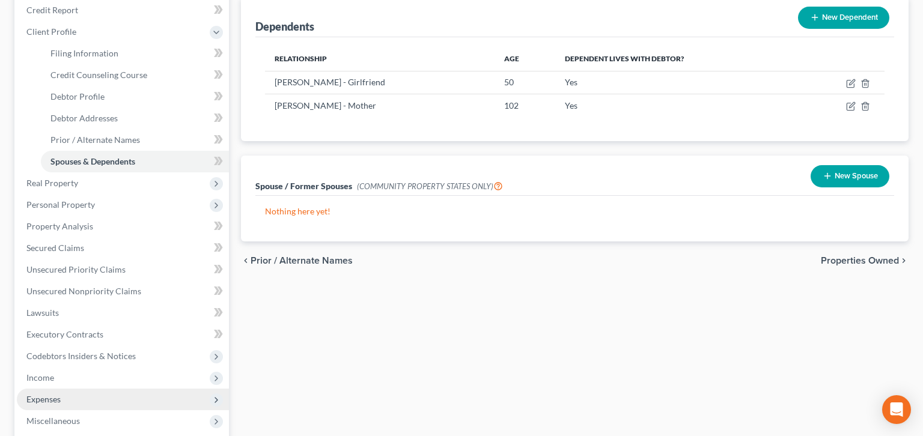
click at [53, 389] on span "Expenses" at bounding box center [123, 400] width 212 height 22
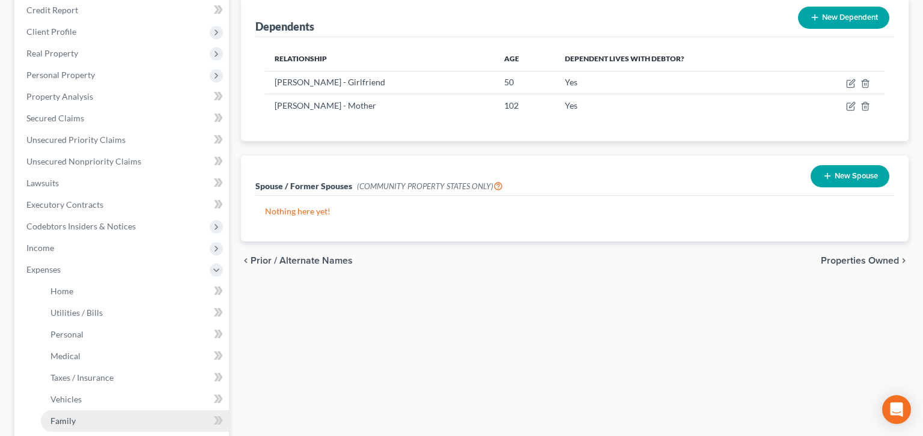
click at [72, 411] on link "Family" at bounding box center [135, 422] width 188 height 22
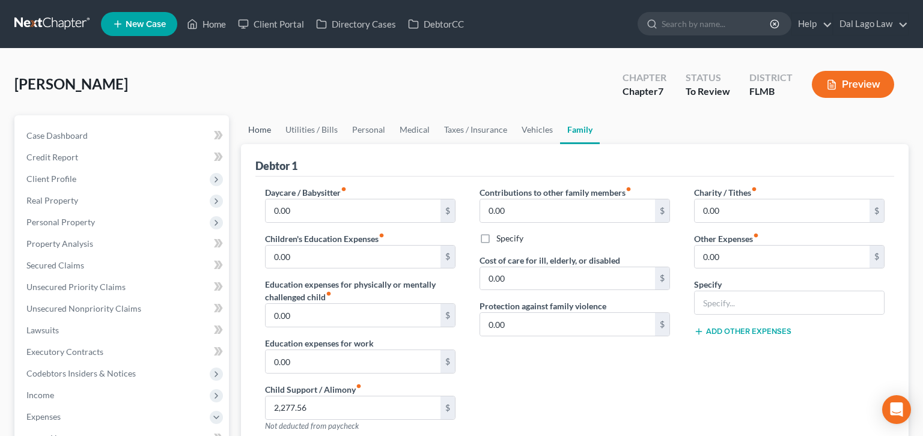
click at [257, 115] on link "Home" at bounding box center [259, 129] width 37 height 29
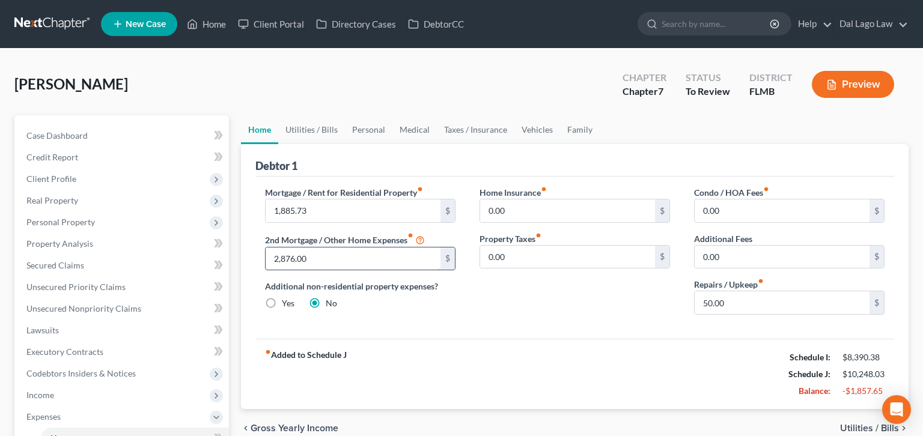
click at [299, 248] on input "2,876.00" at bounding box center [353, 259] width 175 height 23
click at [290, 115] on link "Utilities / Bills" at bounding box center [311, 129] width 67 height 29
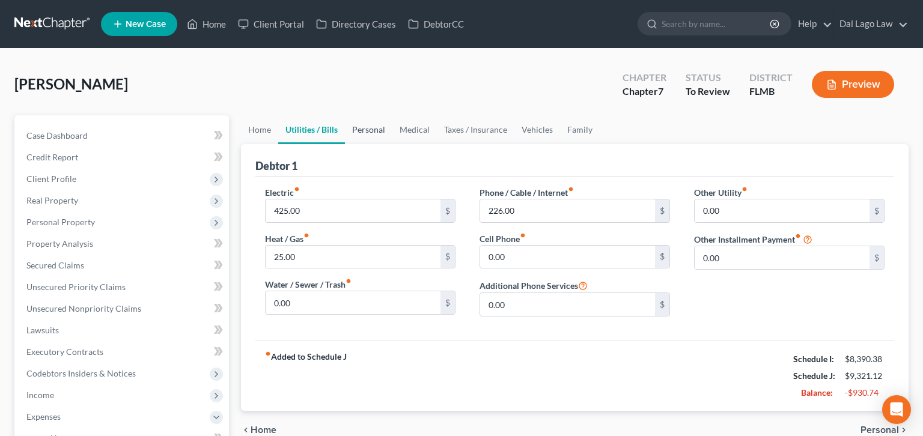
click at [345, 115] on link "Personal" at bounding box center [368, 129] width 47 height 29
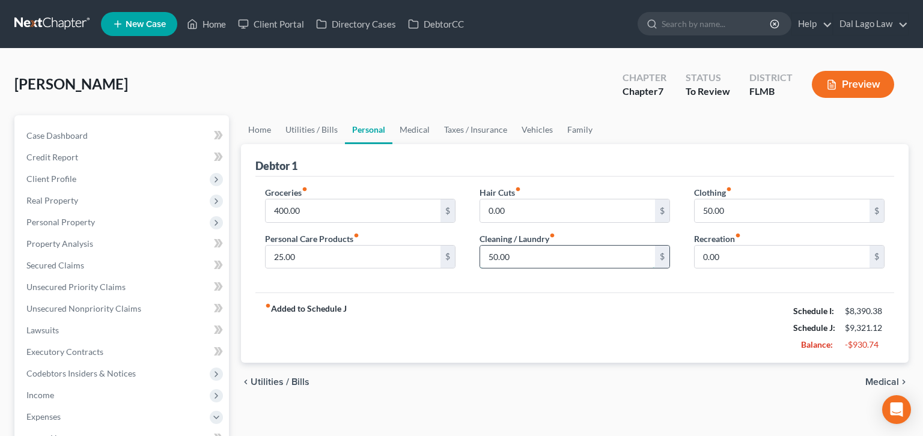
click at [528, 246] on input "50.00" at bounding box center [567, 257] width 175 height 23
click at [437, 115] on link "Taxes / Insurance" at bounding box center [476, 129] width 78 height 29
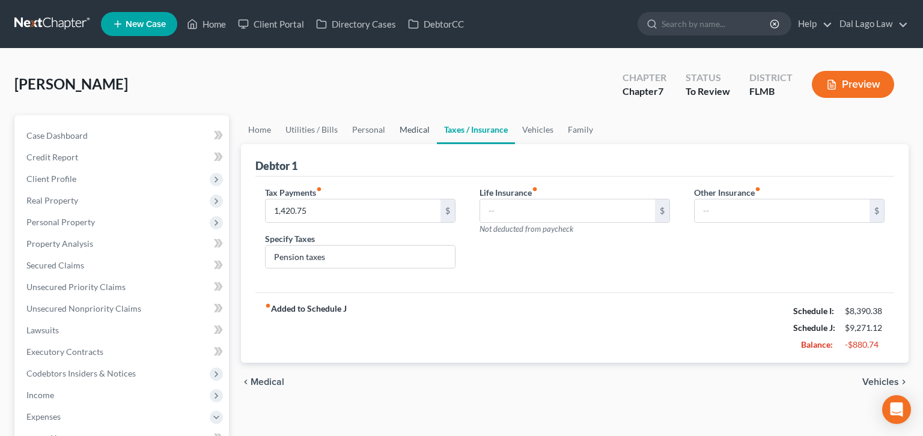
click at [393, 115] on link "Medical" at bounding box center [415, 129] width 44 height 29
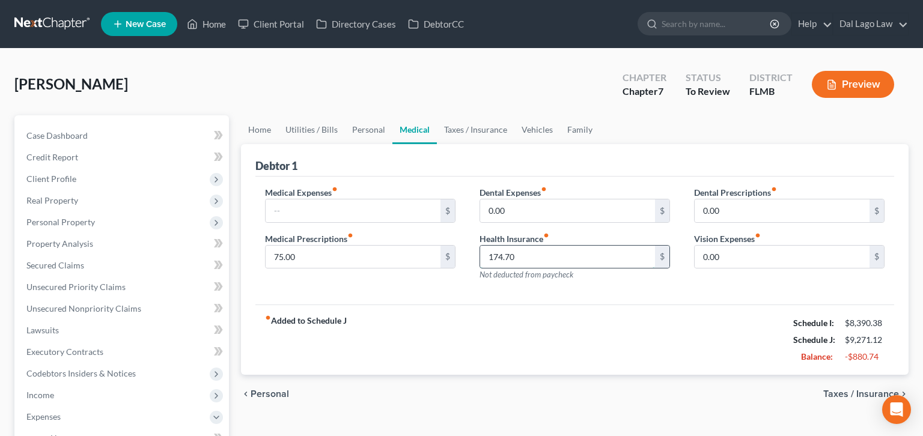
click at [511, 246] on input "174.70" at bounding box center [567, 257] width 175 height 23
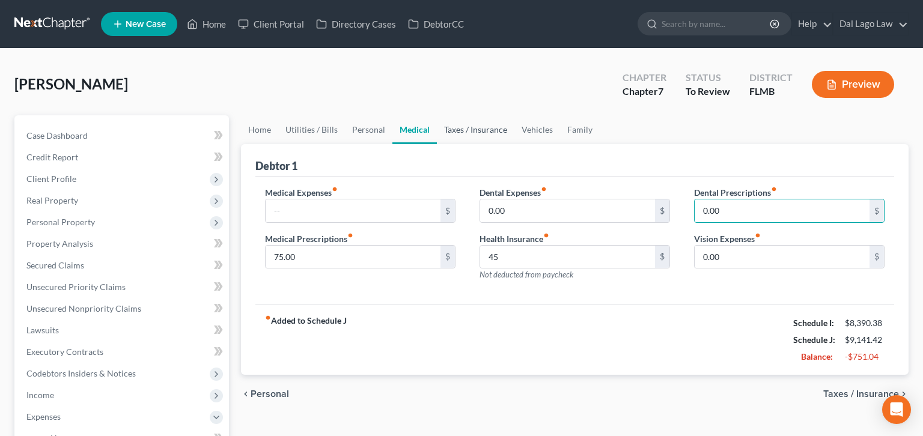
click at [437, 115] on link "Taxes / Insurance" at bounding box center [476, 129] width 78 height 29
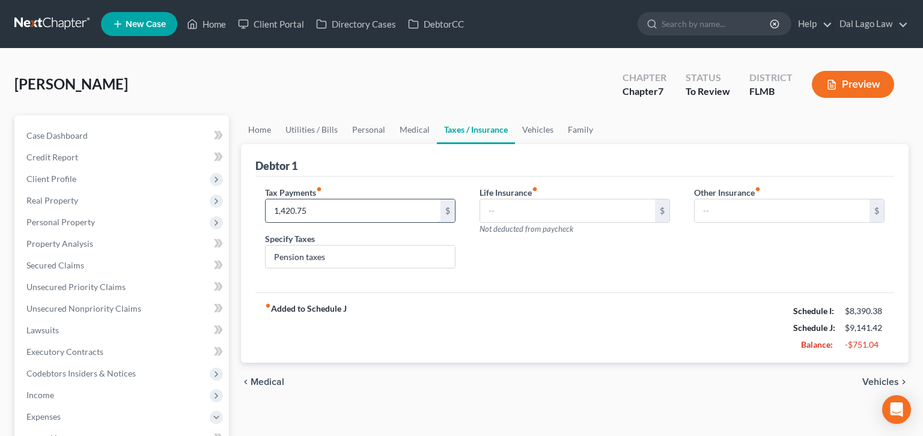
click at [335, 200] on input "1,420.75" at bounding box center [353, 211] width 175 height 23
click at [561, 115] on link "Family" at bounding box center [581, 129] width 40 height 29
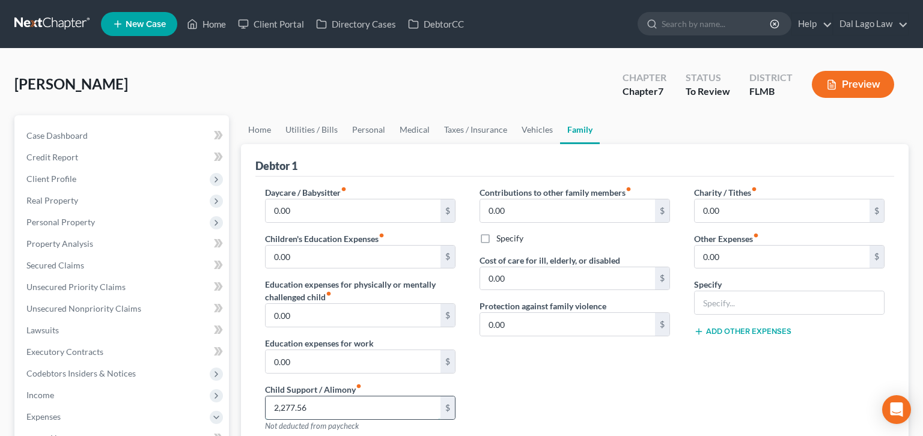
click at [299, 397] on input "2,277.56" at bounding box center [353, 408] width 175 height 23
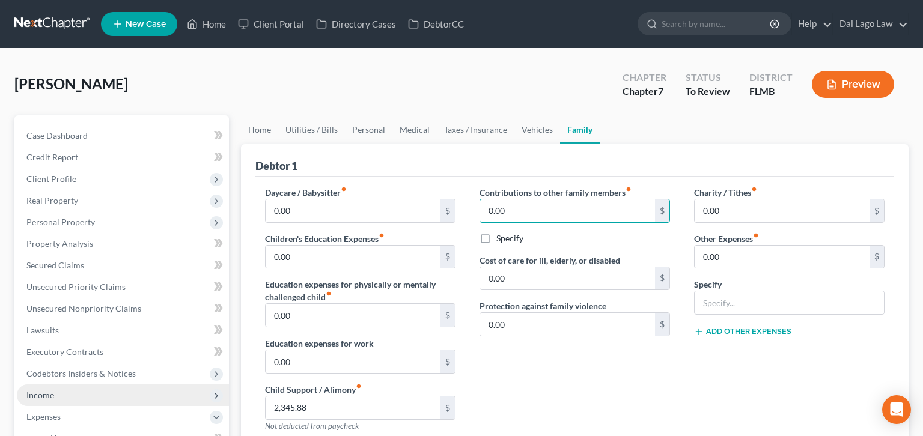
click at [28, 390] on span "Income" at bounding box center [40, 395] width 28 height 10
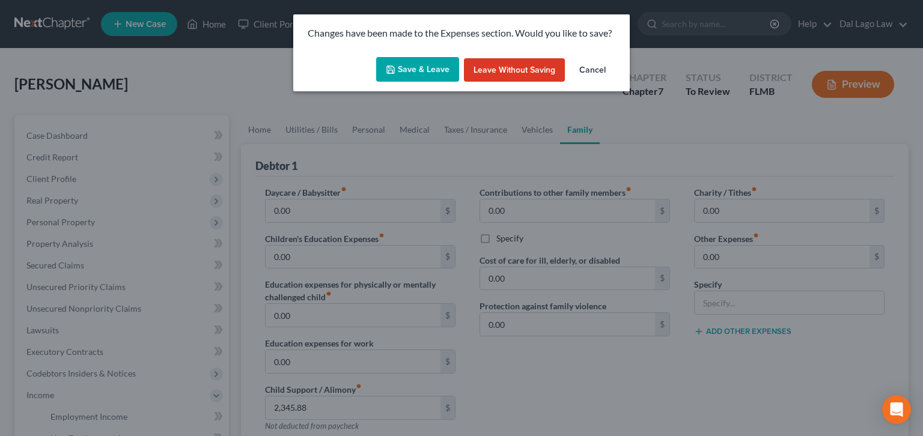
click at [434, 57] on button "Save & Leave" at bounding box center [417, 69] width 83 height 25
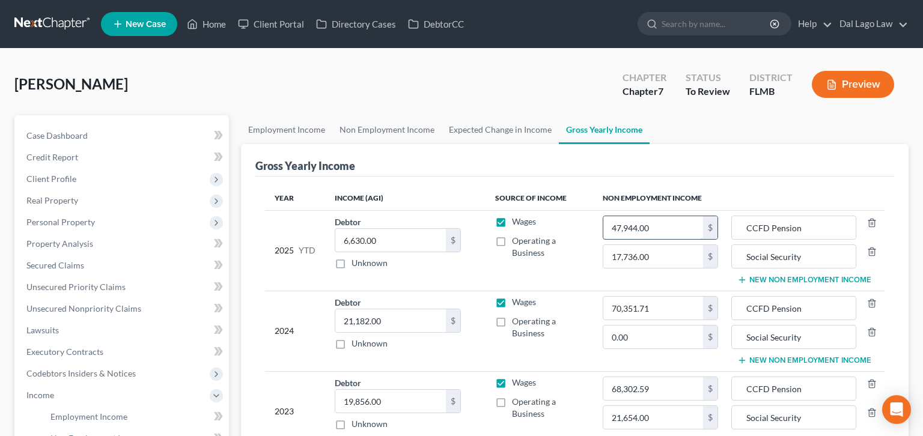
click at [643, 216] on input "47,944.00" at bounding box center [654, 227] width 100 height 23
click at [65, 433] on span "Non Employment Income" at bounding box center [97, 438] width 95 height 10
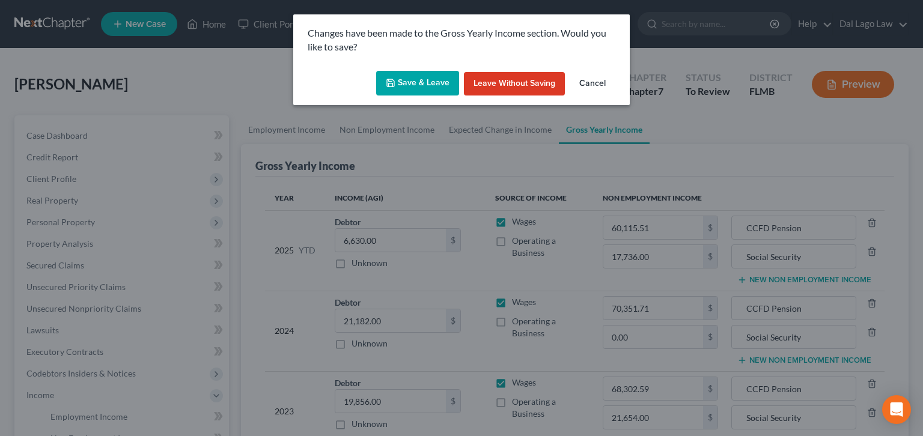
click at [430, 66] on div "Save & Leave Leave without Saving Cancel" at bounding box center [461, 86] width 337 height 40
click at [429, 71] on button "Save & Leave" at bounding box center [417, 83] width 83 height 25
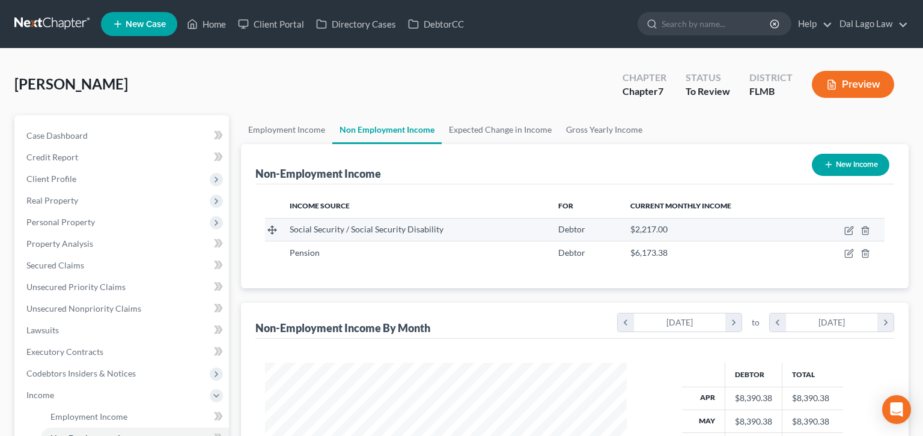
scroll to position [180, 385]
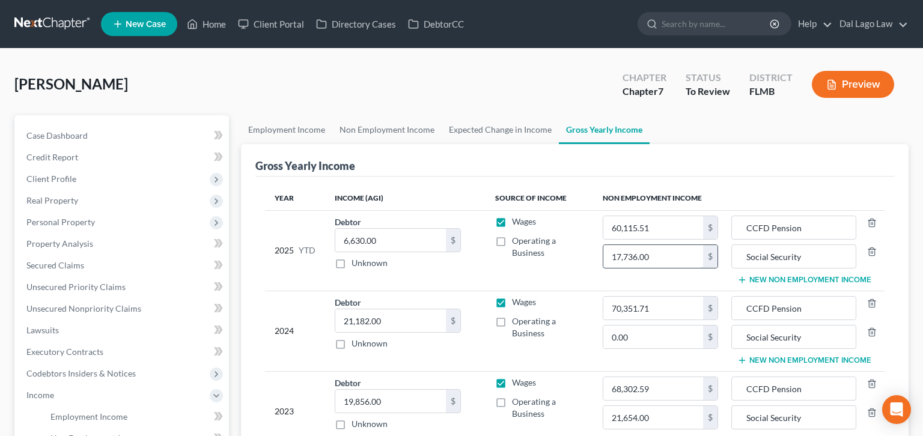
click at [661, 245] on input "17,736.00" at bounding box center [654, 256] width 100 height 23
click at [630, 326] on input "0.00" at bounding box center [654, 337] width 100 height 23
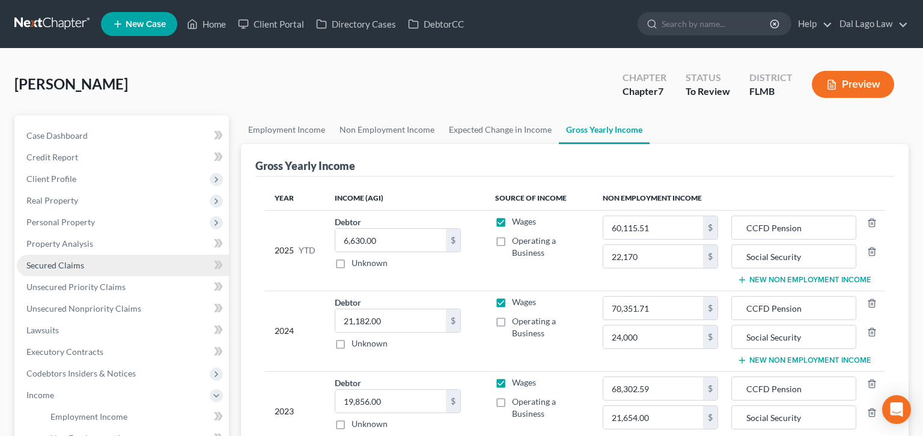
click at [44, 260] on span "Secured Claims" at bounding box center [55, 265] width 58 height 10
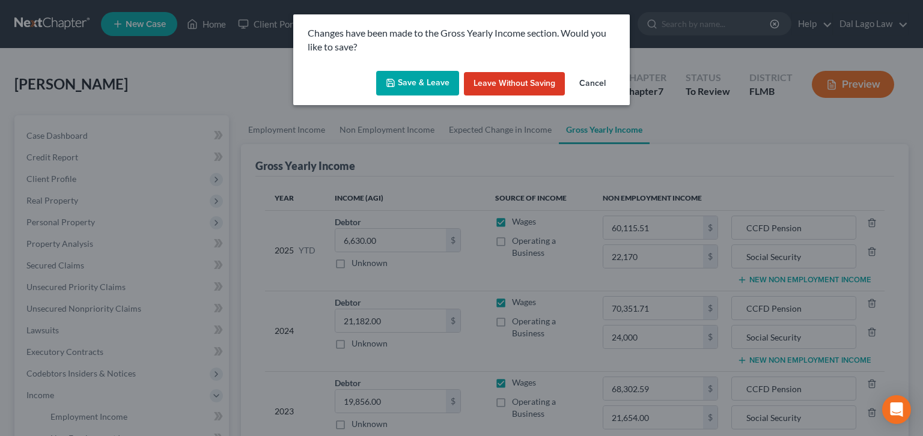
click at [420, 71] on button "Save & Leave" at bounding box center [417, 83] width 83 height 25
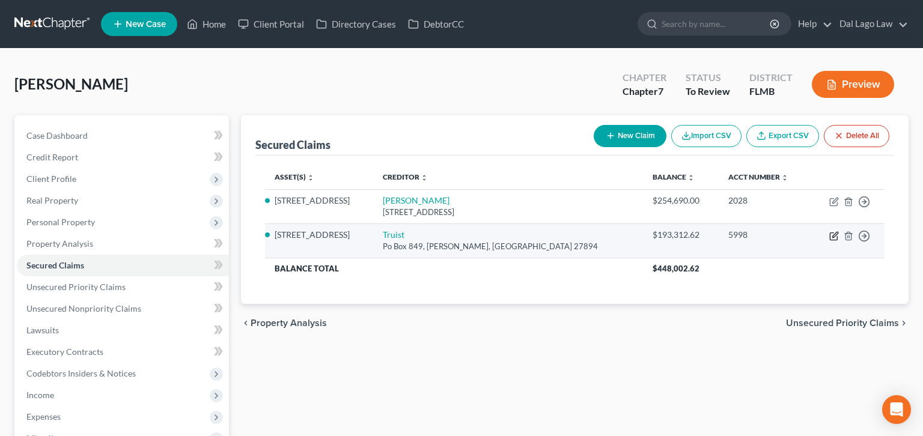
click at [839, 231] on icon "button" at bounding box center [835, 236] width 10 height 10
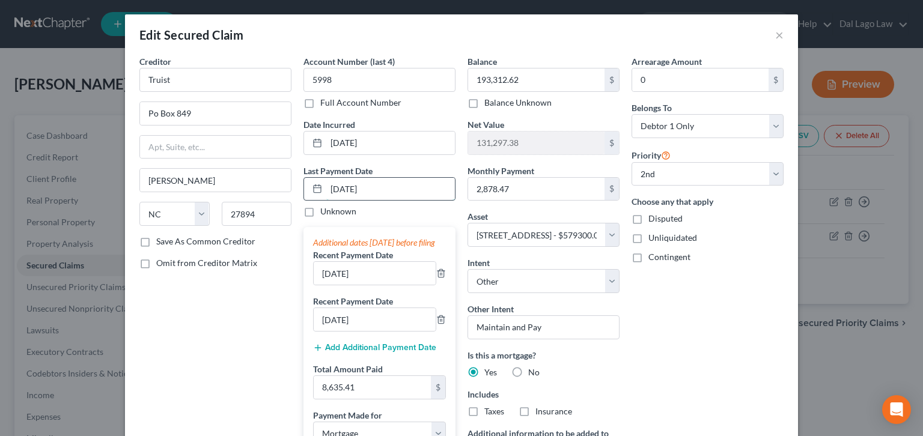
drag, startPoint x: 382, startPoint y: 138, endPoint x: 351, endPoint y: 139, distance: 31.3
click at [351, 178] on input "[DATE]" at bounding box center [390, 189] width 129 height 23
click at [364, 262] on input "[DATE]" at bounding box center [375, 273] width 122 height 23
click at [365, 308] on input "[DATE]" at bounding box center [375, 319] width 122 height 23
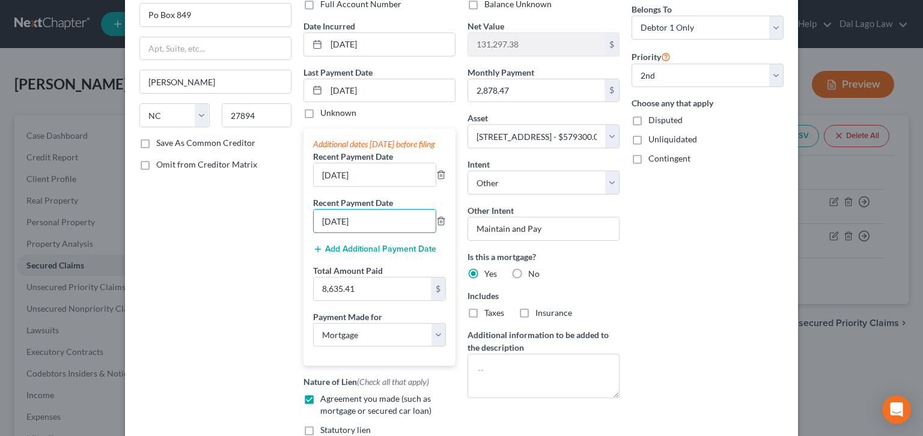
scroll to position [99, 0]
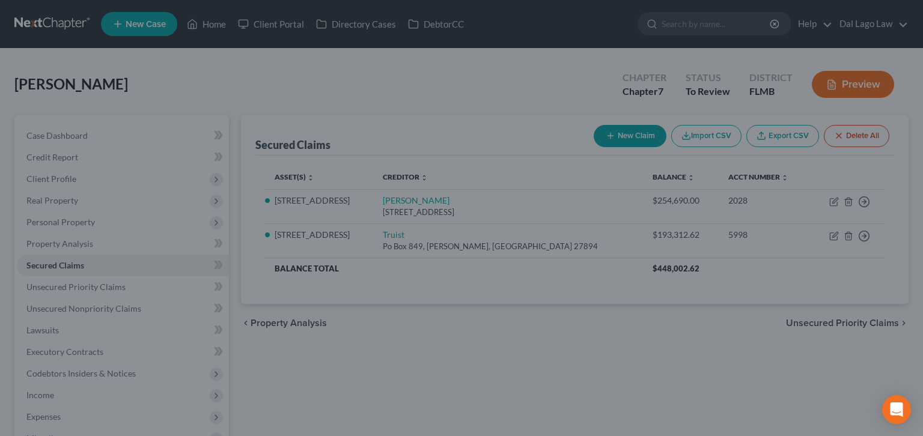
click at [43, 347] on div at bounding box center [461, 218] width 923 height 436
